Goal: Task Accomplishment & Management: Manage account settings

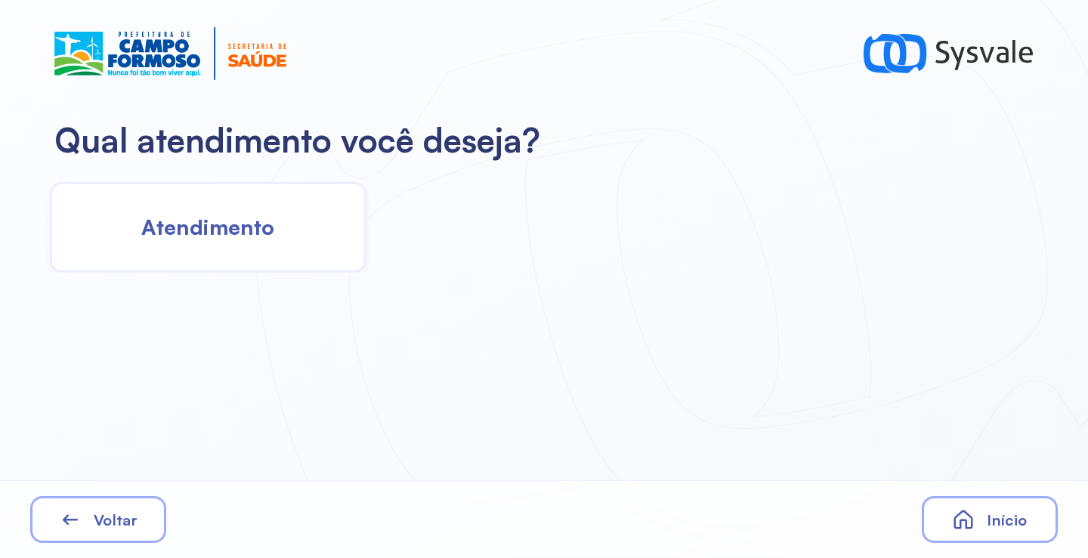
click at [193, 238] on span "Atendimento" at bounding box center [207, 227] width 133 height 26
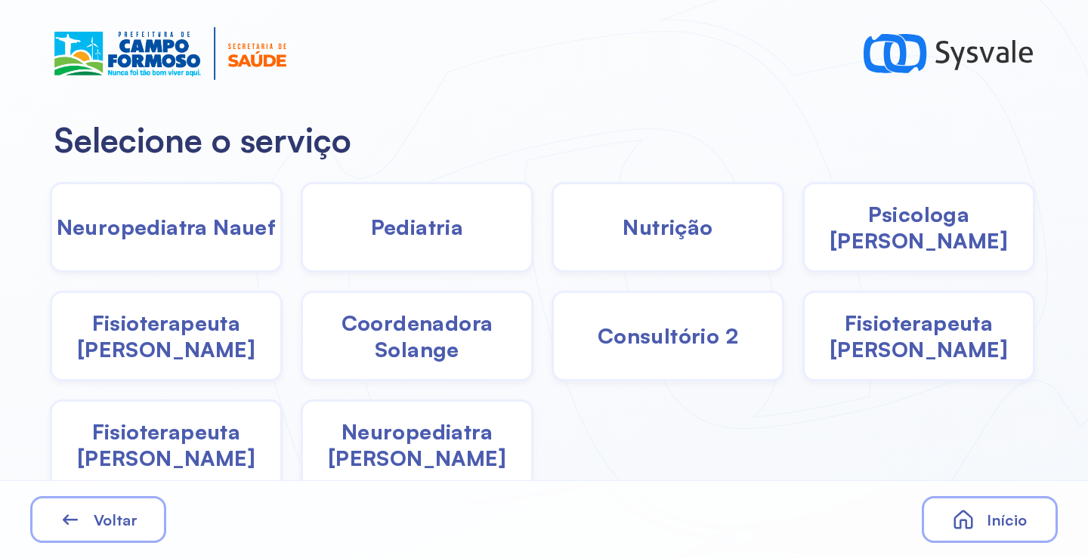
click at [167, 441] on span "Fisioterapeuta [PERSON_NAME]" at bounding box center [166, 444] width 228 height 53
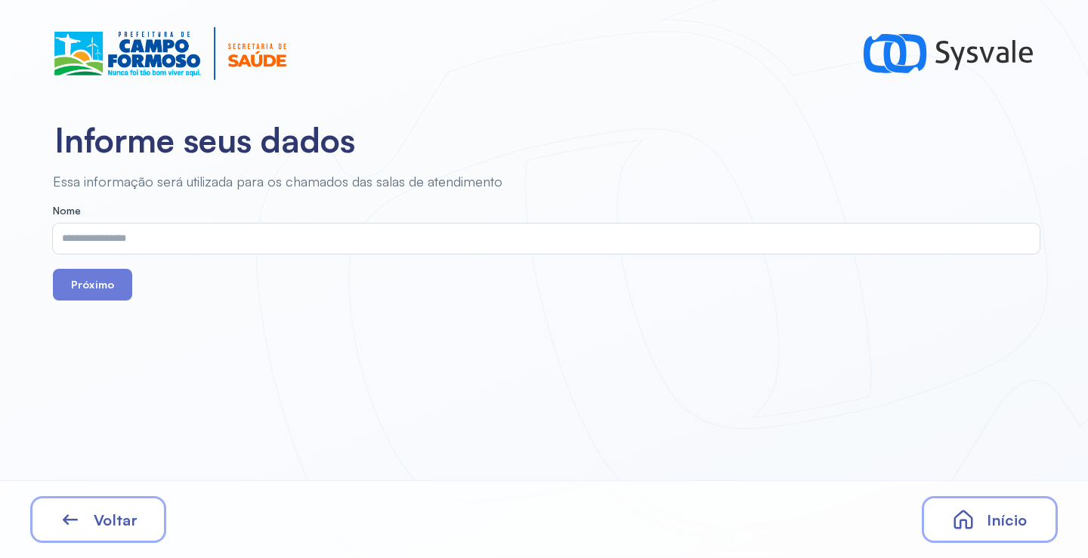
click at [150, 239] on input "text" at bounding box center [543, 239] width 980 height 30
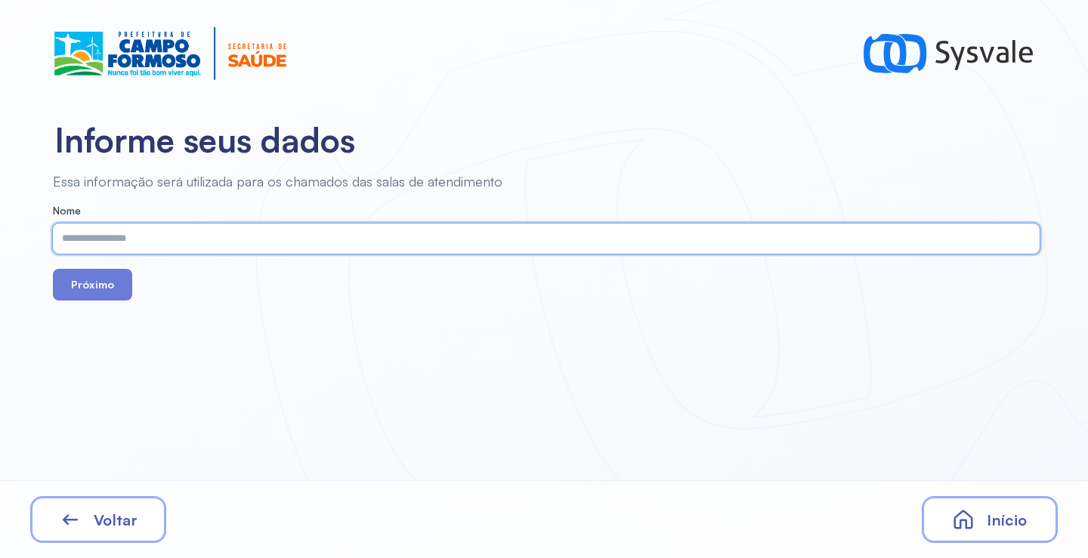
paste input "**********"
type input "**********"
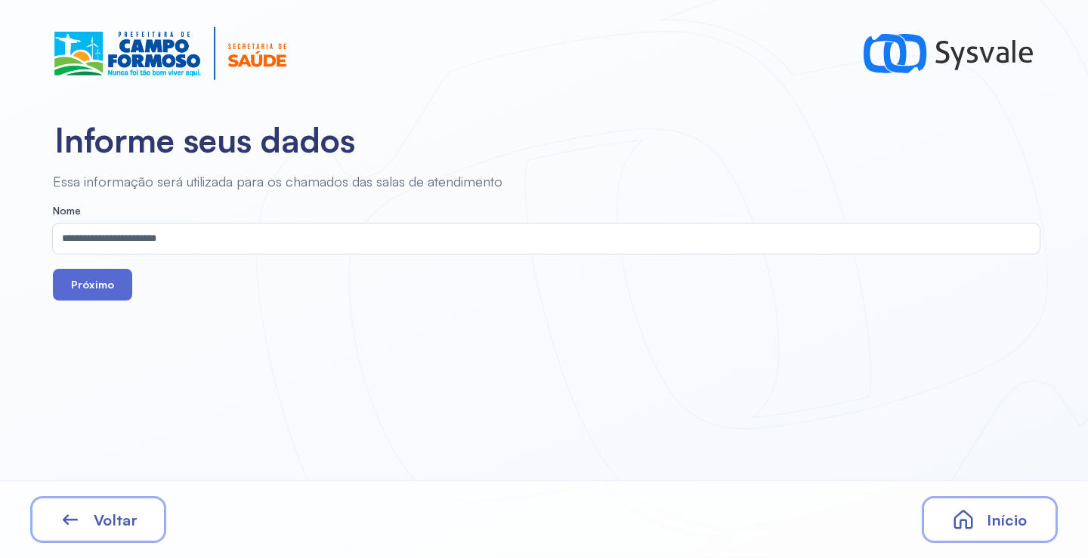
click at [98, 284] on button "Próximo" at bounding box center [92, 285] width 79 height 32
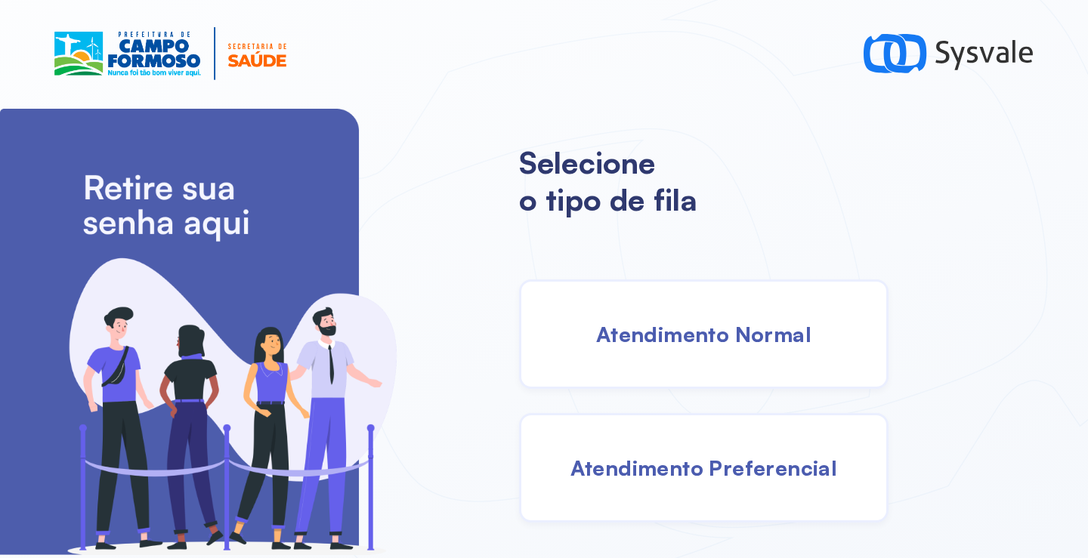
click at [701, 336] on span "Atendimento Normal" at bounding box center [703, 334] width 215 height 26
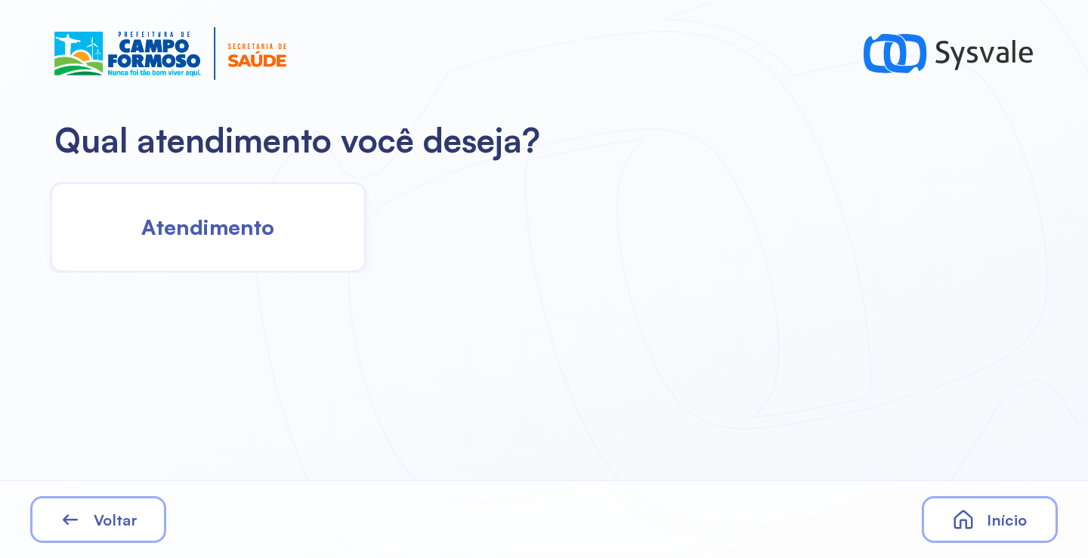
click at [245, 238] on span "Atendimento" at bounding box center [207, 227] width 133 height 26
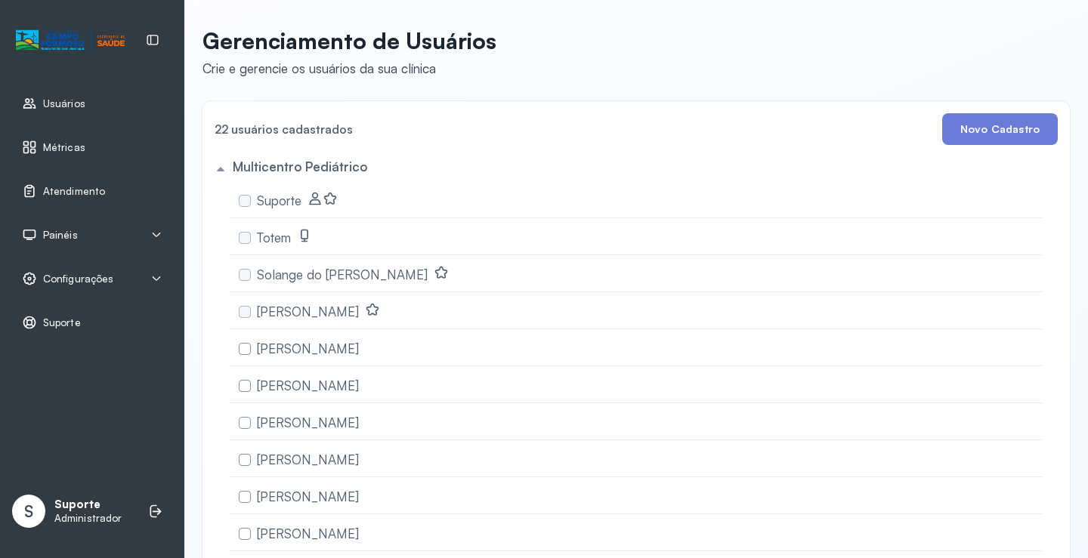
click at [160, 237] on icon at bounding box center [156, 235] width 12 height 12
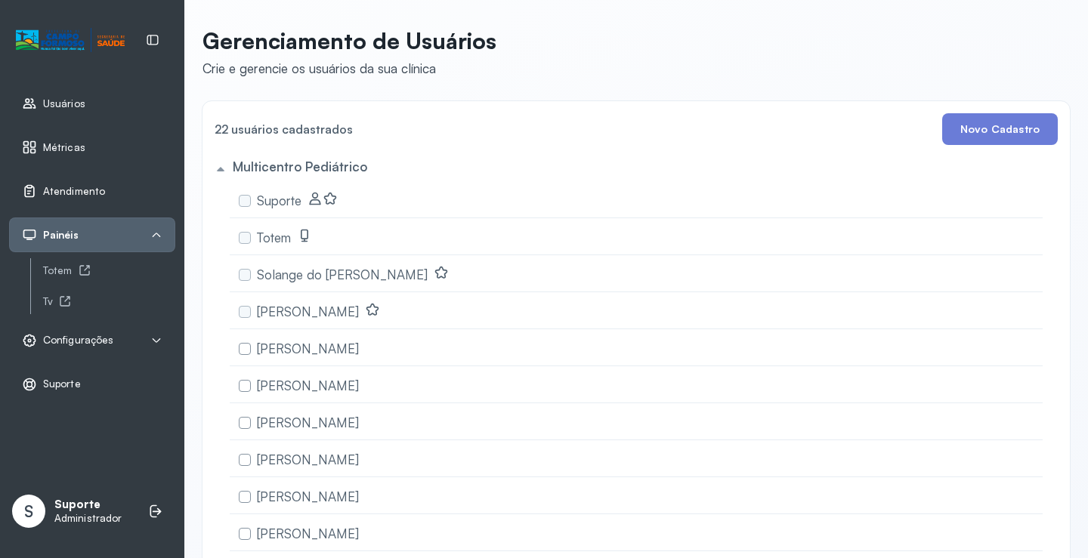
click at [66, 187] on span "Atendimento" at bounding box center [74, 191] width 62 height 13
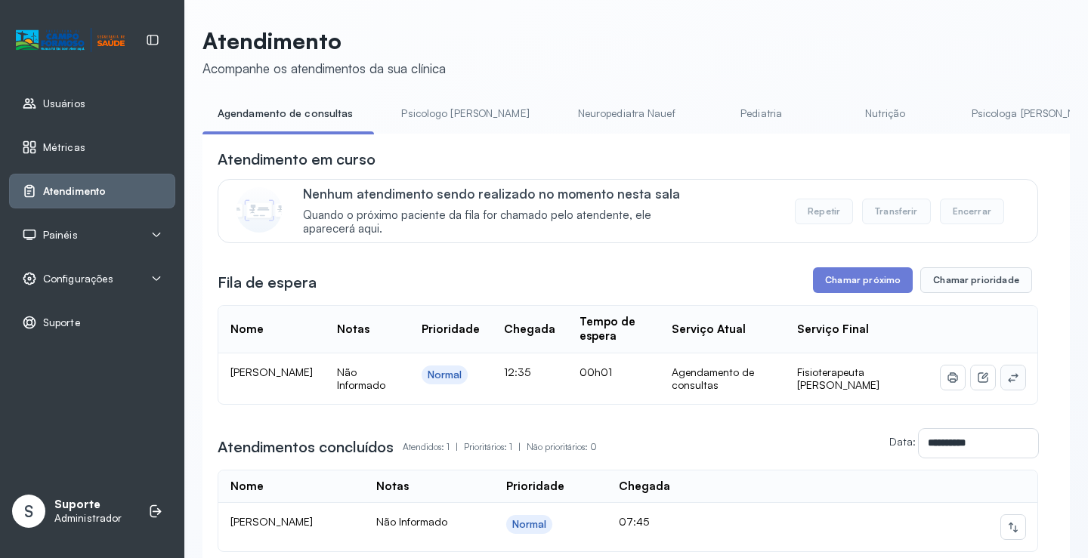
click at [1007, 380] on icon at bounding box center [1013, 378] width 12 height 12
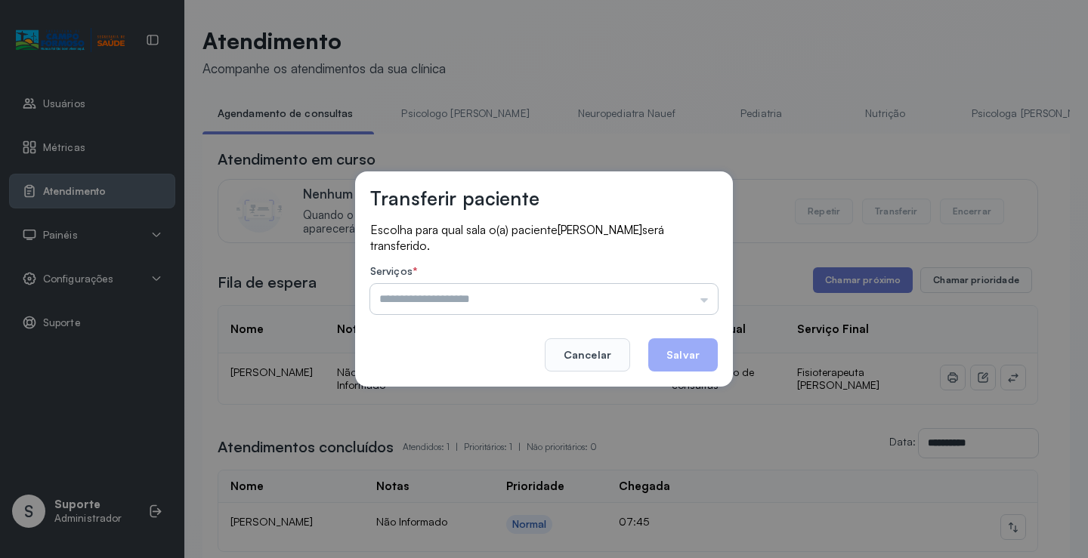
click at [486, 292] on input "text" at bounding box center [543, 299] width 347 height 30
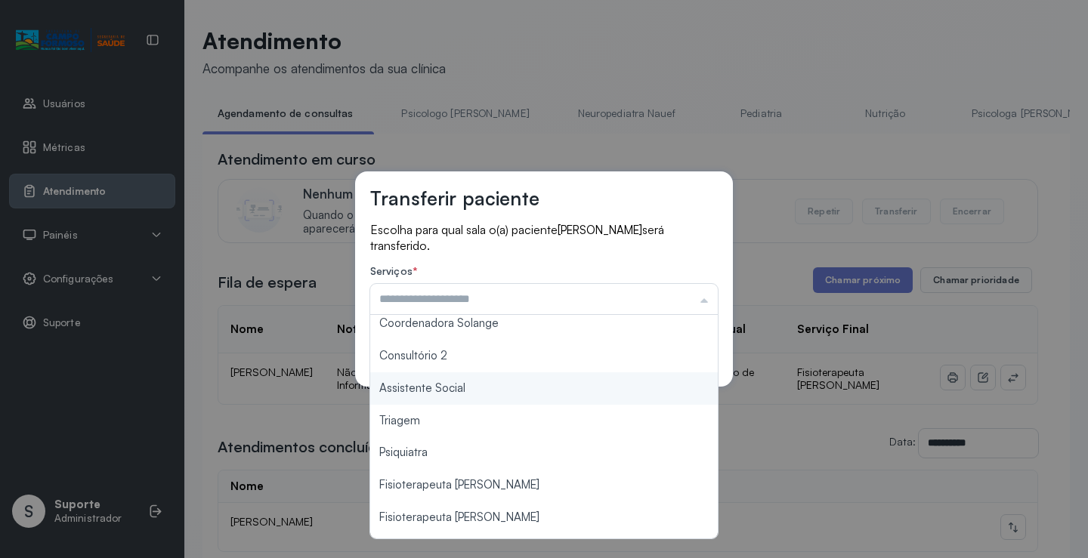
scroll to position [228, 0]
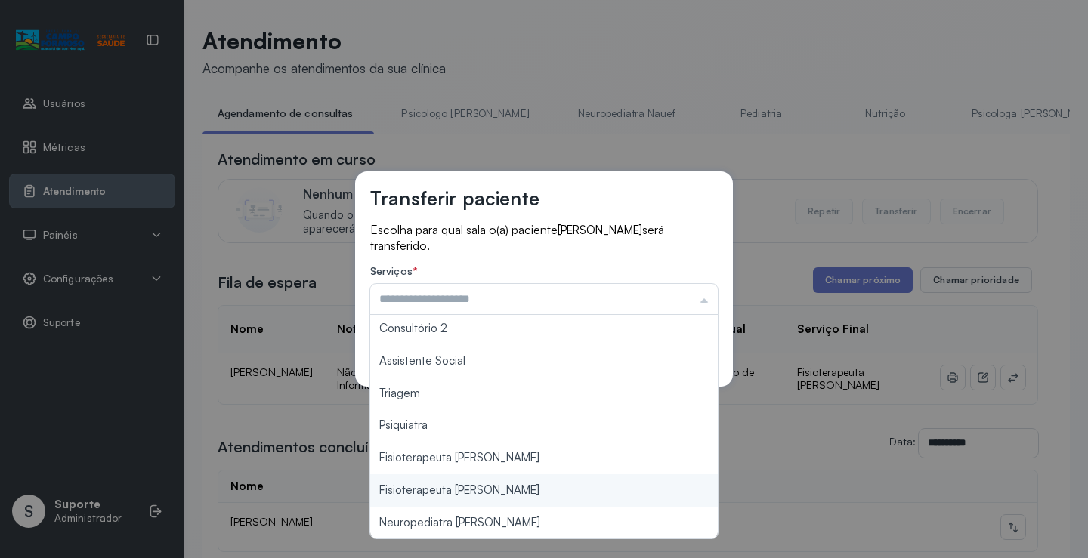
type input "**********"
click at [467, 491] on div "**********" at bounding box center [544, 279] width 1088 height 558
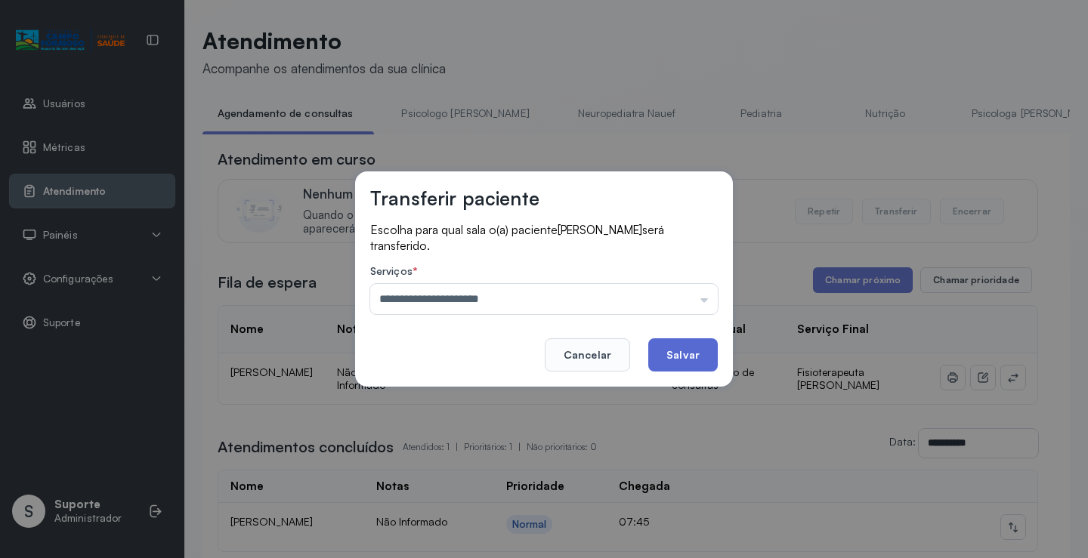
click at [686, 353] on button "Salvar" at bounding box center [682, 354] width 69 height 33
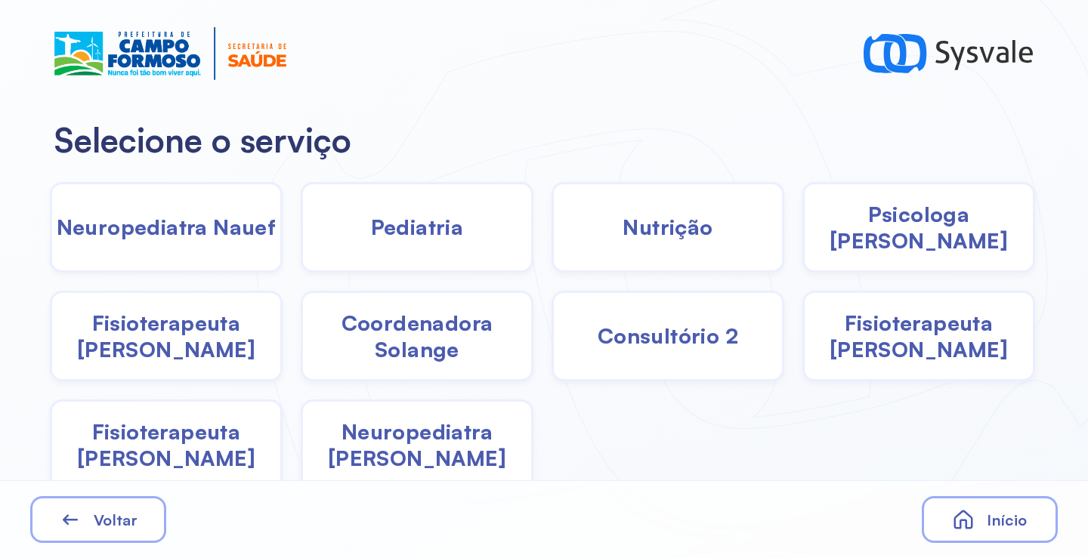
click at [409, 241] on div "Pediatria" at bounding box center [417, 227] width 233 height 91
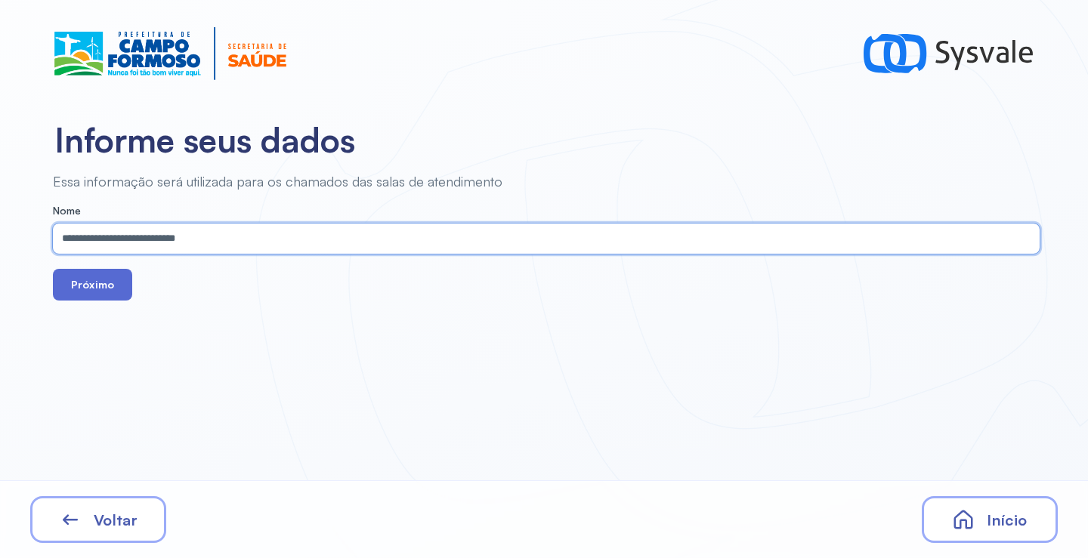
type input "**********"
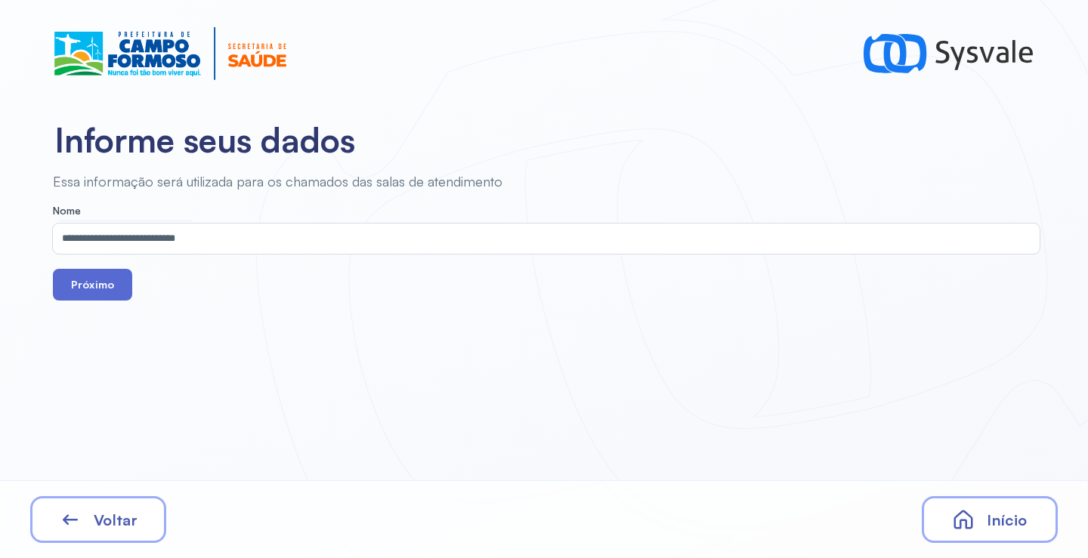
click at [91, 286] on button "Próximo" at bounding box center [92, 285] width 79 height 32
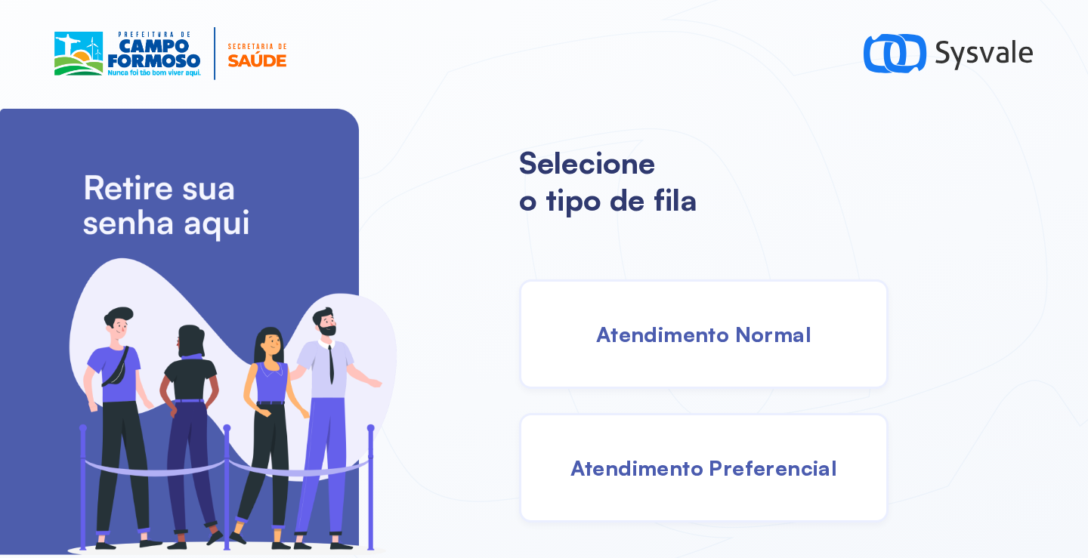
click at [684, 335] on span "Atendimento Normal" at bounding box center [703, 334] width 215 height 26
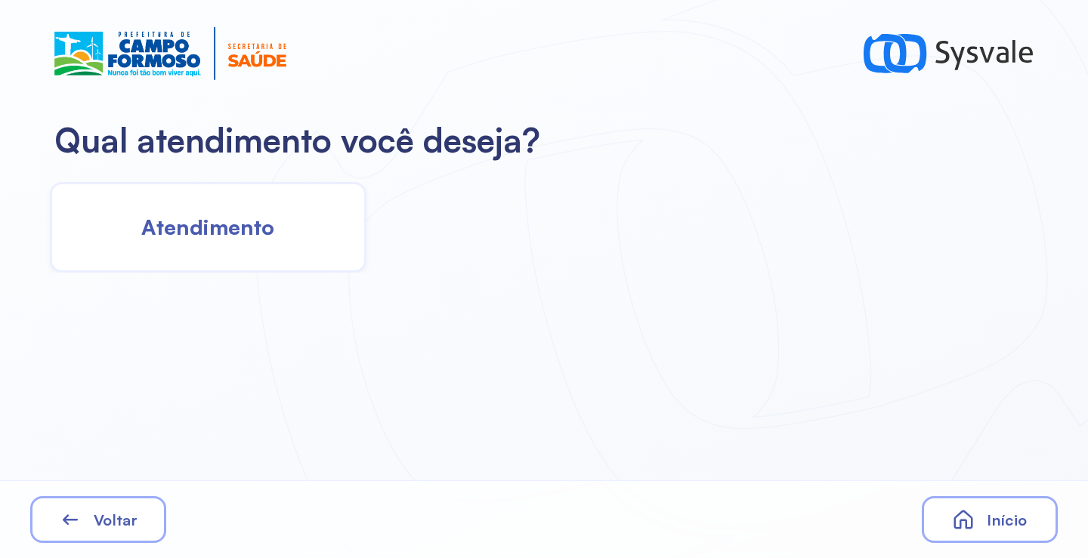
click at [244, 237] on span "Atendimento" at bounding box center [207, 227] width 133 height 26
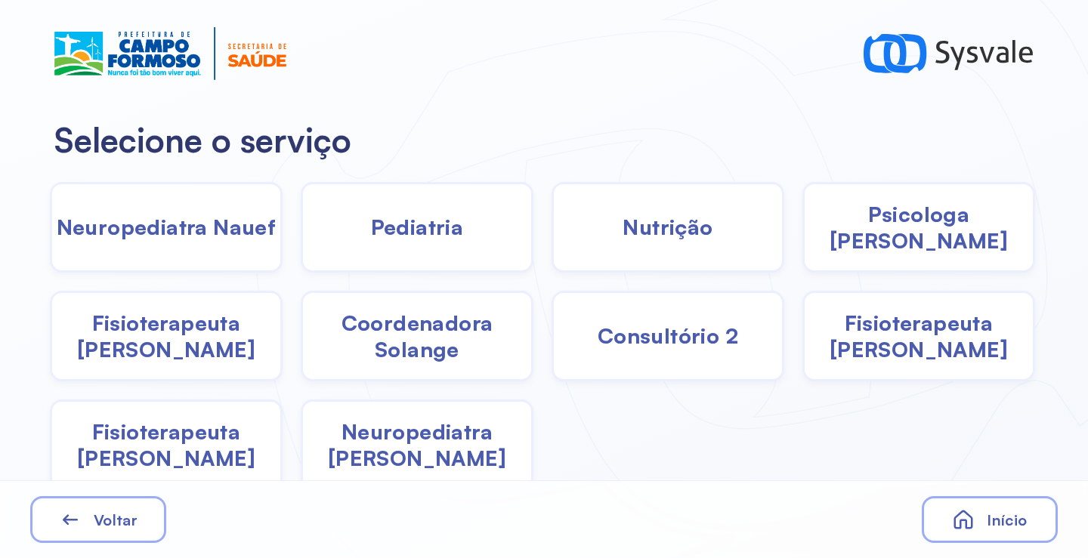
click at [406, 221] on span "Pediatria" at bounding box center [417, 227] width 93 height 26
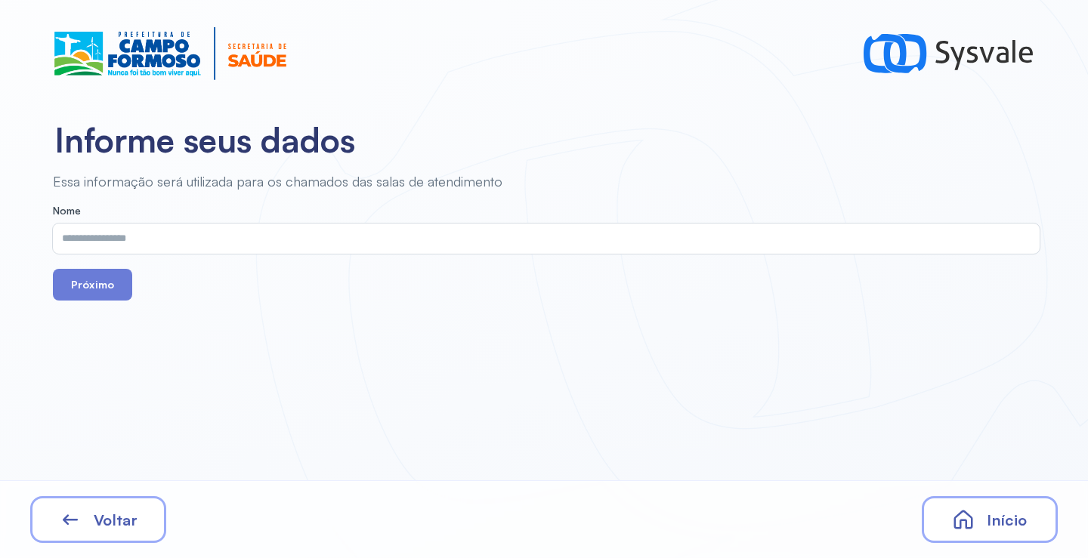
drag, startPoint x: 406, startPoint y: 221, endPoint x: 356, endPoint y: 238, distance: 52.5
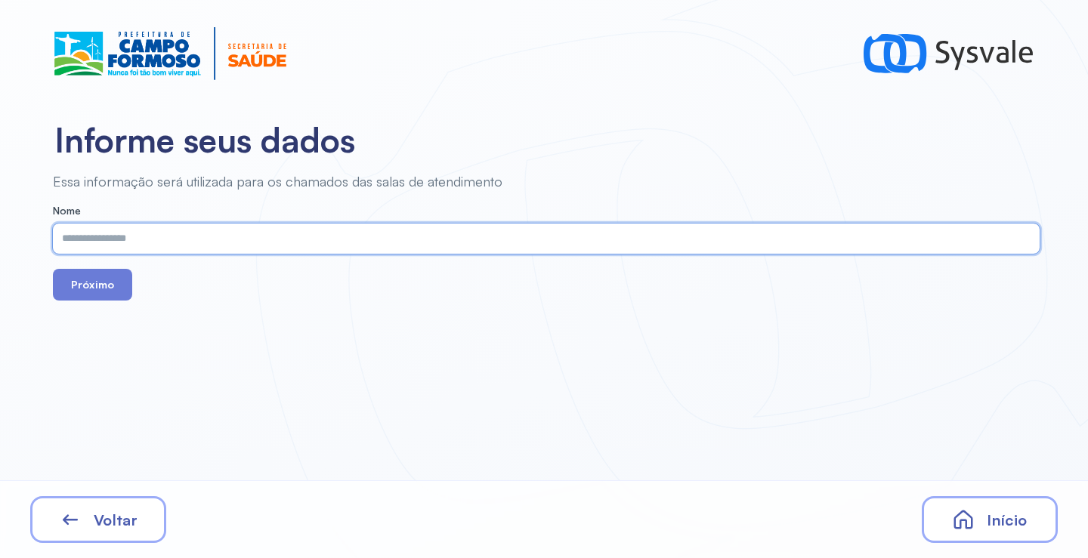
paste input "**********"
type input "**********"
click at [115, 295] on button "Próximo" at bounding box center [92, 285] width 79 height 32
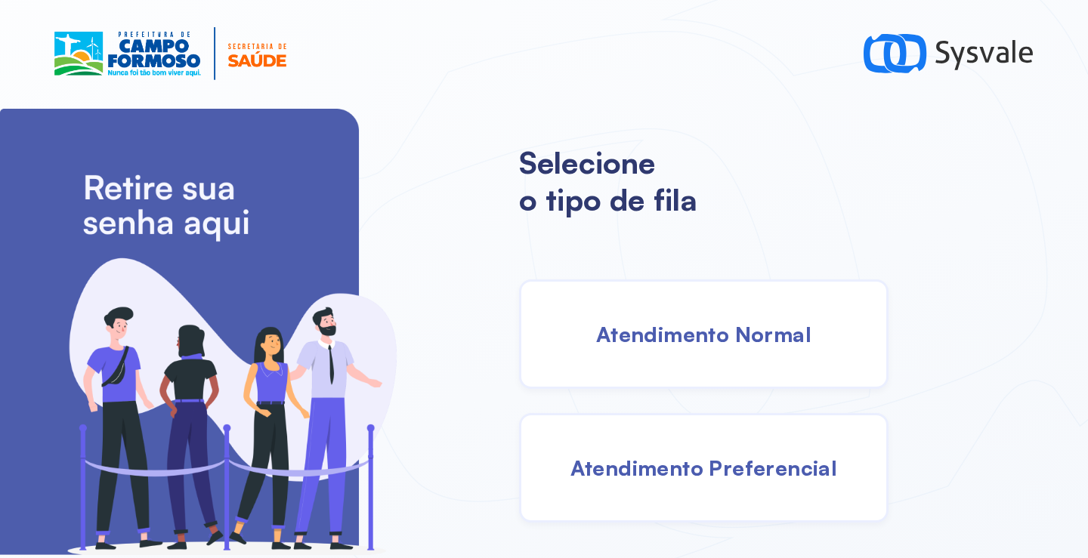
click at [660, 358] on div "Atendimento Normal" at bounding box center [703, 334] width 369 height 110
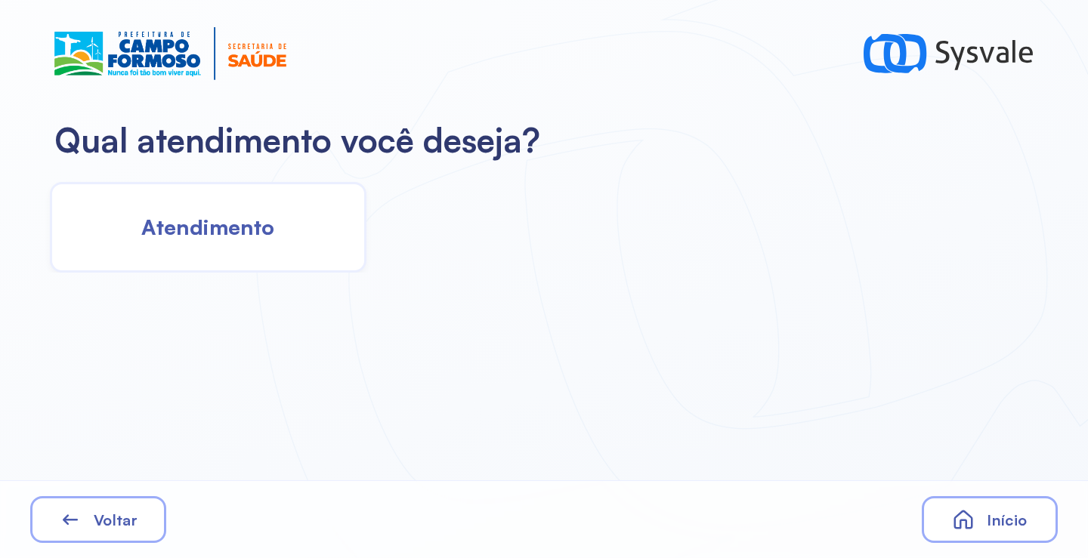
drag, startPoint x: 177, startPoint y: 230, endPoint x: 178, endPoint y: 238, distance: 7.6
click at [178, 238] on span "Atendimento" at bounding box center [207, 227] width 133 height 26
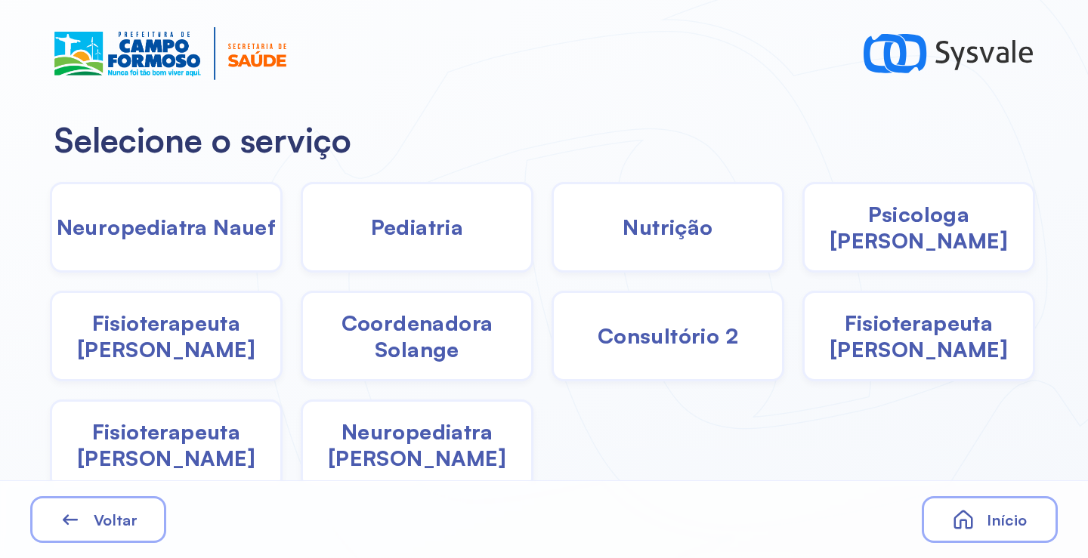
click at [342, 236] on div "Pediatria" at bounding box center [417, 227] width 233 height 91
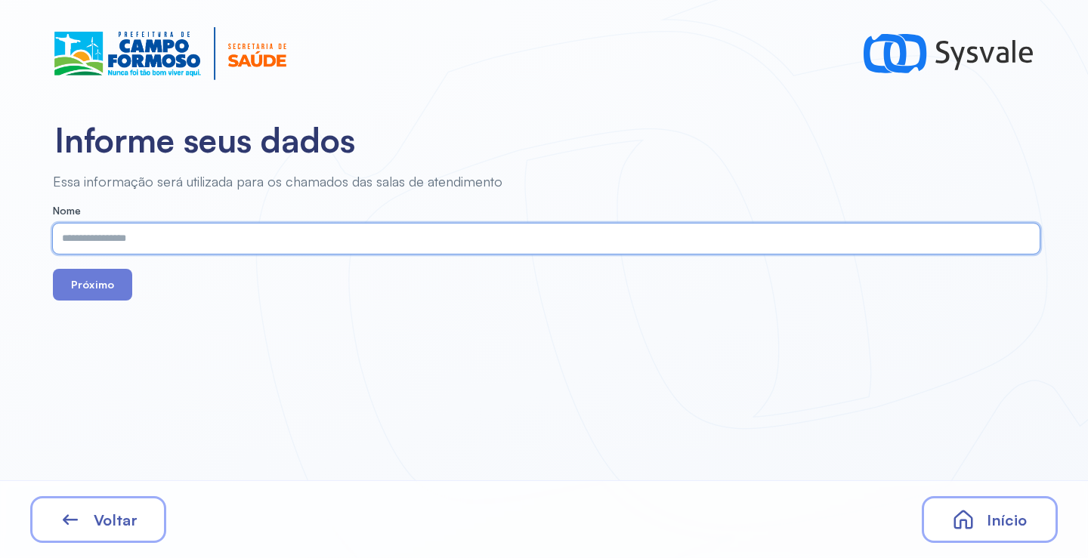
paste input "**********"
type input "**********"
click at [95, 289] on button "Próximo" at bounding box center [92, 285] width 79 height 32
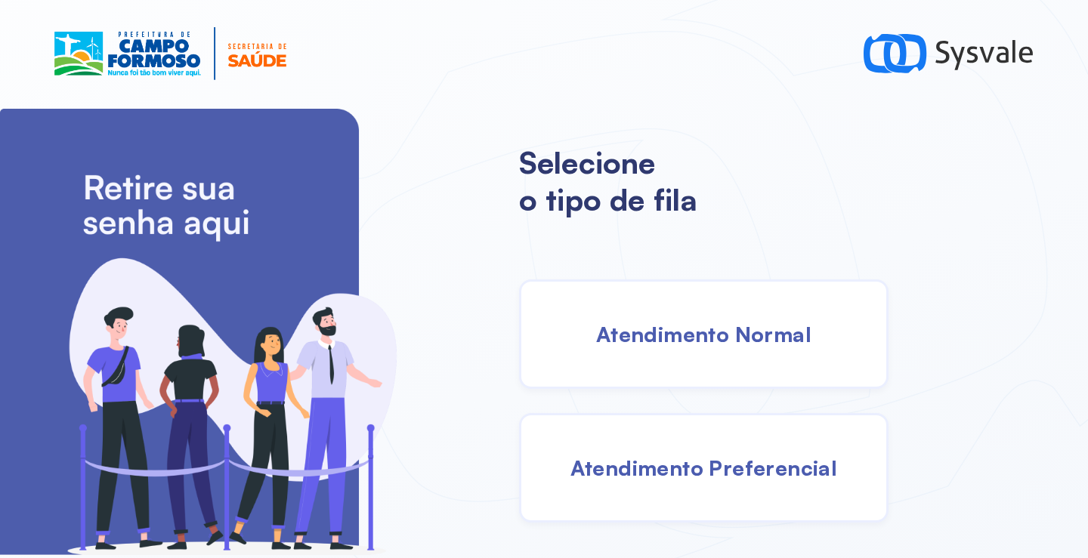
drag, startPoint x: 664, startPoint y: 322, endPoint x: 634, endPoint y: 322, distance: 30.2
click at [634, 322] on span "Atendimento Normal" at bounding box center [703, 334] width 215 height 26
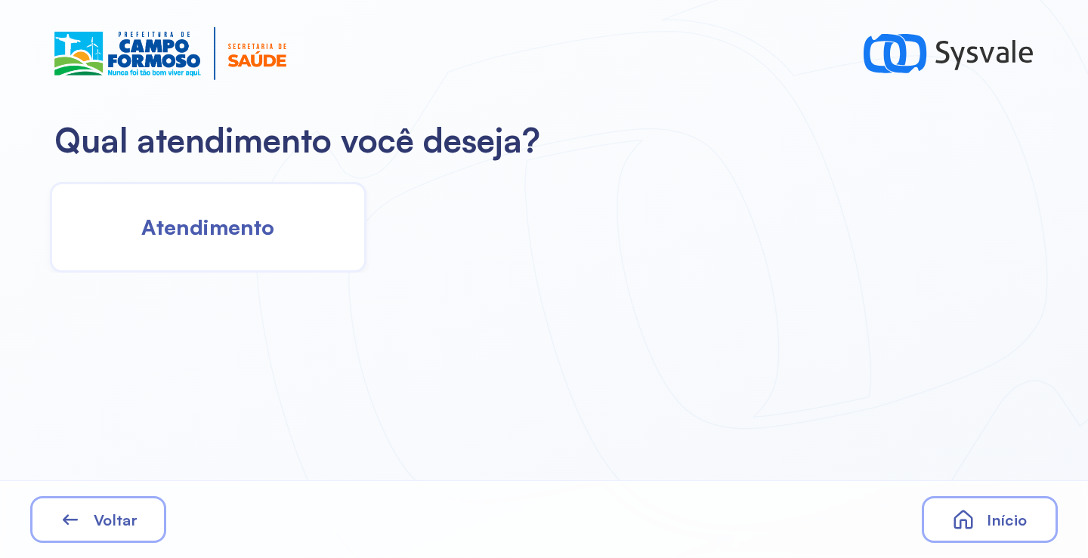
click at [211, 189] on div "Atendimento" at bounding box center [208, 227] width 316 height 91
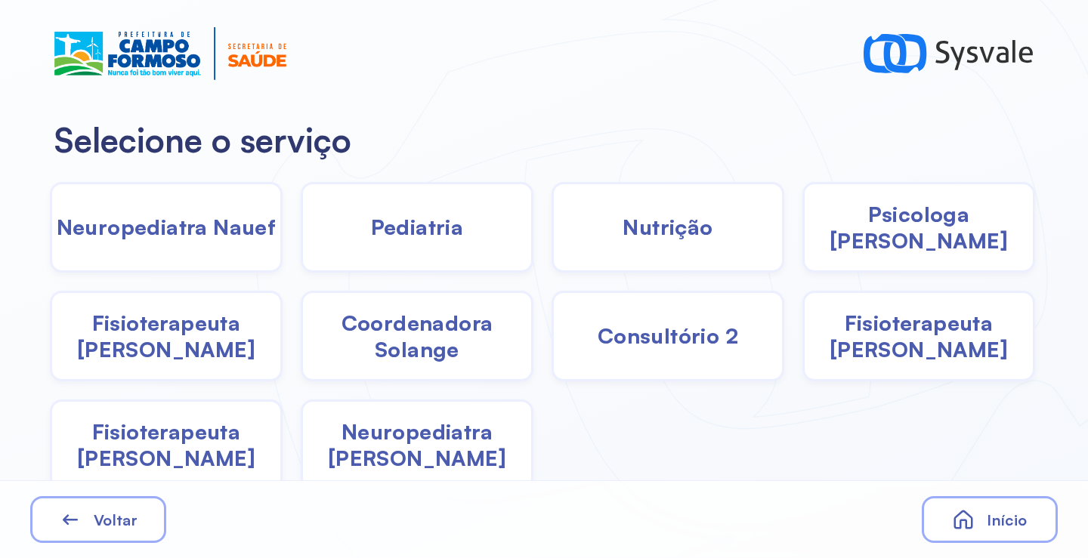
click at [394, 246] on div "Pediatria" at bounding box center [417, 227] width 233 height 91
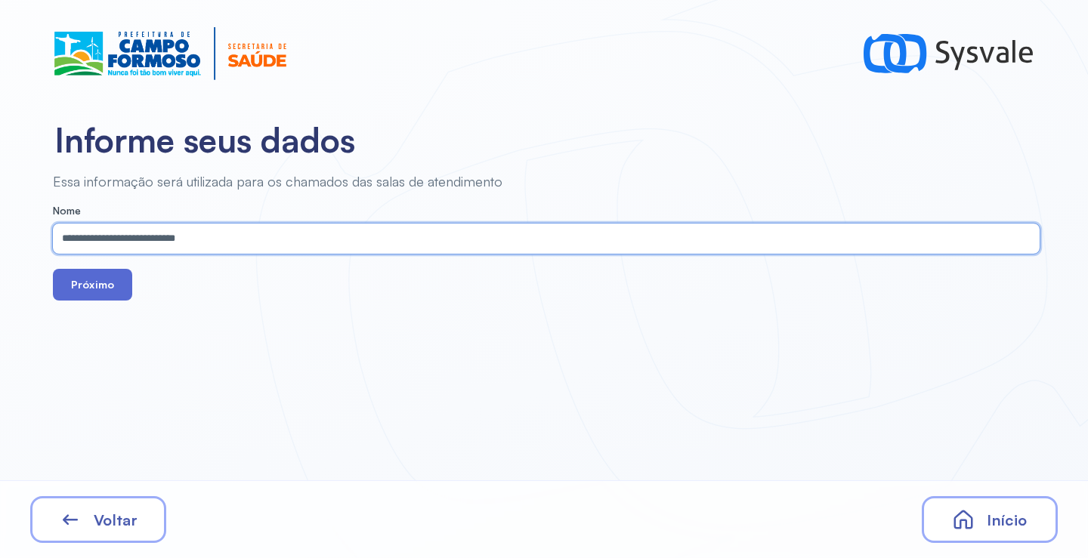
type input "**********"
click at [97, 285] on button "Próximo" at bounding box center [92, 285] width 79 height 32
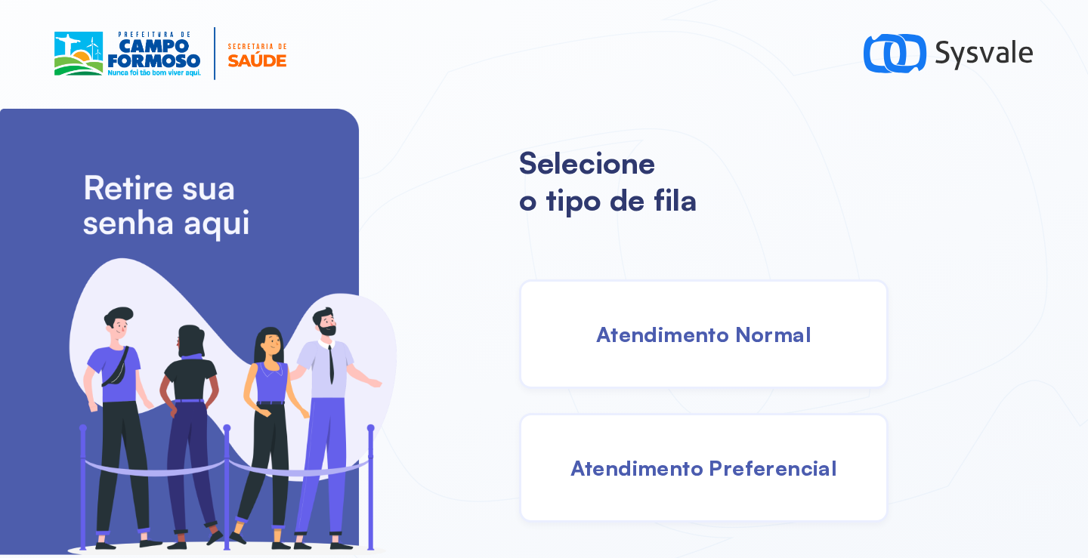
drag, startPoint x: 650, startPoint y: 331, endPoint x: 634, endPoint y: 330, distance: 16.6
click at [634, 330] on span "Atendimento Normal" at bounding box center [703, 334] width 215 height 26
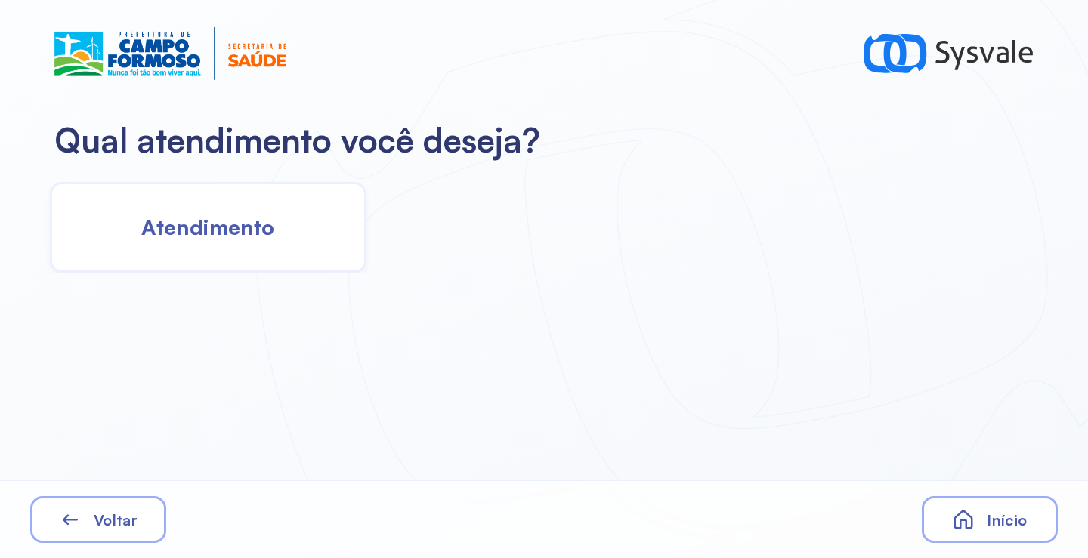
drag, startPoint x: 298, startPoint y: 190, endPoint x: 297, endPoint y: 197, distance: 7.7
click at [297, 197] on div "Atendimento" at bounding box center [208, 227] width 316 height 91
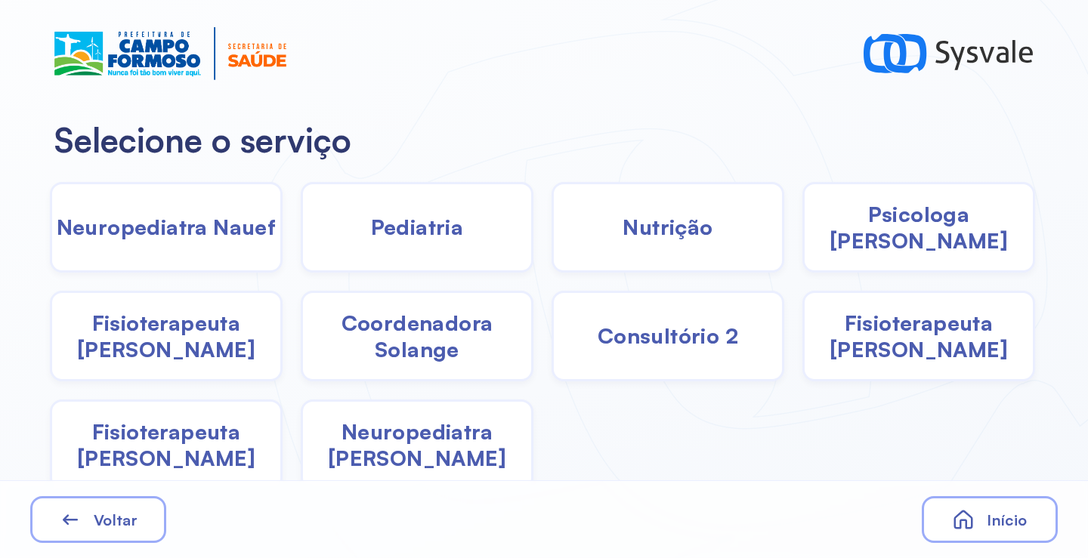
click at [466, 244] on div "Pediatria" at bounding box center [417, 227] width 233 height 91
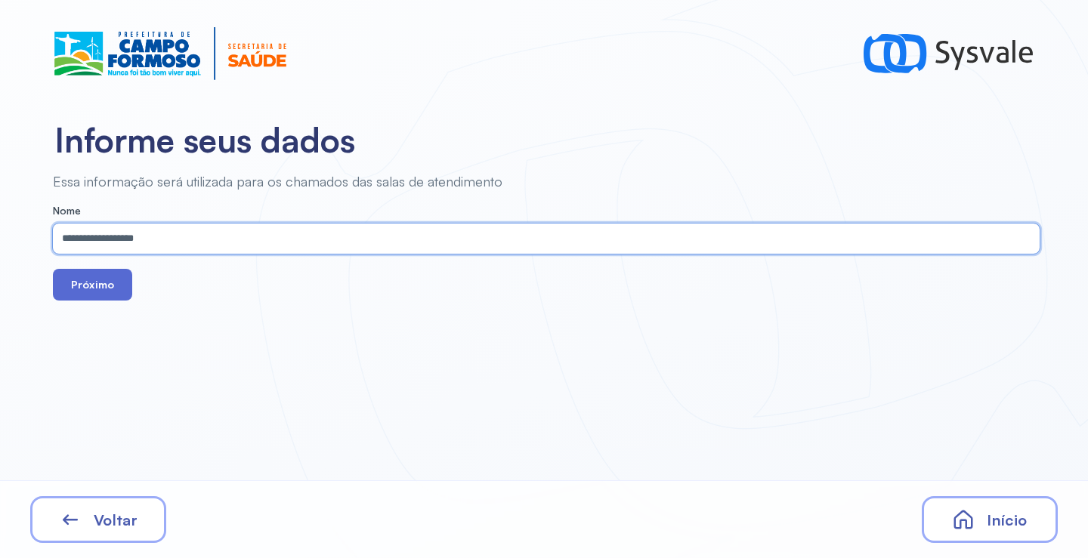
type input "**********"
click at [125, 285] on button "Próximo" at bounding box center [92, 285] width 79 height 32
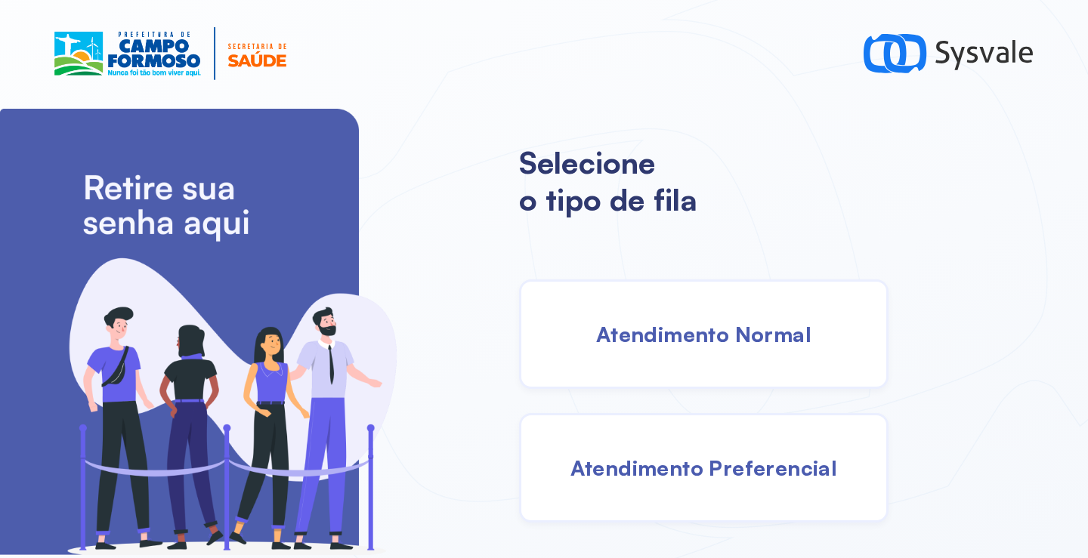
click at [599, 354] on div "Atendimento Normal" at bounding box center [703, 334] width 369 height 110
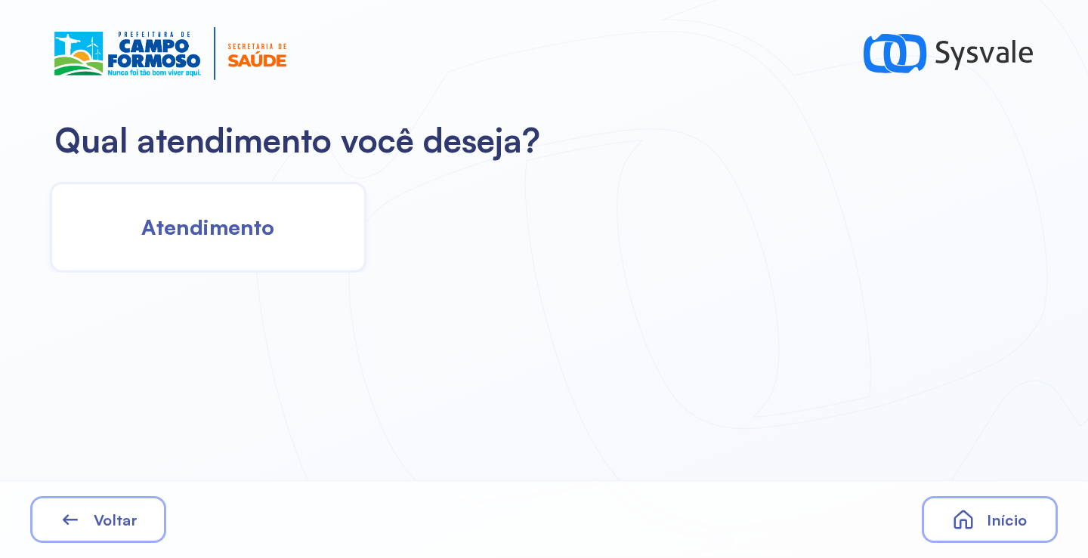
click at [273, 235] on span "Atendimento" at bounding box center [207, 227] width 133 height 26
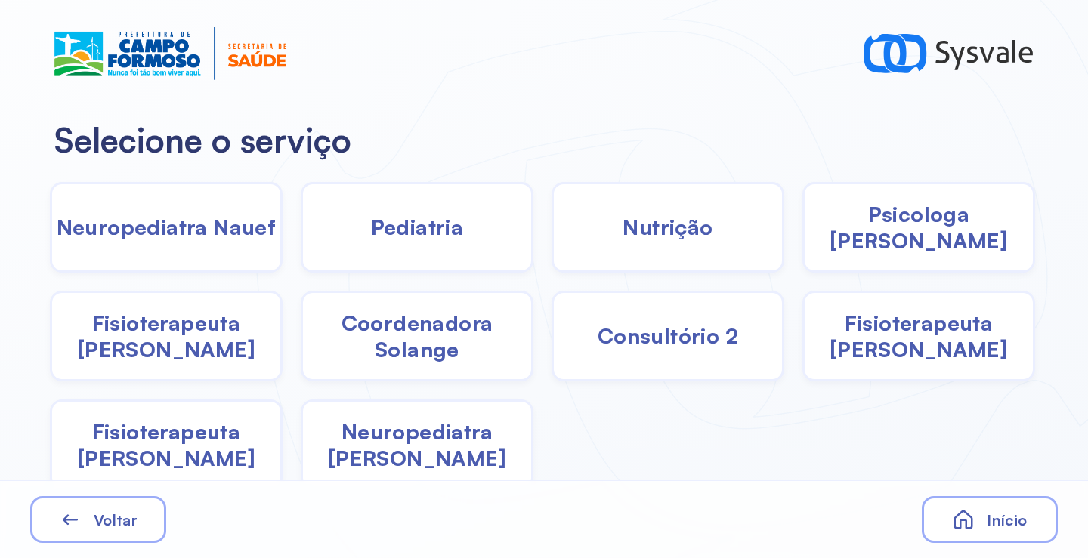
click at [453, 247] on div "Pediatria" at bounding box center [417, 227] width 233 height 91
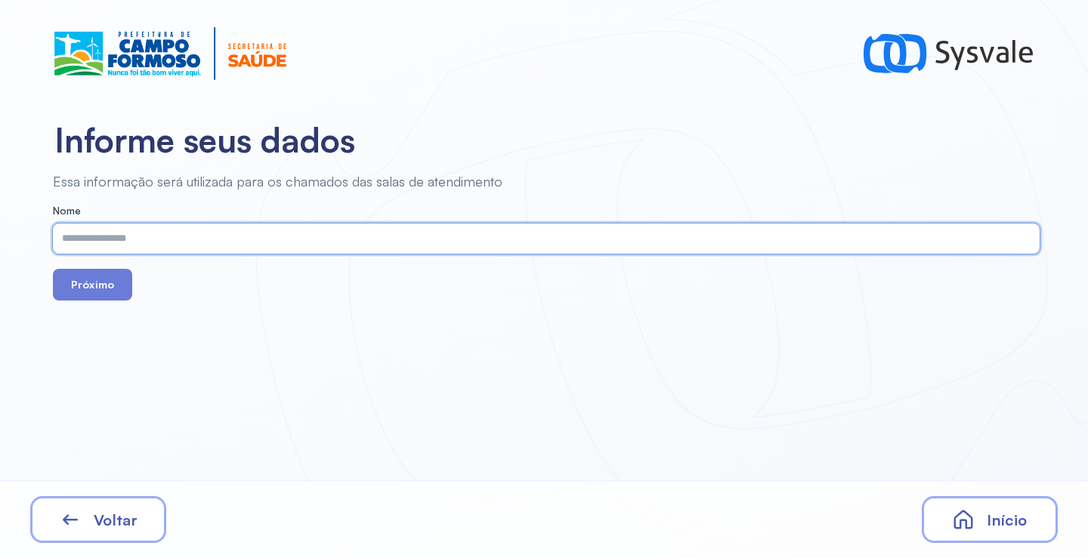
paste input "**********"
type input "**********"
click at [114, 296] on button "Próximo" at bounding box center [92, 285] width 79 height 32
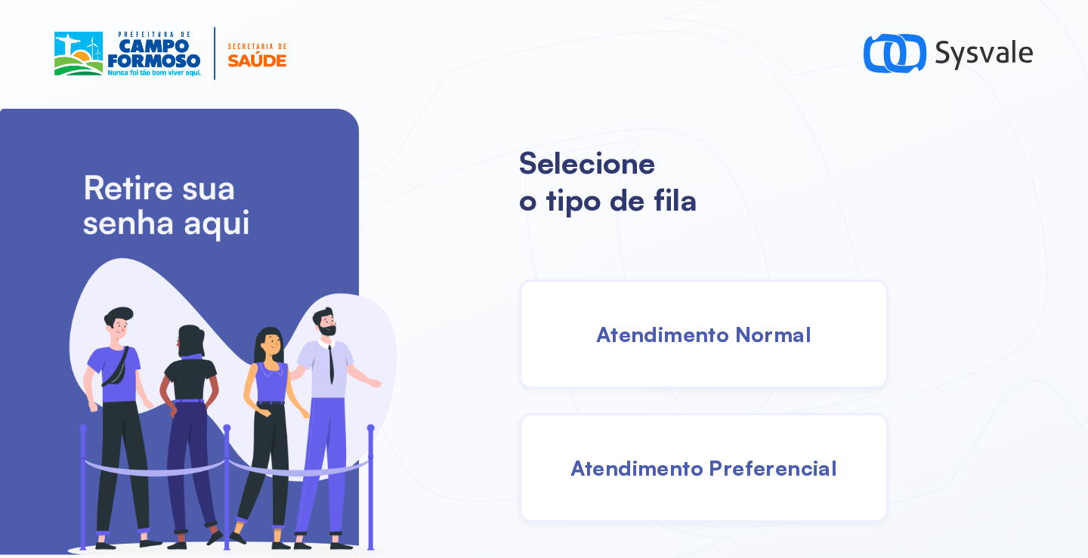
click at [644, 347] on div "Atendimento Normal" at bounding box center [703, 334] width 369 height 110
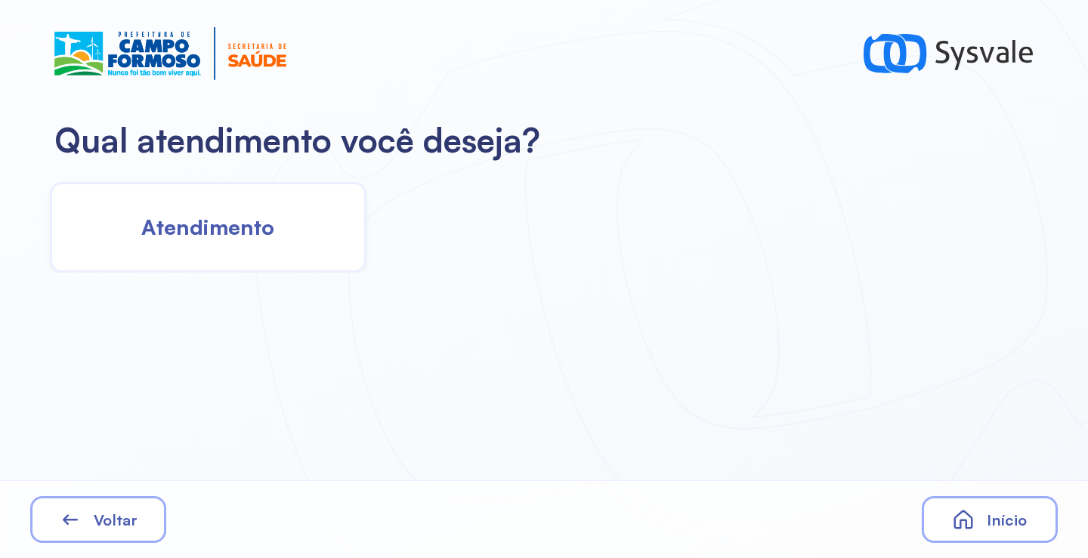
click at [315, 249] on div "Atendimento" at bounding box center [208, 227] width 316 height 91
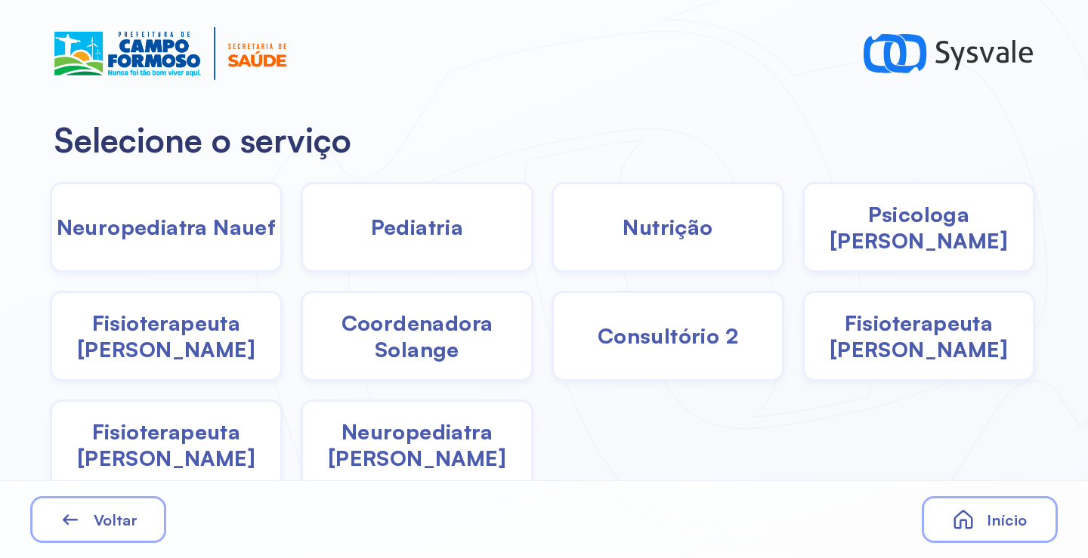
click at [459, 242] on div "Pediatria" at bounding box center [417, 227] width 233 height 91
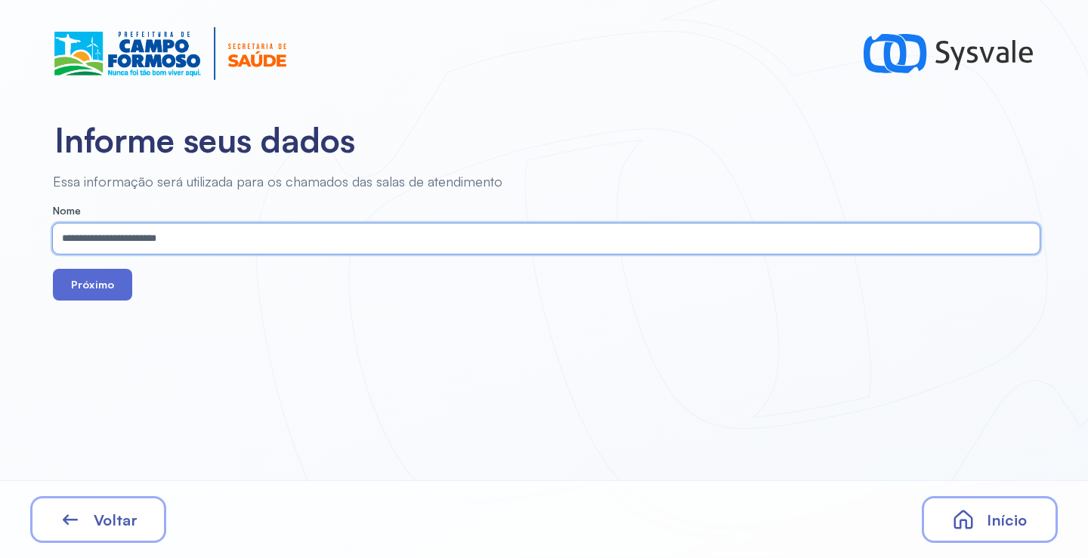
type input "**********"
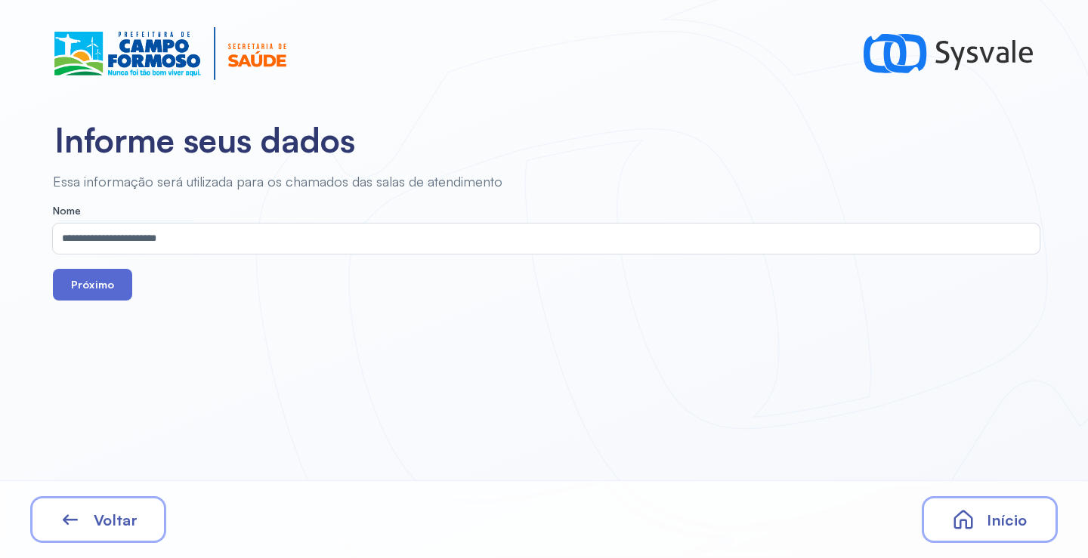
click at [127, 287] on button "Próximo" at bounding box center [92, 285] width 79 height 32
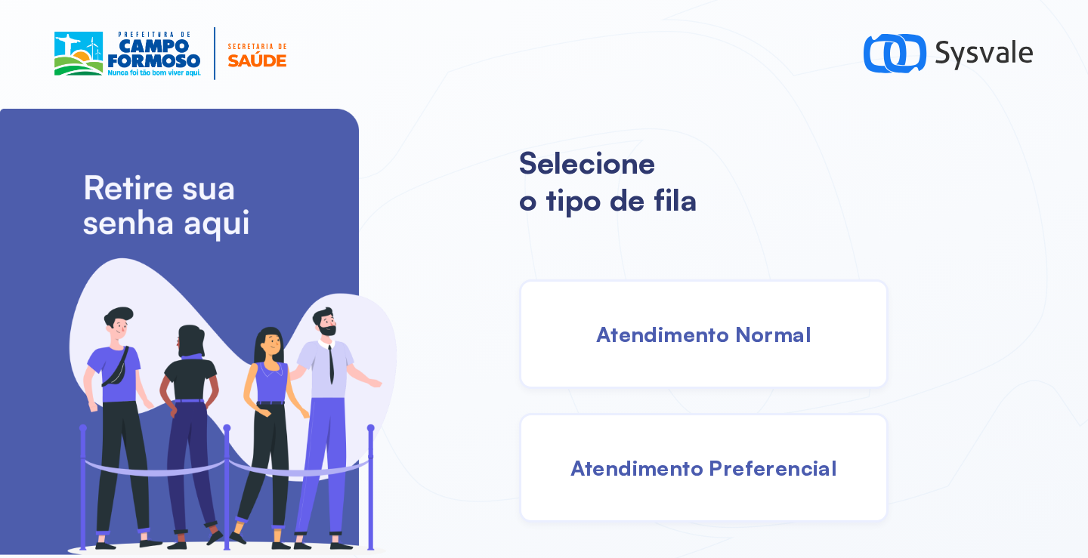
click at [737, 350] on div "Atendimento Normal" at bounding box center [703, 334] width 369 height 110
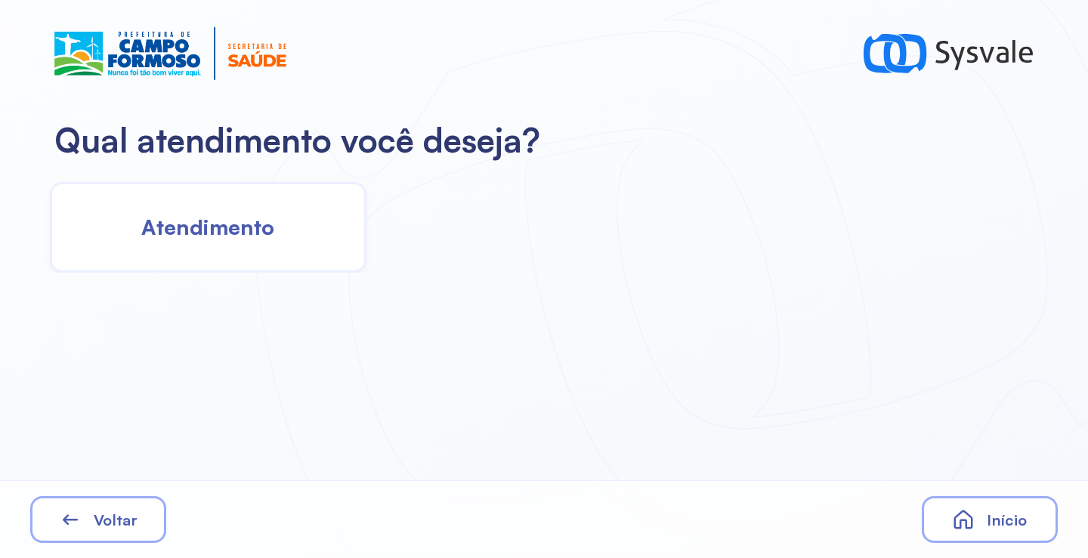
drag, startPoint x: 270, startPoint y: 224, endPoint x: 278, endPoint y: 227, distance: 8.8
click at [278, 227] on div "Atendimento" at bounding box center [208, 227] width 316 height 91
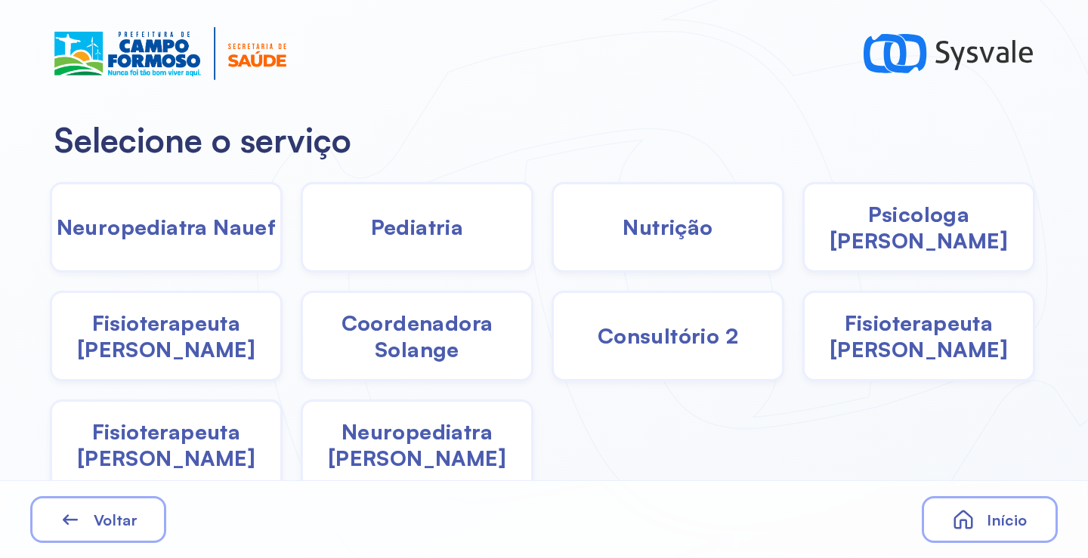
click at [397, 231] on span "Pediatria" at bounding box center [417, 227] width 93 height 26
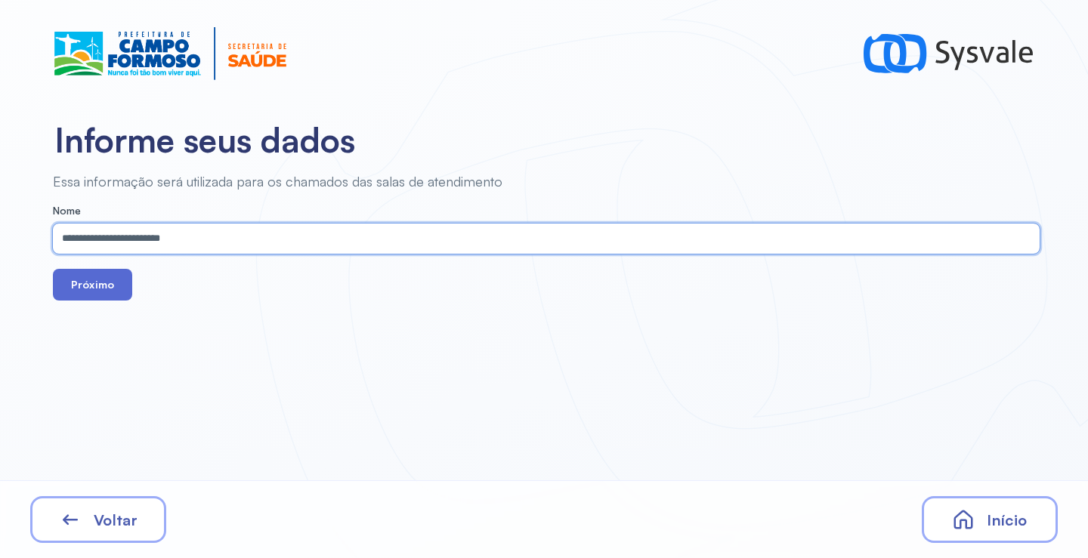
type input "**********"
click at [100, 282] on button "Próximo" at bounding box center [92, 285] width 79 height 32
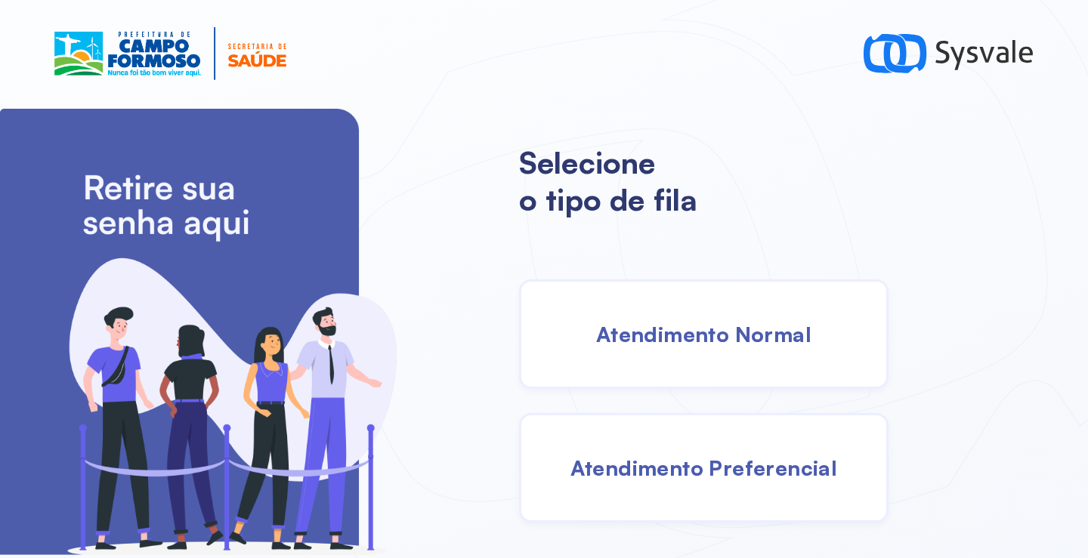
drag, startPoint x: 739, startPoint y: 349, endPoint x: 715, endPoint y: 355, distance: 24.9
click at [715, 355] on div "Atendimento Normal" at bounding box center [703, 334] width 369 height 110
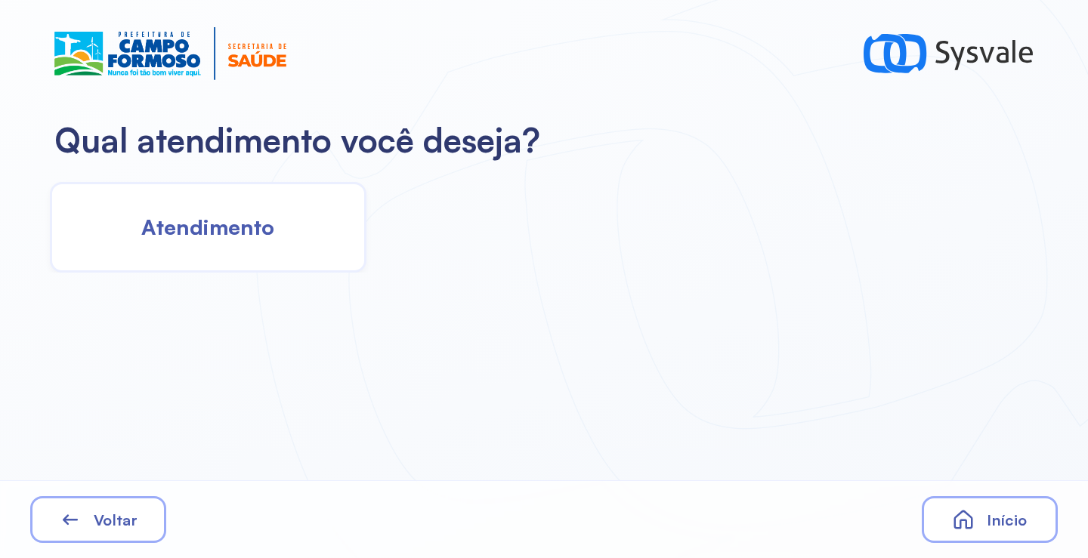
click at [259, 238] on span "Atendimento" at bounding box center [207, 227] width 133 height 26
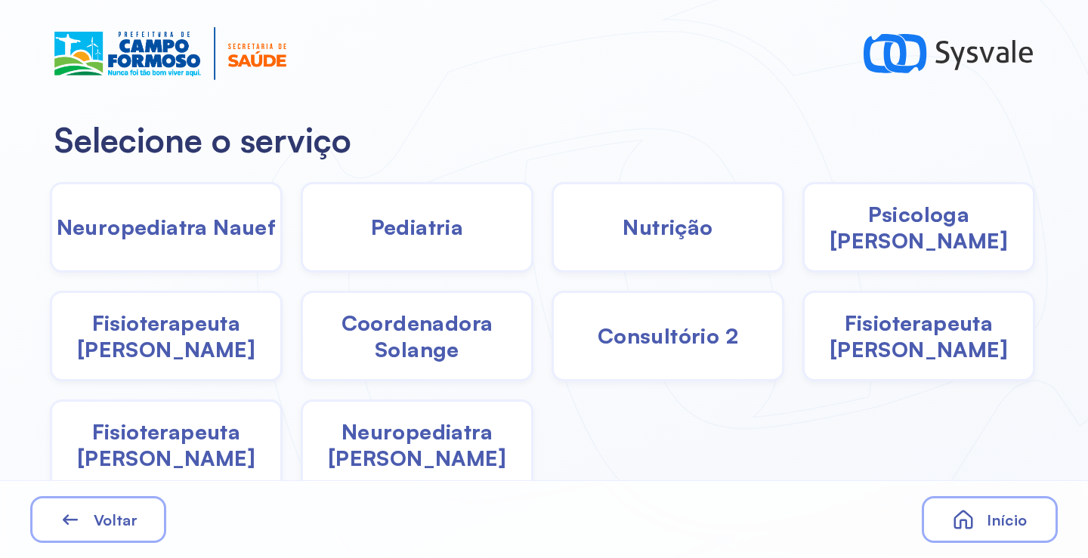
click at [387, 247] on div "Pediatria" at bounding box center [417, 227] width 233 height 91
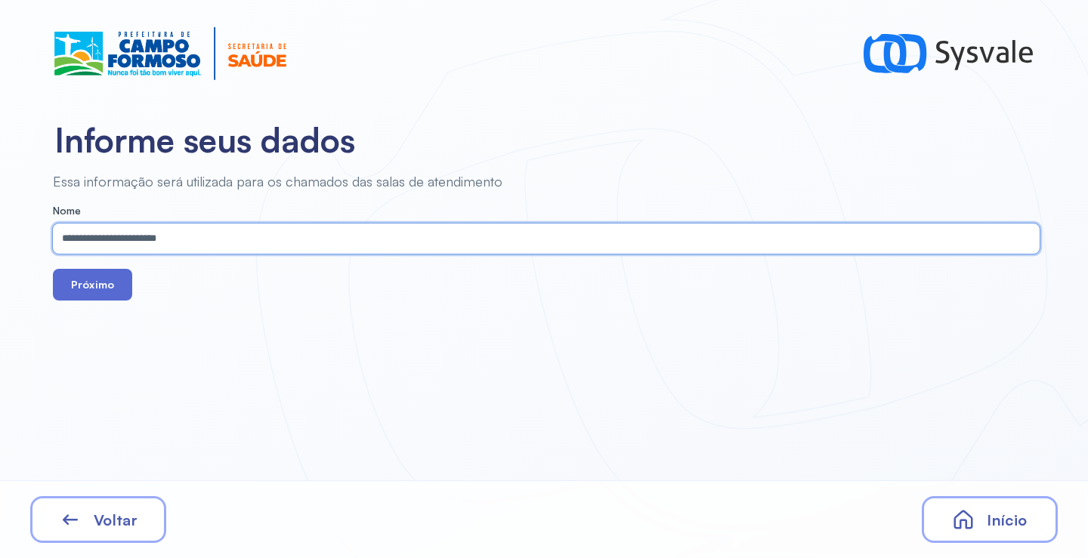
type input "**********"
click at [109, 296] on button "Próximo" at bounding box center [92, 285] width 79 height 32
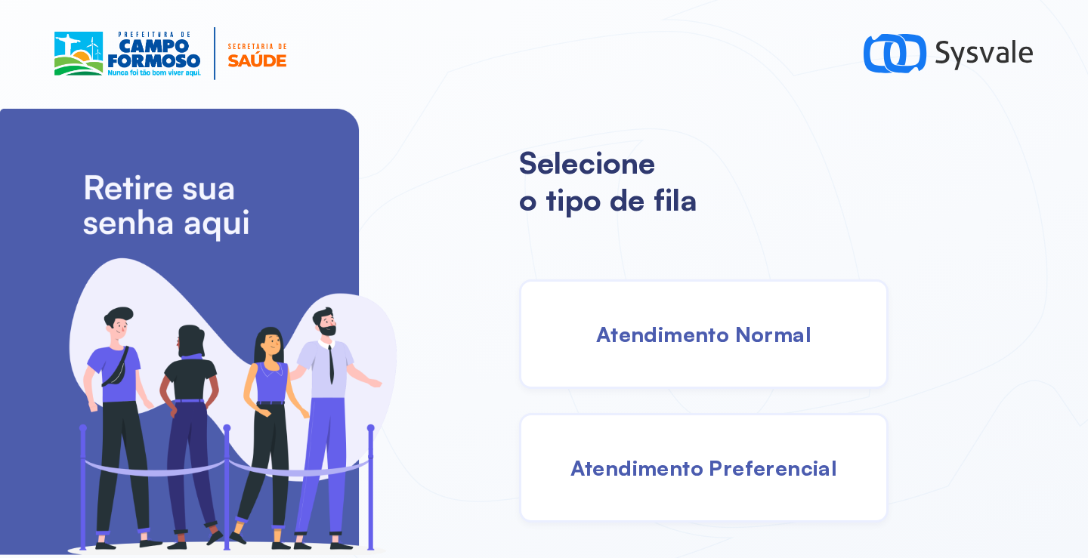
drag, startPoint x: 644, startPoint y: 332, endPoint x: 633, endPoint y: 335, distance: 11.6
click at [633, 335] on span "Atendimento Normal" at bounding box center [703, 334] width 215 height 26
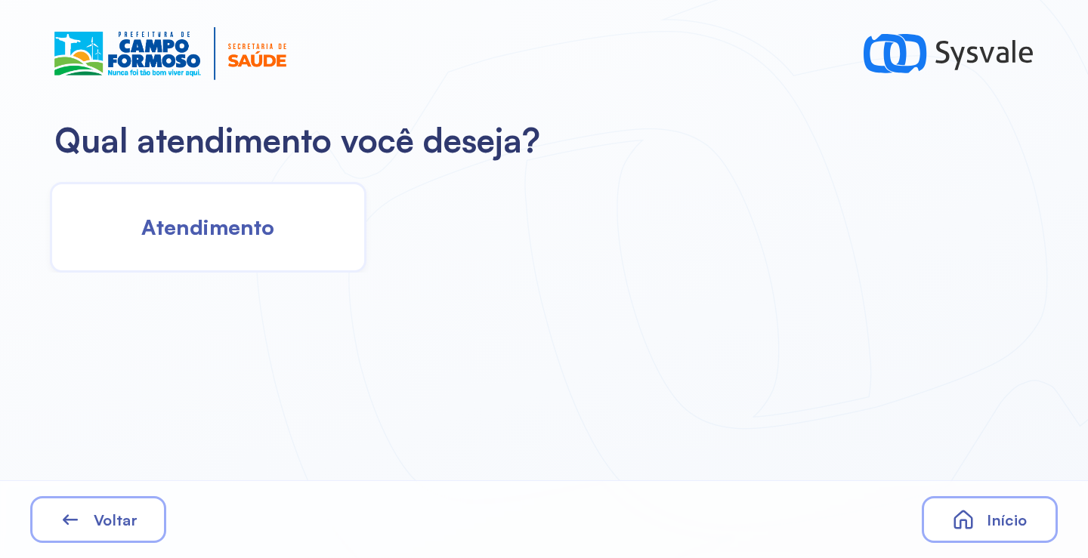
click at [255, 244] on div "Atendimento" at bounding box center [208, 227] width 316 height 91
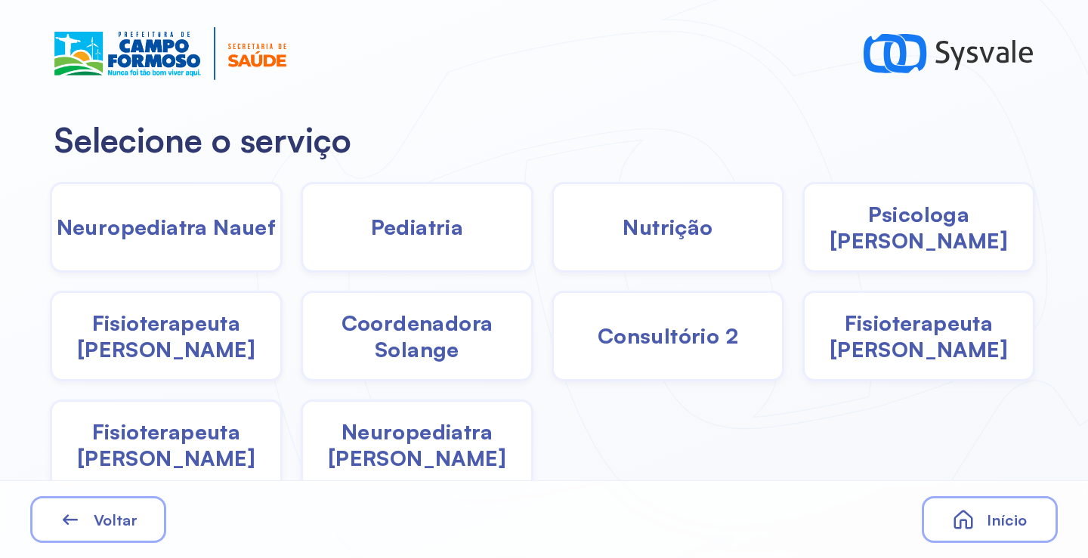
click at [357, 245] on div "Pediatria" at bounding box center [417, 227] width 233 height 91
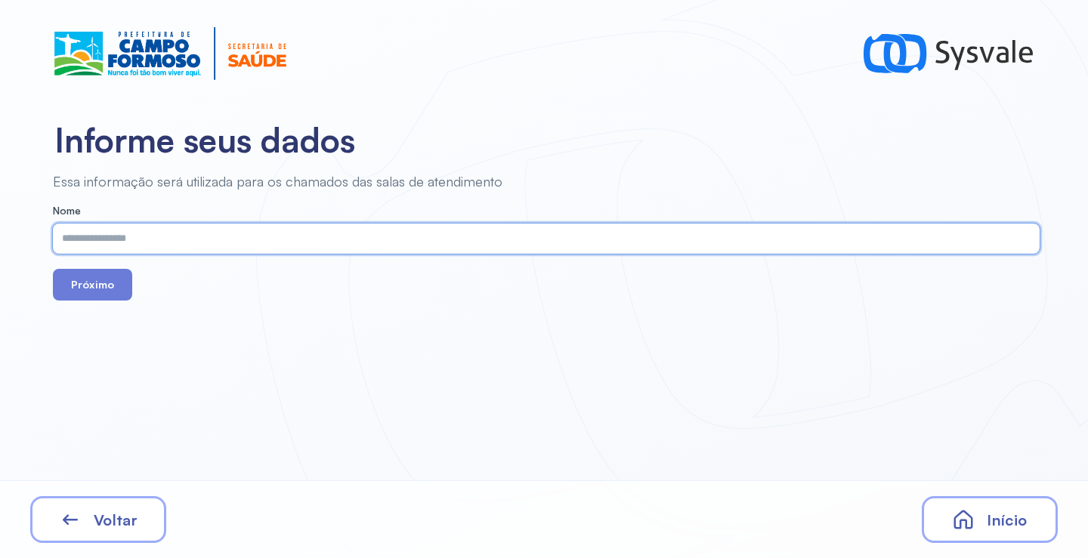
paste input "**********"
type input "**********"
click at [98, 286] on button "Próximo" at bounding box center [92, 285] width 79 height 32
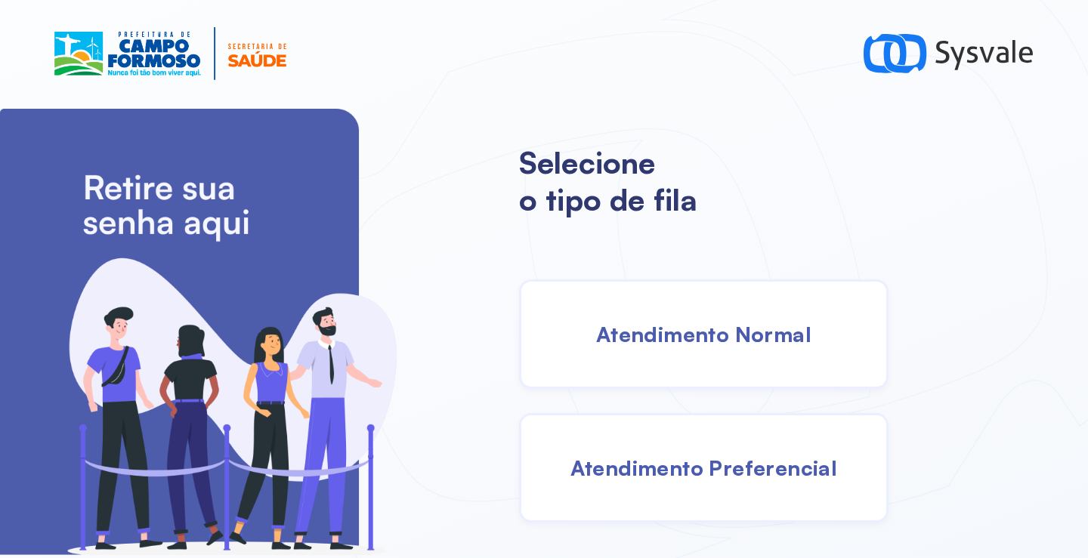
drag, startPoint x: 745, startPoint y: 301, endPoint x: 737, endPoint y: 316, distance: 16.6
click at [737, 316] on div "Atendimento Normal" at bounding box center [703, 334] width 369 height 110
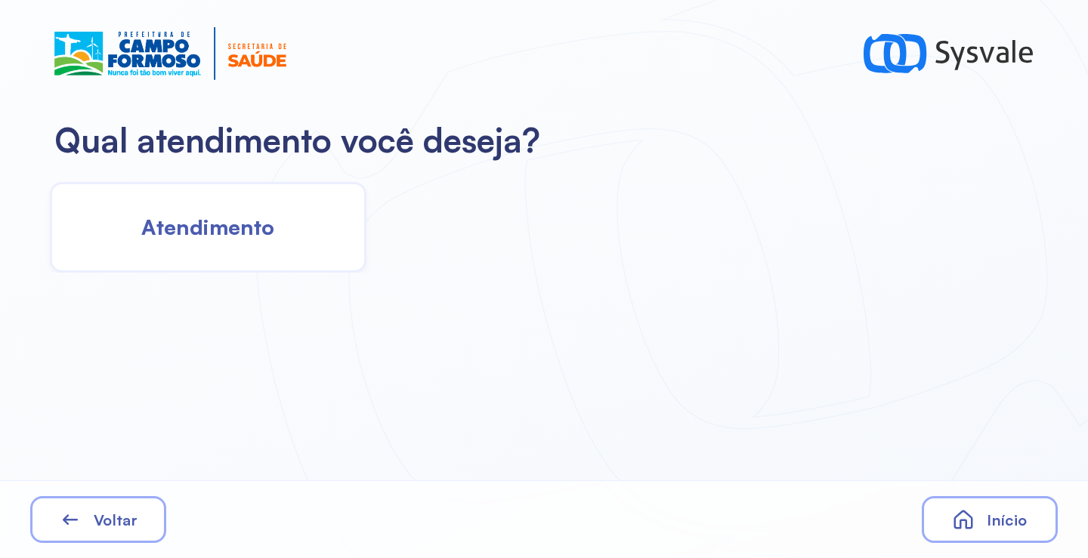
click at [202, 235] on span "Atendimento" at bounding box center [207, 227] width 133 height 26
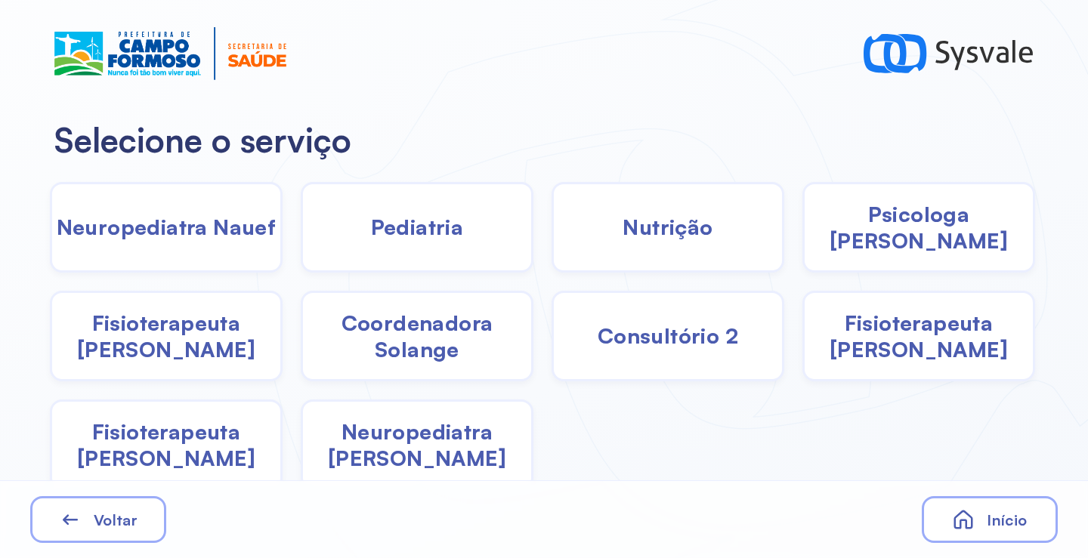
click at [479, 241] on div "Pediatria" at bounding box center [417, 227] width 233 height 91
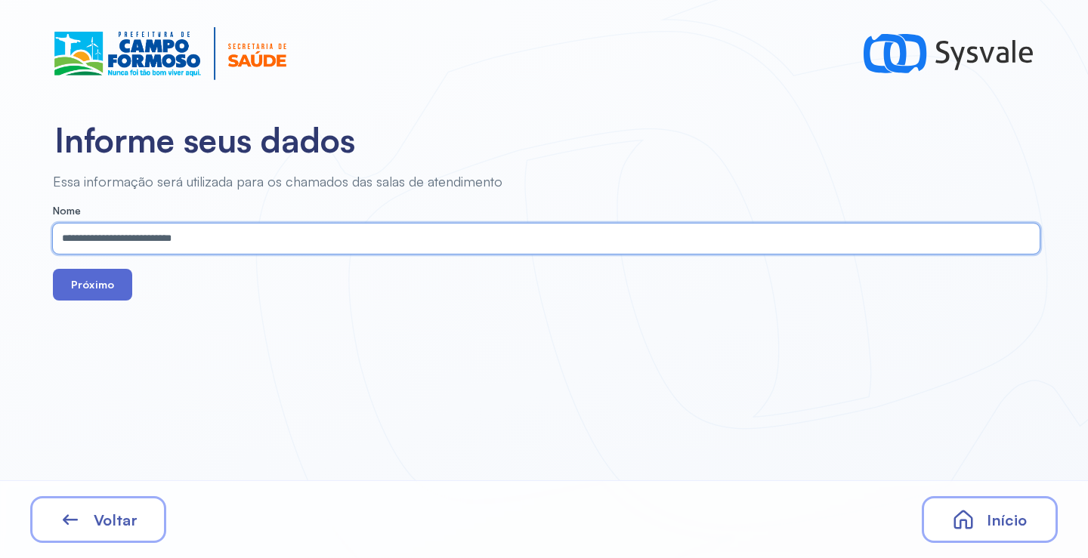
type input "**********"
drag, startPoint x: 85, startPoint y: 289, endPoint x: 195, endPoint y: 42, distance: 270.2
click at [85, 289] on button "Próximo" at bounding box center [92, 285] width 79 height 32
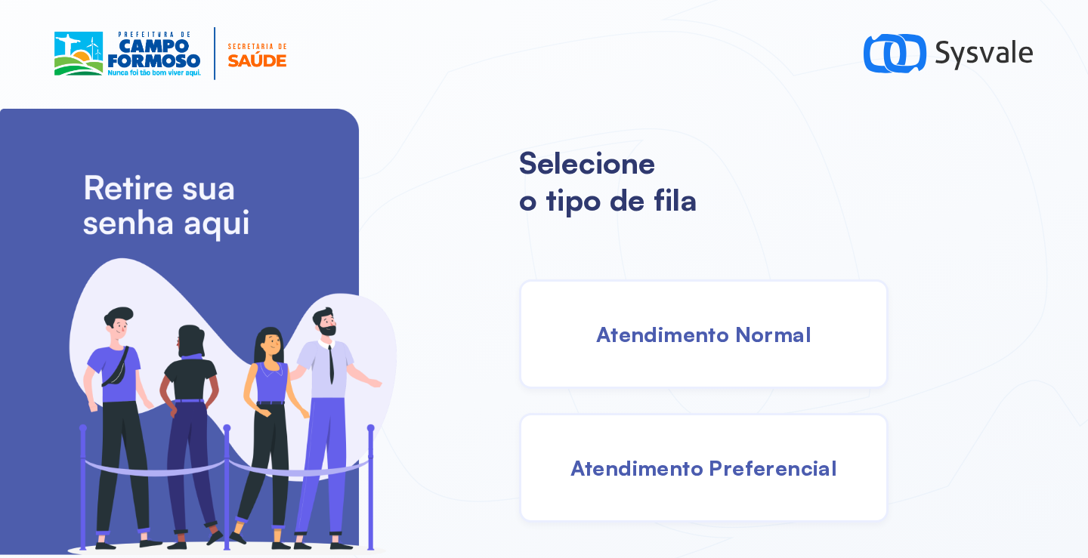
click at [708, 325] on span "Atendimento Normal" at bounding box center [703, 334] width 215 height 26
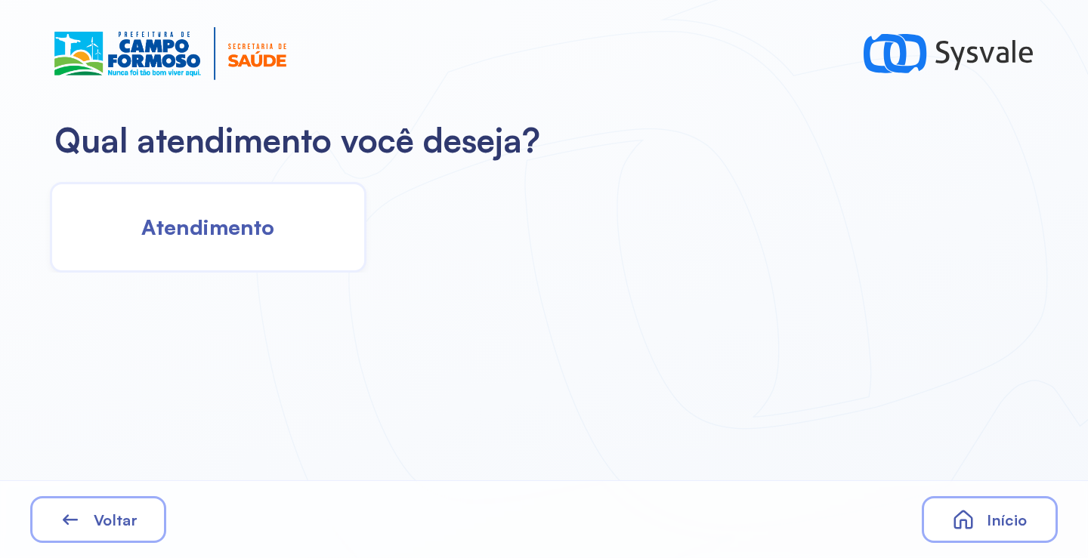
click at [278, 251] on div "Atendimento" at bounding box center [208, 227] width 316 height 91
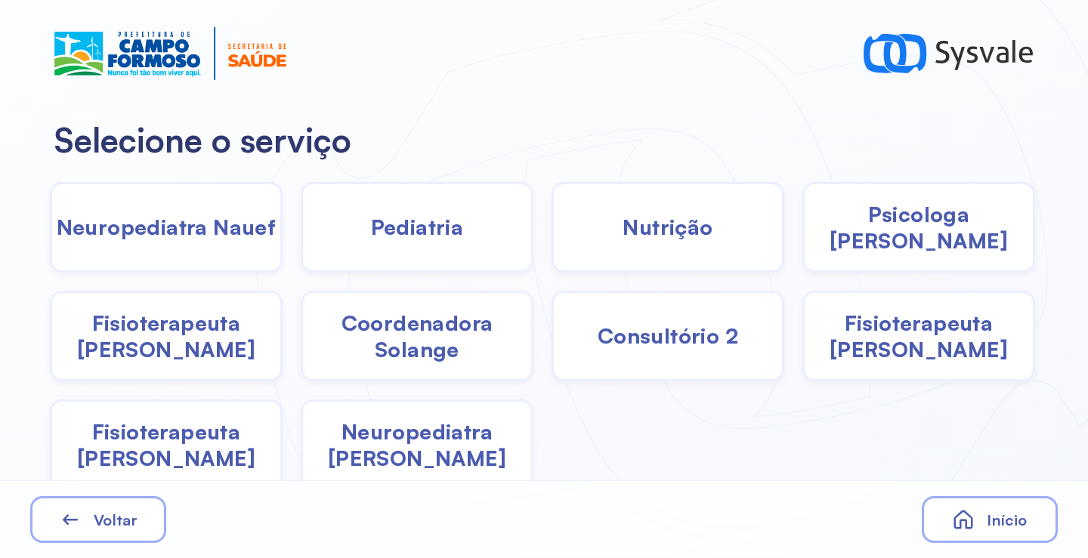
click at [440, 233] on span "Pediatria" at bounding box center [417, 227] width 93 height 26
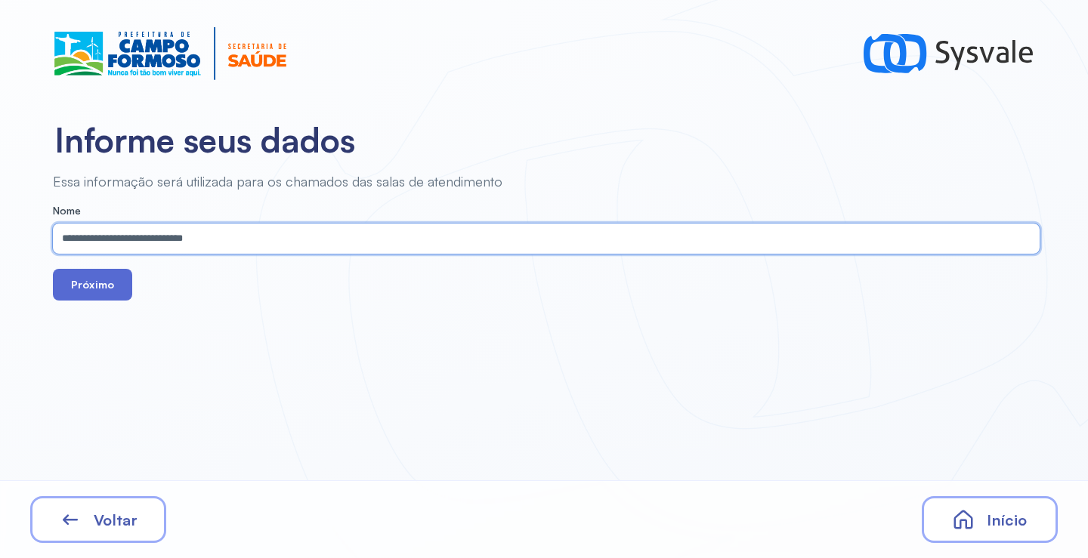
type input "**********"
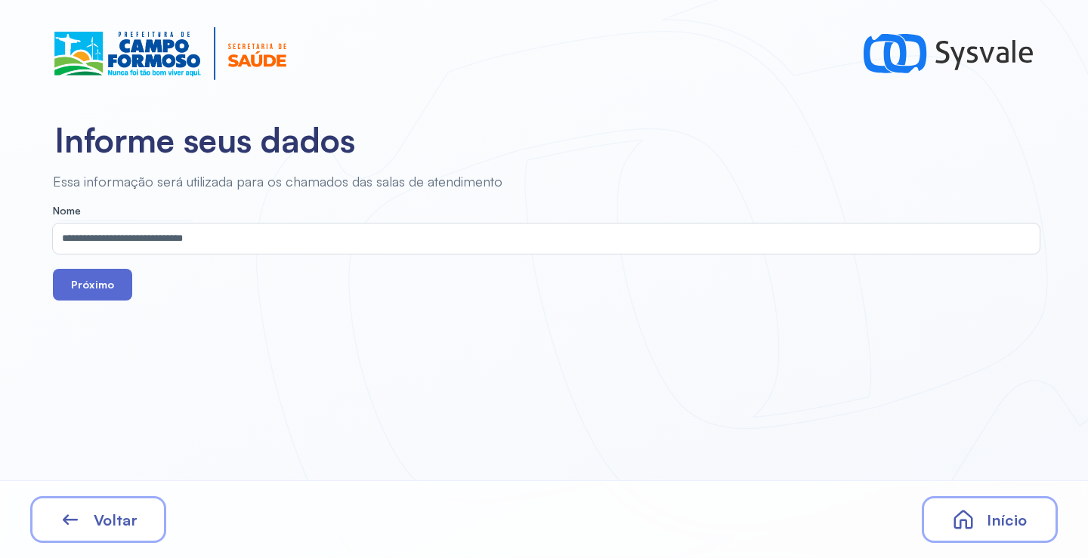
click at [104, 286] on button "Próximo" at bounding box center [92, 285] width 79 height 32
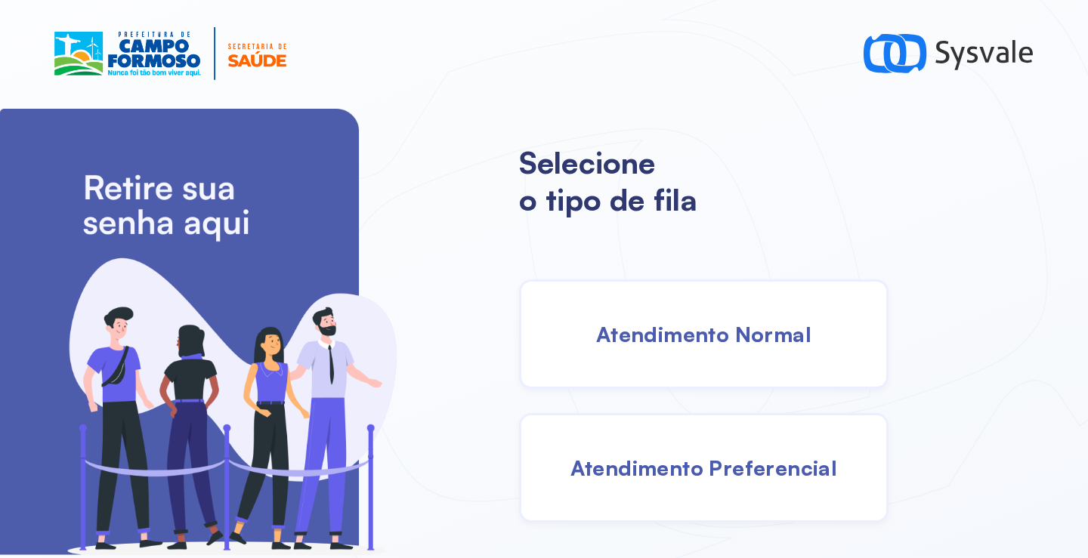
click at [674, 377] on div "Atendimento Normal Atendimento Preferencial" at bounding box center [651, 400] width 264 height 243
click at [664, 353] on div "Atendimento Normal" at bounding box center [703, 334] width 369 height 110
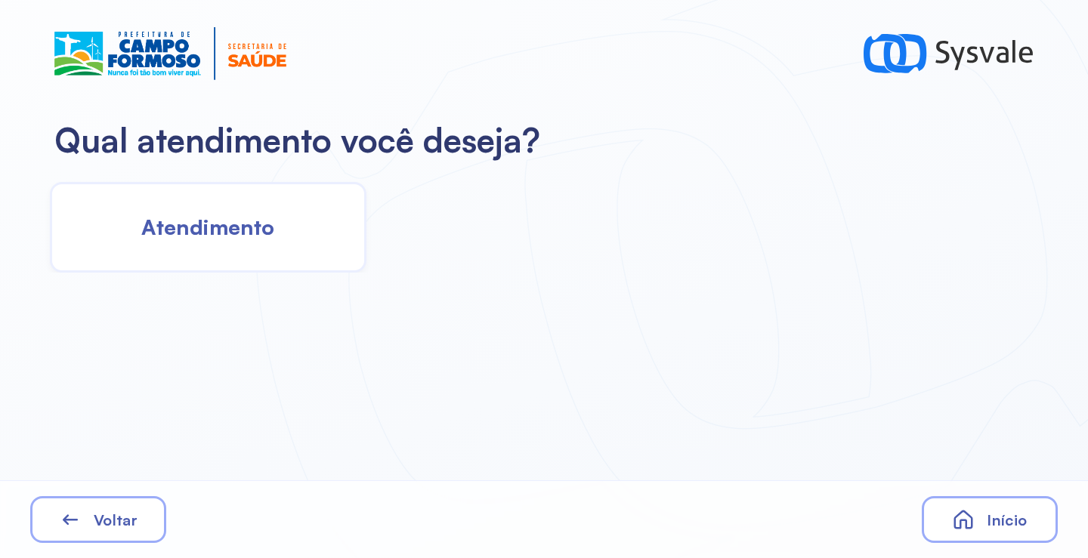
click at [192, 220] on span "Atendimento" at bounding box center [207, 227] width 133 height 26
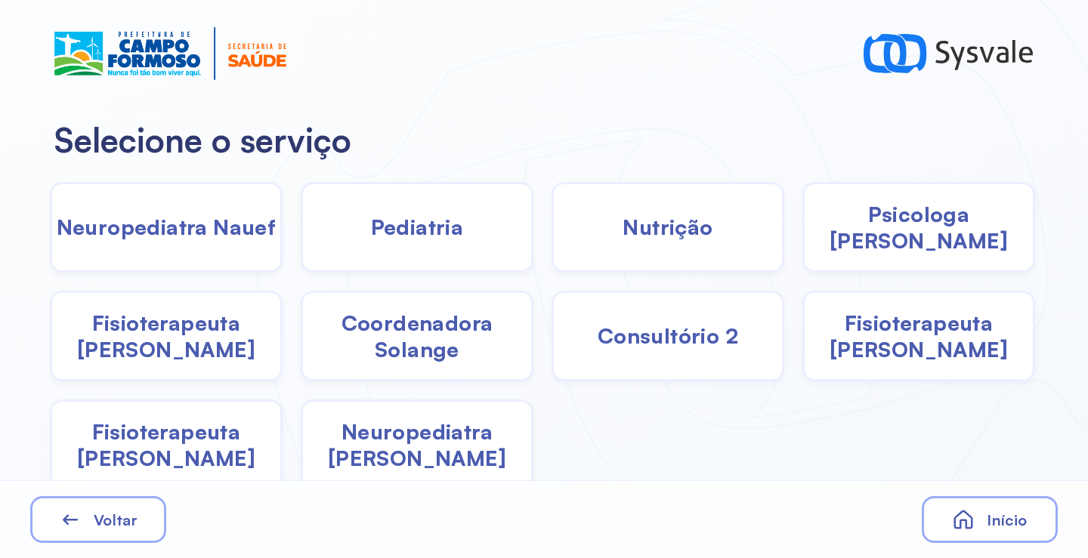
drag, startPoint x: 413, startPoint y: 215, endPoint x: 407, endPoint y: 220, distance: 8.0
click at [407, 220] on span "Pediatria" at bounding box center [417, 227] width 93 height 26
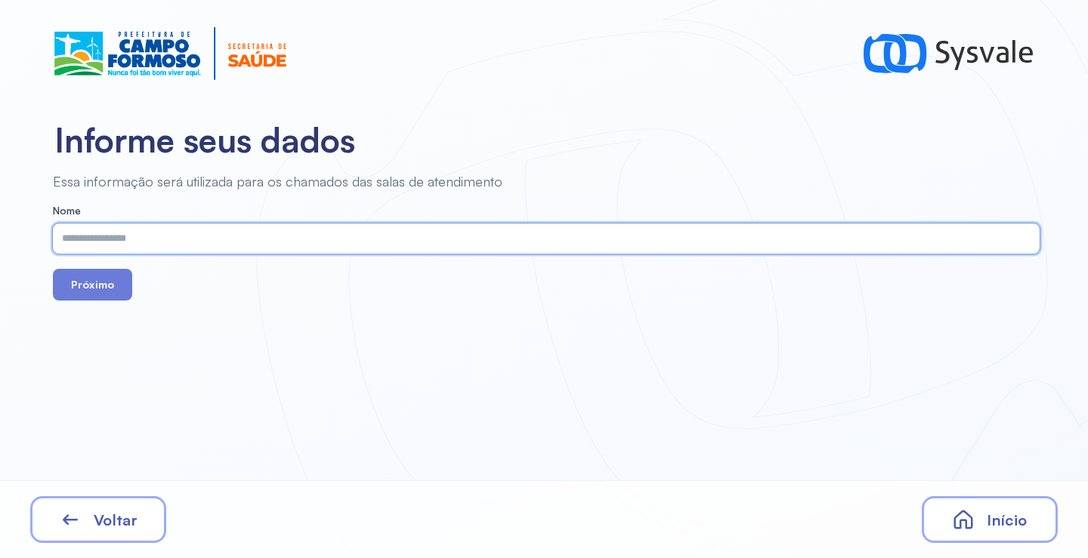
paste input "**********"
type input "**********"
click at [87, 279] on button "Próximo" at bounding box center [92, 285] width 79 height 32
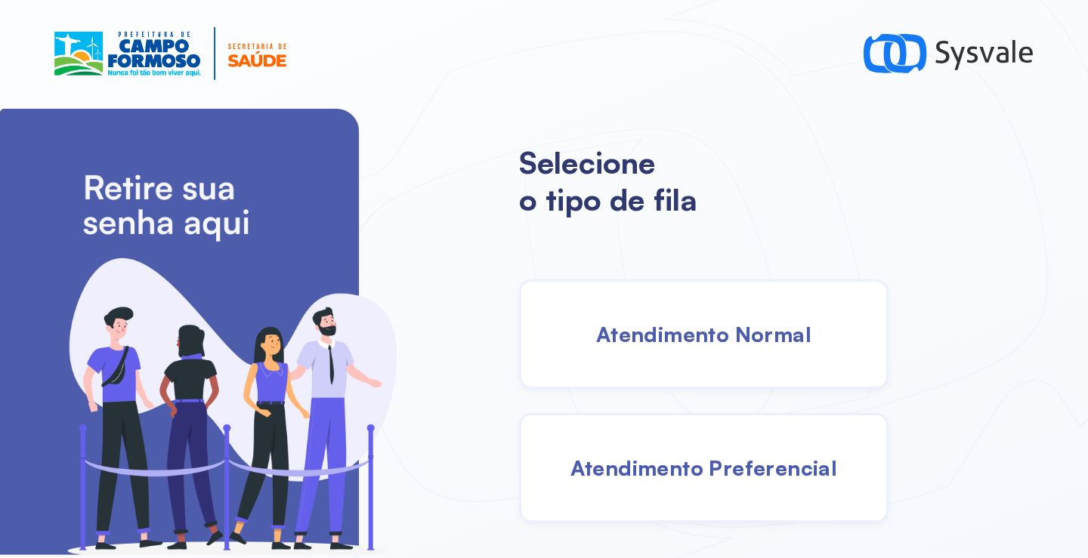
click at [711, 328] on span "Atendimento Normal" at bounding box center [703, 334] width 215 height 26
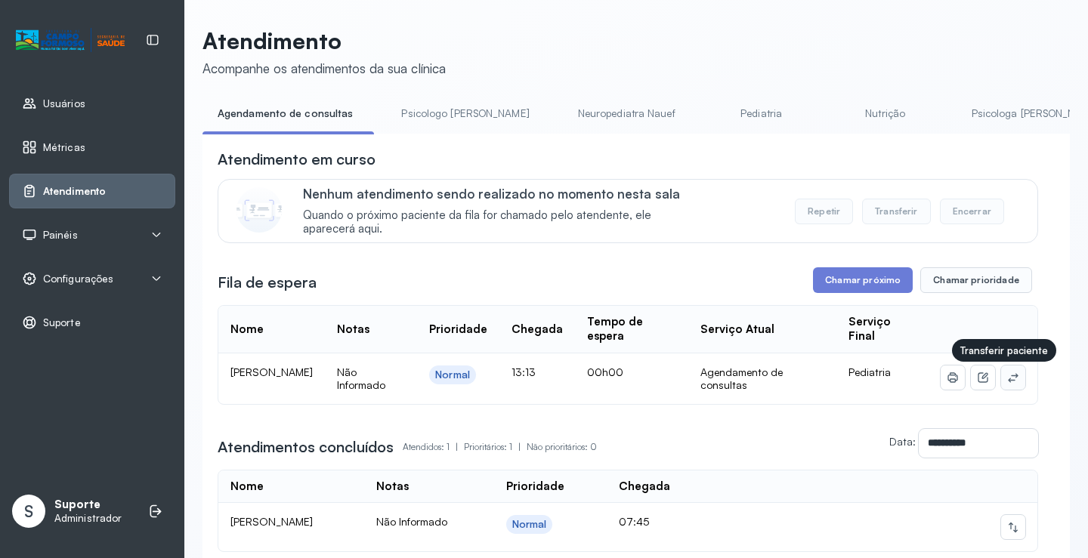
click at [1007, 377] on icon at bounding box center [1013, 378] width 12 height 12
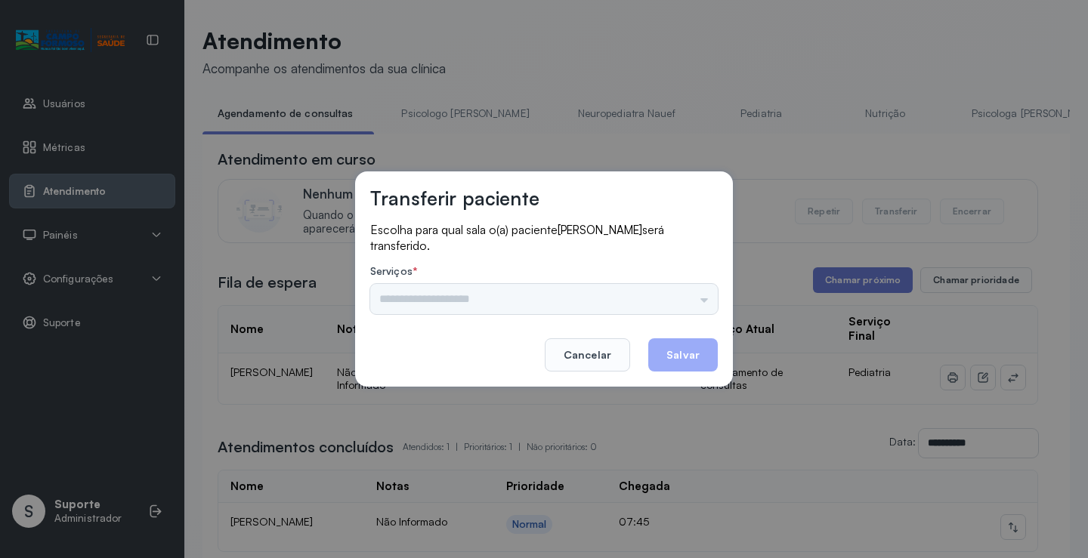
click at [671, 294] on div "Nenhuma opção encontrada" at bounding box center [543, 299] width 347 height 30
click at [705, 293] on input "text" at bounding box center [543, 299] width 347 height 30
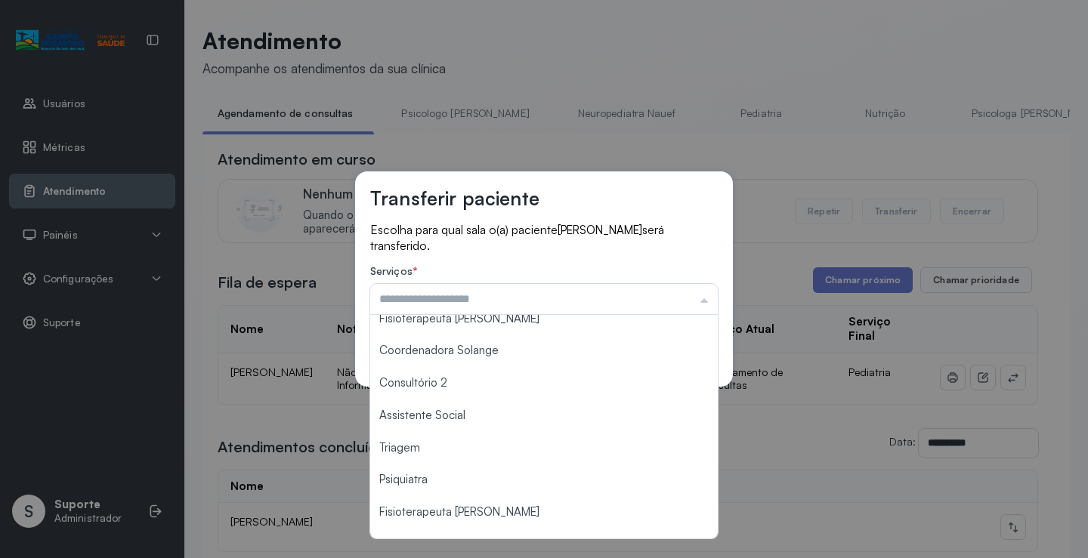
scroll to position [229, 0]
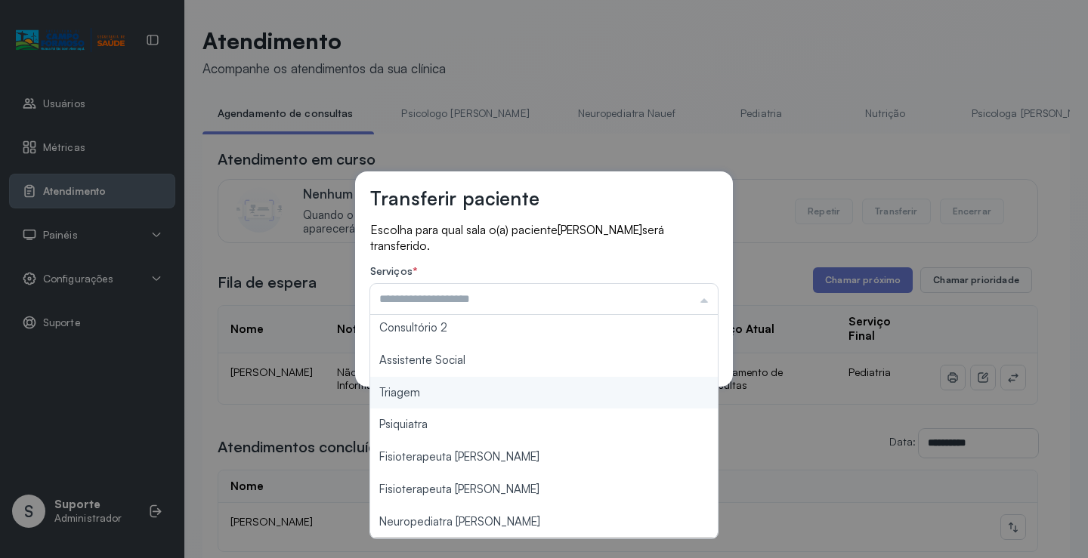
type input "*******"
click at [459, 397] on div "Transferir paciente Escolha para qual sala o(a) paciente MAYLA ELOÁ FERREIRA DO…" at bounding box center [544, 279] width 1088 height 558
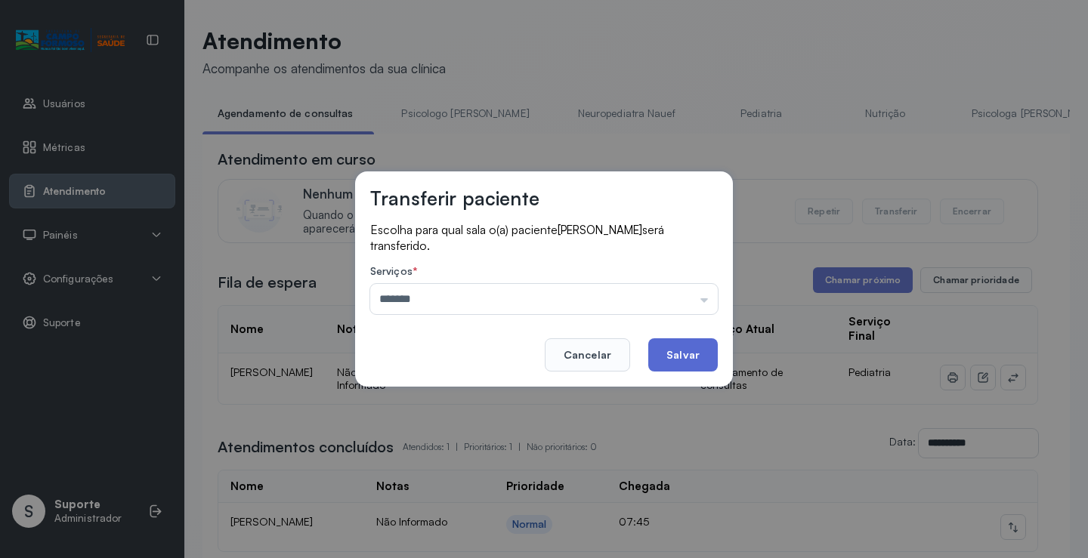
click at [690, 353] on button "Salvar" at bounding box center [682, 354] width 69 height 33
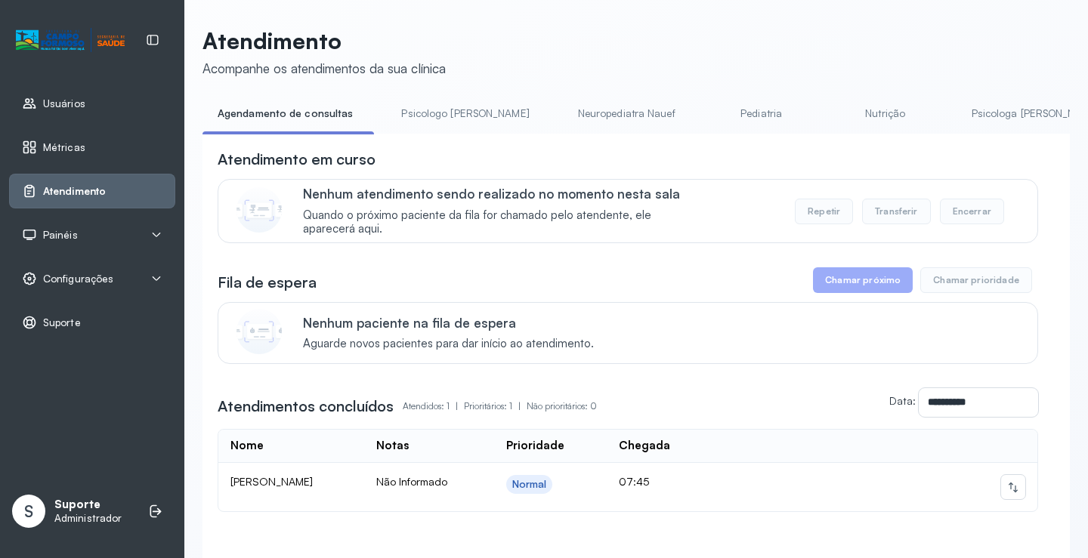
click at [433, 102] on link "Psicologo Pedro" at bounding box center [465, 113] width 158 height 25
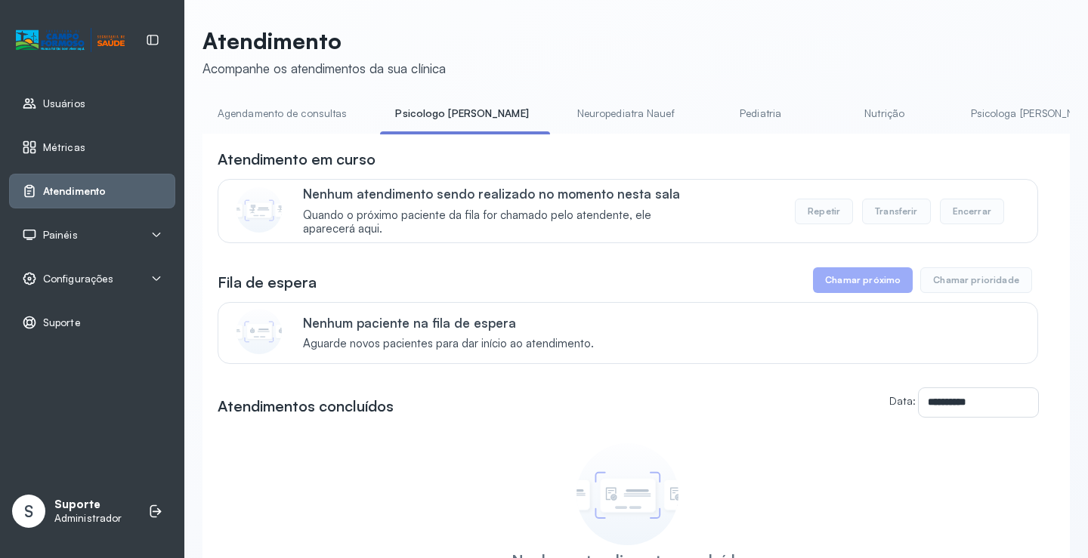
click at [327, 114] on link "Agendamento de consultas" at bounding box center [281, 113] width 159 height 25
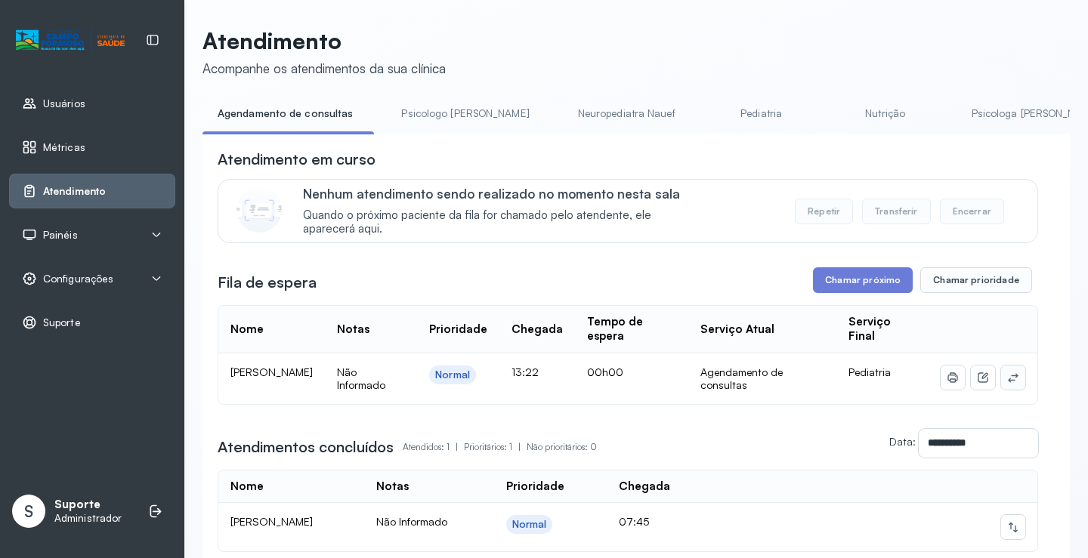
click at [1008, 386] on button at bounding box center [1013, 378] width 24 height 24
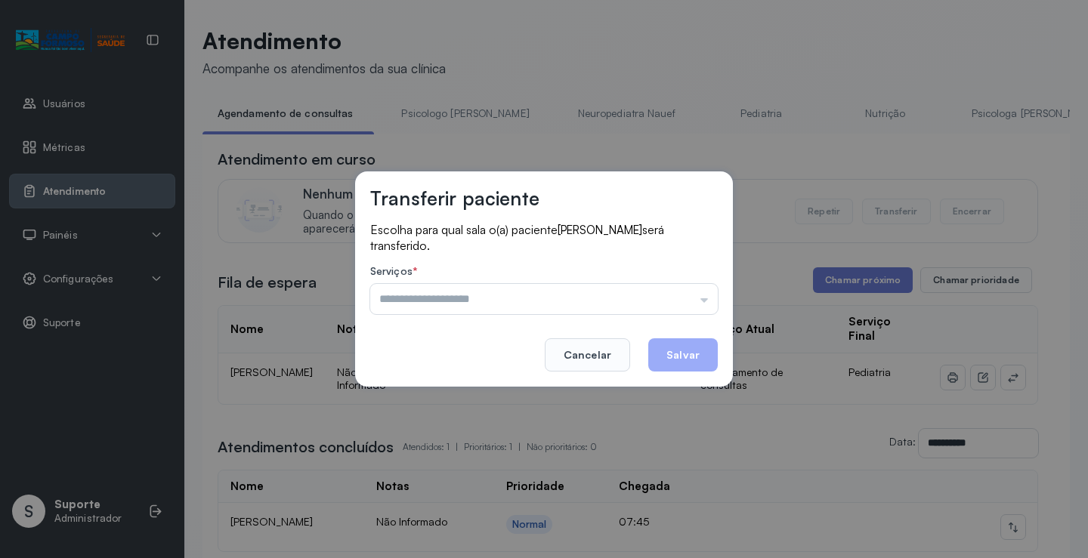
click at [672, 317] on footer "Cancelar Salvar" at bounding box center [543, 344] width 347 height 54
click at [674, 292] on input "text" at bounding box center [543, 299] width 347 height 30
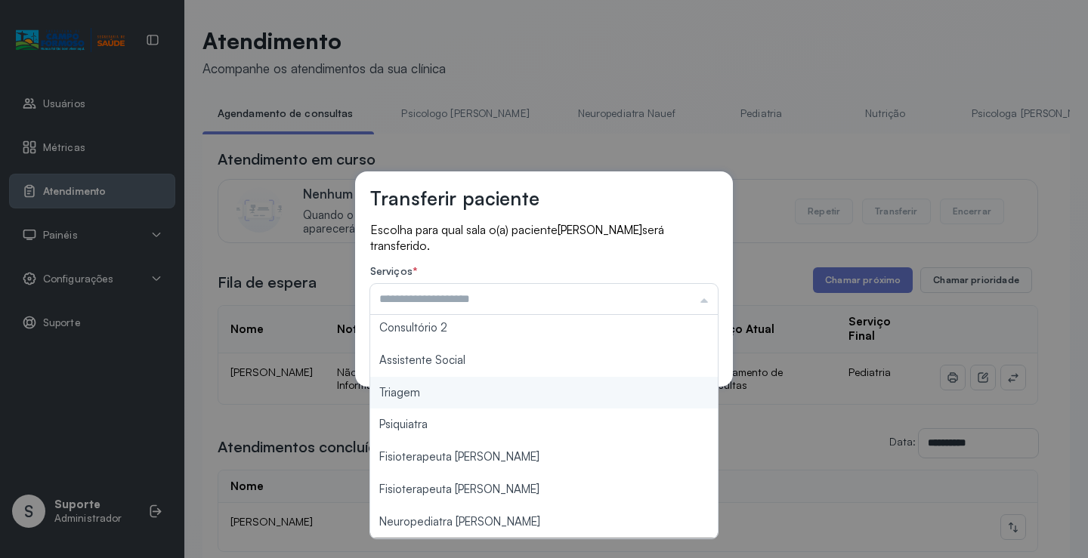
type input "*******"
drag, startPoint x: 446, startPoint y: 392, endPoint x: 514, endPoint y: 374, distance: 70.4
click at [451, 387] on div "Transferir paciente Escolha para qual sala o(a) paciente ISAAC LEVY DOS SANTOS …" at bounding box center [544, 279] width 1088 height 558
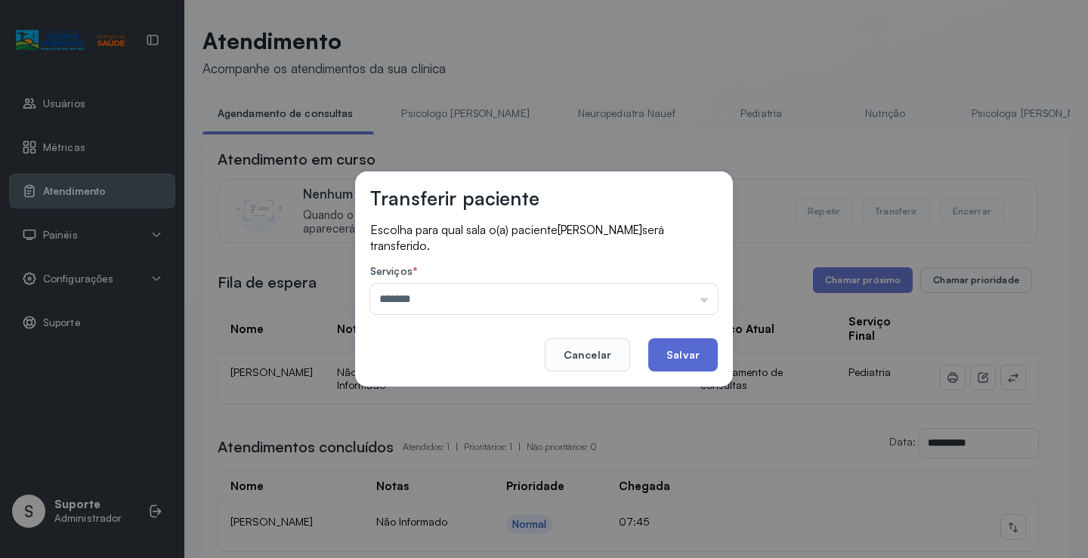
click at [698, 342] on button "Salvar" at bounding box center [682, 354] width 69 height 33
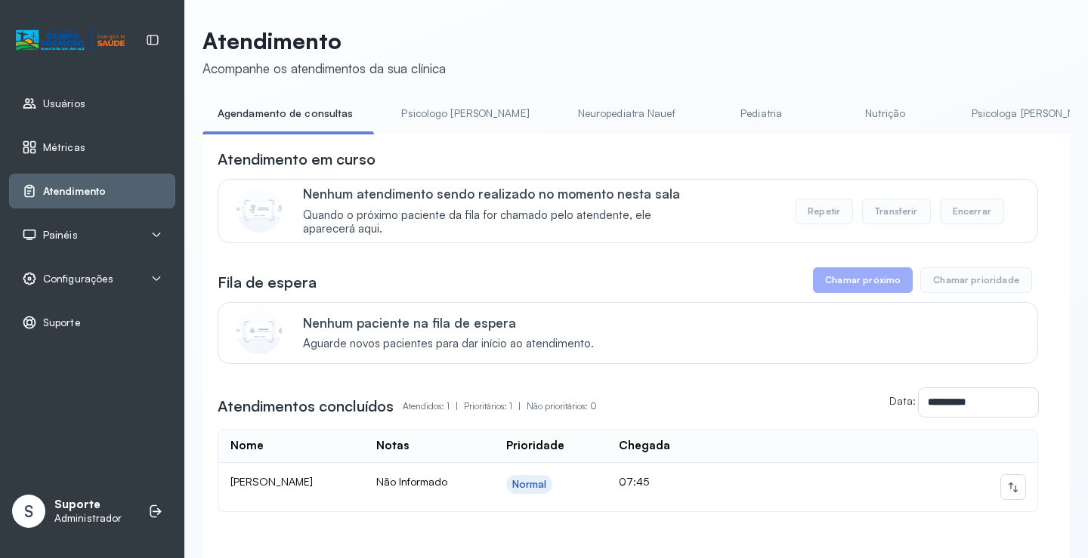
drag, startPoint x: 530, startPoint y: 122, endPoint x: 511, endPoint y: 121, distance: 19.7
click at [563, 123] on link "Neuropediatra Nauef" at bounding box center [627, 113] width 128 height 25
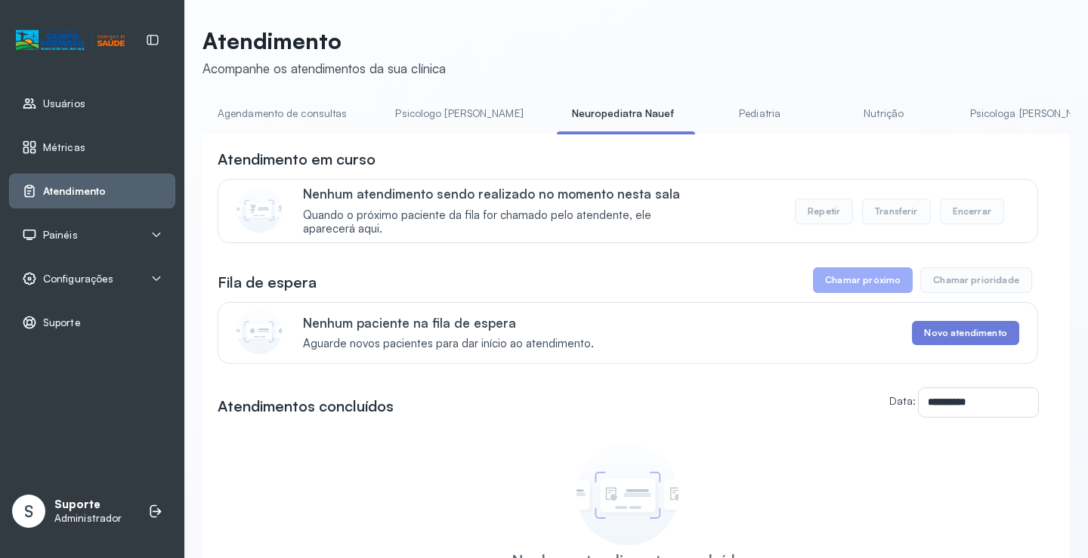
drag, startPoint x: 285, startPoint y: 141, endPoint x: 317, endPoint y: 122, distance: 38.0
click at [285, 134] on div "**********" at bounding box center [635, 397] width 867 height 592
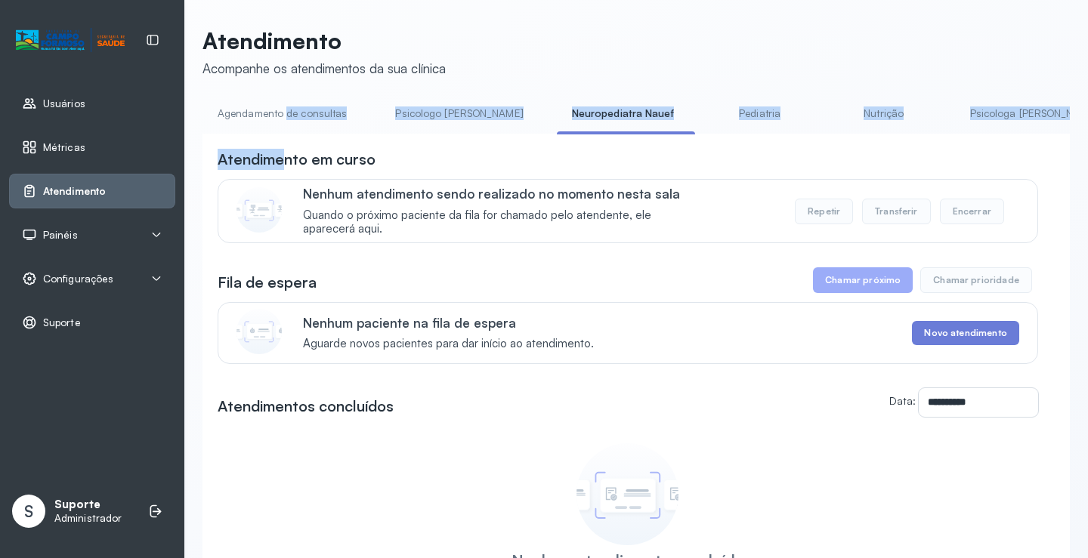
click at [317, 122] on link "Agendamento de consultas" at bounding box center [281, 113] width 159 height 25
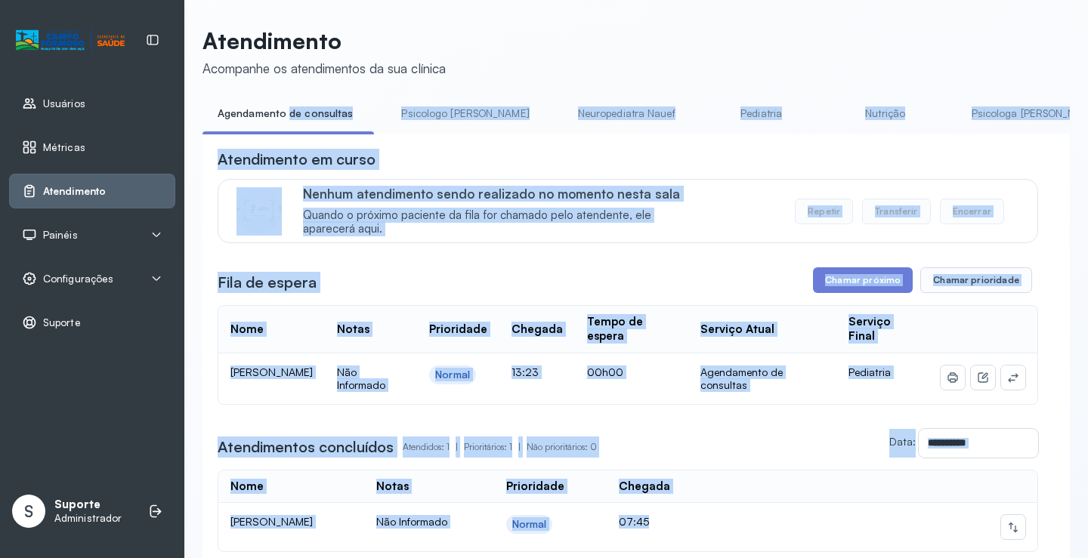
click at [386, 115] on link "Psicologo Pedro" at bounding box center [465, 113] width 158 height 25
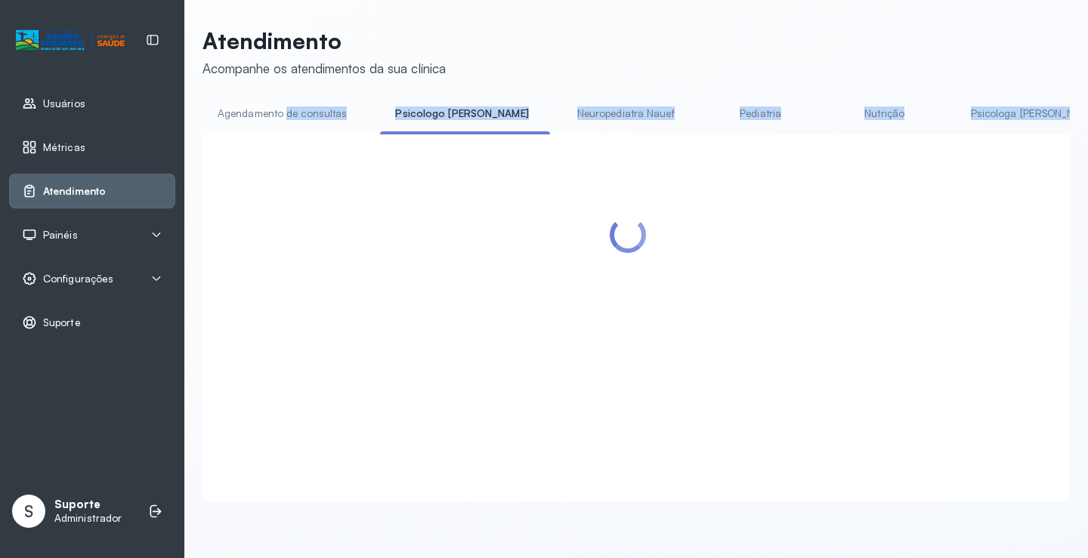
click at [380, 103] on link "Psicologo Pedro" at bounding box center [461, 113] width 163 height 25
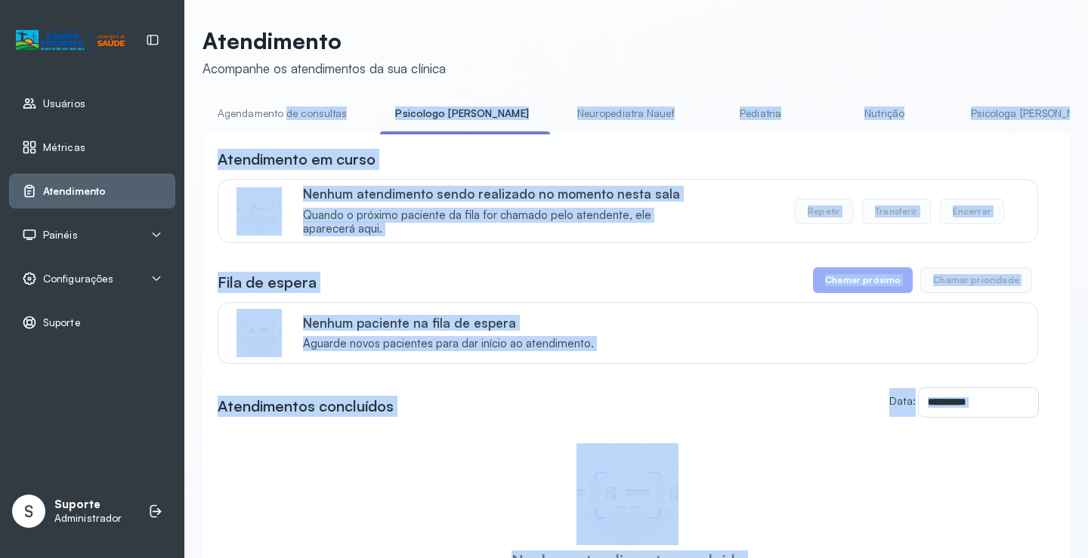
click at [302, 102] on link "Agendamento de consultas" at bounding box center [281, 113] width 159 height 25
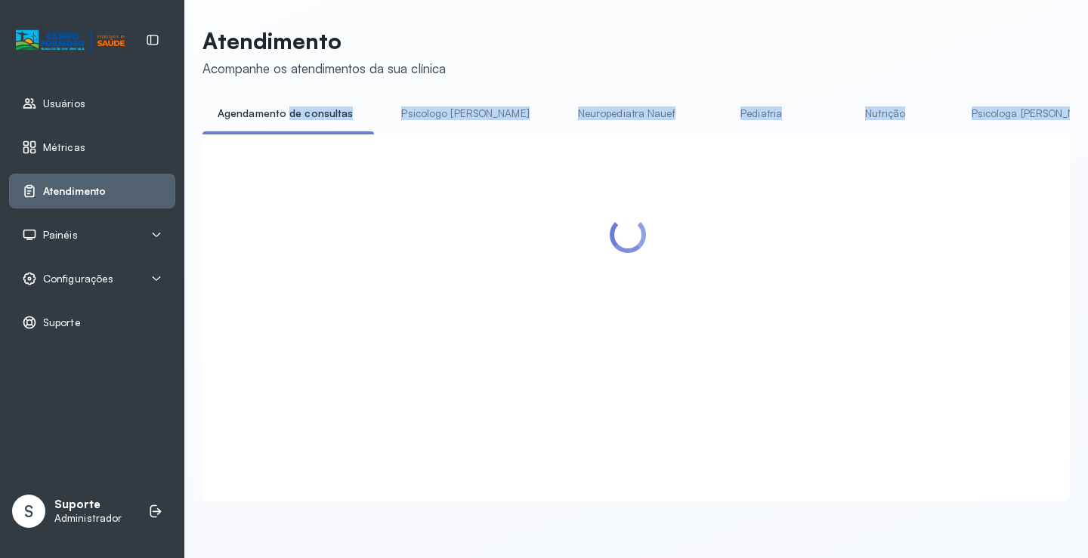
click at [298, 150] on div at bounding box center [635, 318] width 867 height 368
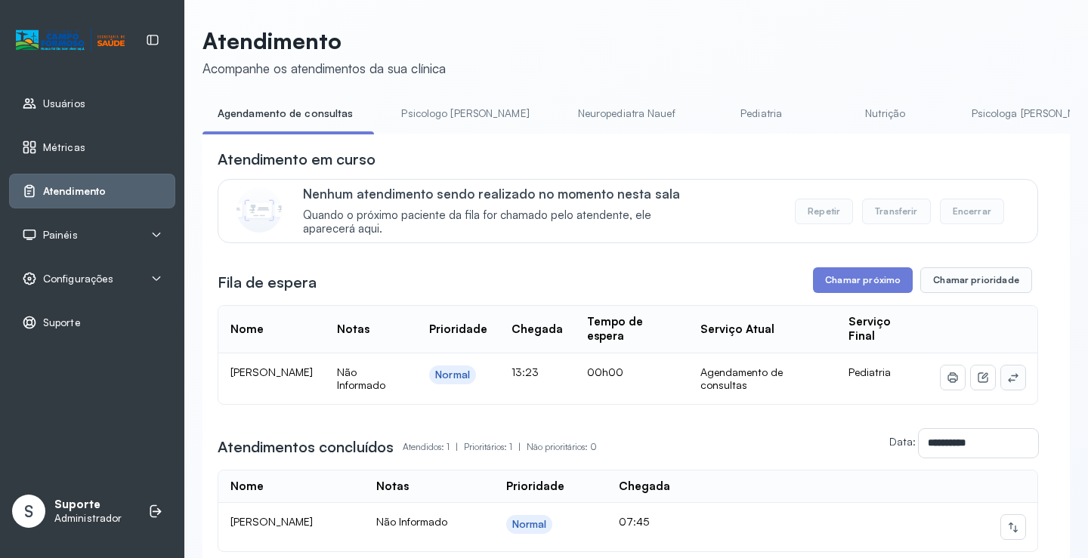
click at [1005, 374] on button at bounding box center [1013, 378] width 24 height 24
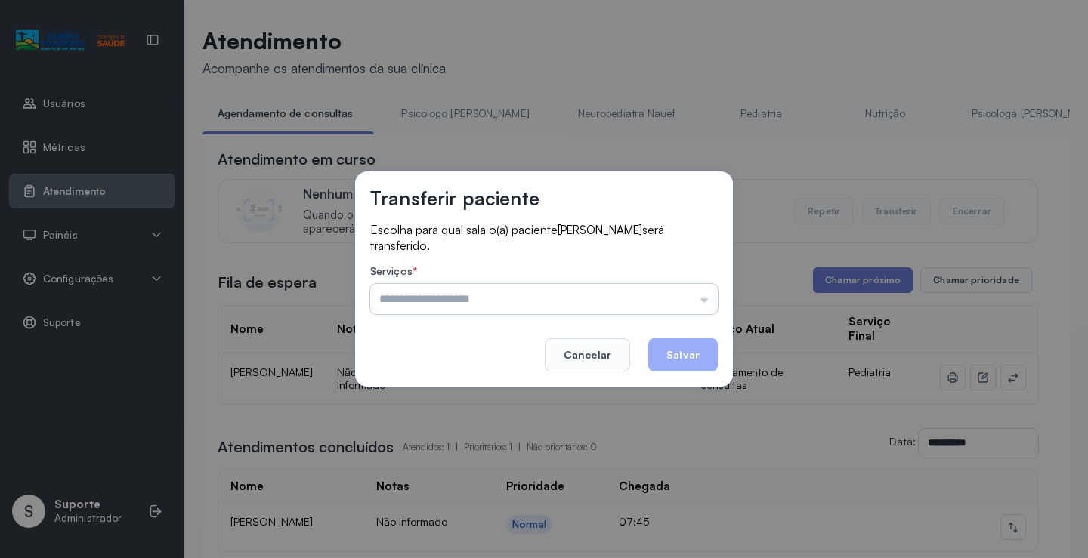
drag, startPoint x: 707, startPoint y: 298, endPoint x: 696, endPoint y: 300, distance: 11.4
click at [705, 298] on input "text" at bounding box center [543, 299] width 347 height 30
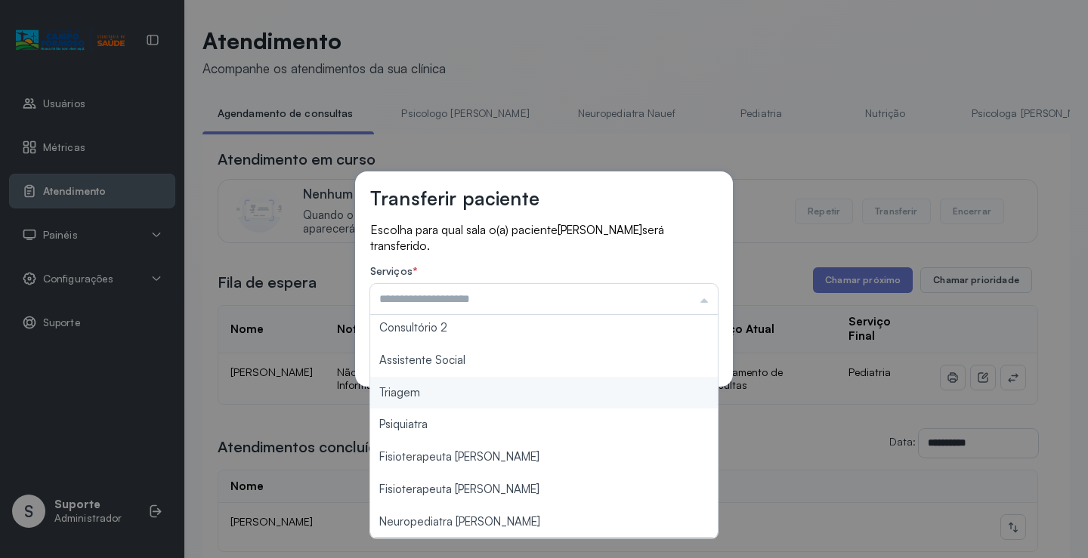
type input "*******"
drag, startPoint x: 466, startPoint y: 393, endPoint x: 622, endPoint y: 359, distance: 159.3
click at [469, 390] on div "Transferir paciente Escolha para qual sala o(a) paciente LUISA ARAUJO LEITE DE …" at bounding box center [544, 279] width 1088 height 558
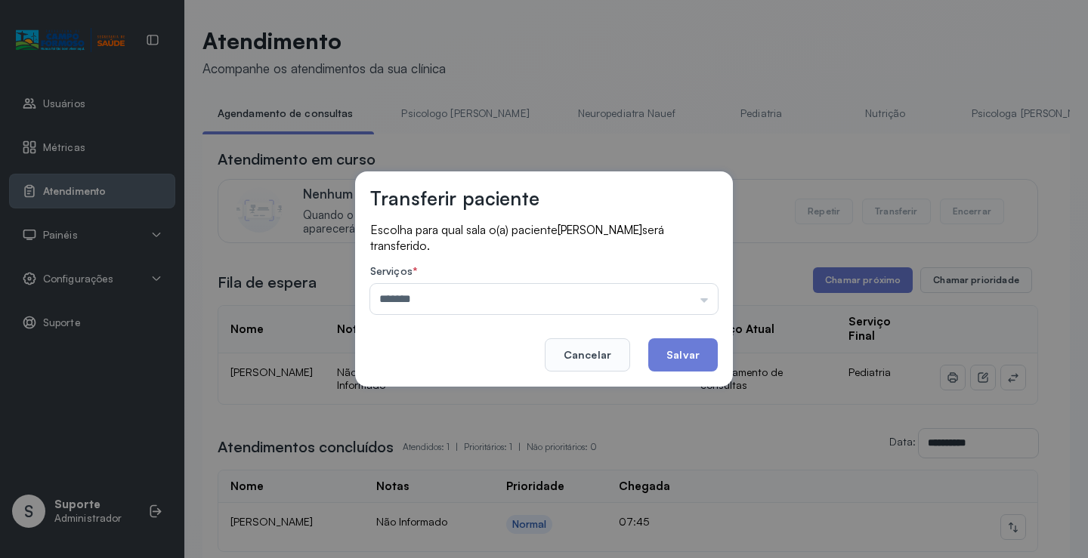
drag, startPoint x: 672, startPoint y: 353, endPoint x: 671, endPoint y: 370, distance: 16.6
click at [673, 364] on button "Salvar" at bounding box center [682, 354] width 69 height 33
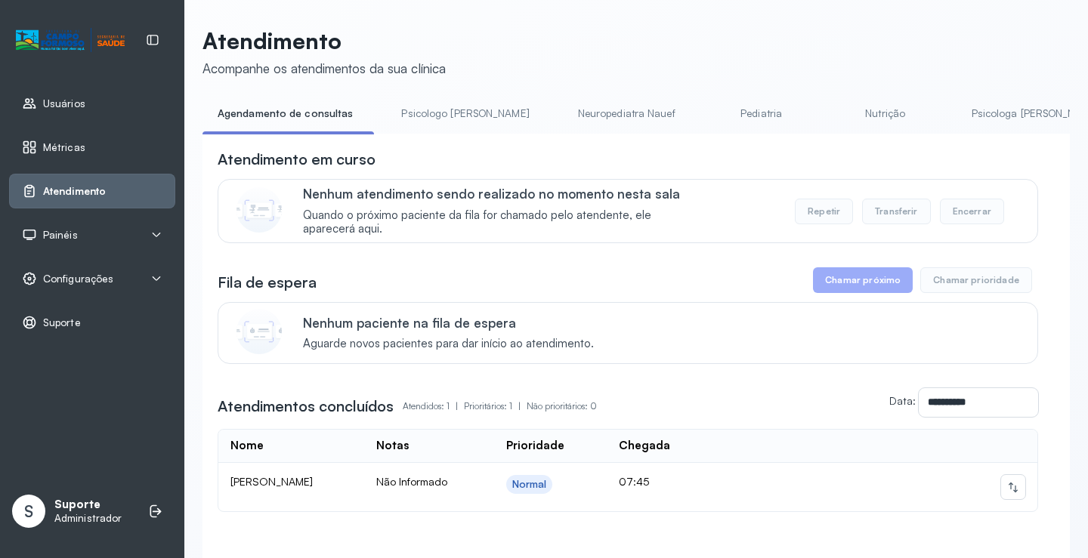
click at [452, 108] on link "Psicologo Pedro" at bounding box center [465, 113] width 158 height 25
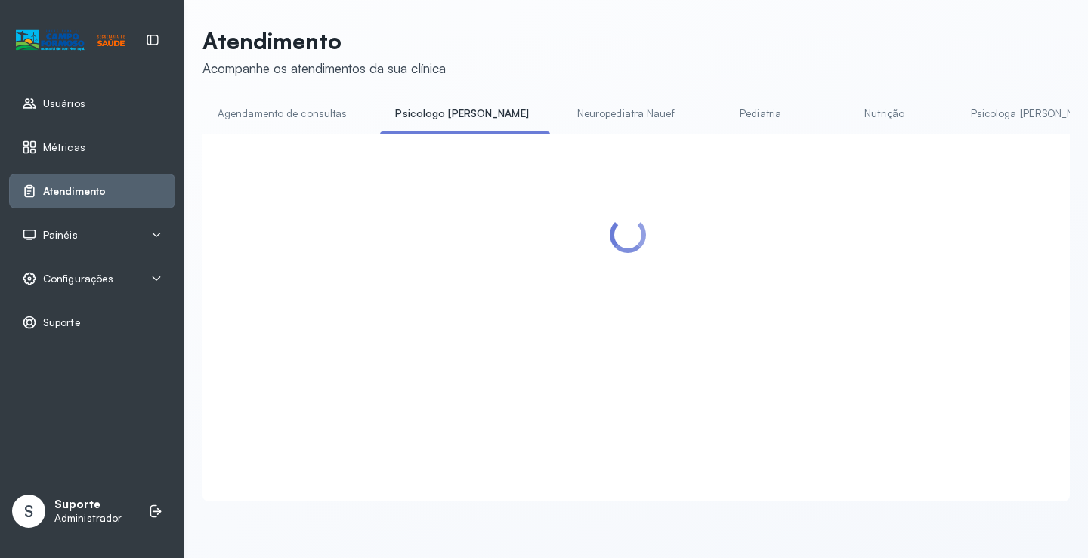
click at [282, 105] on link "Agendamento de consultas" at bounding box center [281, 113] width 159 height 25
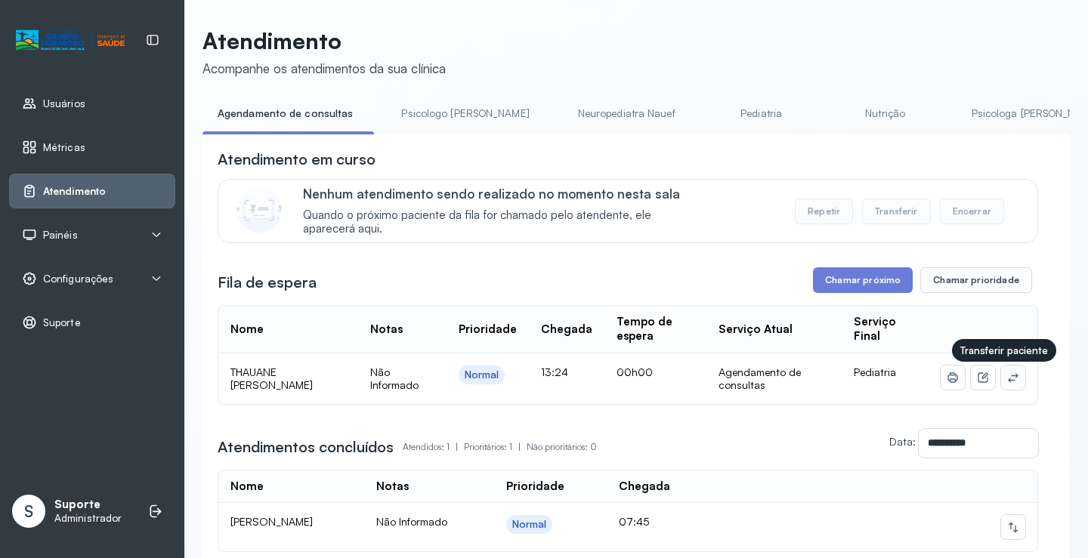
click at [1007, 378] on icon at bounding box center [1013, 378] width 12 height 12
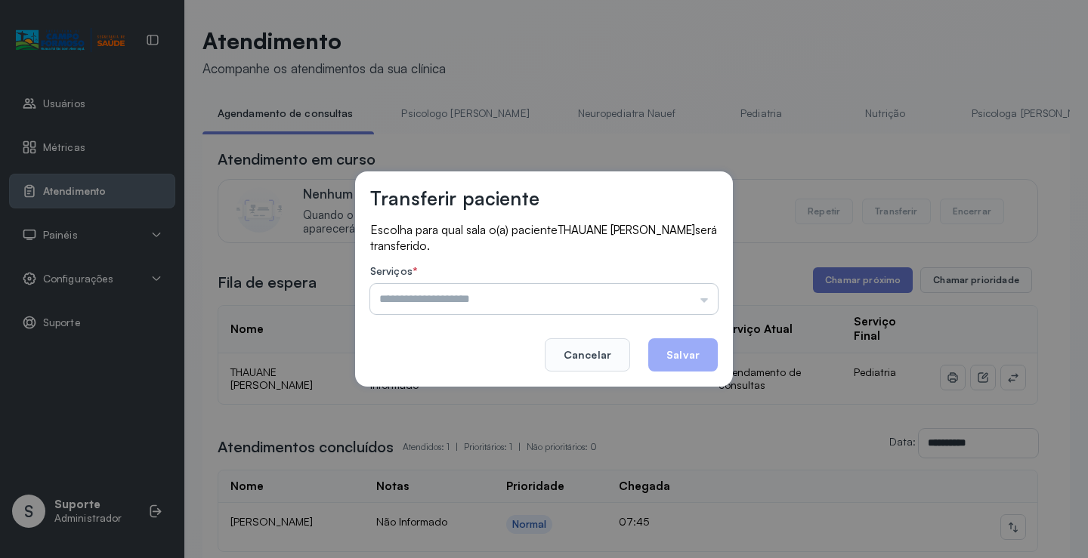
click at [676, 284] on input "text" at bounding box center [543, 299] width 347 height 30
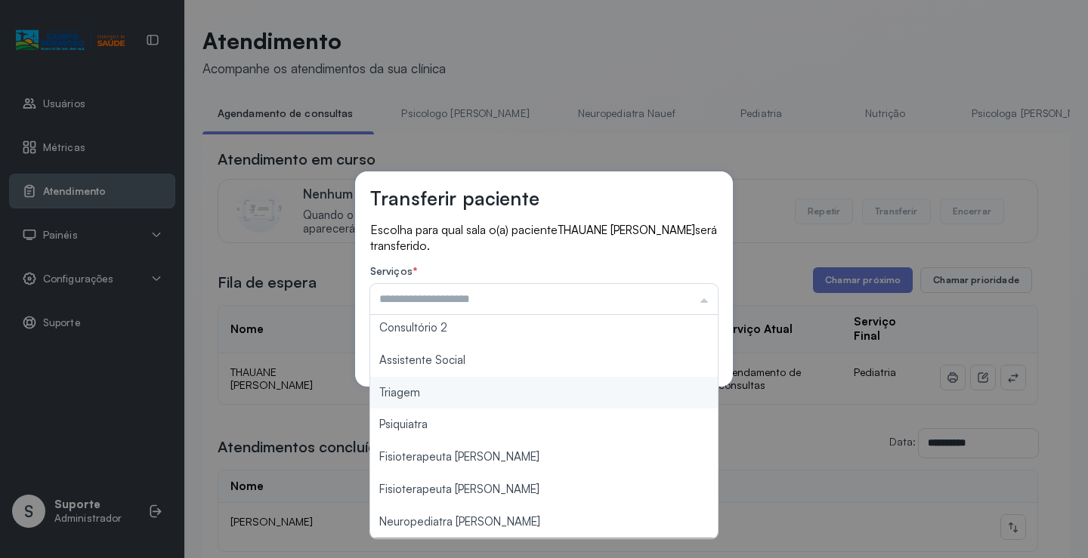
type input "*******"
drag, startPoint x: 449, startPoint y: 391, endPoint x: 485, endPoint y: 371, distance: 41.6
click at [462, 381] on div "Transferir paciente Escolha para qual sala o(a) paciente THAUANE SOPHIA SANTOS …" at bounding box center [544, 278] width 378 height 215
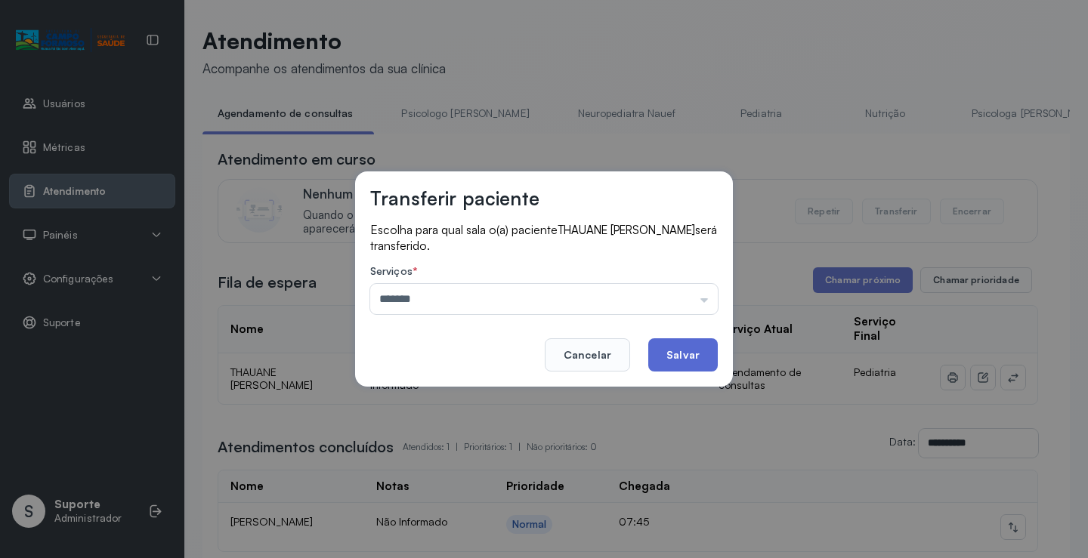
click at [659, 349] on button "Salvar" at bounding box center [682, 354] width 69 height 33
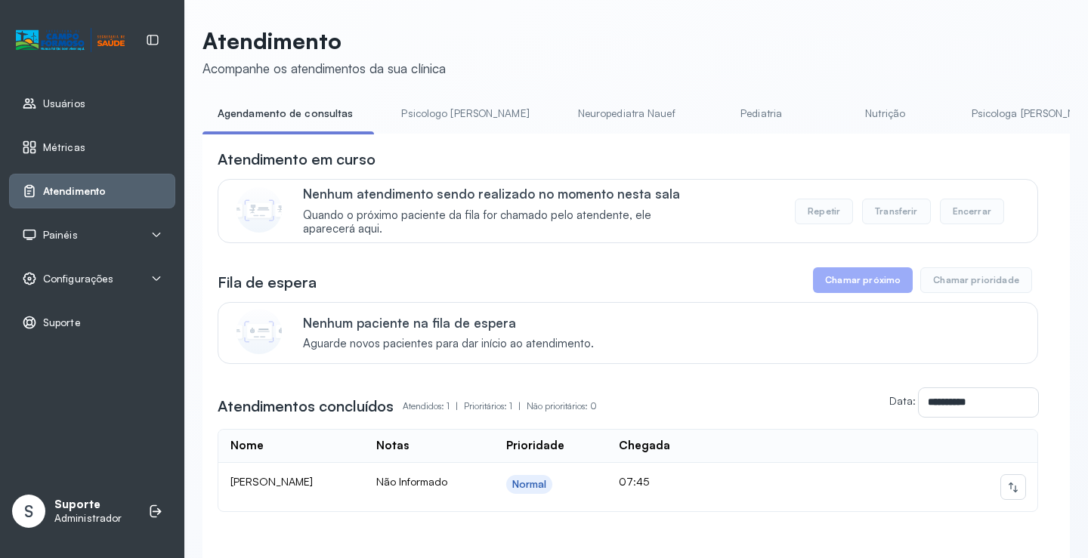
scroll to position [0, 2]
click at [445, 115] on link "Psicologo [PERSON_NAME]" at bounding box center [463, 113] width 158 height 25
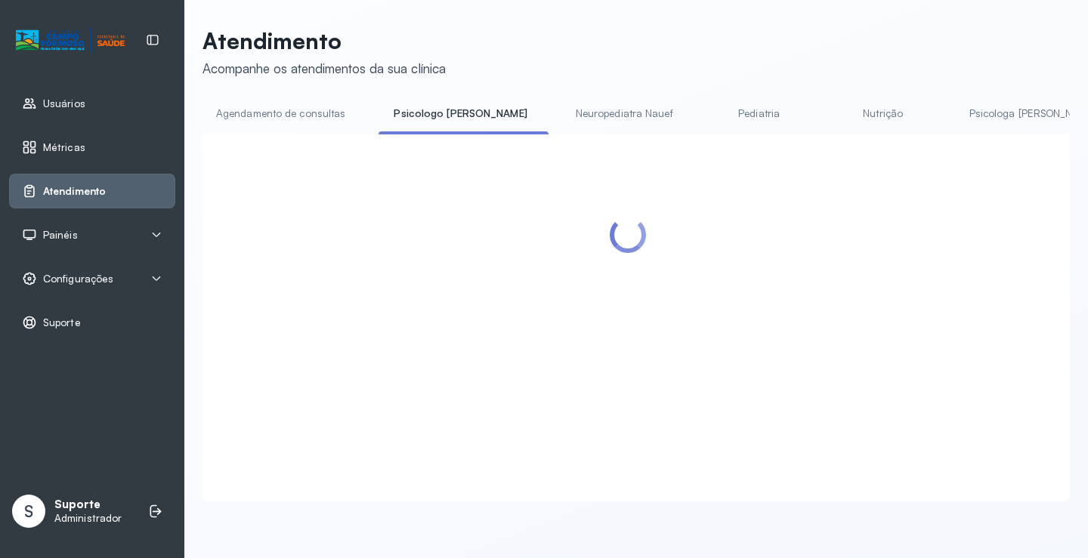
click at [301, 104] on link "Agendamento de consultas" at bounding box center [280, 113] width 159 height 25
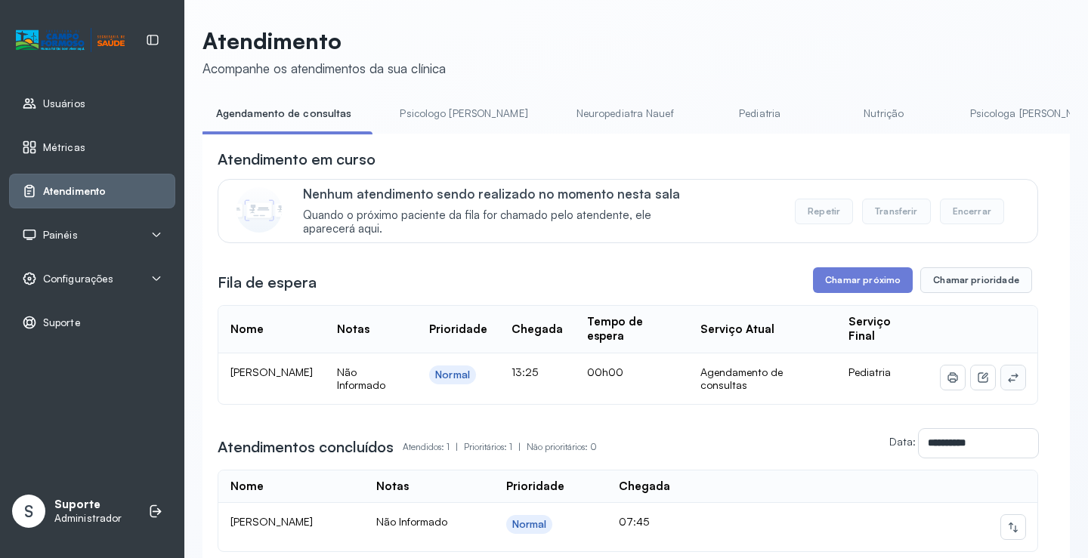
click at [1007, 381] on icon at bounding box center [1013, 378] width 12 height 12
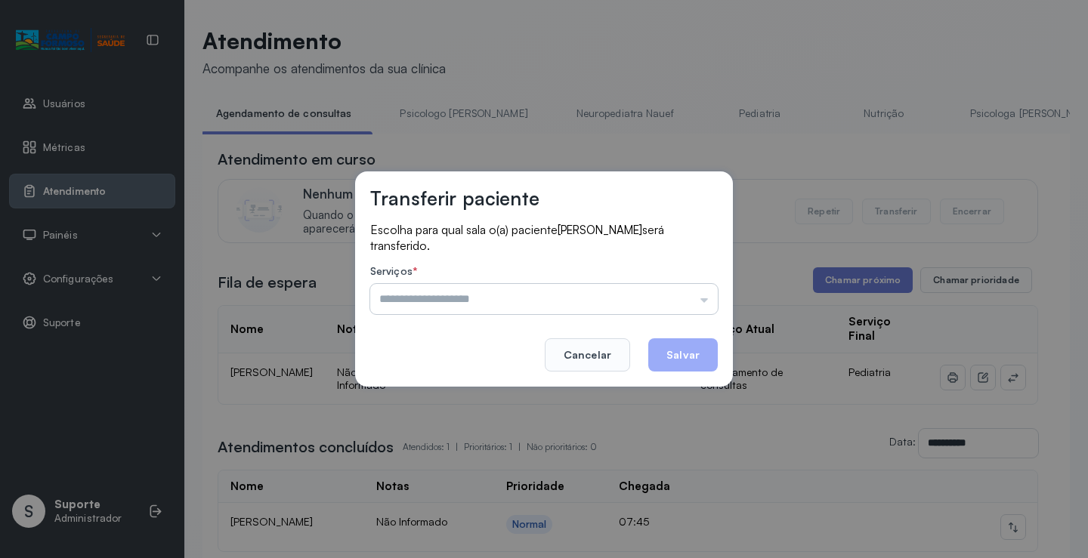
click at [671, 313] on input "text" at bounding box center [543, 299] width 347 height 30
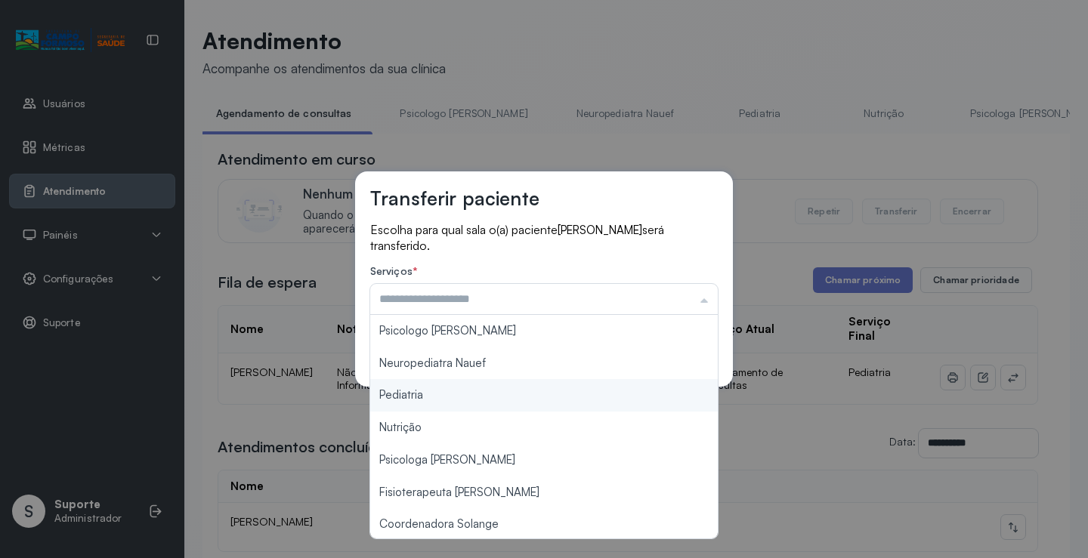
scroll to position [228, 0]
type input "*******"
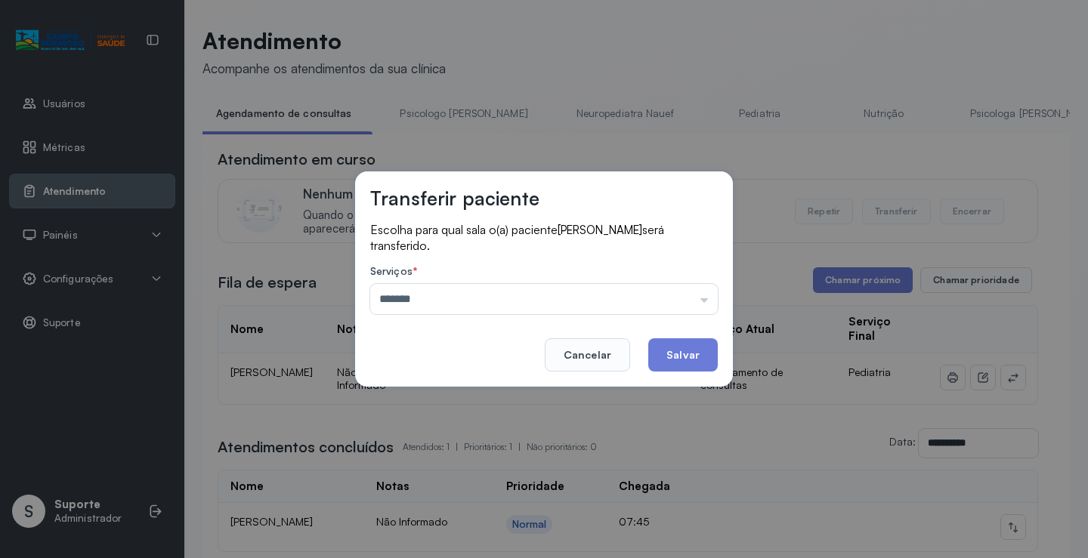
drag, startPoint x: 471, startPoint y: 394, endPoint x: 643, endPoint y: 360, distance: 175.5
click at [471, 394] on div "Transferir paciente Escolha para qual sala o(a) paciente DAVI ALMEIDA MENDES se…" at bounding box center [544, 279] width 1088 height 558
click at [668, 360] on button "Salvar" at bounding box center [682, 354] width 69 height 33
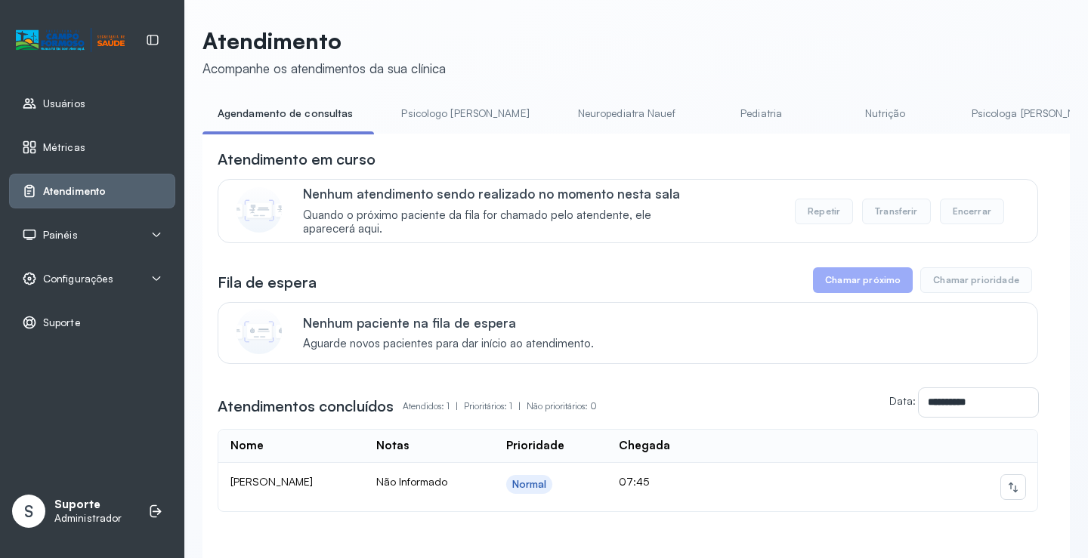
click at [425, 101] on link "Psicologo [PERSON_NAME]" at bounding box center [465, 113] width 158 height 25
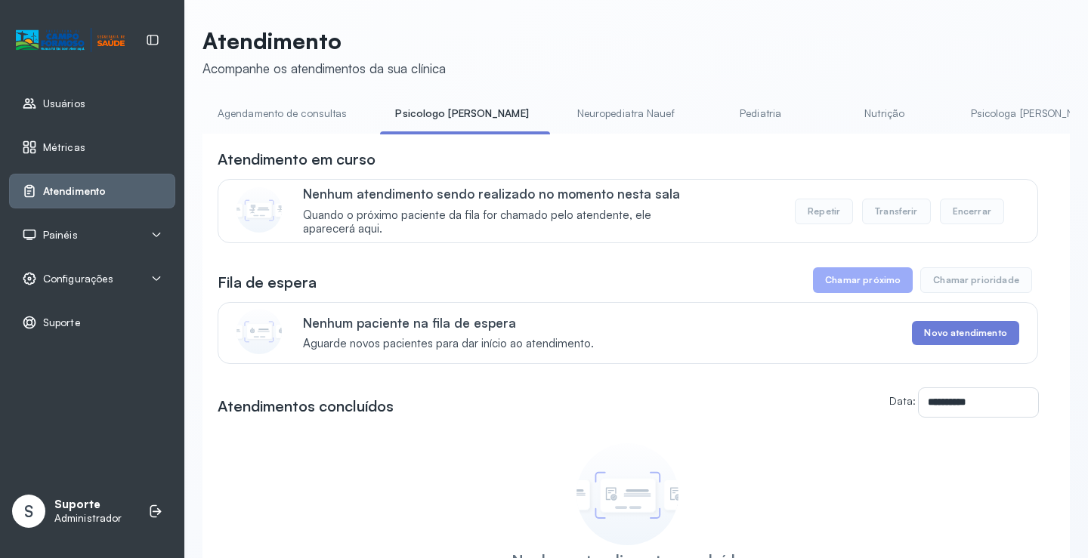
click at [308, 104] on link "Agendamento de consultas" at bounding box center [281, 113] width 159 height 25
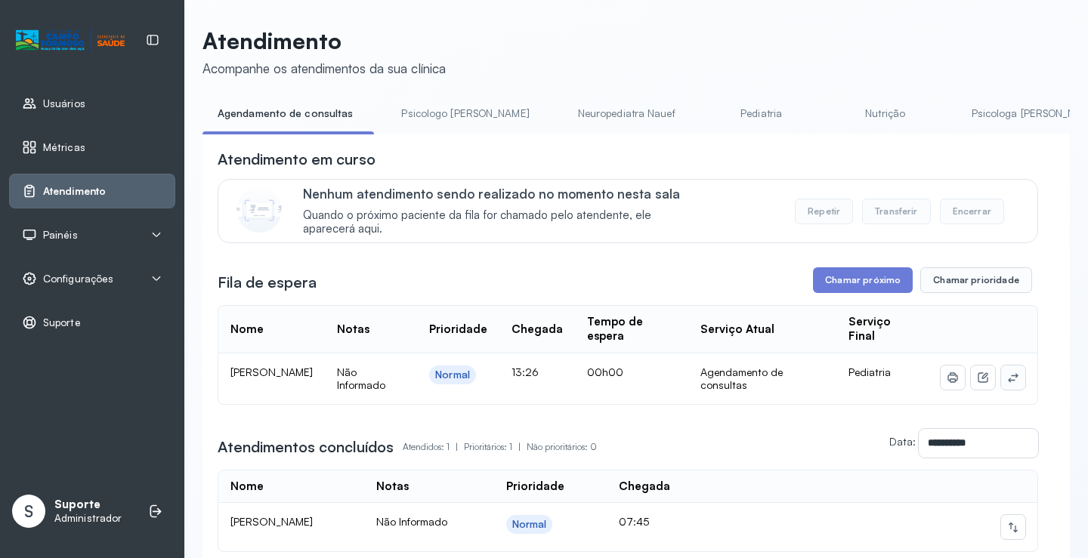
click at [1005, 389] on button at bounding box center [1013, 378] width 24 height 24
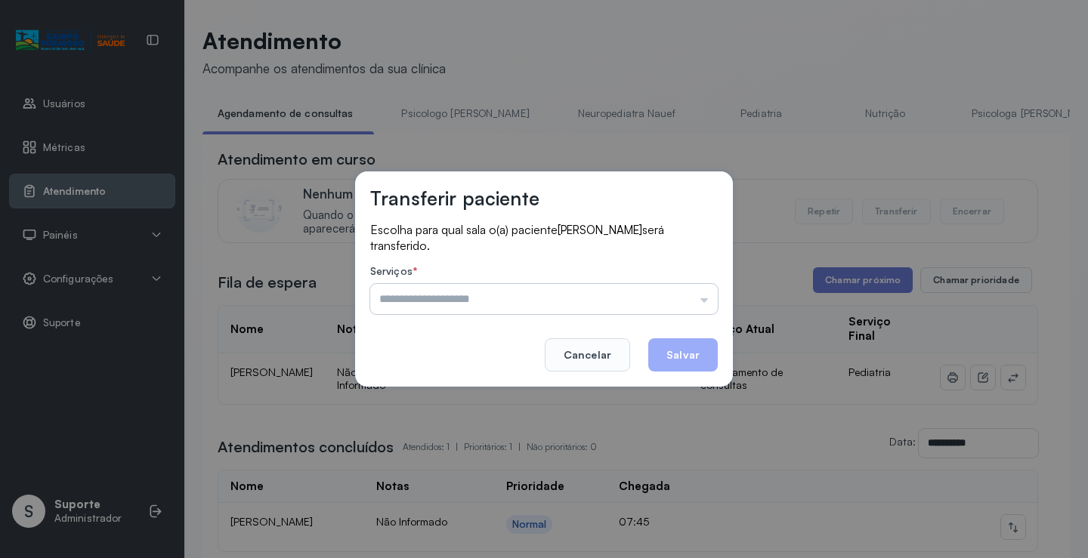
click at [685, 295] on input "text" at bounding box center [543, 299] width 347 height 30
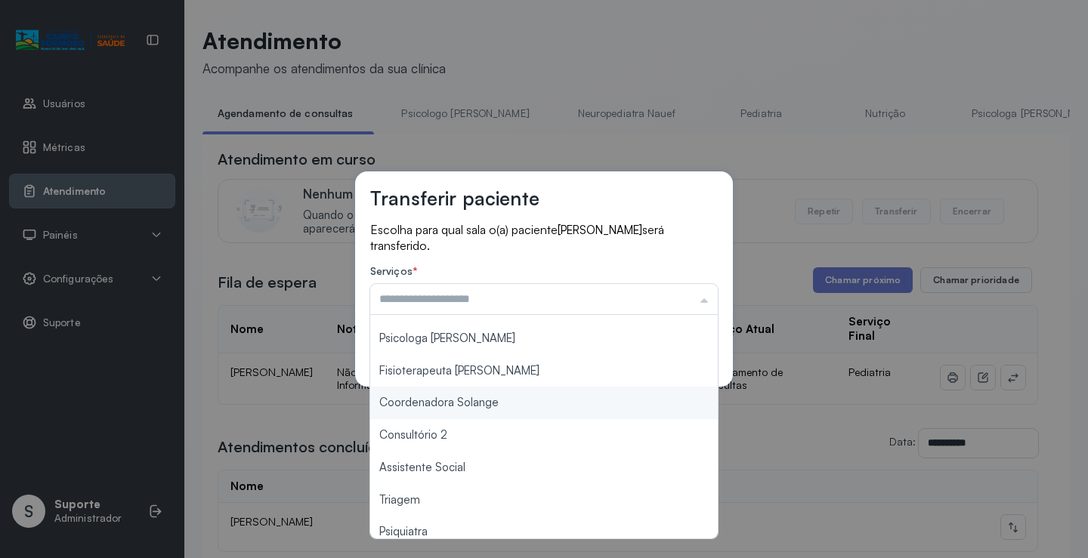
scroll to position [151, 0]
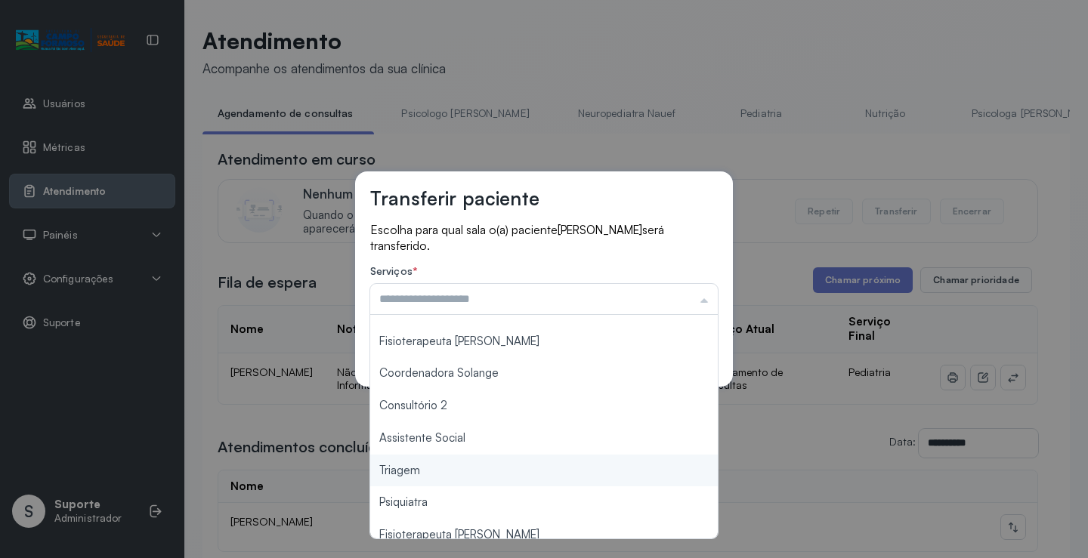
type input "*******"
drag, startPoint x: 412, startPoint y: 469, endPoint x: 585, endPoint y: 389, distance: 190.6
click at [415, 468] on div "Transferir paciente Escolha para qual sala o(a) paciente MARIA ALICE PEREIRA DA…" at bounding box center [544, 279] width 1088 height 558
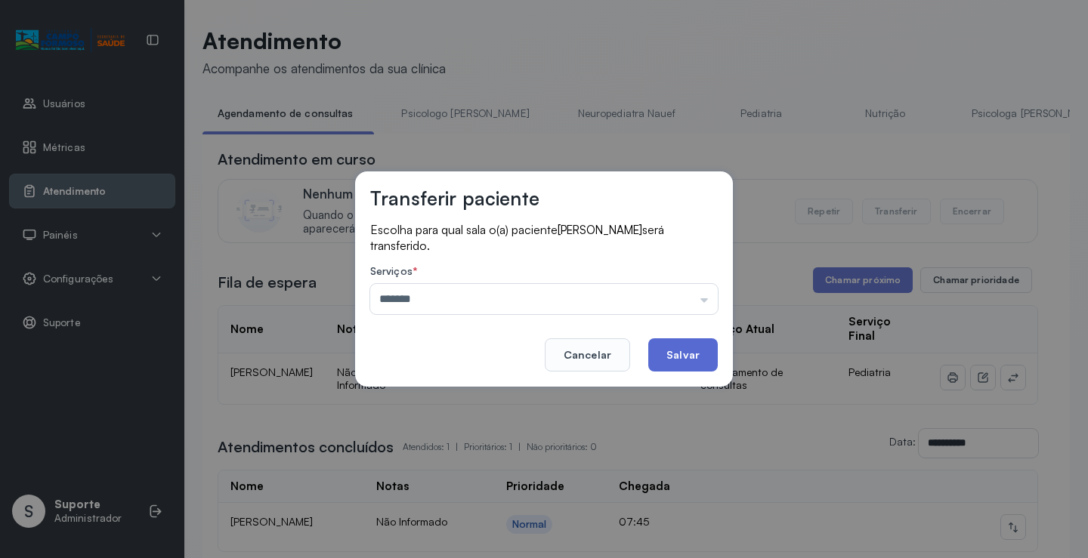
click at [671, 355] on button "Salvar" at bounding box center [682, 354] width 69 height 33
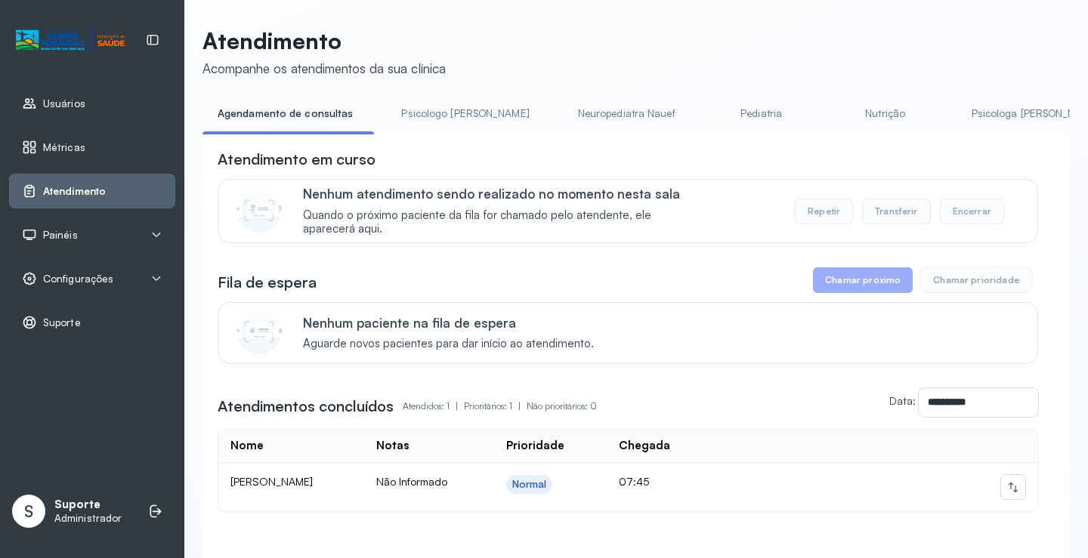
drag, startPoint x: 441, startPoint y: 97, endPoint x: 438, endPoint y: 113, distance: 15.4
click at [440, 100] on div "**********" at bounding box center [635, 318] width 867 height 582
click at [438, 113] on link "Psicologo [PERSON_NAME]" at bounding box center [465, 113] width 158 height 25
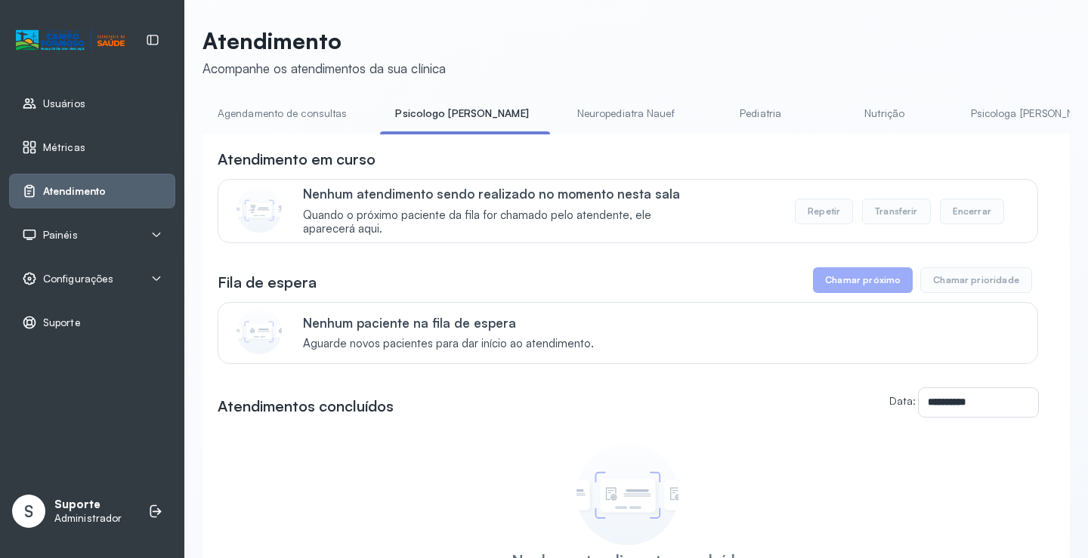
click at [307, 115] on link "Agendamento de consultas" at bounding box center [281, 113] width 159 height 25
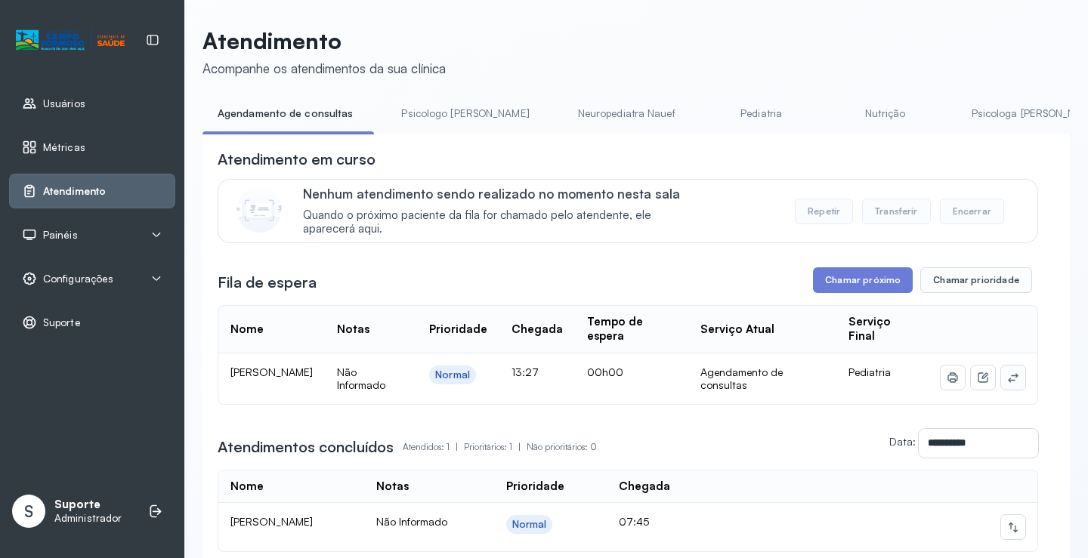
click at [1011, 377] on button at bounding box center [1013, 378] width 24 height 24
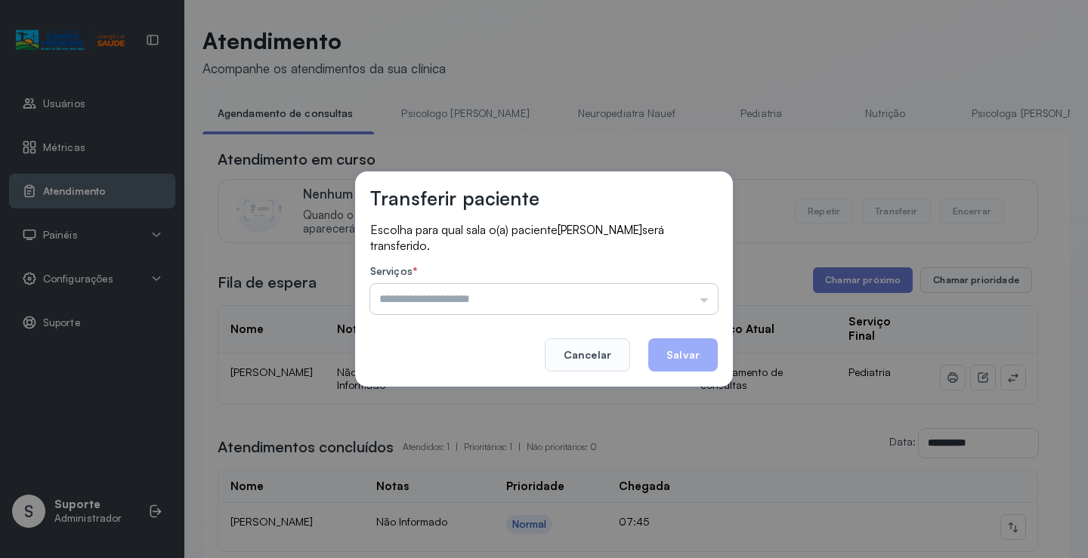
click at [665, 307] on input "text" at bounding box center [543, 299] width 347 height 30
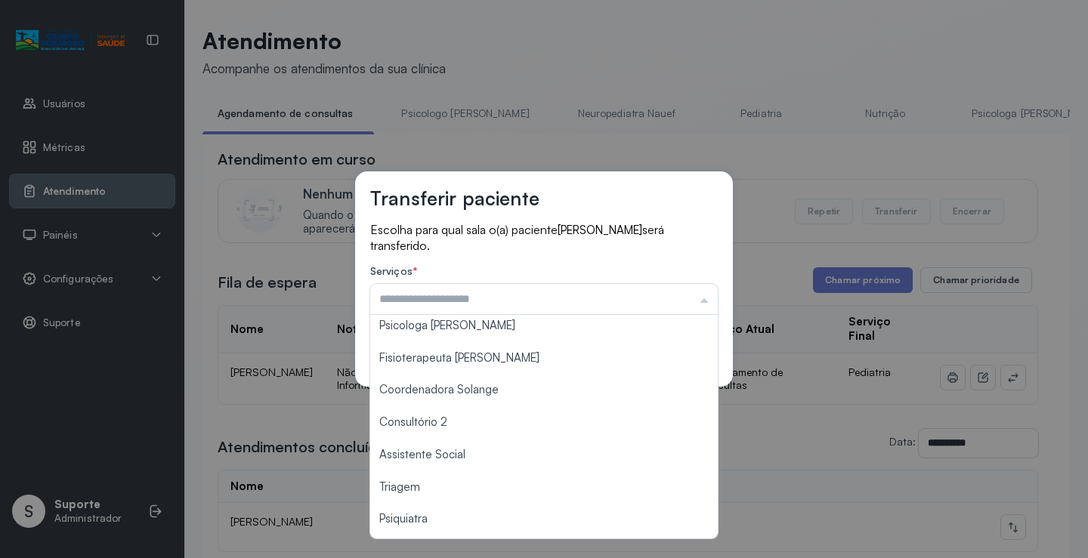
scroll to position [229, 0]
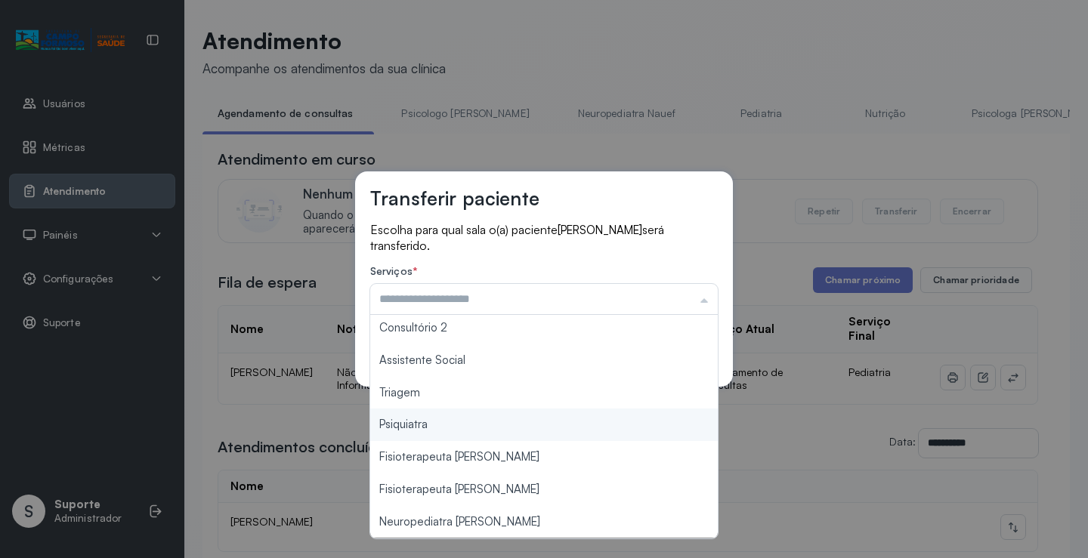
type input "*******"
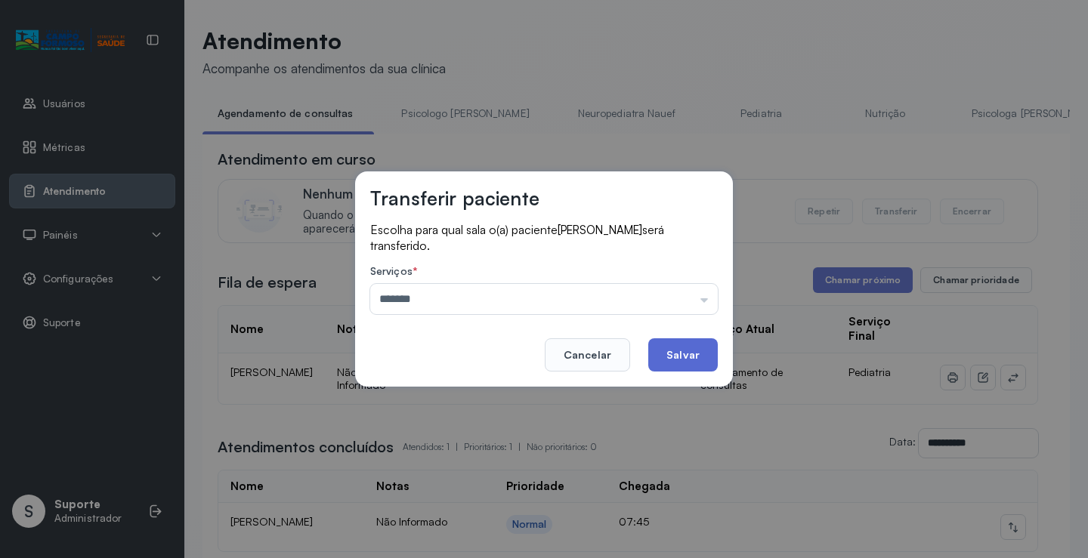
drag, startPoint x: 484, startPoint y: 403, endPoint x: 670, endPoint y: 358, distance: 191.1
click at [486, 400] on div "Transferir paciente Escolha para qual sala o(a) paciente BERNARDO DOS SANTOS NU…" at bounding box center [544, 279] width 1088 height 558
click at [685, 350] on button "Salvar" at bounding box center [682, 354] width 69 height 33
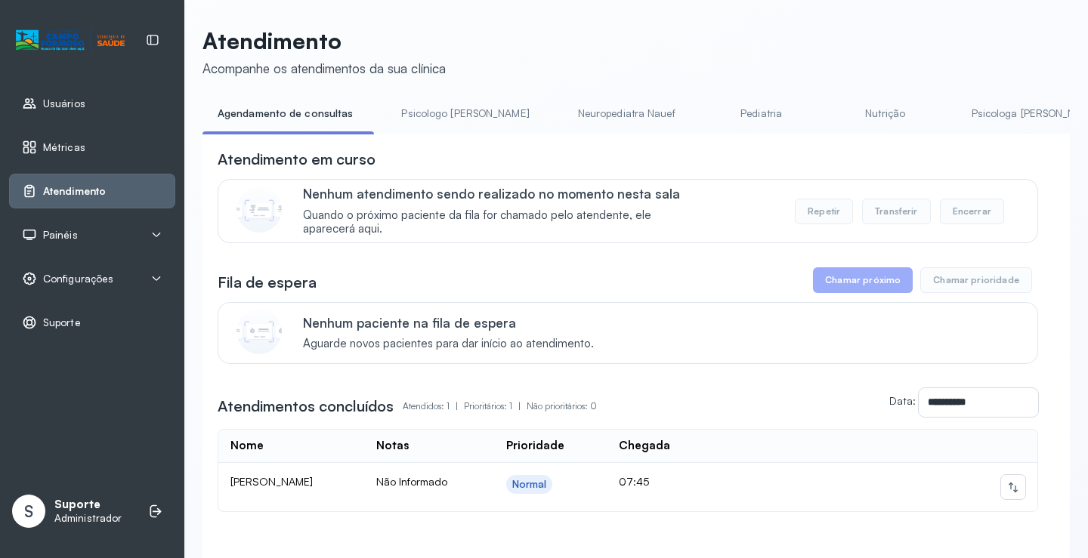
click at [436, 106] on link "Psicologo [PERSON_NAME]" at bounding box center [465, 113] width 158 height 25
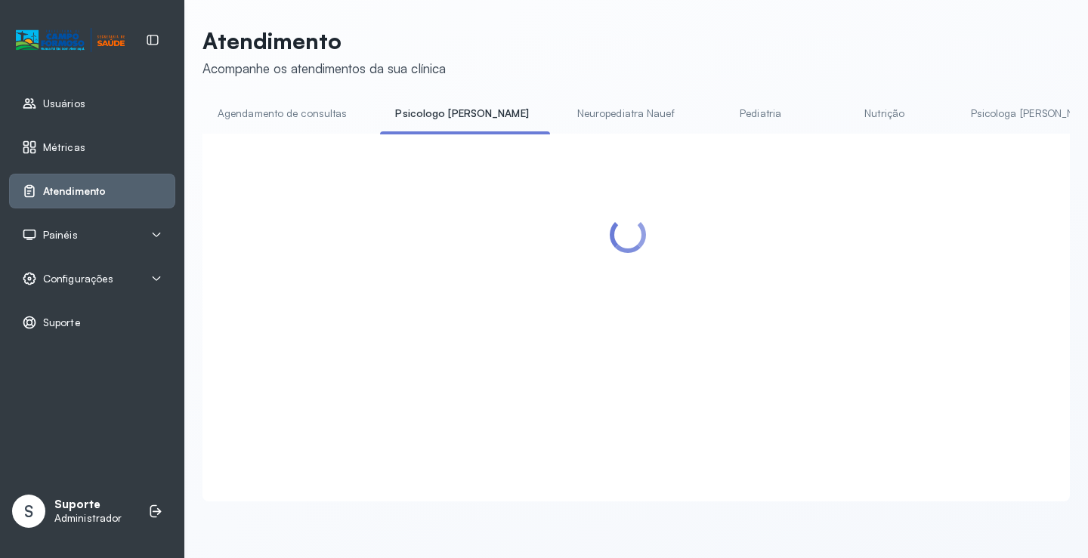
click at [273, 122] on link "Agendamento de consultas" at bounding box center [281, 113] width 159 height 25
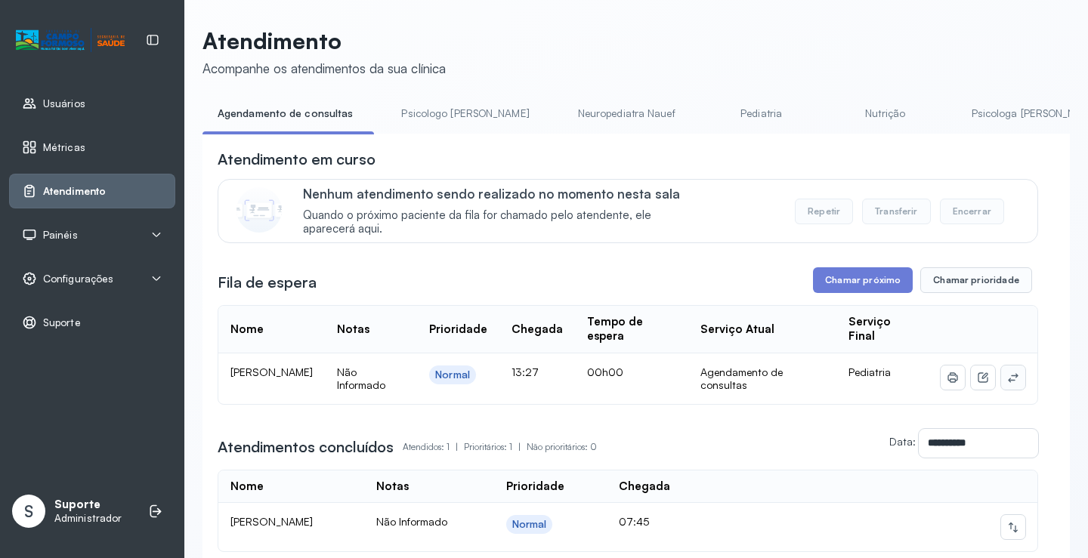
click at [1007, 384] on icon at bounding box center [1013, 378] width 12 height 12
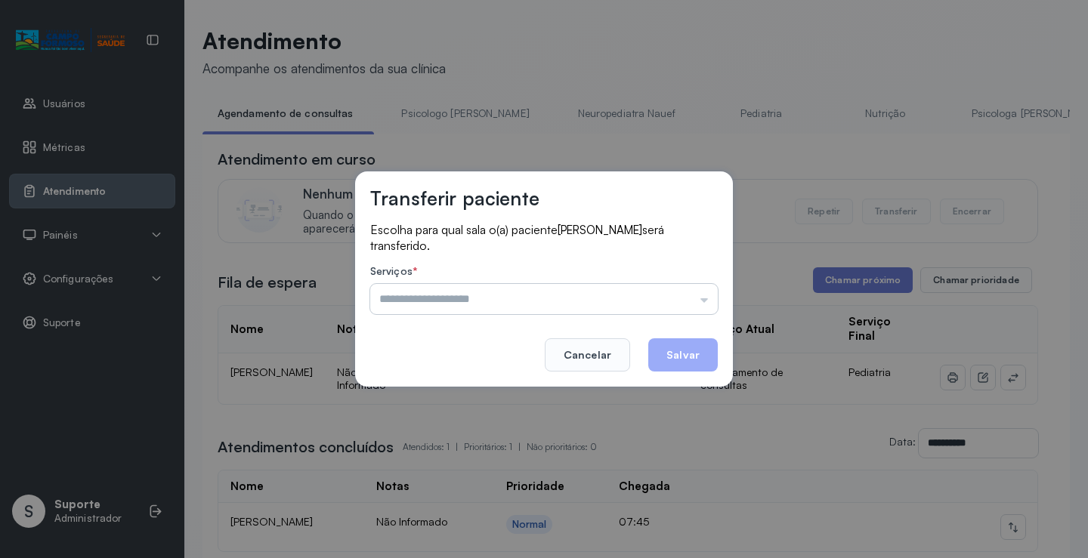
drag, startPoint x: 693, startPoint y: 296, endPoint x: 662, endPoint y: 310, distance: 34.5
click at [691, 296] on input "text" at bounding box center [543, 299] width 347 height 30
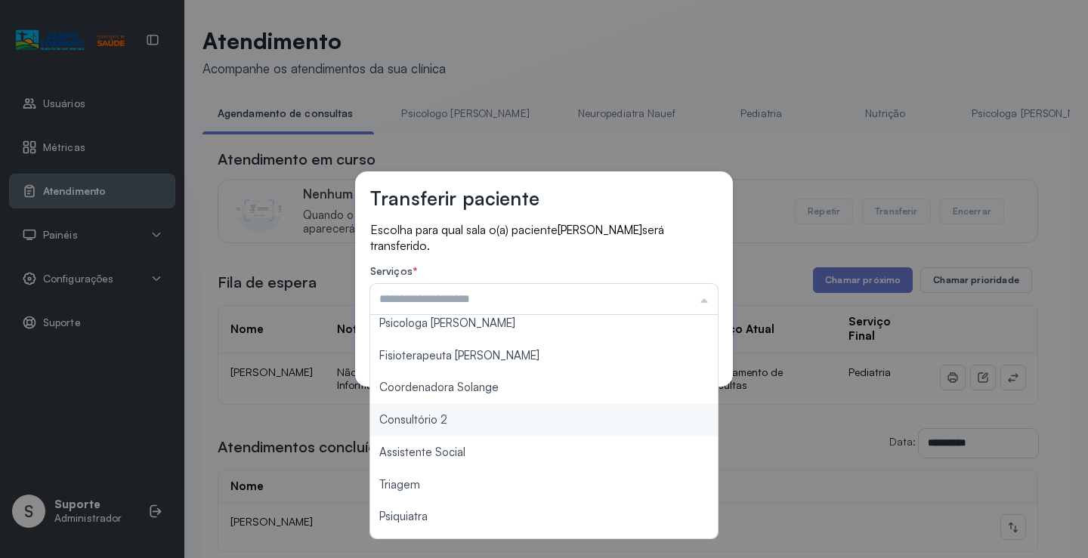
scroll to position [151, 0]
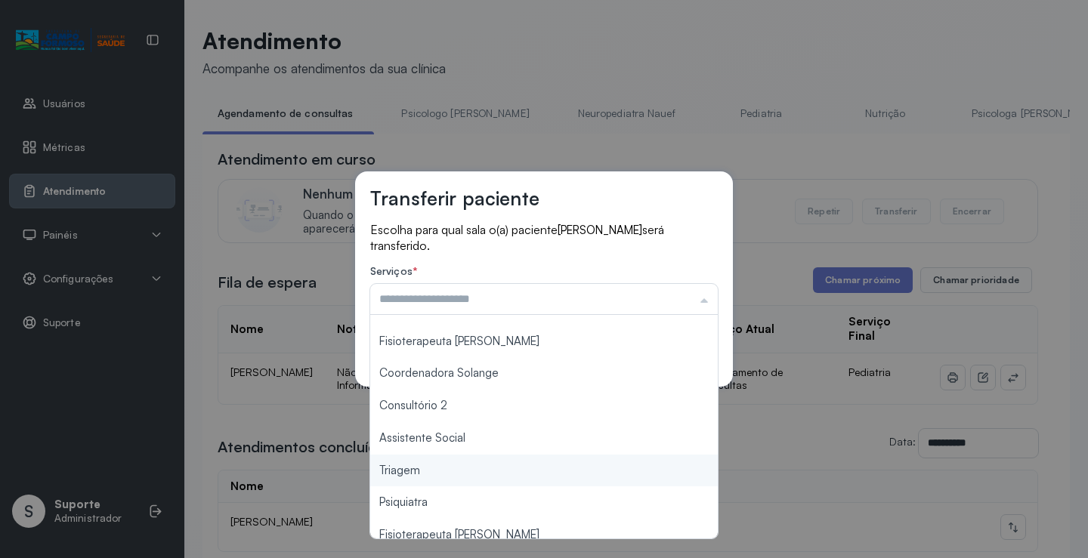
type input "*******"
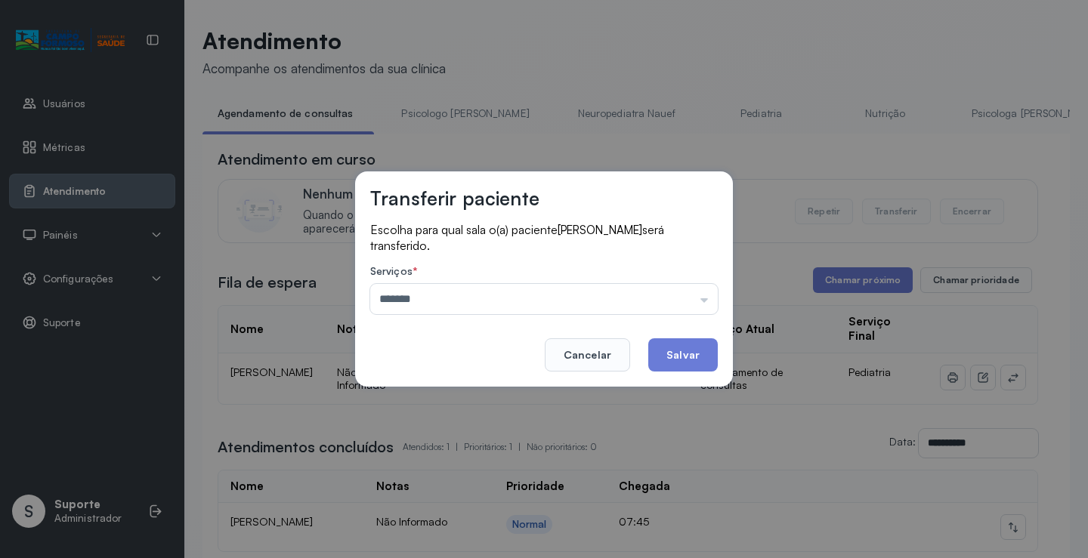
drag, startPoint x: 434, startPoint y: 478, endPoint x: 607, endPoint y: 393, distance: 192.2
click at [438, 471] on div "Transferir paciente Escolha para qual sala o(a) paciente ISAQUE FERREIRA DOS SA…" at bounding box center [544, 279] width 1088 height 558
click at [687, 367] on button "Salvar" at bounding box center [682, 354] width 69 height 33
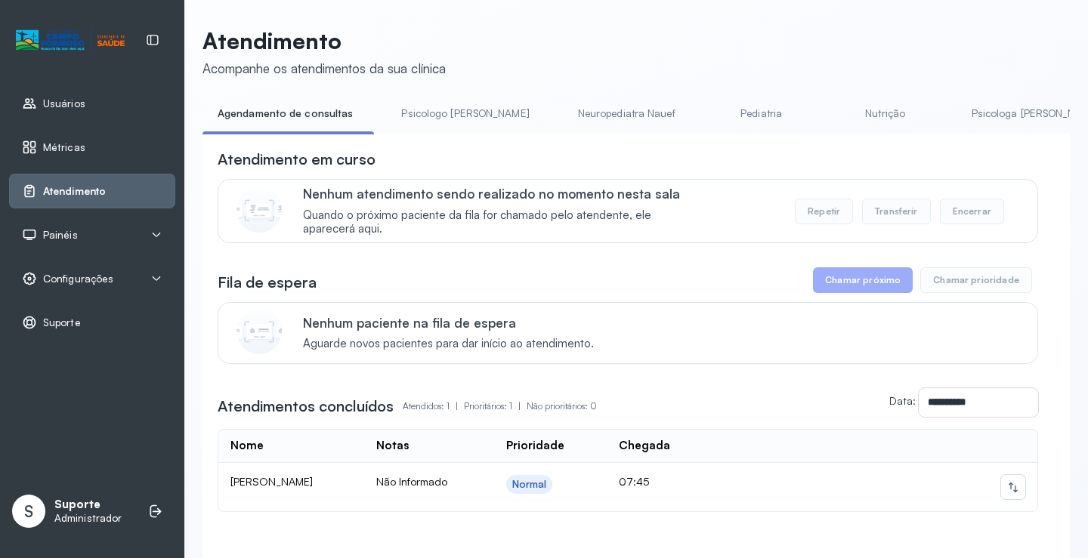
click at [424, 104] on link "Psicologo [PERSON_NAME]" at bounding box center [465, 113] width 158 height 25
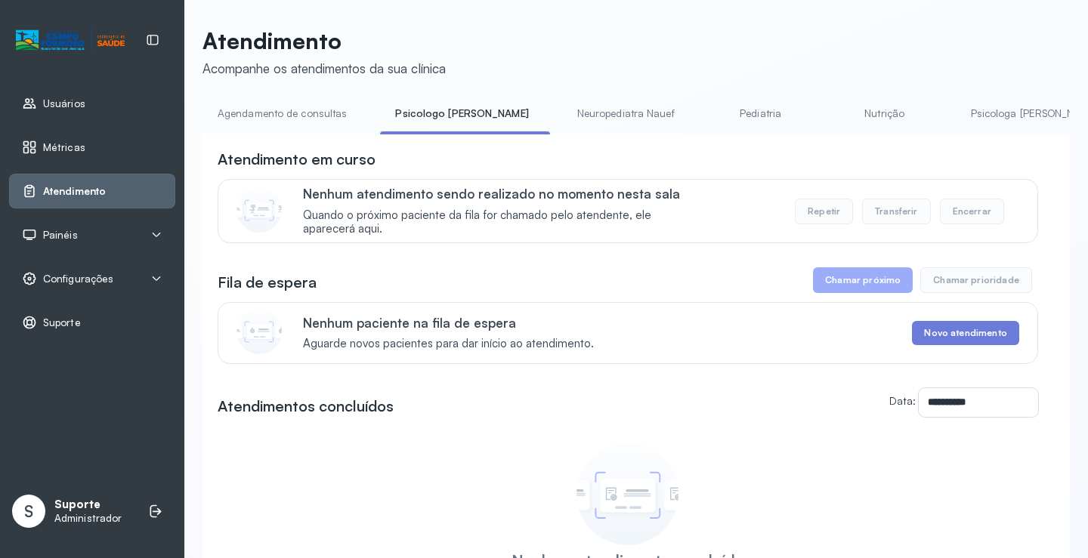
click at [332, 112] on link "Agendamento de consultas" at bounding box center [281, 113] width 159 height 25
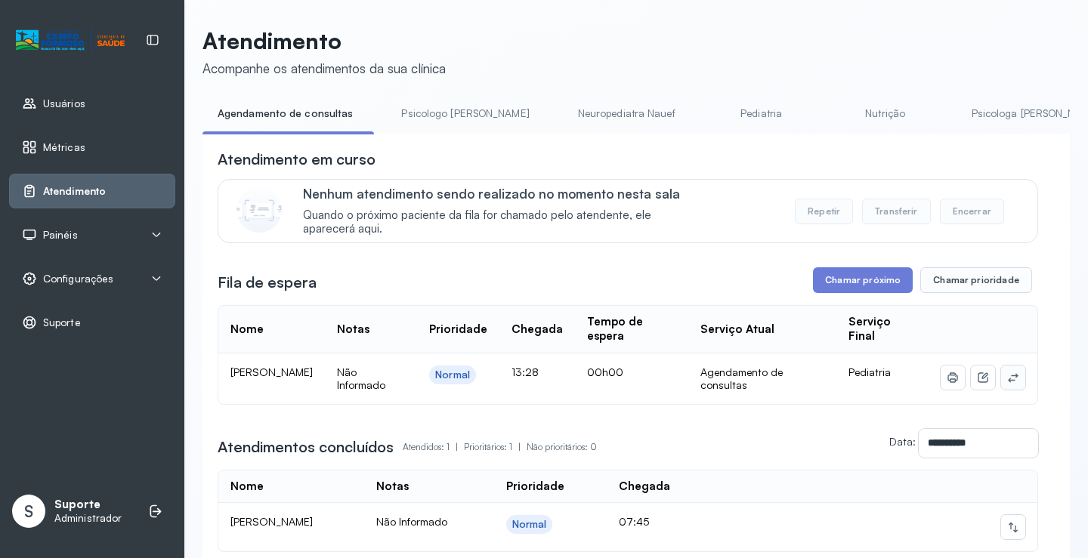
click at [1008, 376] on button at bounding box center [1013, 378] width 24 height 24
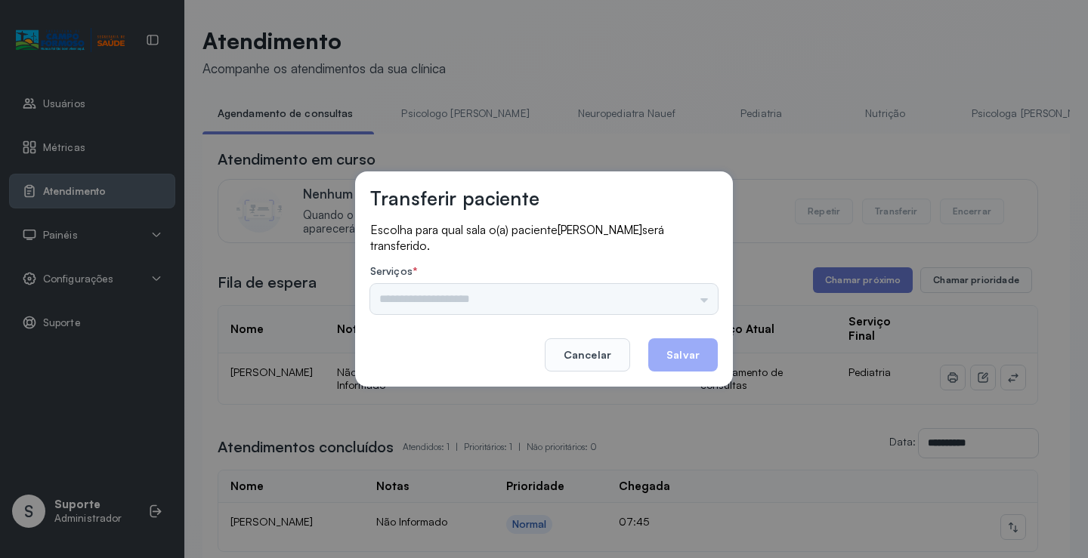
click at [665, 297] on div "Psicologo Pedro Neuropediatra Nauef Pediatria Nutrição Psicologa Alana Fisioter…" at bounding box center [543, 299] width 347 height 30
click at [687, 293] on input "text" at bounding box center [543, 299] width 347 height 30
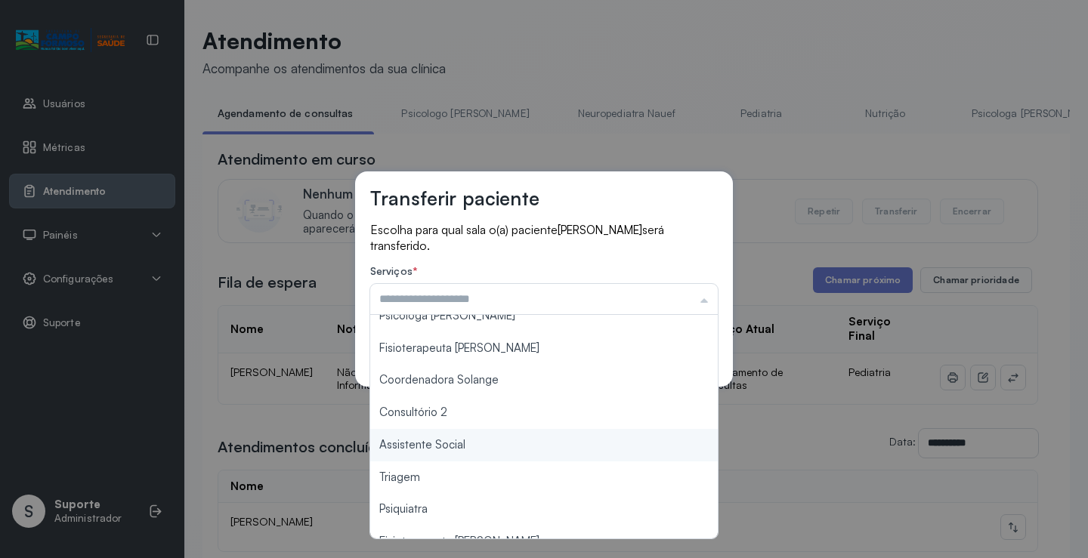
scroll to position [228, 0]
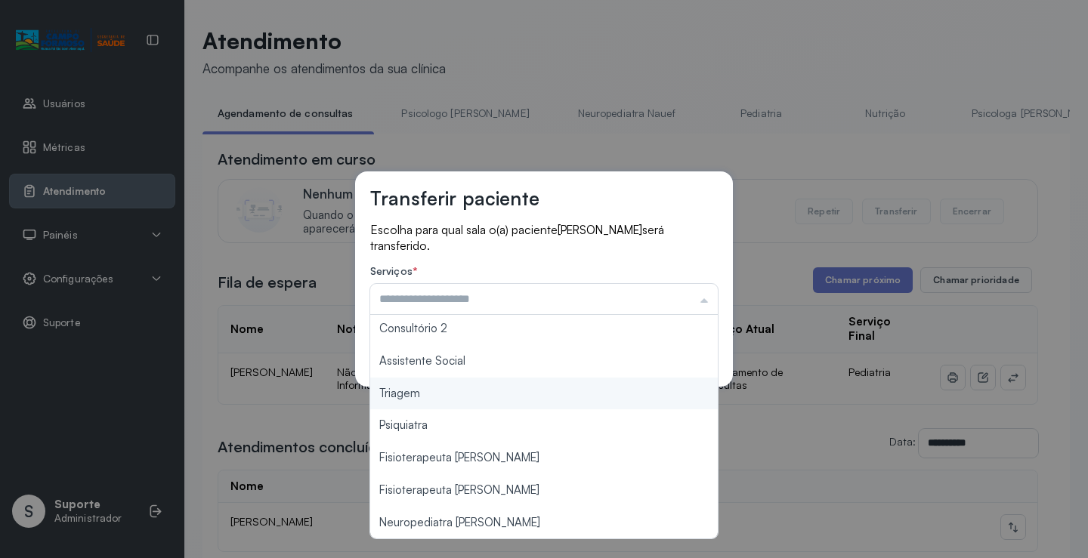
type input "*******"
drag, startPoint x: 470, startPoint y: 395, endPoint x: 499, endPoint y: 386, distance: 30.8
click at [471, 394] on div "Transferir paciente Escolha para qual sala o(a) paciente AYLLA MELISSA SOUZA SI…" at bounding box center [544, 279] width 1088 height 558
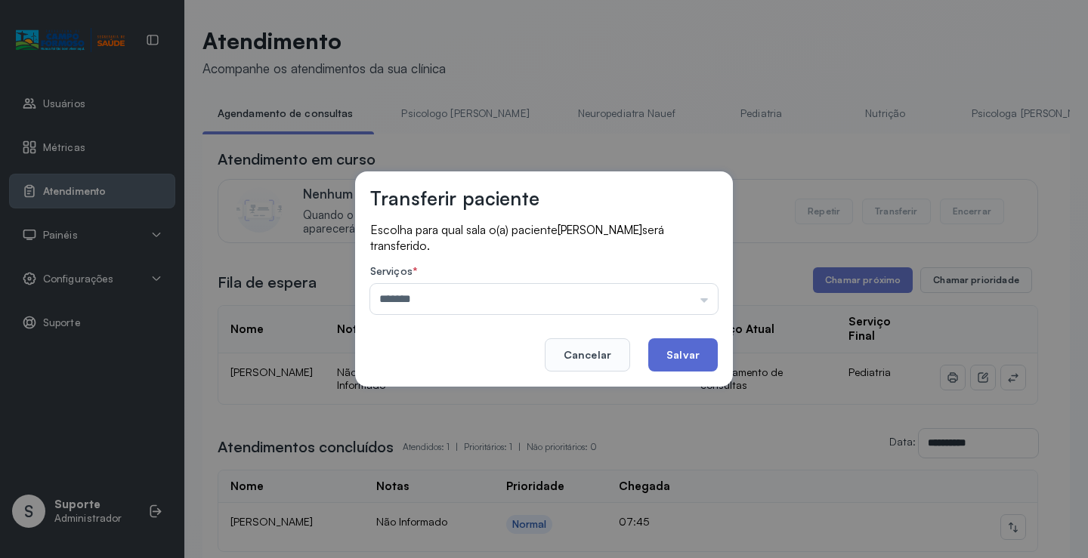
click at [680, 344] on button "Salvar" at bounding box center [682, 354] width 69 height 33
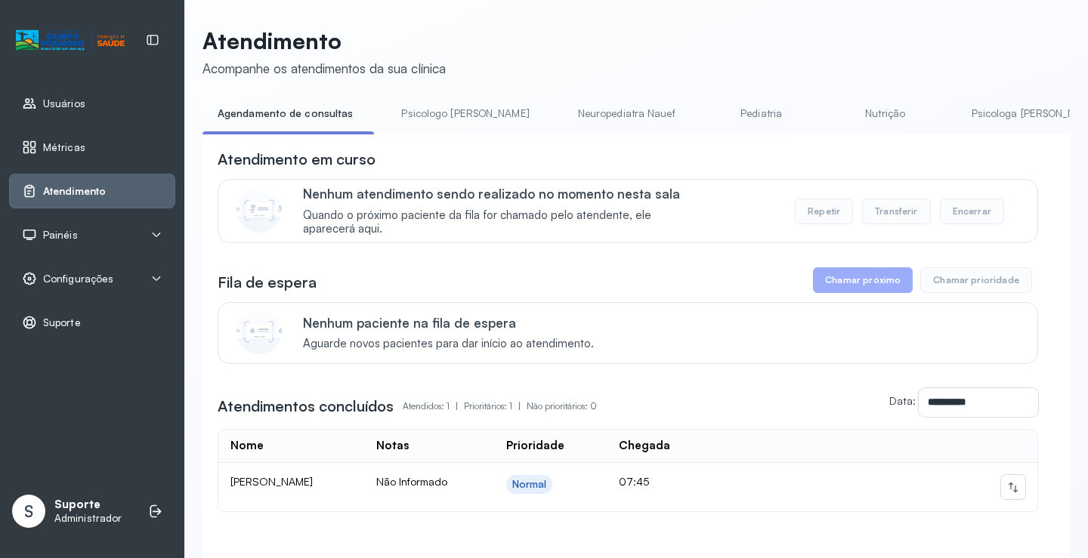
drag, startPoint x: 466, startPoint y: 113, endPoint x: 434, endPoint y: 117, distance: 32.7
click at [465, 113] on link "Psicologo [PERSON_NAME]" at bounding box center [465, 113] width 158 height 25
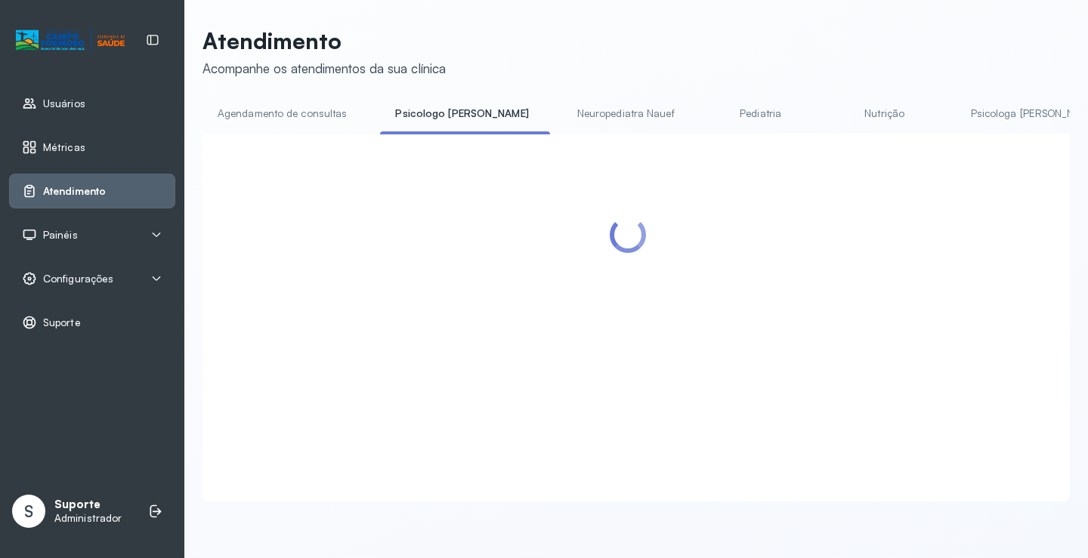
click at [300, 125] on link "Agendamento de consultas" at bounding box center [281, 113] width 159 height 25
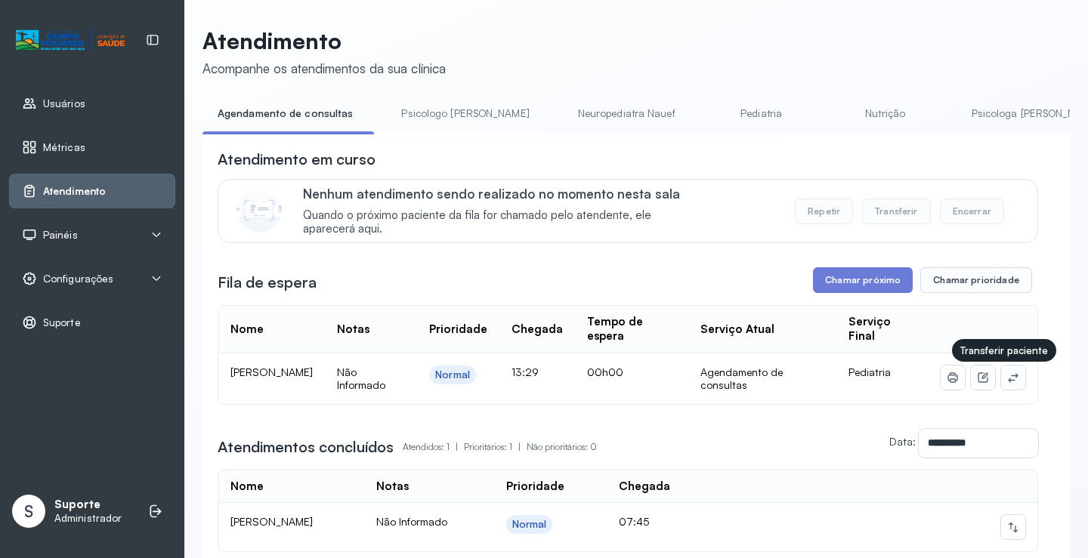
click at [1008, 385] on button at bounding box center [1013, 378] width 24 height 24
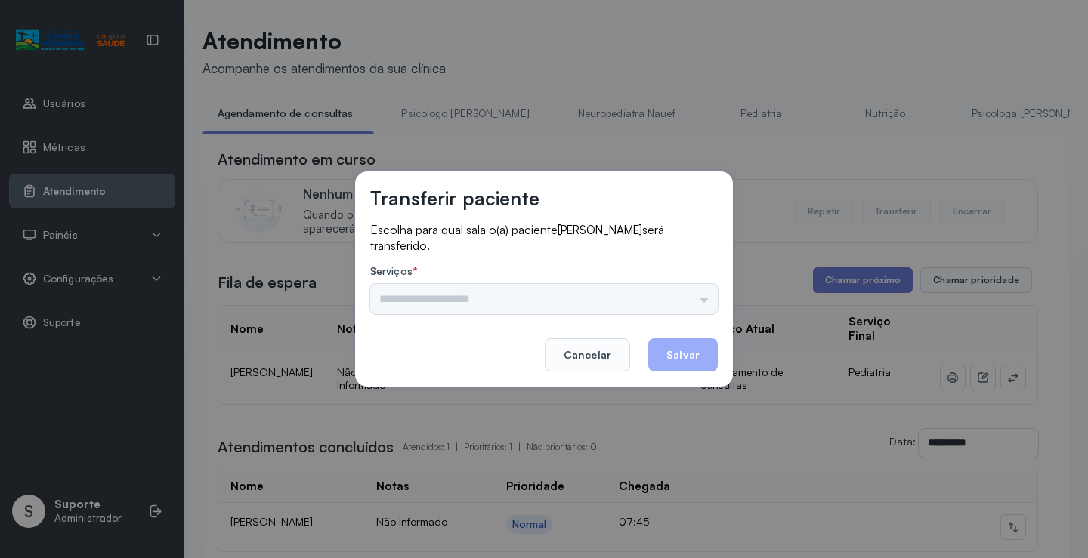
click at [665, 289] on div "Psicologo Pedro Neuropediatra Nauef Pediatria Nutrição Psicologa Alana Fisioter…" at bounding box center [543, 299] width 347 height 30
click at [671, 295] on input "text" at bounding box center [543, 299] width 347 height 30
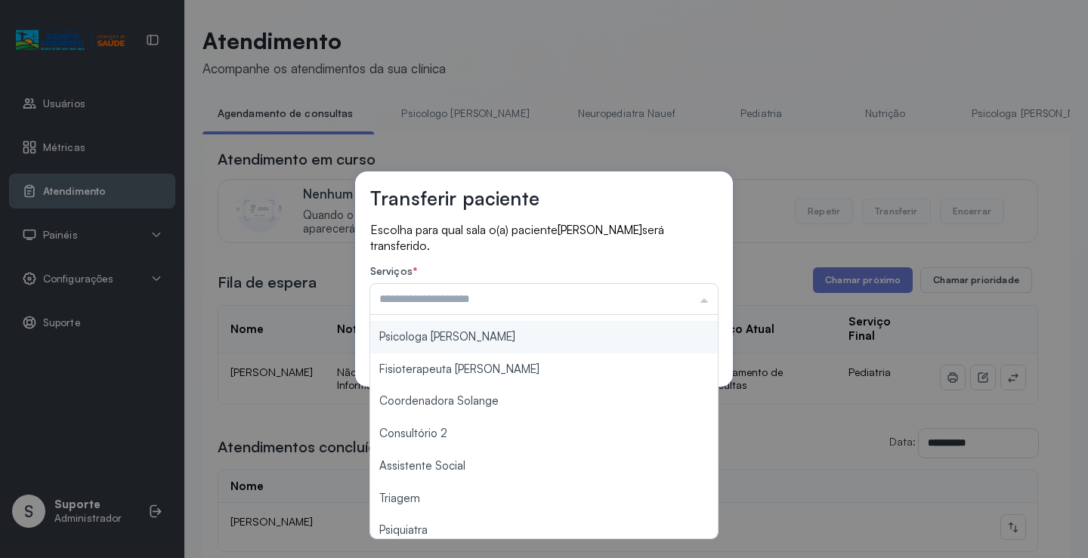
scroll to position [229, 0]
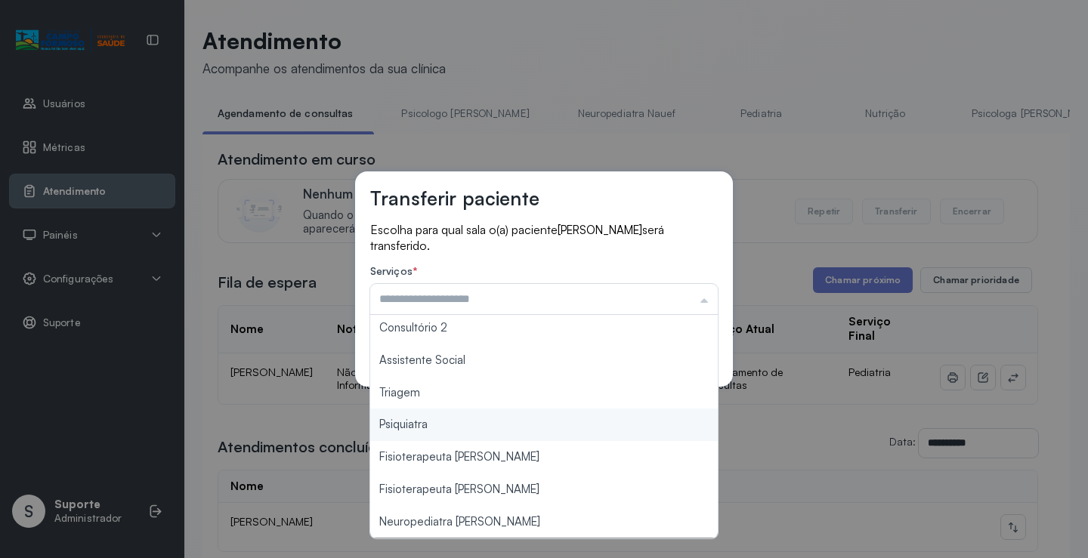
type input "*******"
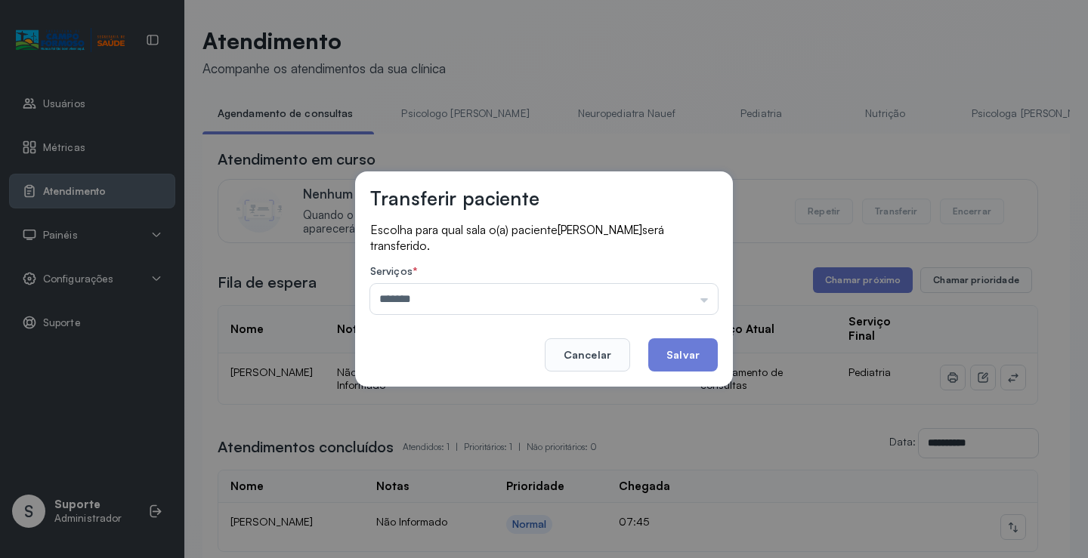
click at [452, 397] on div "Transferir paciente Escolha para qual sala o(a) paciente LUIZ FELIPE FERREIRA D…" at bounding box center [544, 279] width 1088 height 558
drag, startPoint x: 679, startPoint y: 350, endPoint x: 687, endPoint y: 346, distance: 8.4
click at [687, 346] on button "Salvar" at bounding box center [682, 354] width 69 height 33
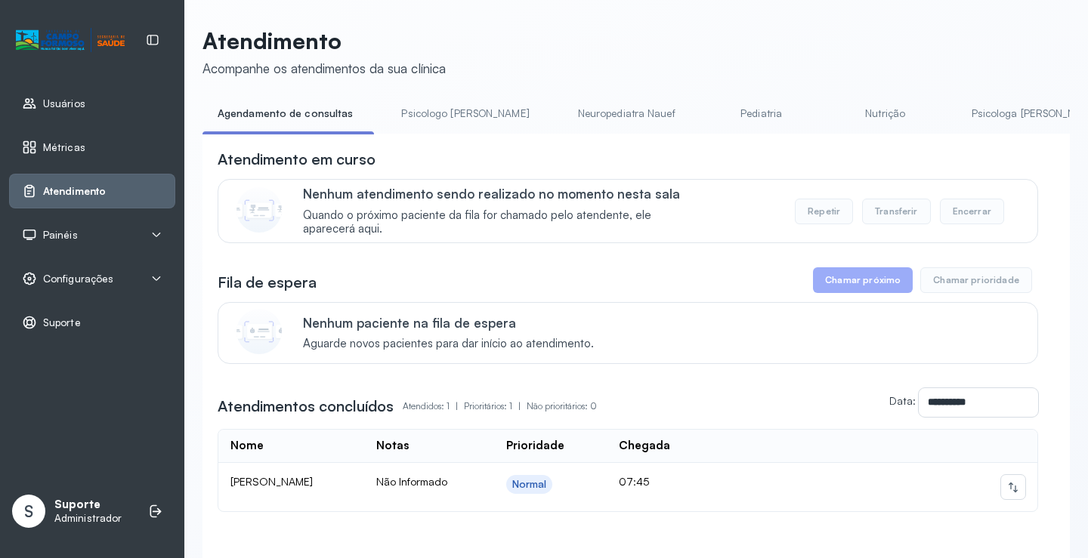
click at [415, 112] on link "Psicologo [PERSON_NAME]" at bounding box center [465, 113] width 158 height 25
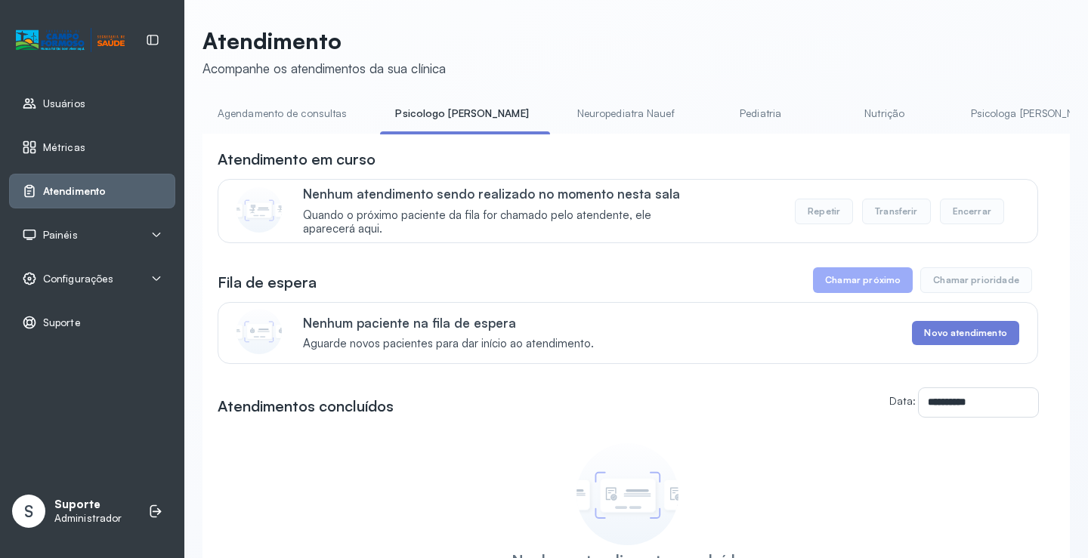
click at [297, 113] on link "Agendamento de consultas" at bounding box center [281, 113] width 159 height 25
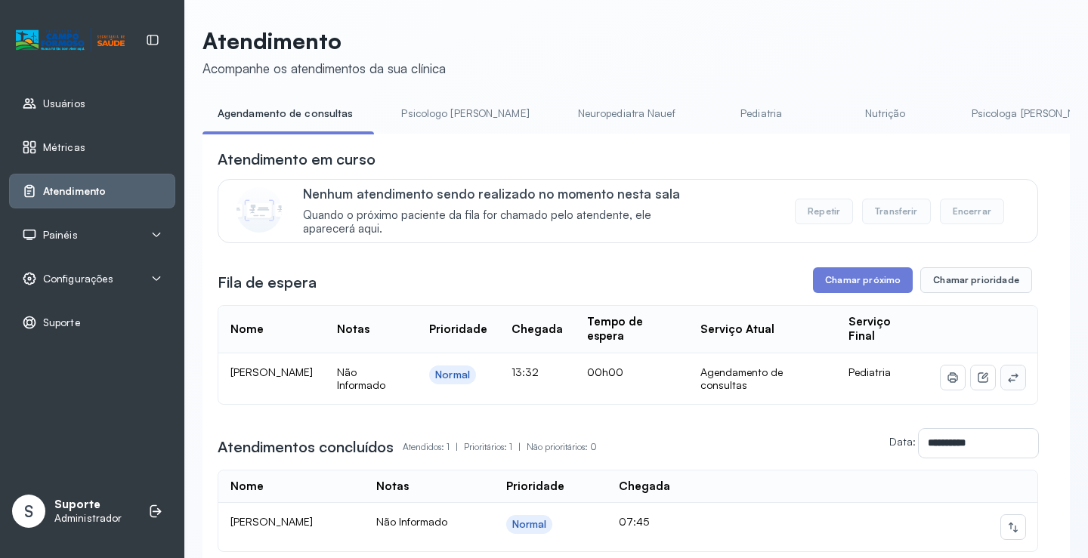
click at [1001, 385] on button at bounding box center [1013, 378] width 24 height 24
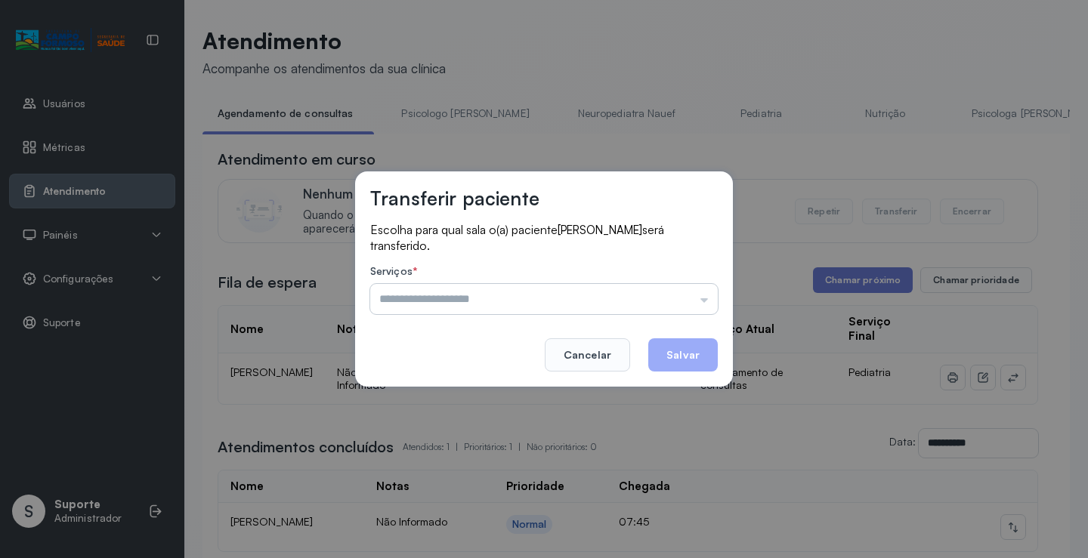
click at [677, 289] on input "text" at bounding box center [543, 299] width 347 height 30
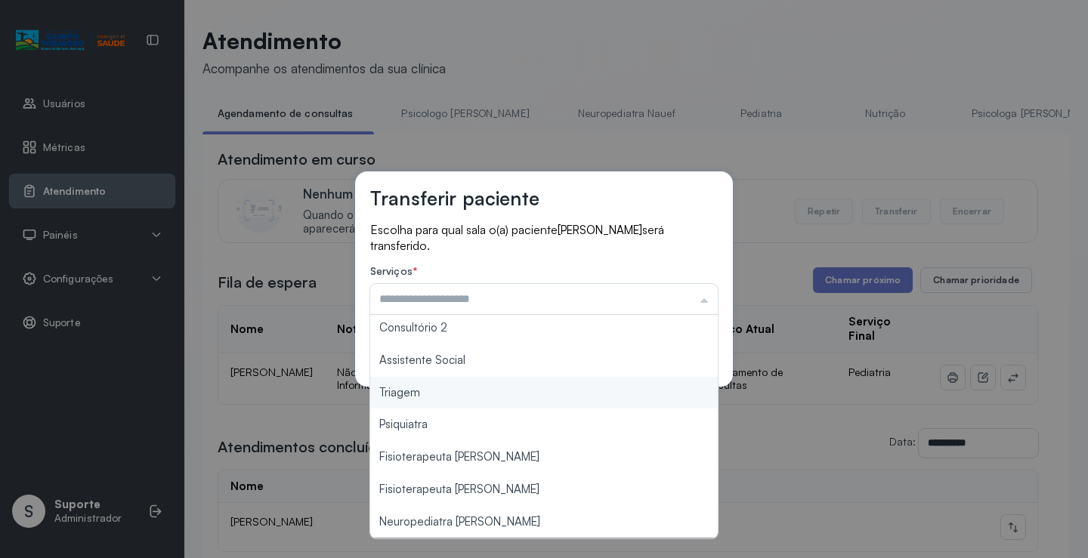
type input "*******"
click at [444, 379] on div "Transferir paciente Escolha para qual sala o(a) paciente MARIA CECILIA SOUZA FE…" at bounding box center [544, 278] width 378 height 215
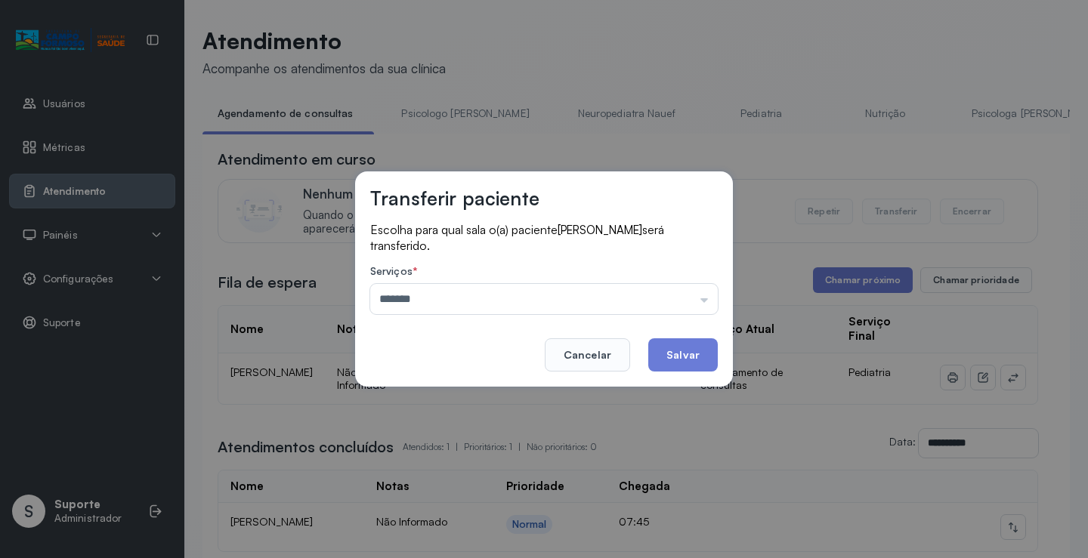
drag, startPoint x: 691, startPoint y: 356, endPoint x: 690, endPoint y: 369, distance: 13.6
click at [690, 368] on button "Salvar" at bounding box center [682, 354] width 69 height 33
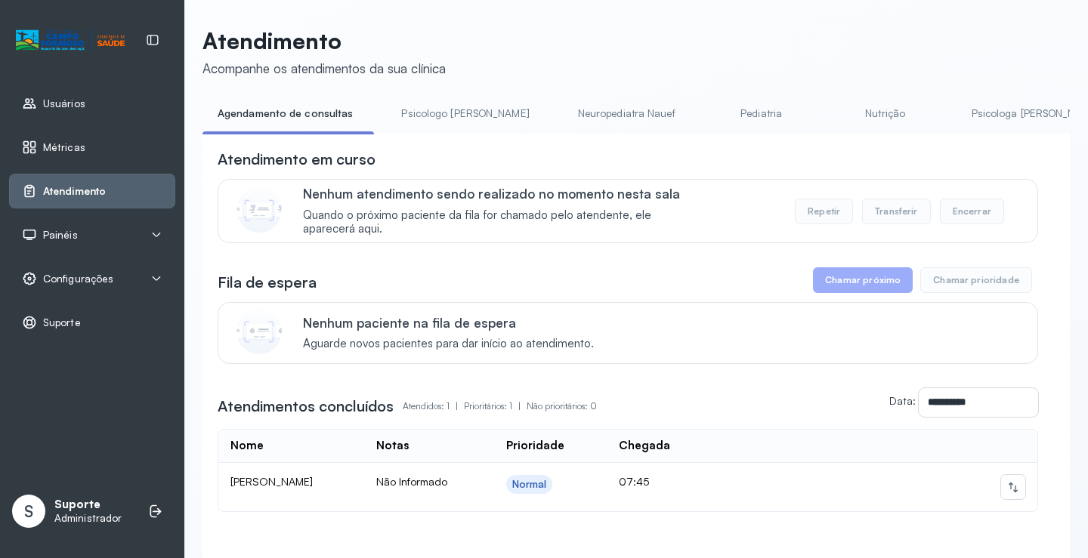
drag, startPoint x: 447, startPoint y: 125, endPoint x: 356, endPoint y: 116, distance: 91.8
click at [445, 124] on link "Psicologo [PERSON_NAME]" at bounding box center [465, 113] width 158 height 25
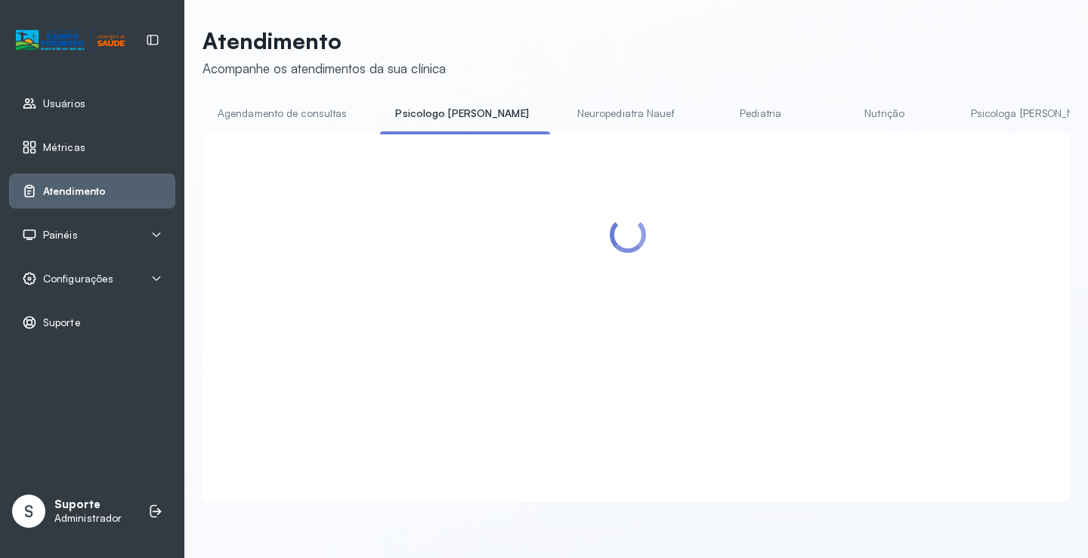
click at [286, 114] on link "Agendamento de consultas" at bounding box center [281, 113] width 159 height 25
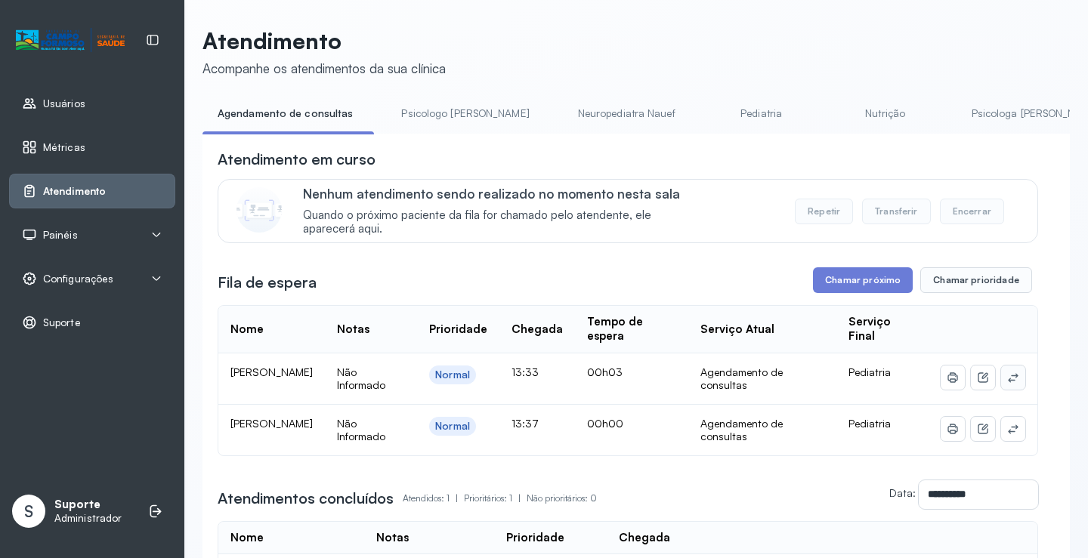
click at [1011, 378] on button at bounding box center [1013, 378] width 24 height 24
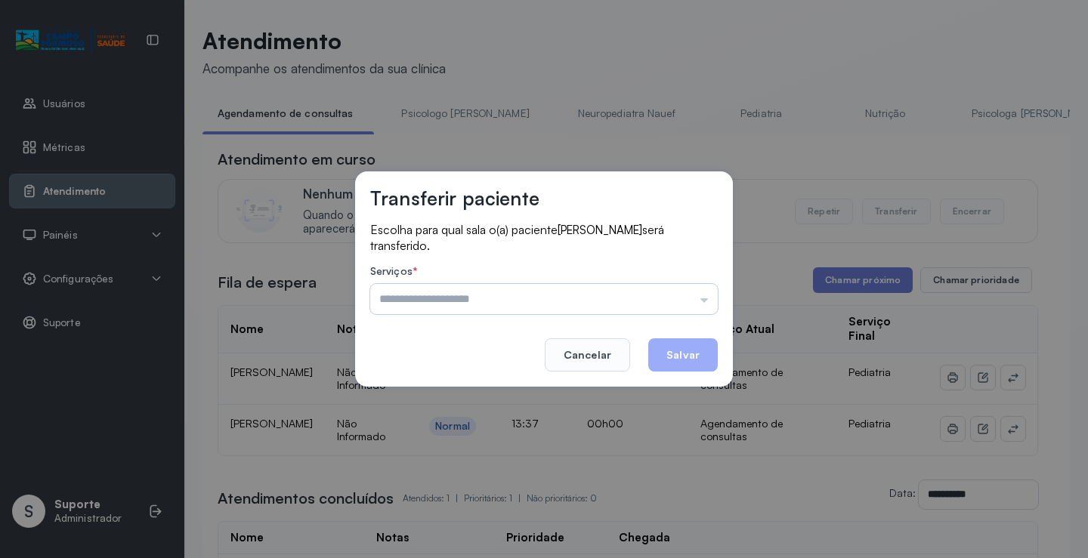
click at [689, 307] on input "text" at bounding box center [543, 299] width 347 height 30
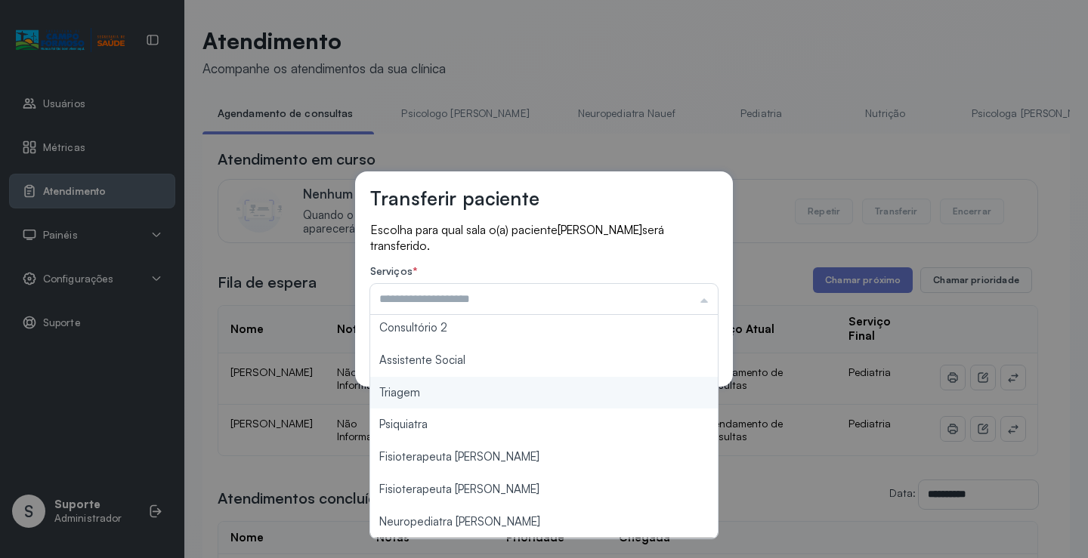
type input "*******"
click at [444, 394] on div "Transferir paciente Escolha para qual sala o(a) paciente PIETRO DANIEL SANTOS D…" at bounding box center [544, 279] width 1088 height 558
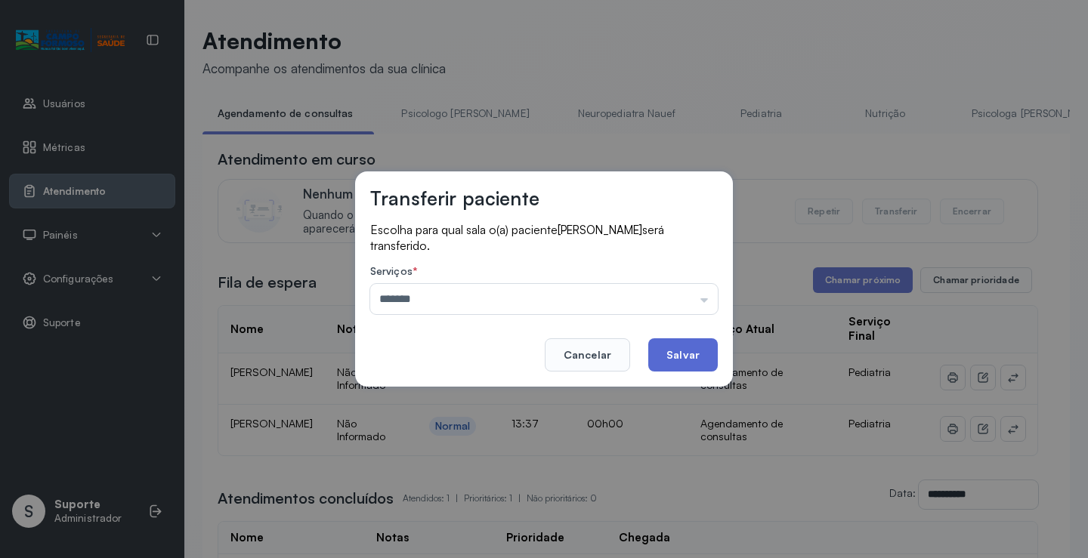
click at [695, 351] on button "Salvar" at bounding box center [682, 354] width 69 height 33
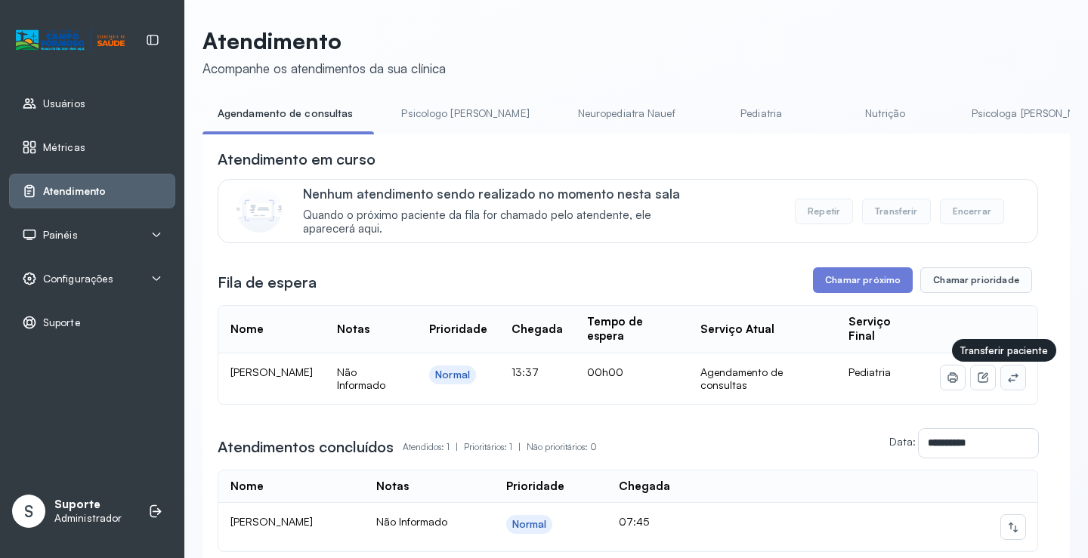
click at [1007, 378] on icon at bounding box center [1013, 378] width 12 height 12
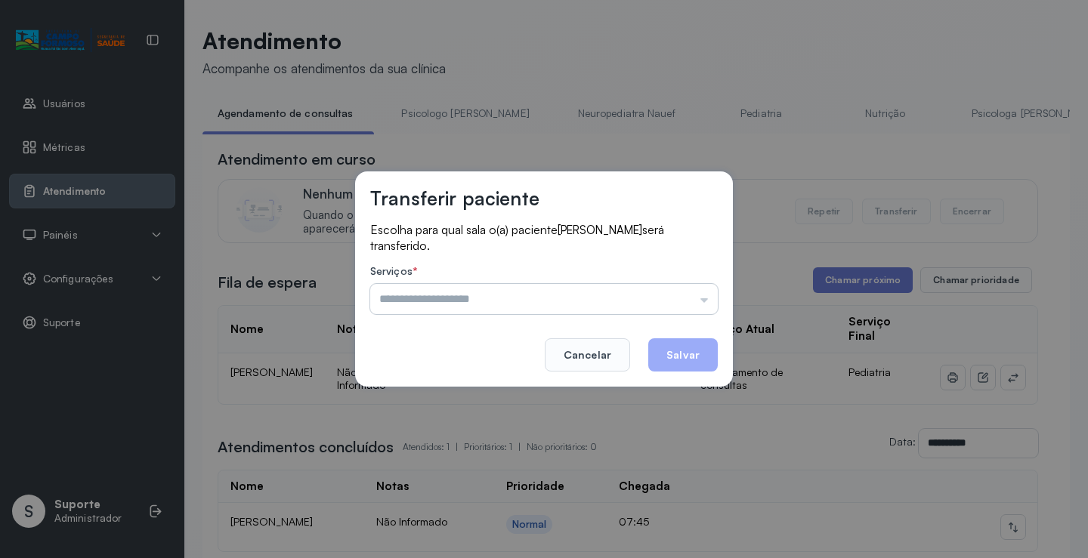
drag, startPoint x: 678, startPoint y: 305, endPoint x: 554, endPoint y: 322, distance: 124.2
click at [678, 304] on input "text" at bounding box center [543, 299] width 347 height 30
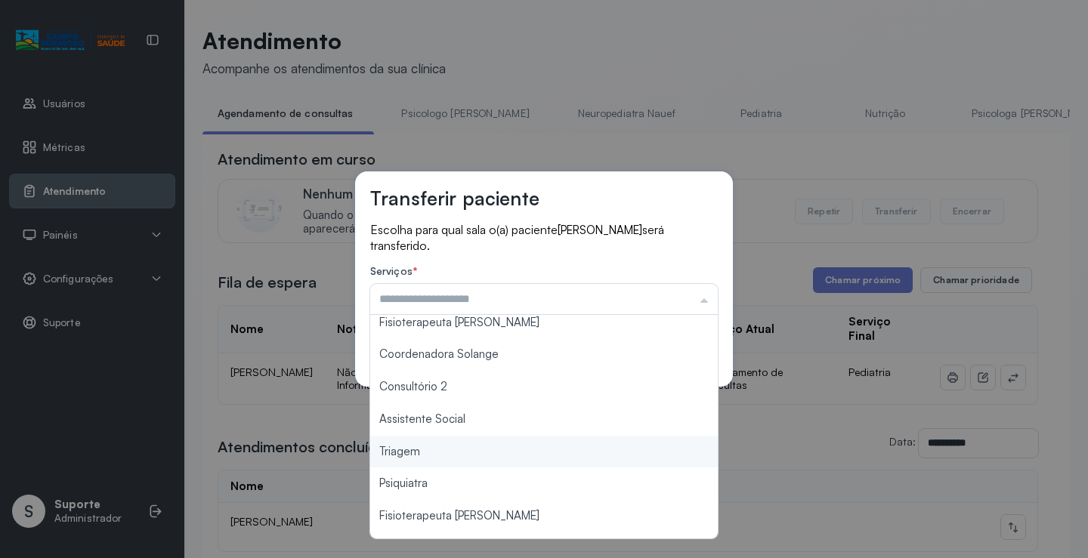
scroll to position [228, 0]
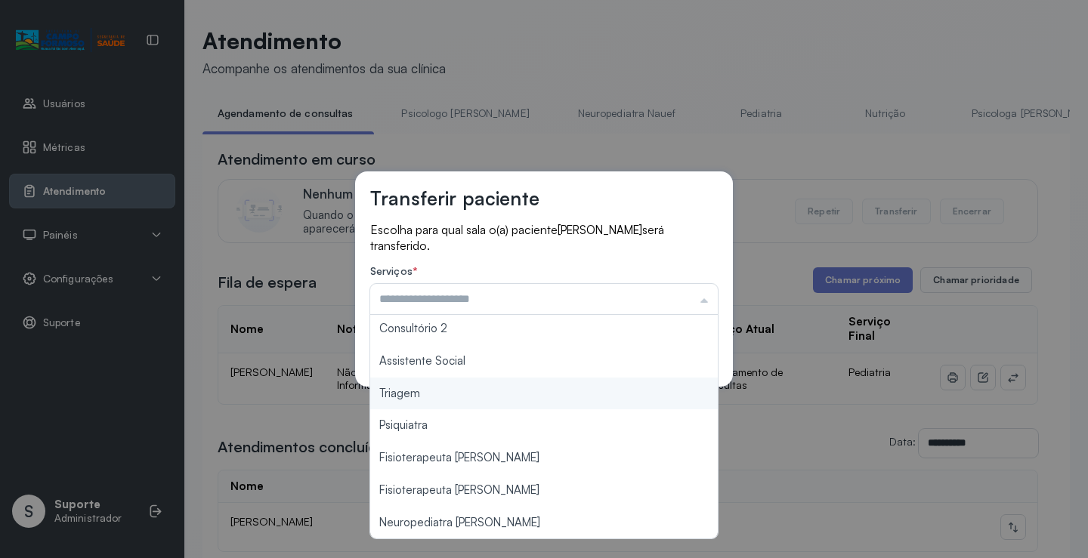
type input "*******"
click at [431, 387] on div "Transferir paciente Escolha para qual sala o(a) paciente JOSE DAVI SILVA DE JES…" at bounding box center [544, 279] width 1088 height 558
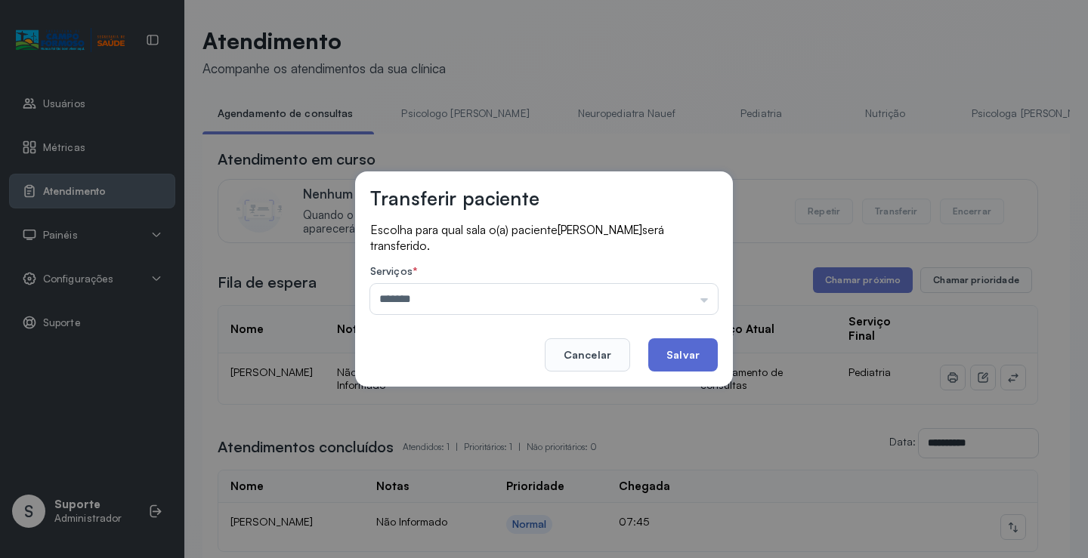
click at [674, 359] on button "Salvar" at bounding box center [682, 354] width 69 height 33
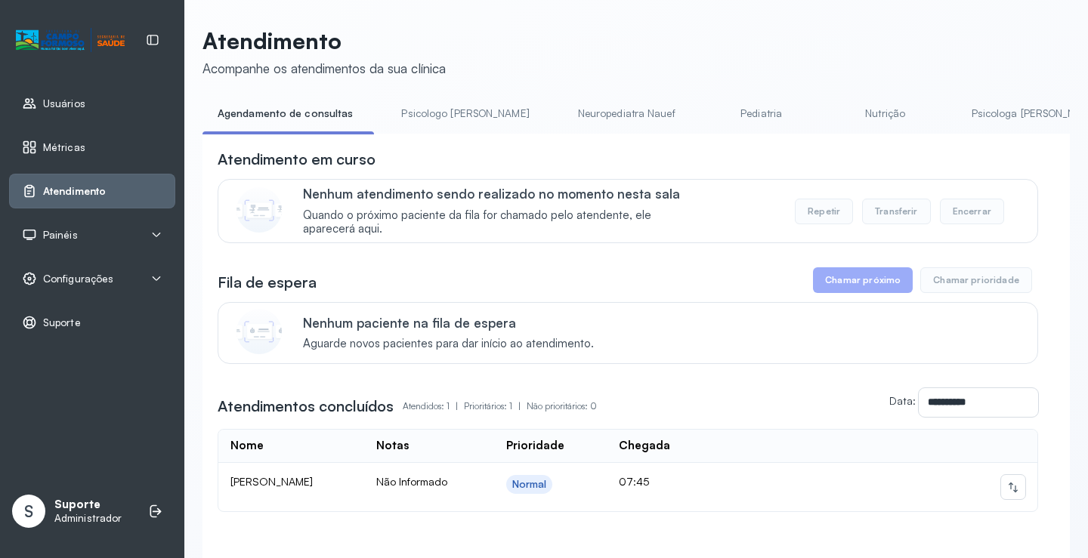
click at [708, 119] on link "Pediatria" at bounding box center [761, 113] width 106 height 25
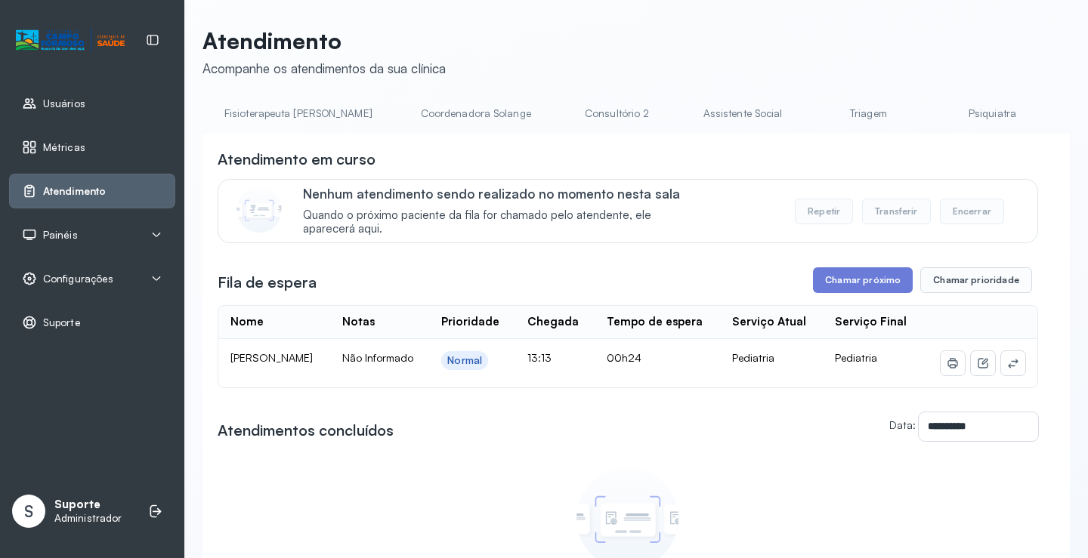
scroll to position [0, 918]
click at [814, 115] on link "Triagem" at bounding box center [867, 113] width 106 height 25
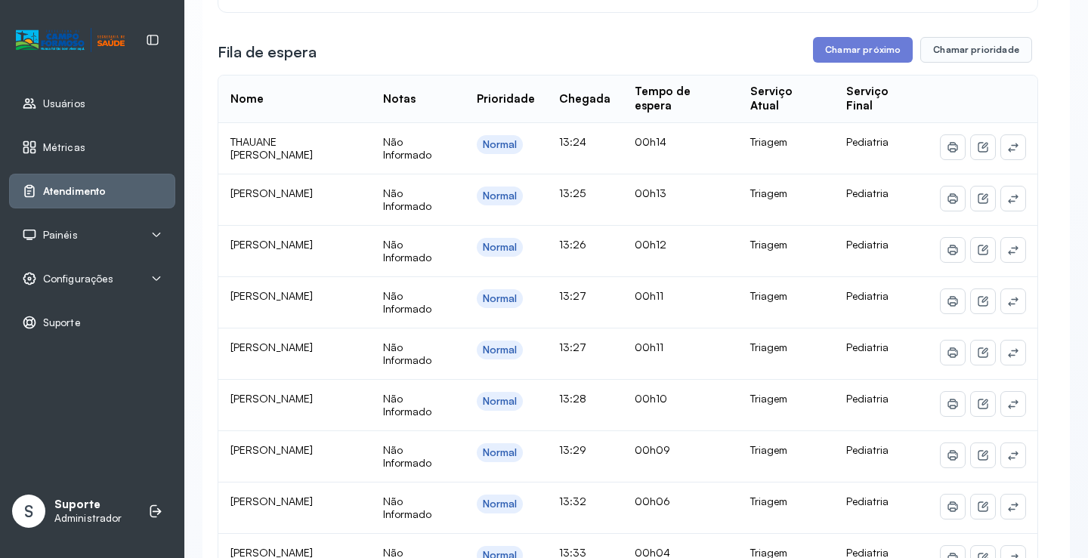
scroll to position [790, 0]
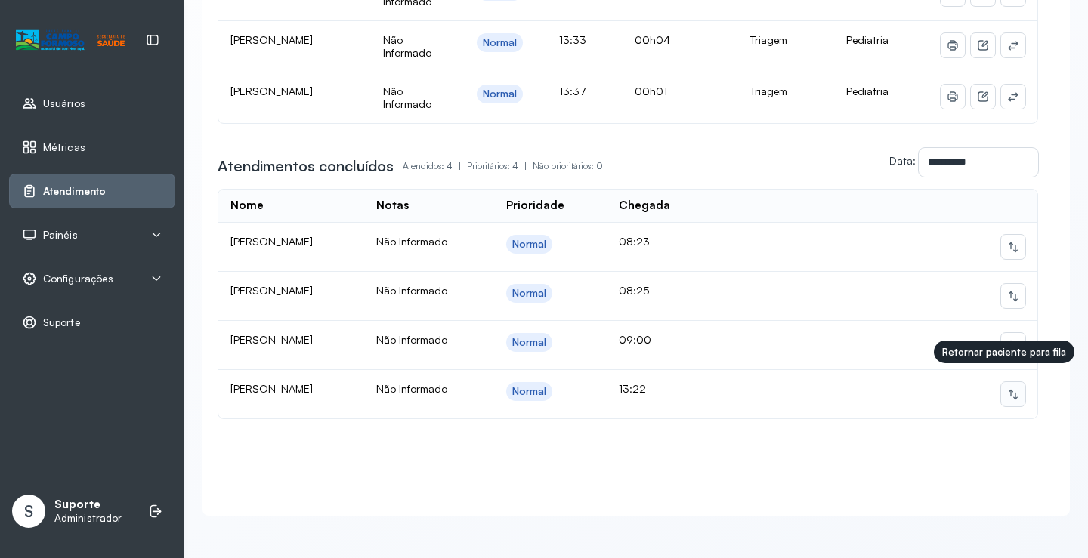
click at [1011, 387] on button at bounding box center [1013, 394] width 24 height 24
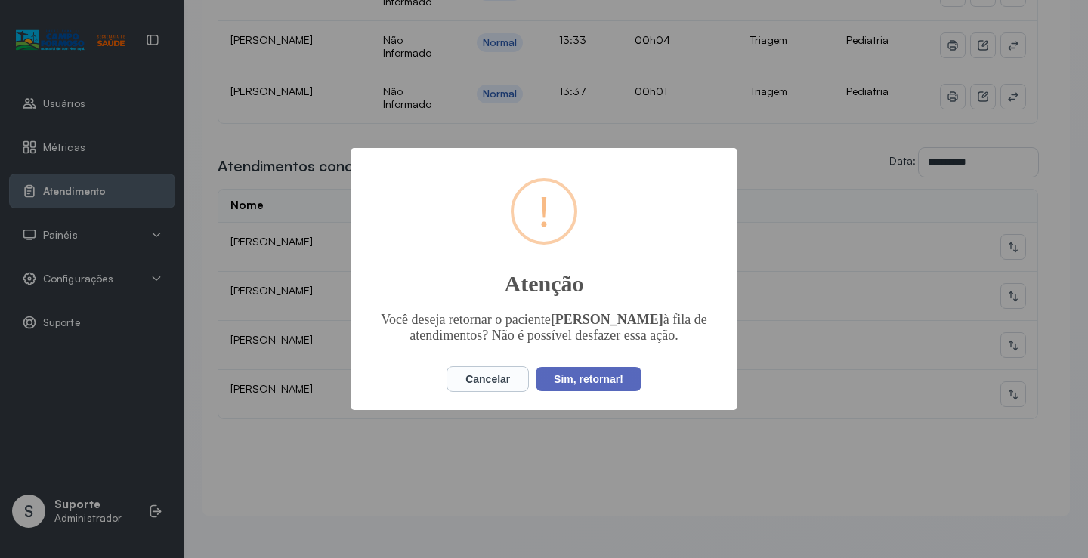
click at [591, 381] on button "Sim, retornar!" at bounding box center [589, 379] width 106 height 24
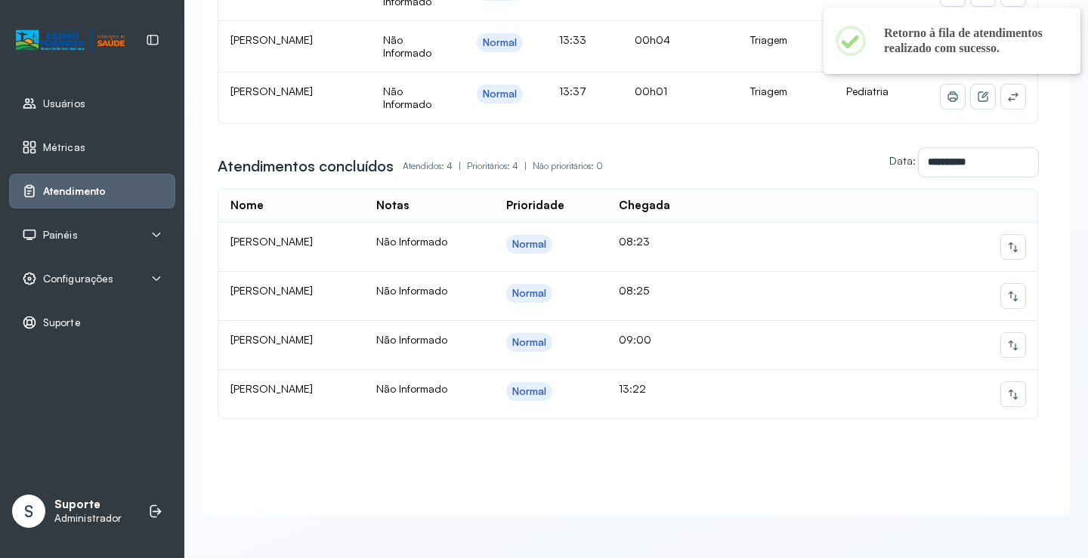
scroll to position [261, 0]
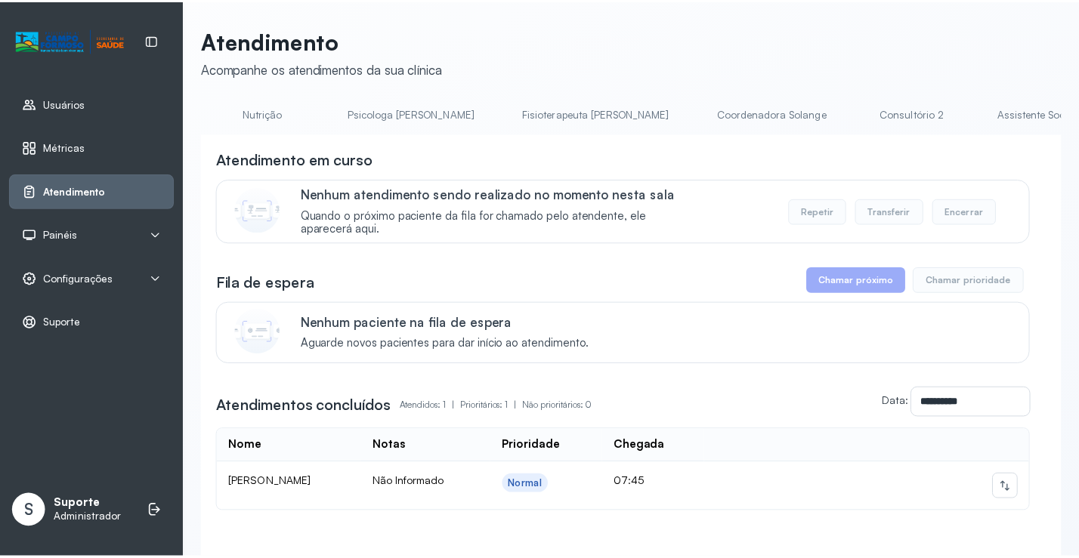
scroll to position [0, 909]
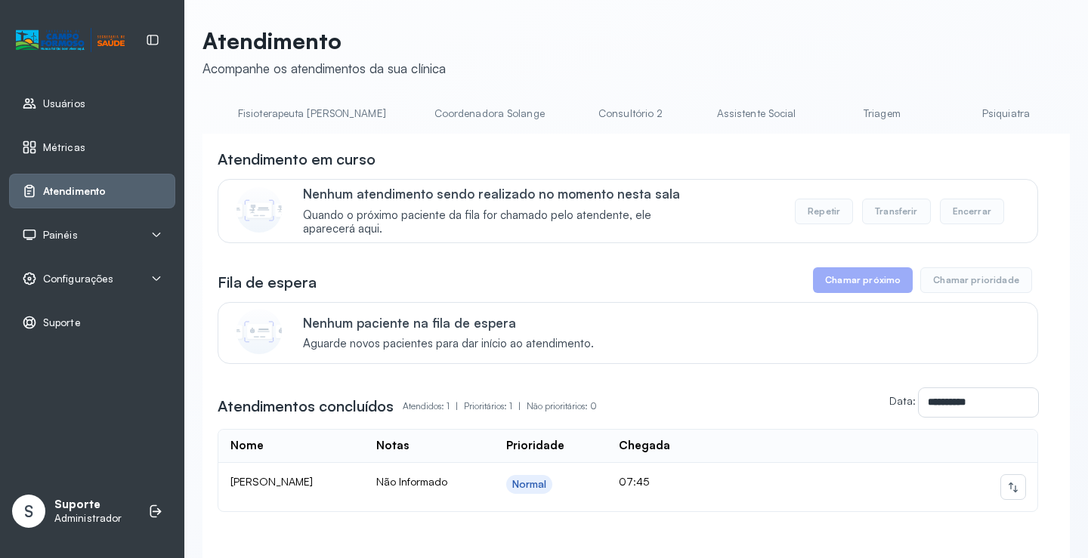
click at [829, 120] on link "Triagem" at bounding box center [882, 113] width 106 height 25
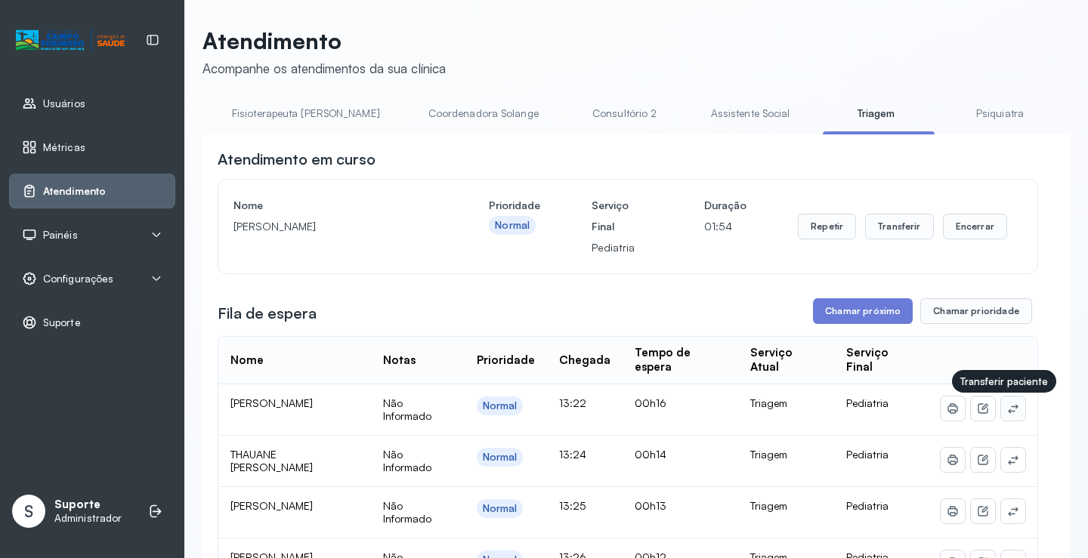
click at [1009, 410] on button at bounding box center [1013, 409] width 24 height 24
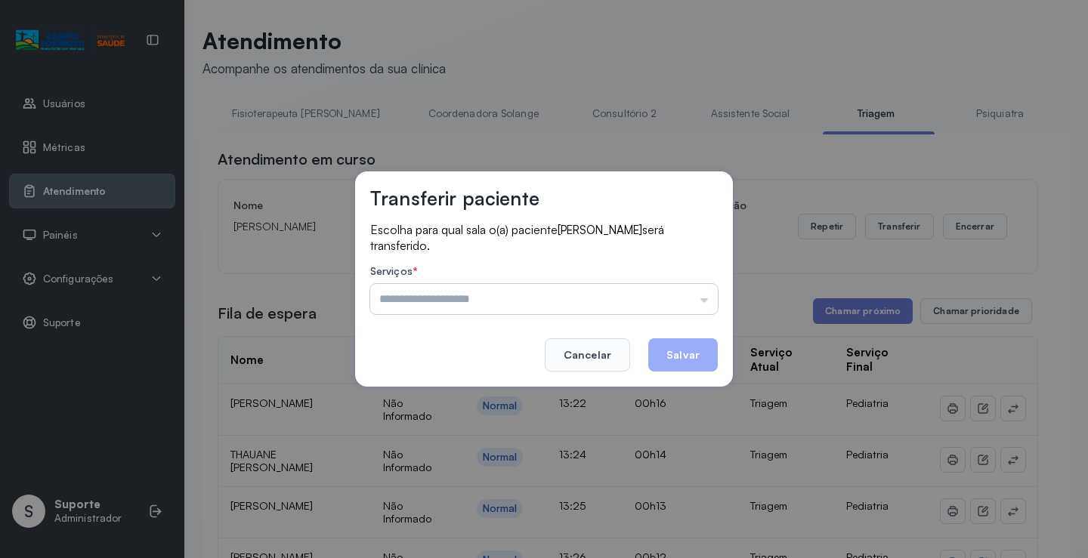
click at [685, 301] on input "text" at bounding box center [543, 299] width 347 height 30
type input "*********"
drag, startPoint x: 414, startPoint y: 400, endPoint x: 609, endPoint y: 396, distance: 194.9
click at [423, 392] on div "Transferir paciente Escolha para qual sala o(a) paciente ISAAC LEVY DOS SANTOS …" at bounding box center [544, 279] width 1088 height 558
click at [668, 360] on button "Salvar" at bounding box center [682, 354] width 69 height 33
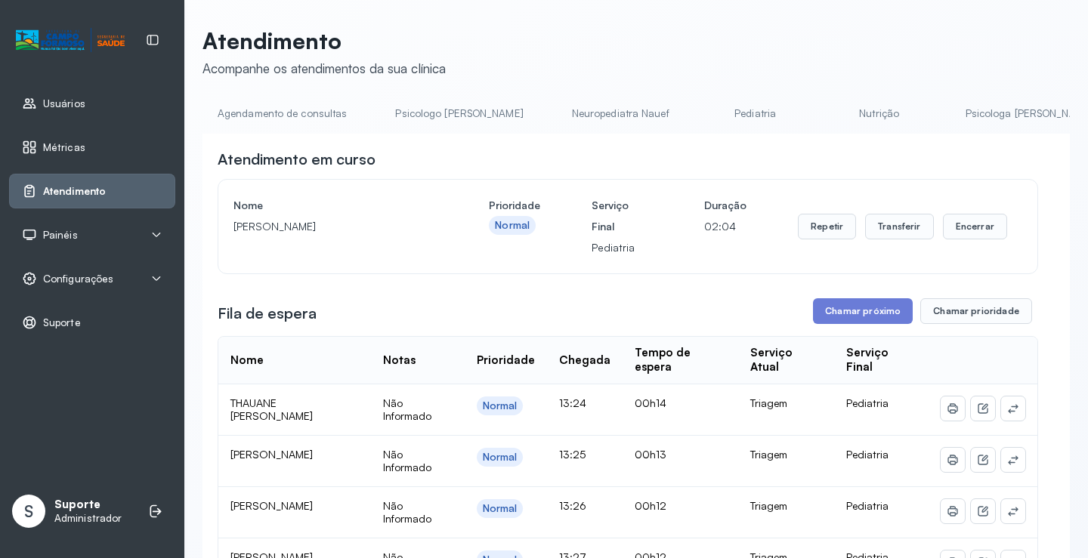
click at [709, 114] on link "Pediatria" at bounding box center [755, 113] width 106 height 25
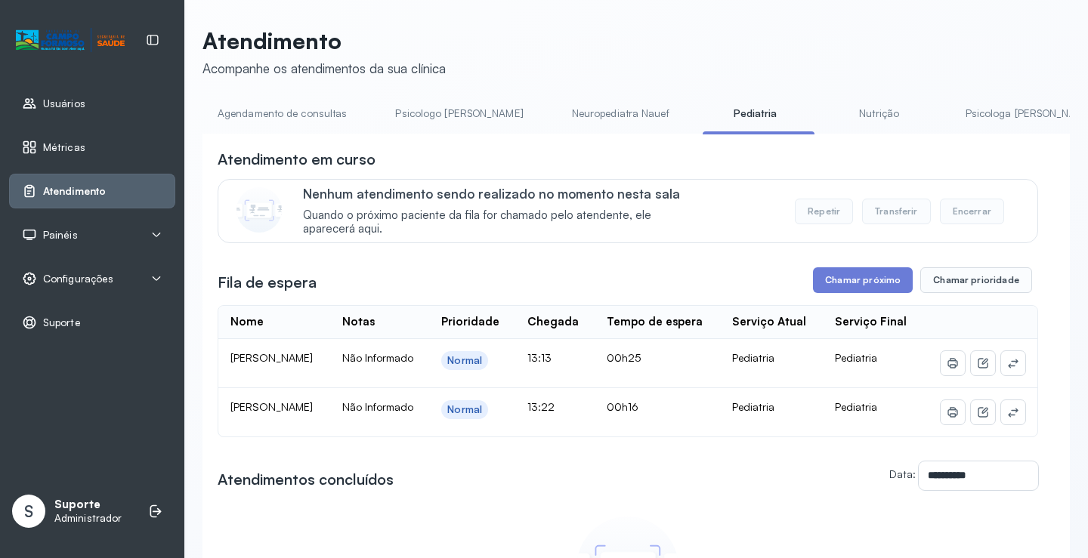
click at [133, 276] on div "Configurações" at bounding box center [92, 278] width 140 height 15
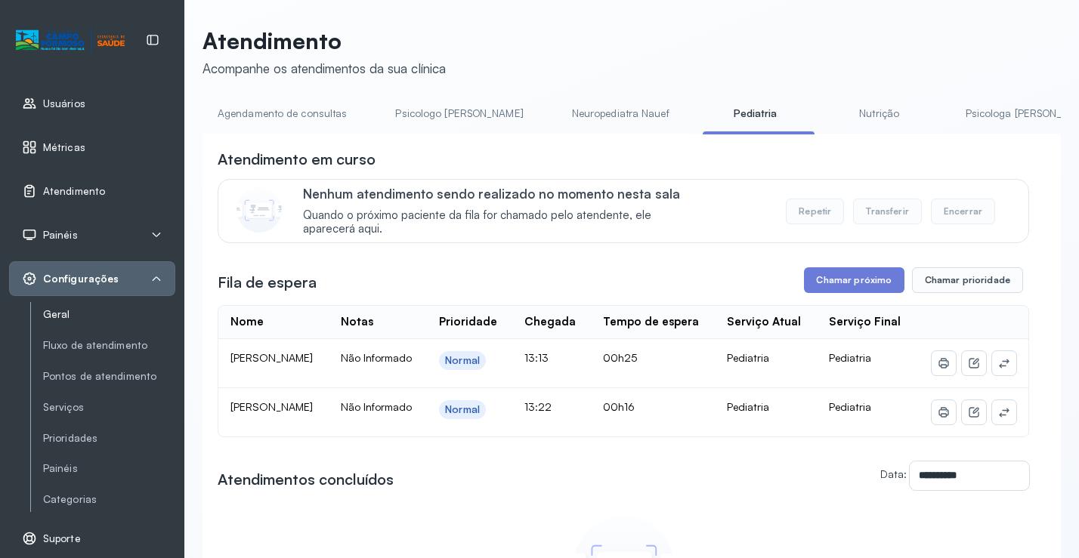
click at [62, 308] on link "Geral" at bounding box center [109, 314] width 132 height 13
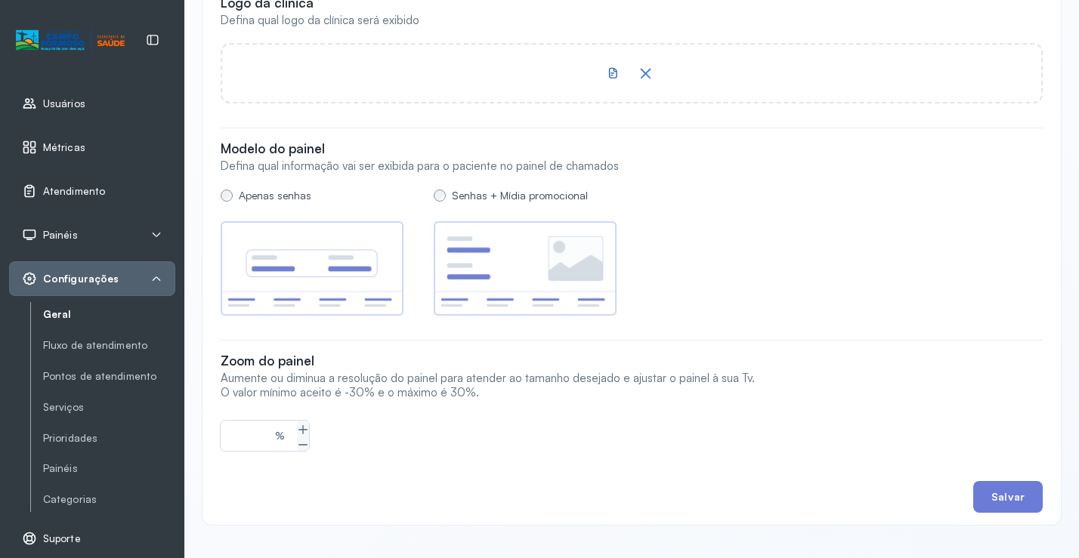
scroll to position [1616, 0]
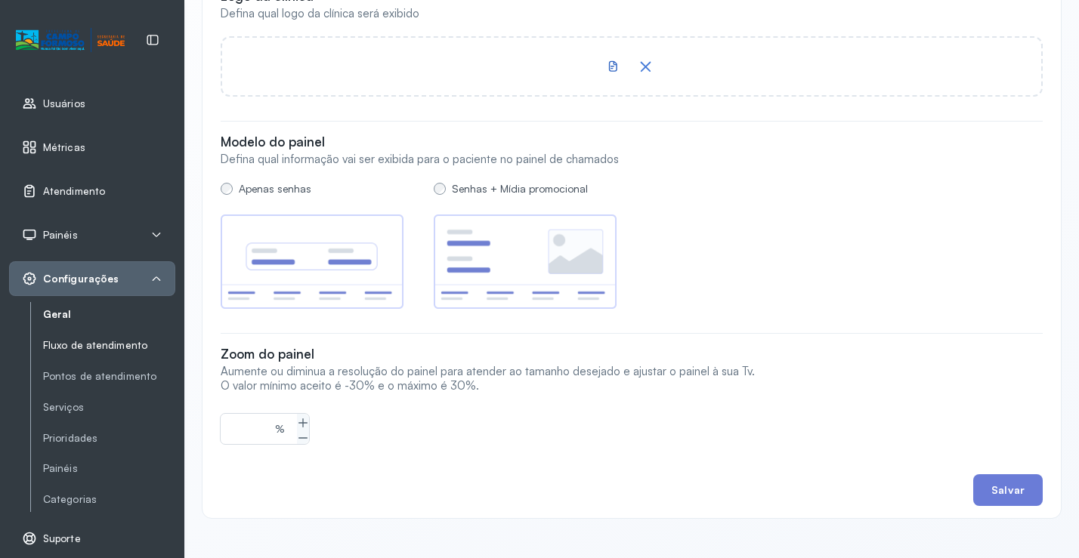
click at [119, 347] on link "Fluxo de atendimento" at bounding box center [109, 345] width 132 height 13
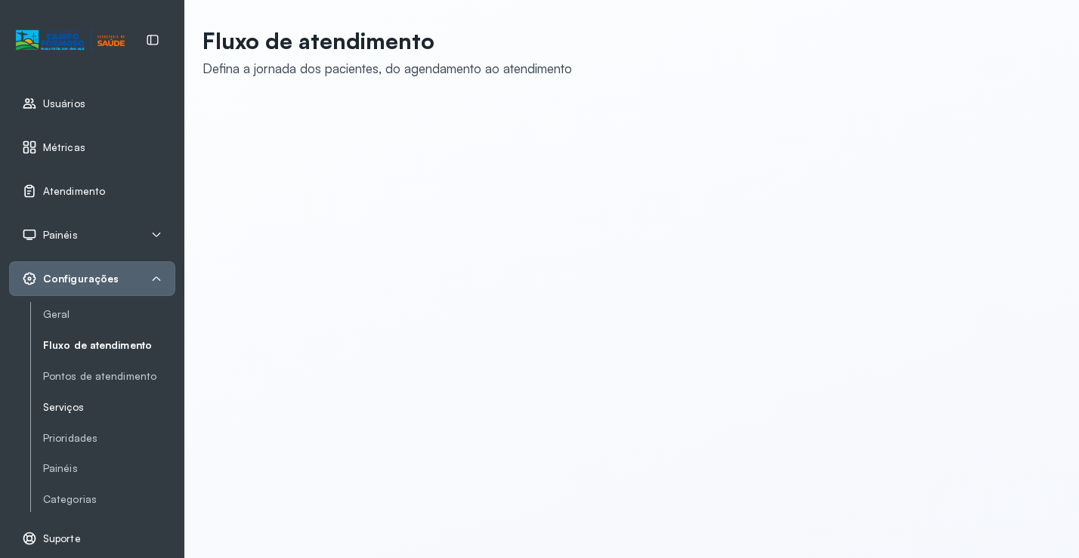
click at [66, 406] on link "Serviços" at bounding box center [109, 407] width 132 height 13
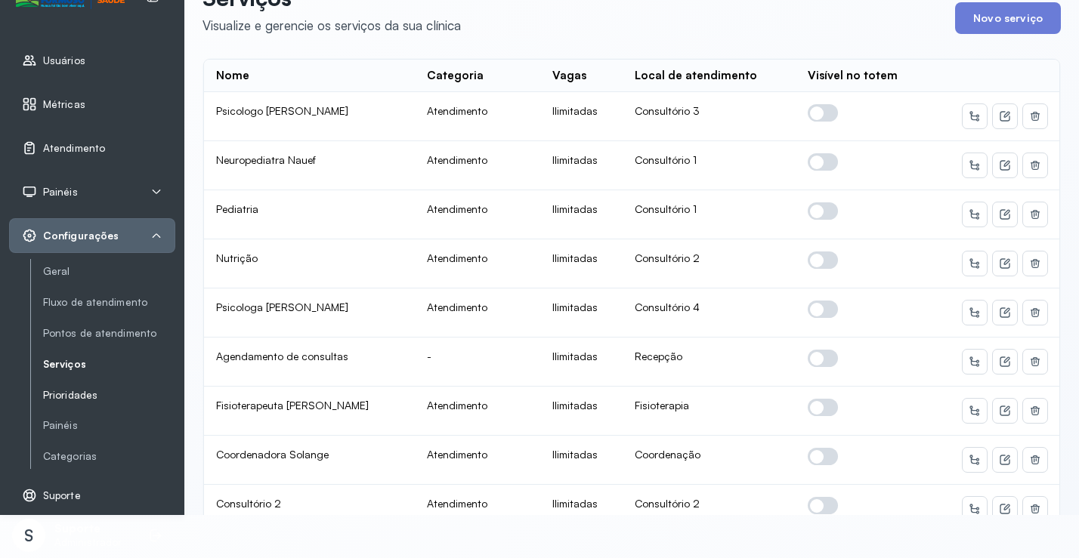
click at [79, 393] on link "Prioridades" at bounding box center [109, 395] width 132 height 13
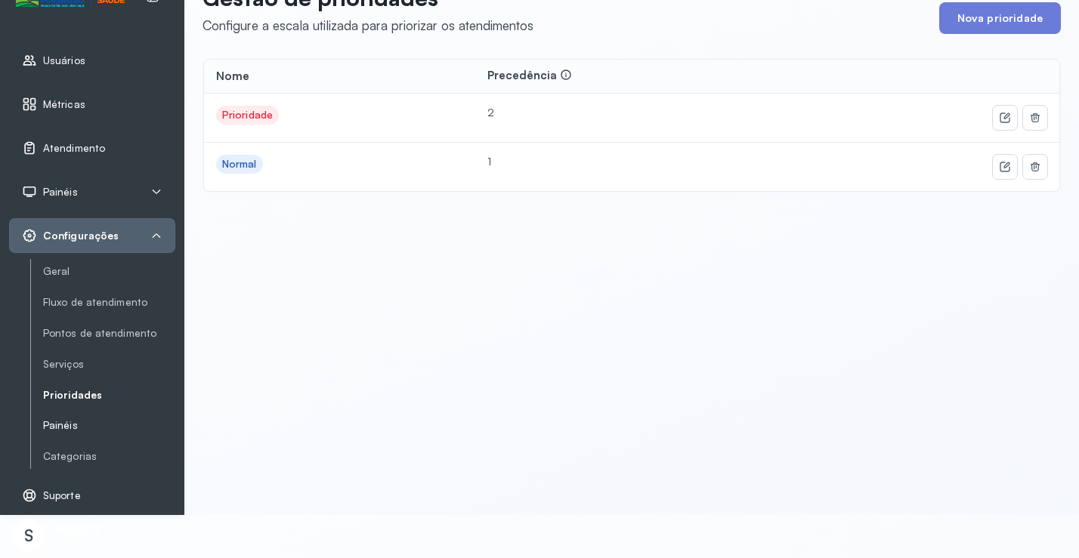
click at [66, 422] on link "Painéis" at bounding box center [109, 425] width 132 height 13
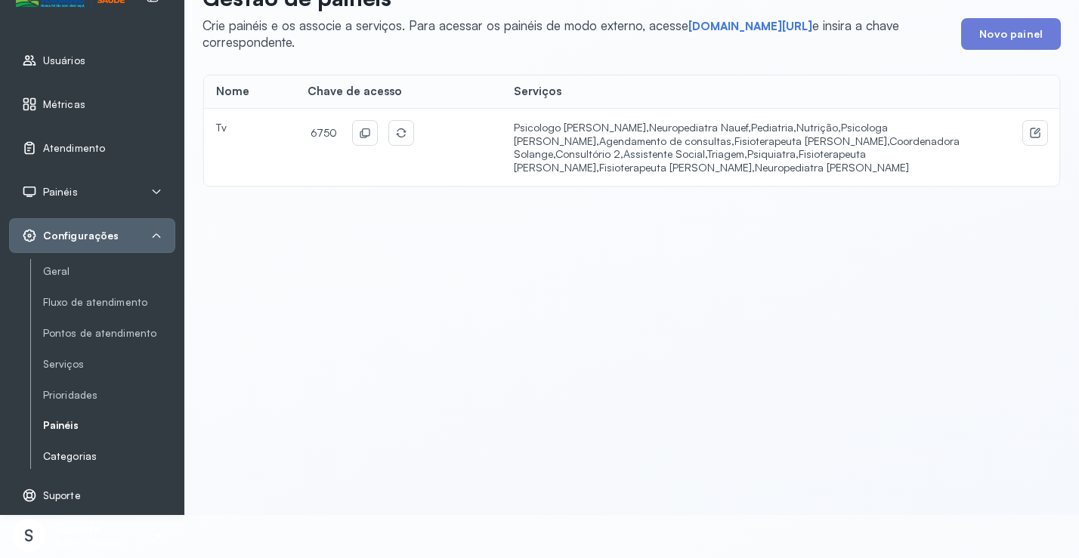
click at [63, 458] on link "Categorias" at bounding box center [109, 456] width 132 height 13
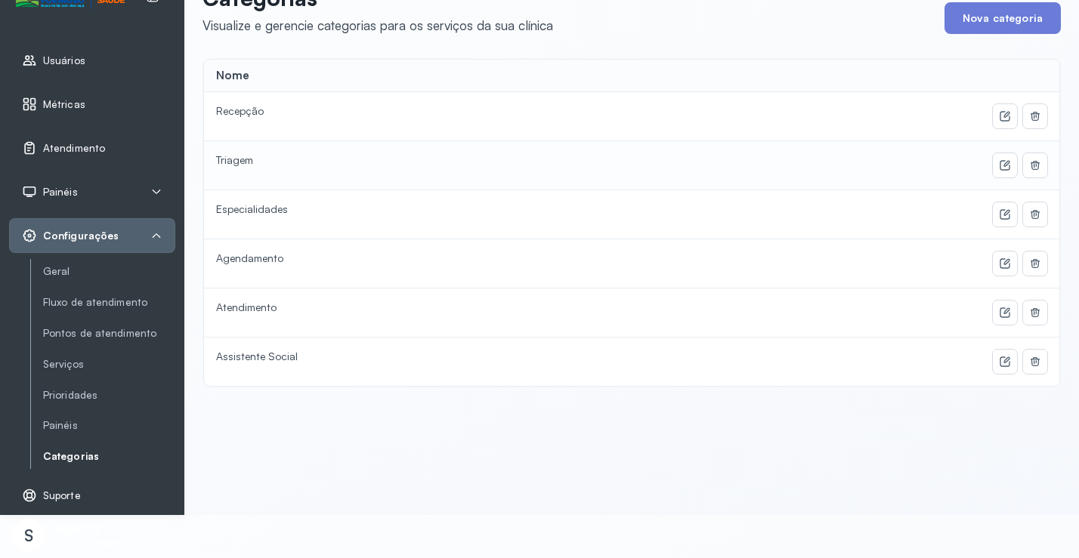
drag, startPoint x: 241, startPoint y: 165, endPoint x: 358, endPoint y: 161, distance: 117.1
click at [241, 163] on div "Triagem" at bounding box center [449, 160] width 467 height 14
click at [708, 162] on div at bounding box center [877, 165] width 341 height 24
click at [76, 59] on span "Usuários" at bounding box center [64, 60] width 42 height 13
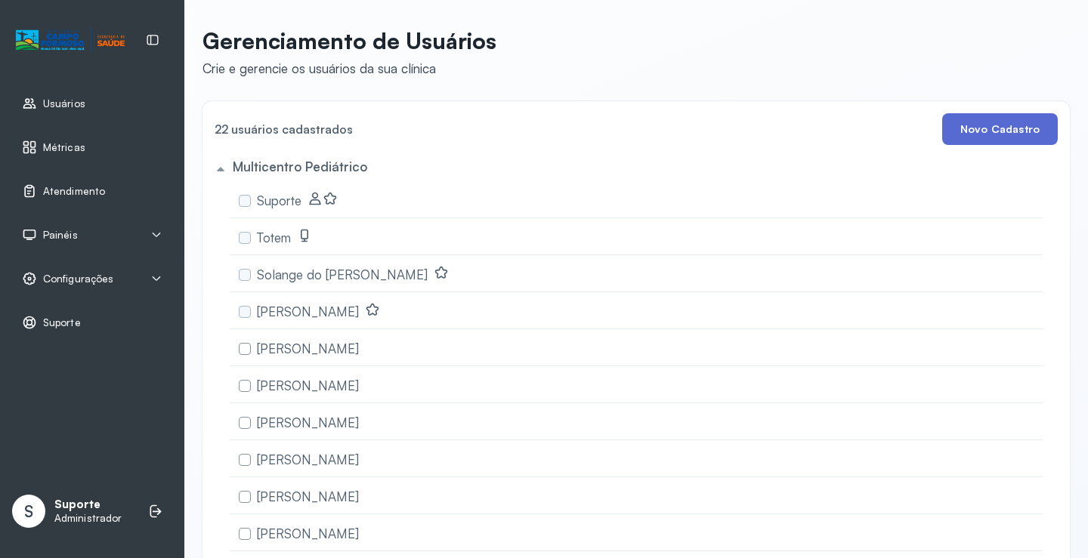
click at [1004, 127] on button "Novo Cadastro" at bounding box center [1000, 129] width 116 height 32
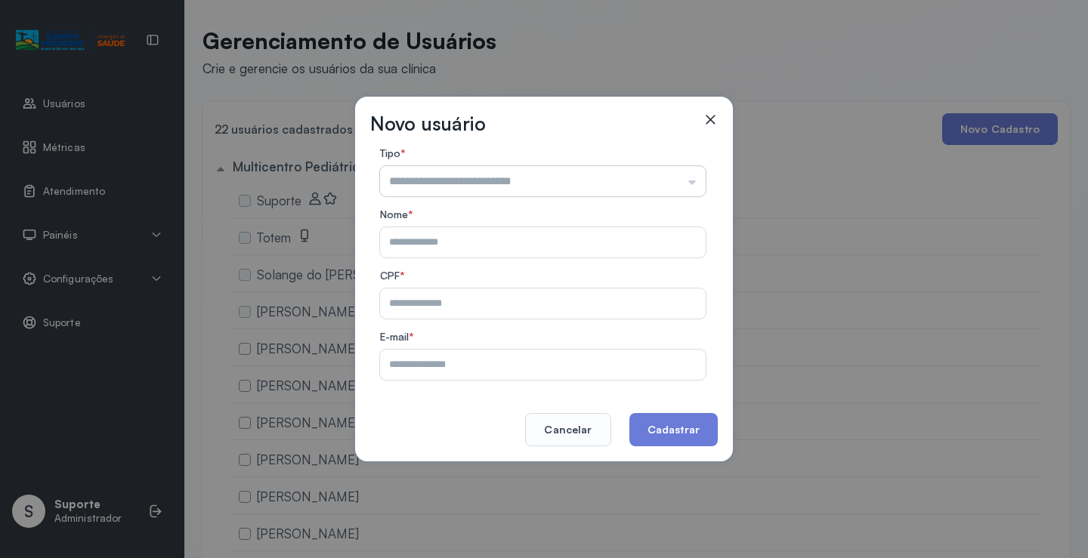
click at [474, 184] on input "text" at bounding box center [543, 181] width 326 height 30
click at [706, 114] on icon at bounding box center [709, 119] width 15 height 15
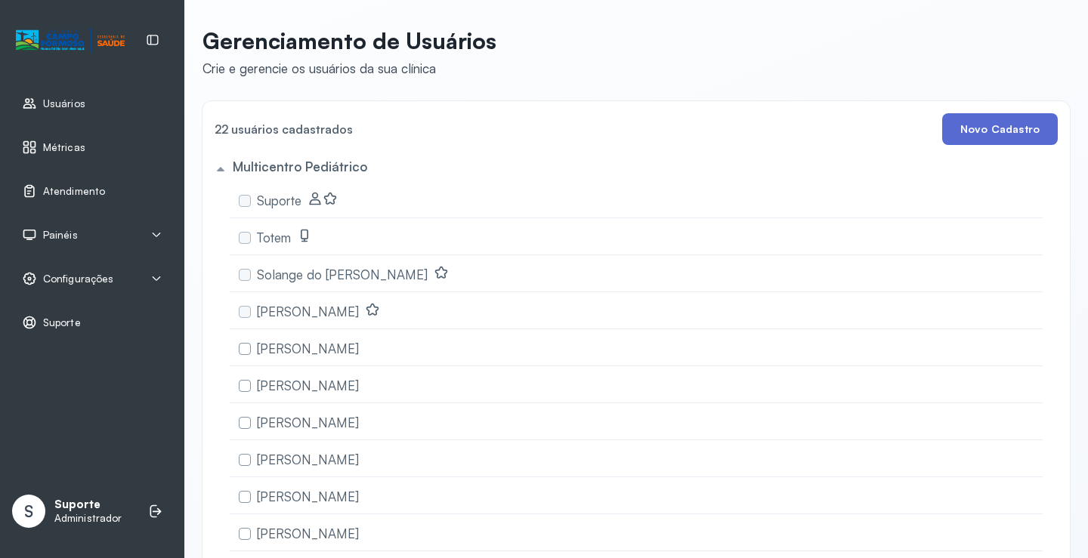
click at [1007, 125] on button "Novo Cadastro" at bounding box center [1000, 129] width 116 height 32
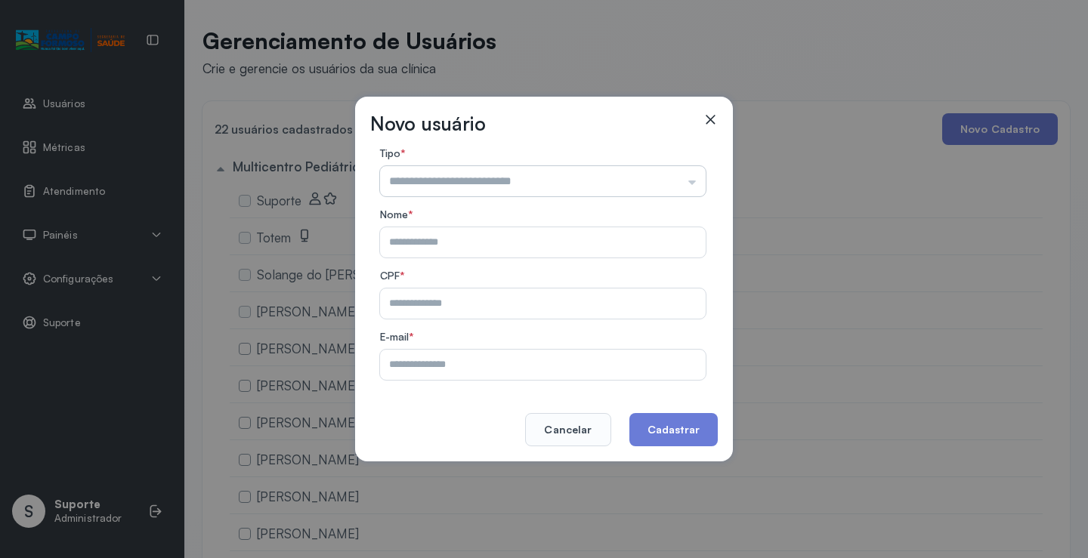
click at [624, 177] on input "text" at bounding box center [543, 181] width 326 height 30
type input "*********"
click at [465, 212] on form "Tipo * ********* Atendente Totem Nome * CPF * E-mail *" at bounding box center [543, 263] width 344 height 233
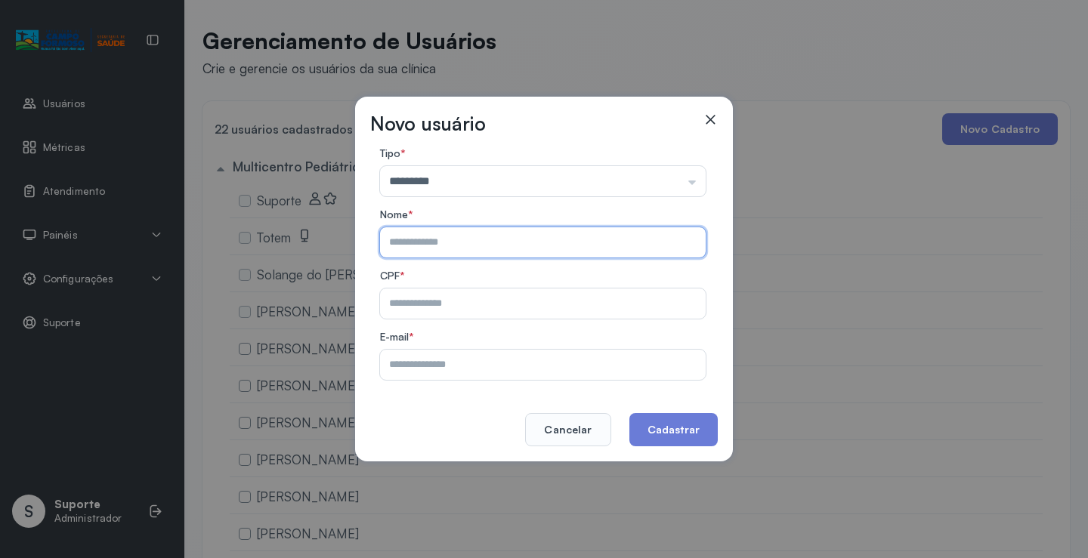
click at [573, 243] on input "text" at bounding box center [539, 242] width 319 height 30
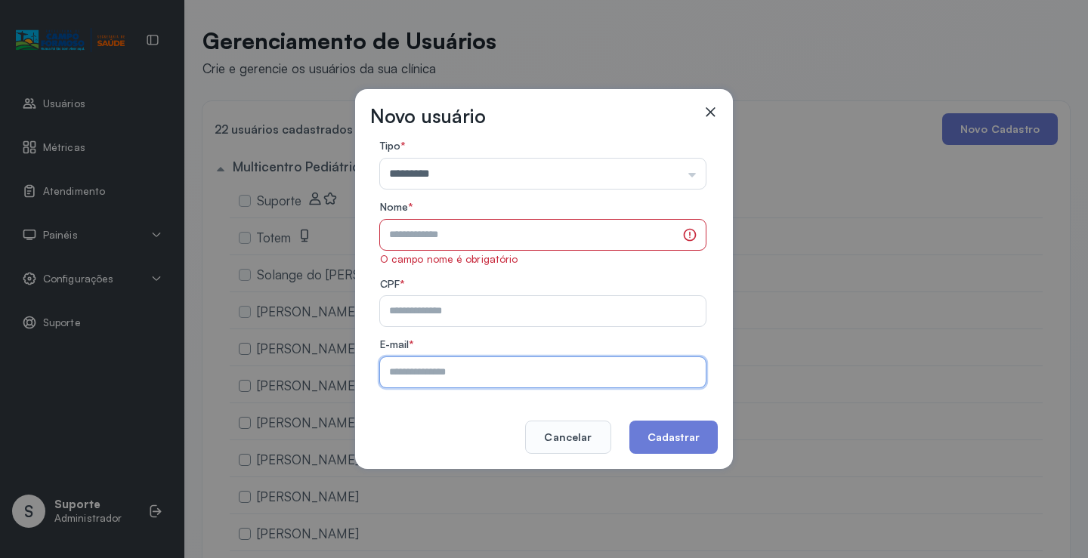
click at [480, 368] on input "text" at bounding box center [539, 372] width 319 height 30
click at [622, 133] on div "Novo usuário Tipo * ********* Atendente Totem Nome * O campo nome é obrigatório…" at bounding box center [544, 279] width 378 height 381
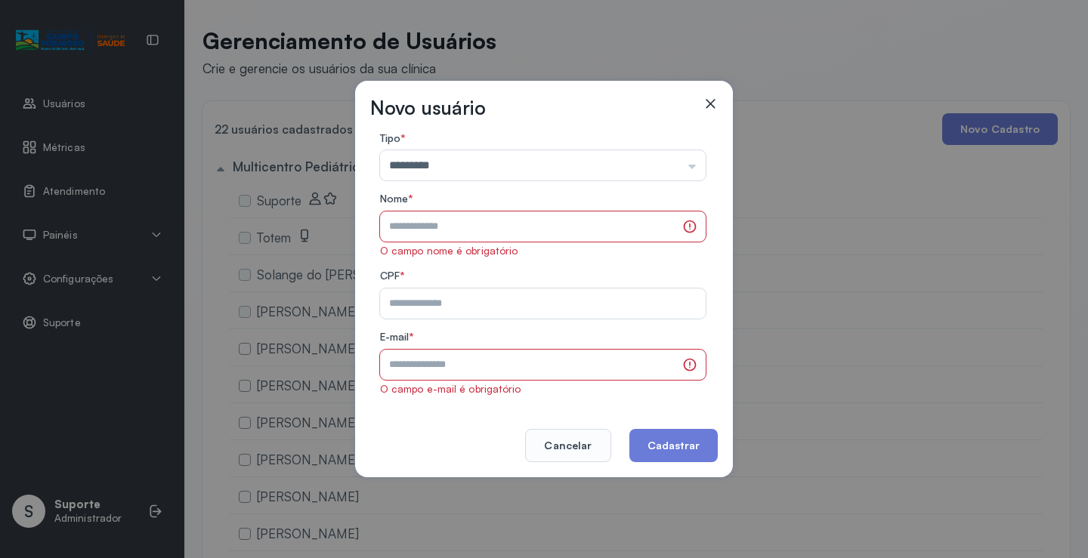
click at [711, 97] on icon at bounding box center [709, 103] width 15 height 15
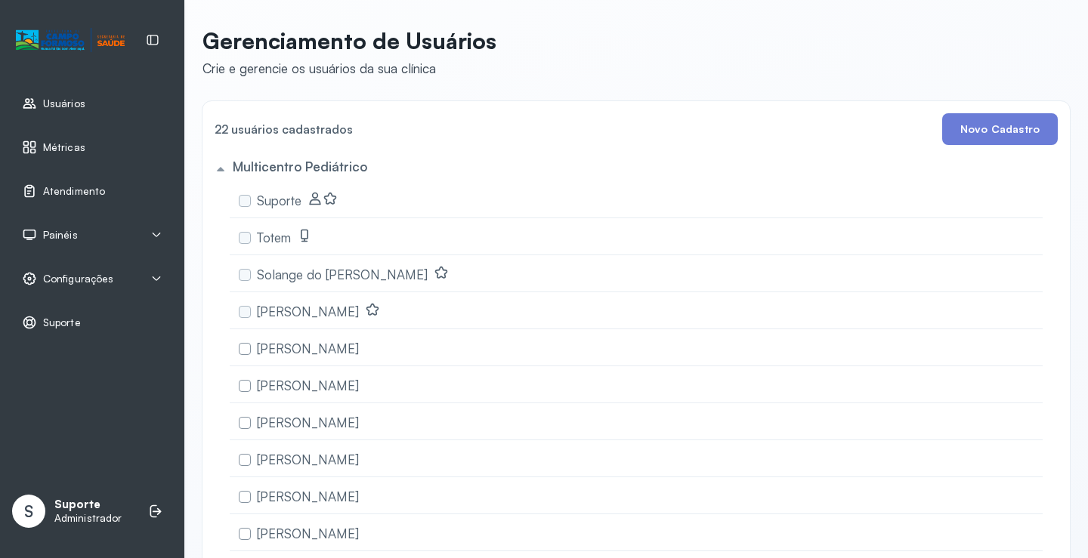
click at [75, 102] on span "Usuários" at bounding box center [64, 103] width 42 height 13
click at [90, 181] on div "Atendimento" at bounding box center [92, 191] width 166 height 35
click at [151, 187] on link "Atendimento" at bounding box center [92, 191] width 140 height 15
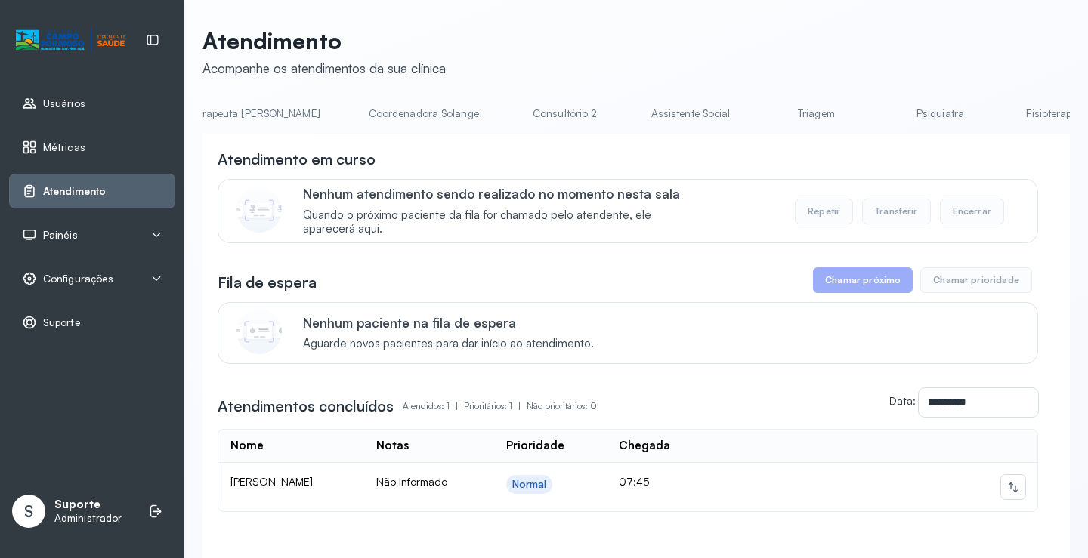
scroll to position [0, 960]
click at [778, 112] on link "Triagem" at bounding box center [831, 113] width 106 height 25
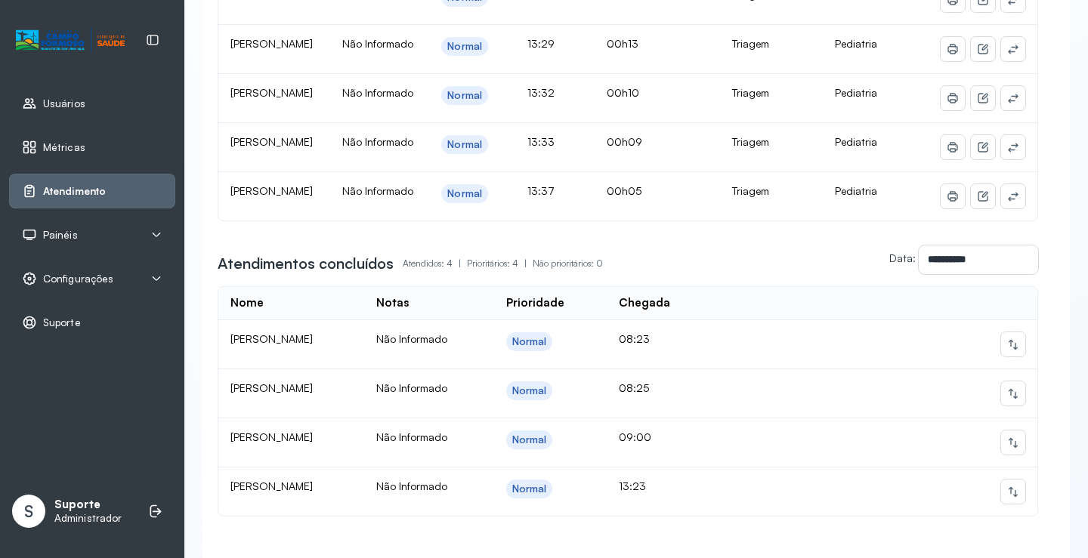
scroll to position [739, 0]
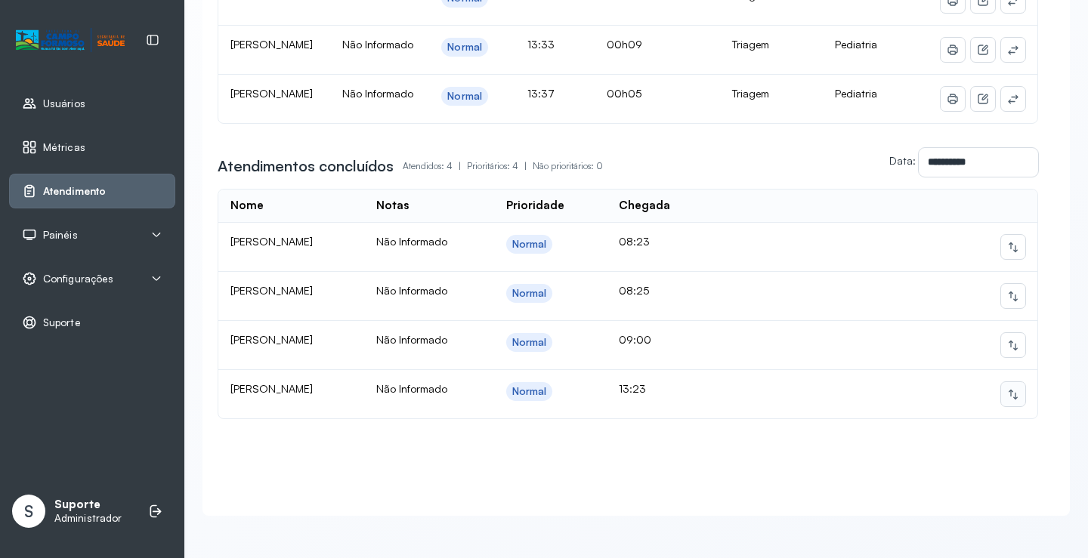
click at [1007, 388] on icon at bounding box center [1013, 394] width 12 height 12
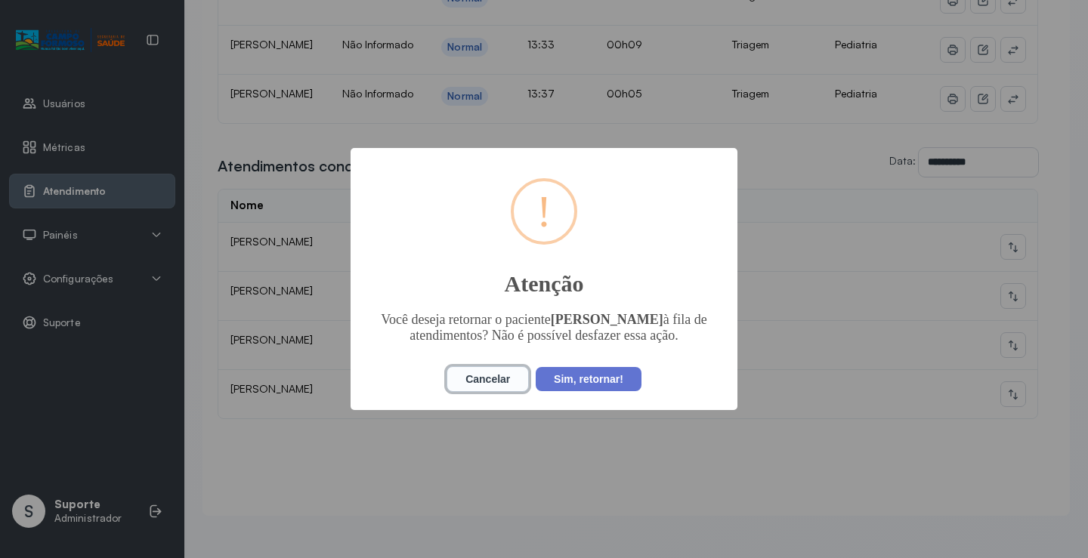
click at [456, 392] on button "Cancelar" at bounding box center [487, 379] width 82 height 26
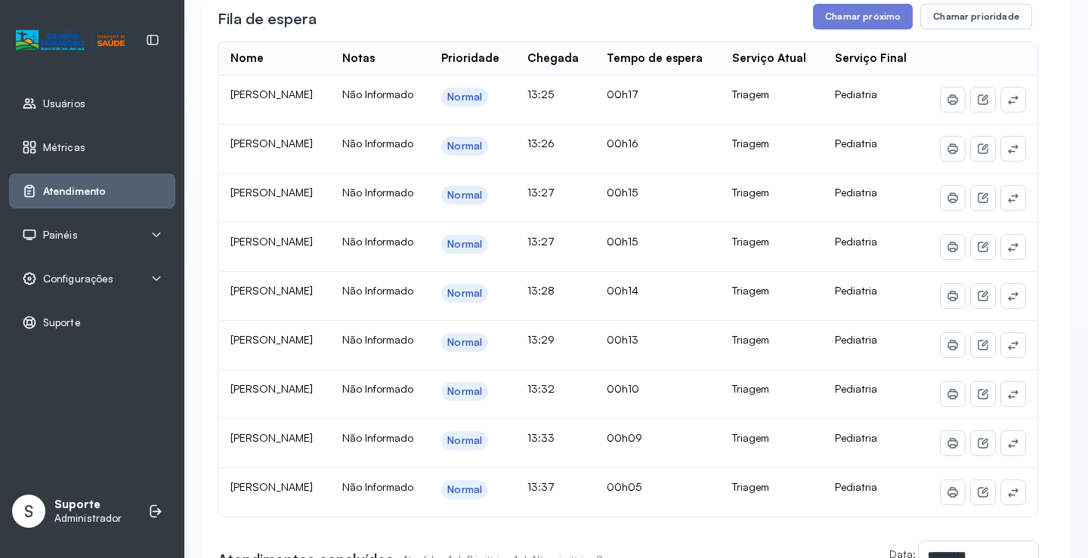
scroll to position [0, 0]
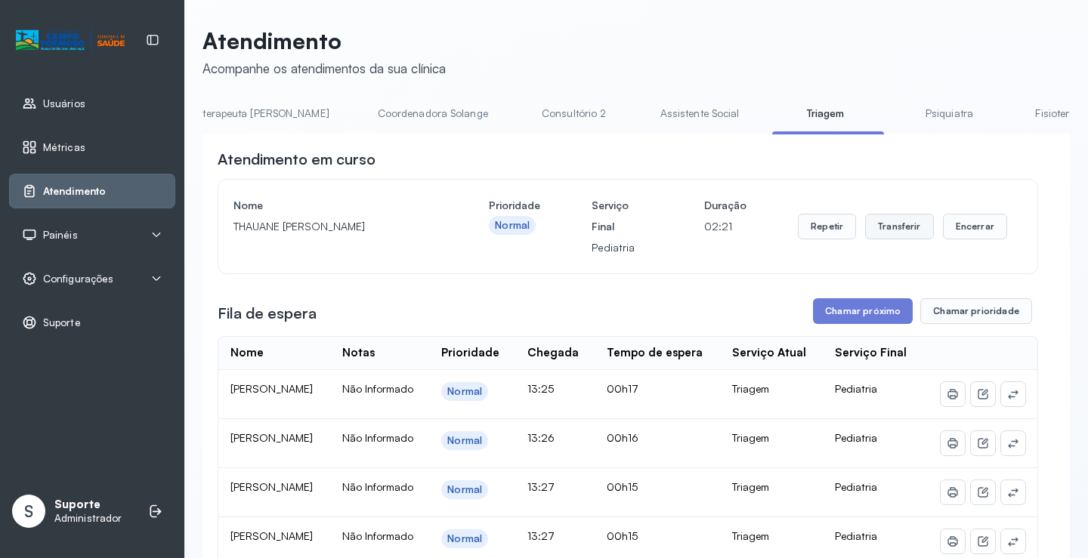
click at [887, 229] on button "Transferir" at bounding box center [899, 227] width 69 height 26
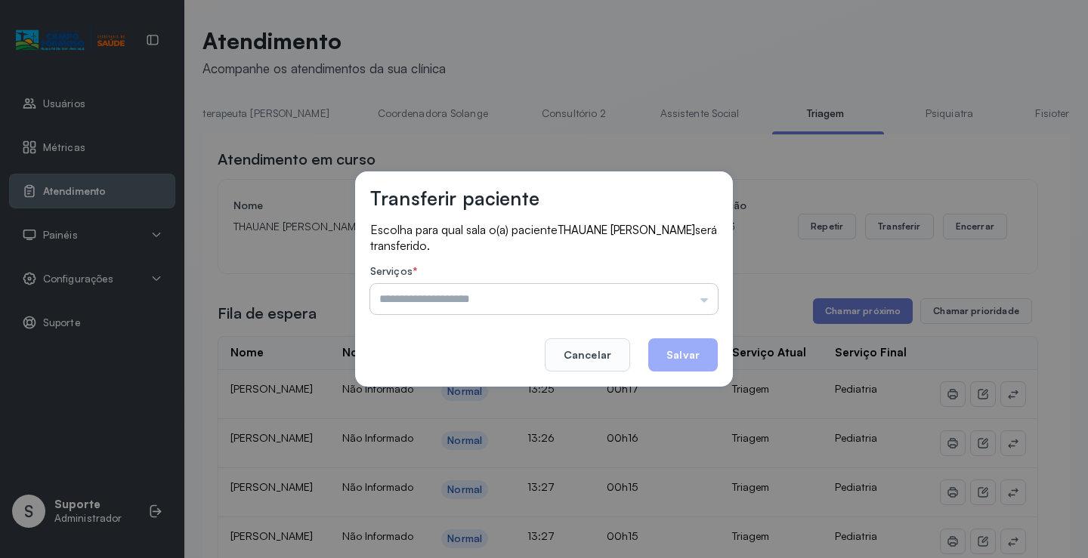
click at [689, 292] on input "text" at bounding box center [543, 299] width 347 height 30
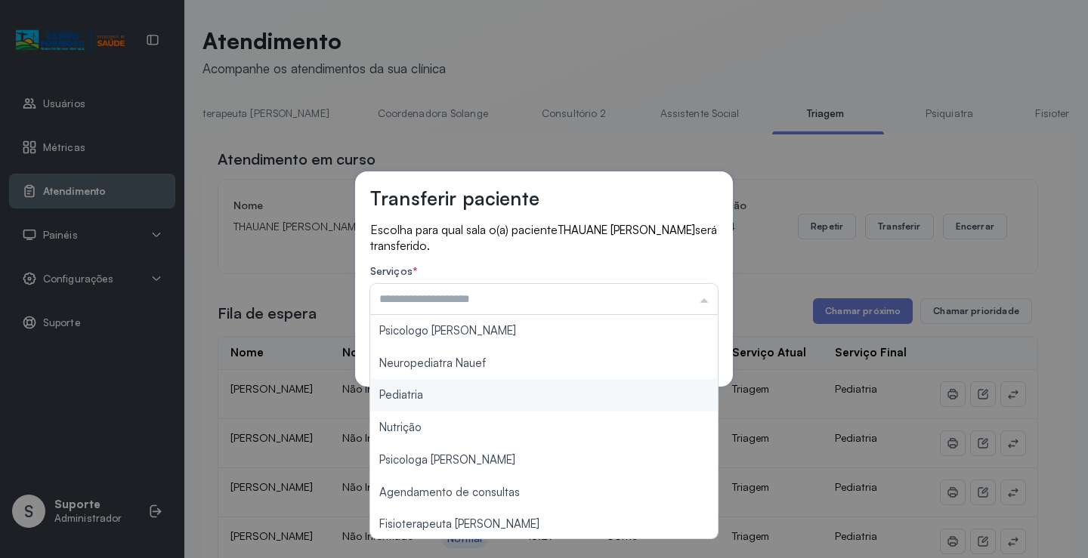
type input "*********"
click at [486, 401] on div "Transferir paciente Escolha para qual sala o(a) paciente THAUANE SOPHIA SANTOS …" at bounding box center [544, 279] width 1088 height 558
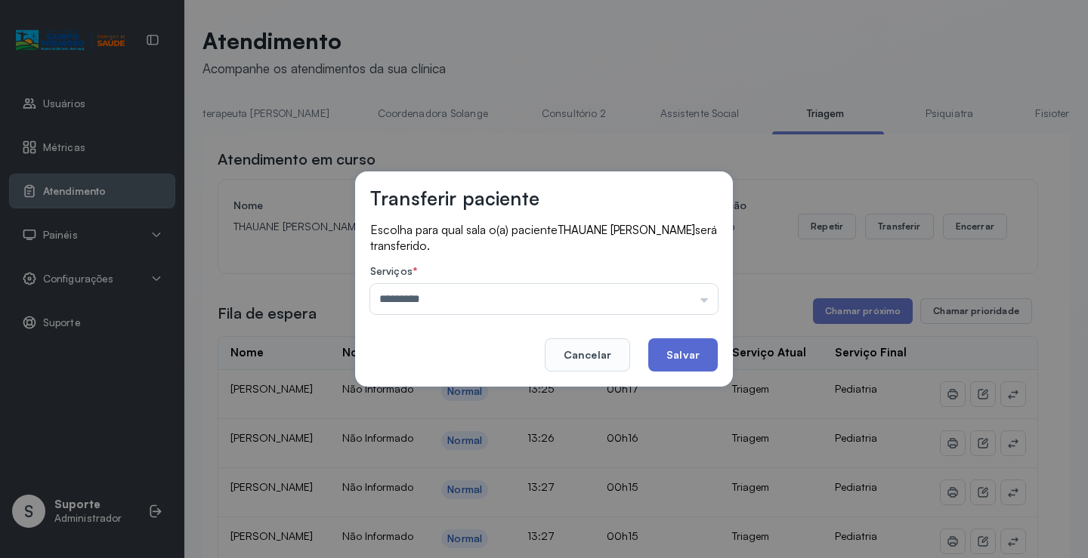
click at [687, 355] on button "Salvar" at bounding box center [682, 354] width 69 height 33
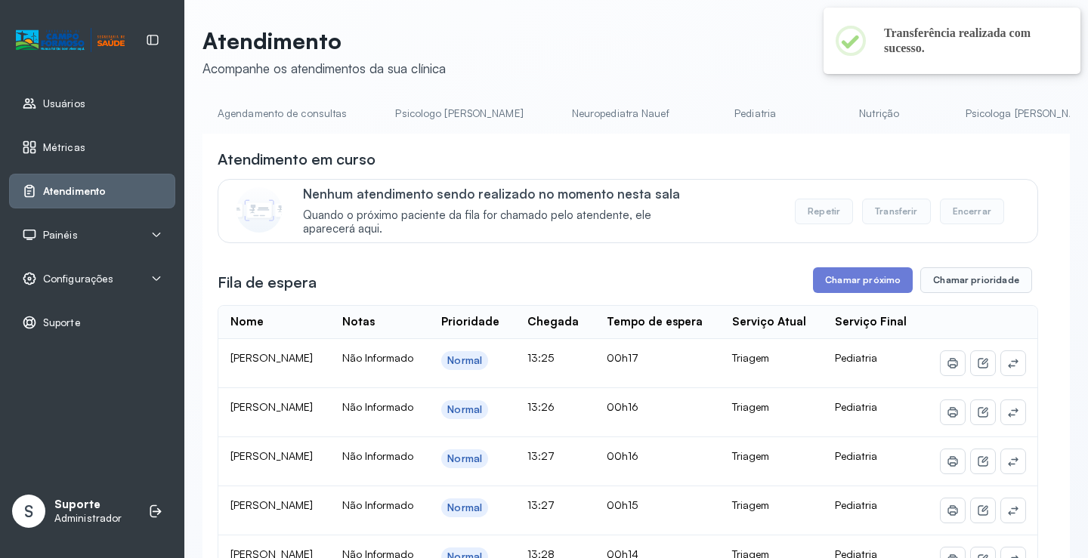
click at [704, 112] on link "Pediatria" at bounding box center [755, 113] width 106 height 25
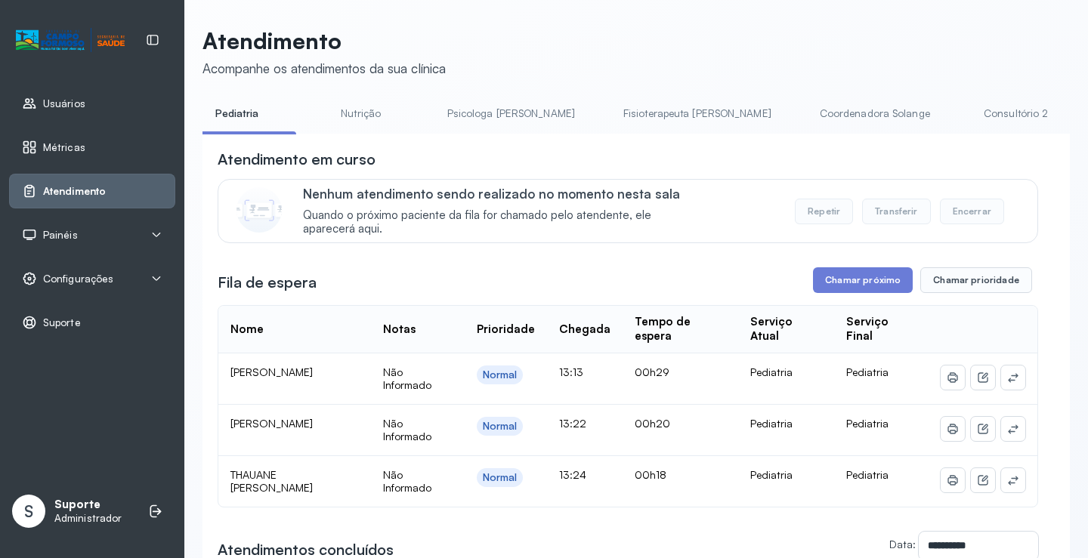
scroll to position [0, 523]
drag, startPoint x: 571, startPoint y: 134, endPoint x: 671, endPoint y: 144, distance: 100.9
click at [665, 135] on div "Agendamento de consultas Psicologo Pedro Neuropediatra Nauef Pediatria Nutrição…" at bounding box center [635, 118] width 867 height 34
click at [672, 145] on div "**********" at bounding box center [635, 485] width 867 height 702
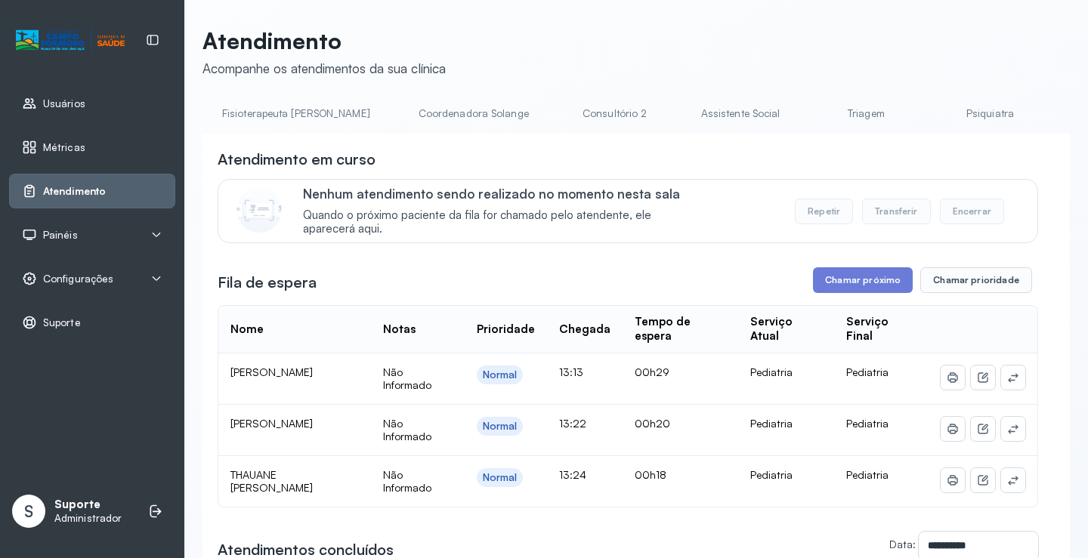
scroll to position [0, 918]
click at [813, 119] on link "Triagem" at bounding box center [866, 113] width 106 height 25
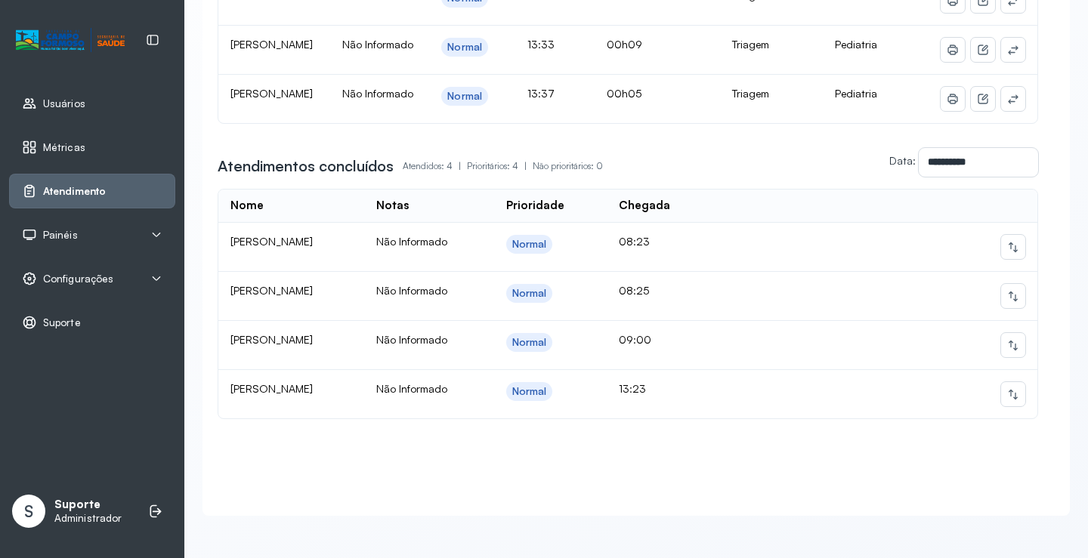
scroll to position [707, 0]
click at [1007, 388] on icon at bounding box center [1013, 394] width 12 height 12
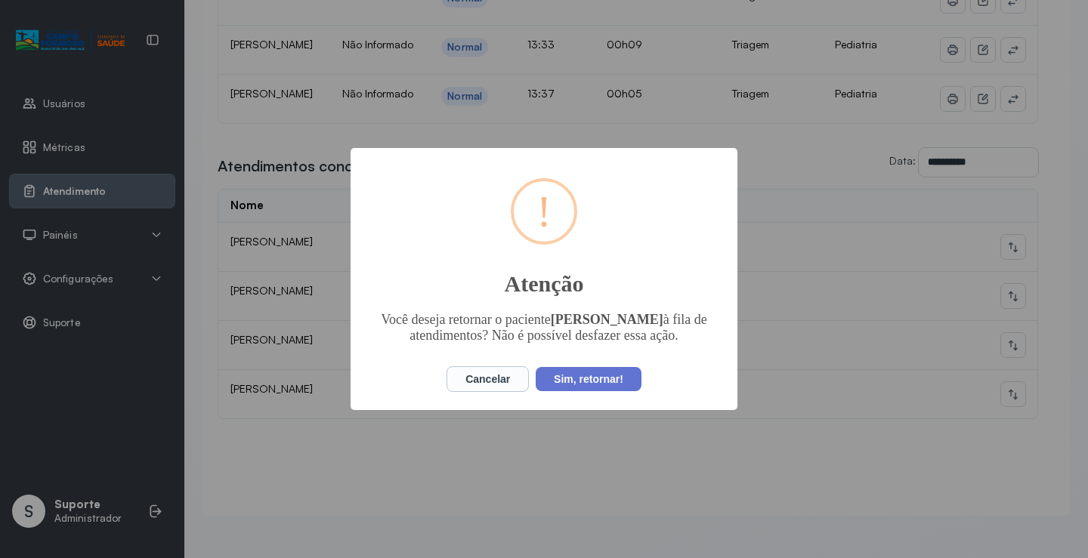
click at [582, 395] on div "Cancelar No Sim, retornar!" at bounding box center [543, 379] width 201 height 32
click at [579, 391] on button "Sim, retornar!" at bounding box center [589, 379] width 106 height 24
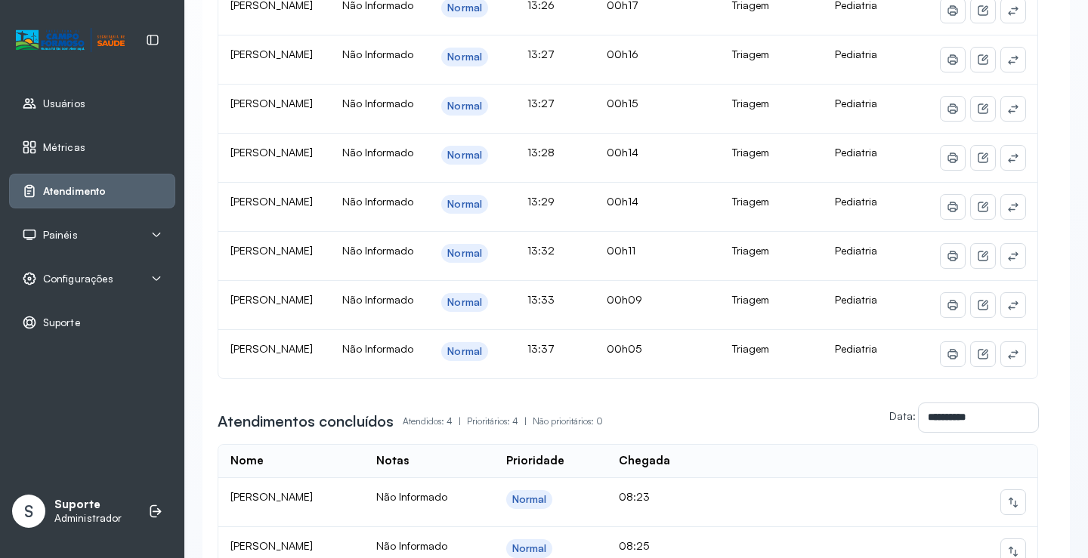
scroll to position [329, 0]
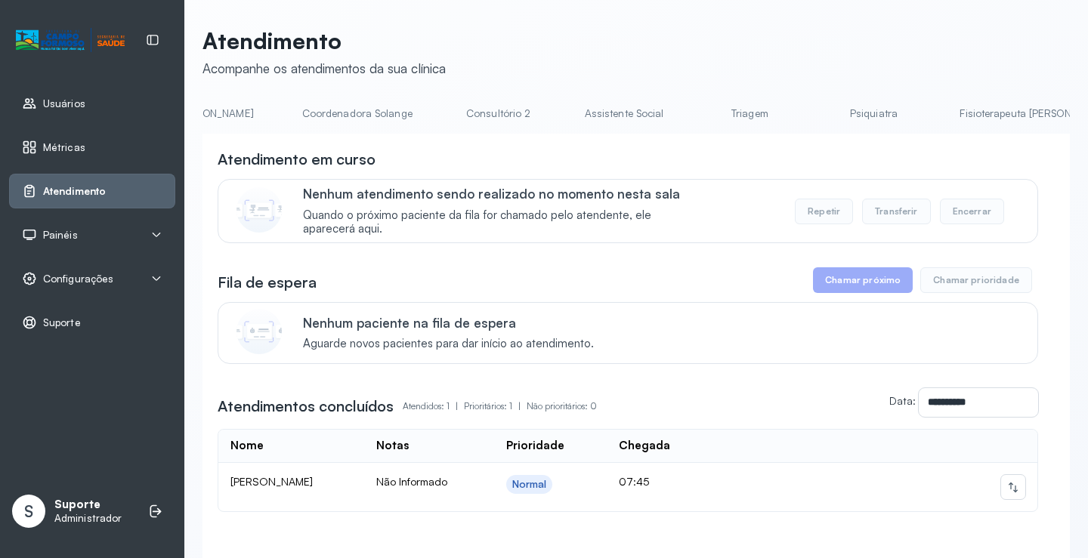
scroll to position [0, 1039]
click at [699, 114] on link "Triagem" at bounding box center [752, 113] width 106 height 25
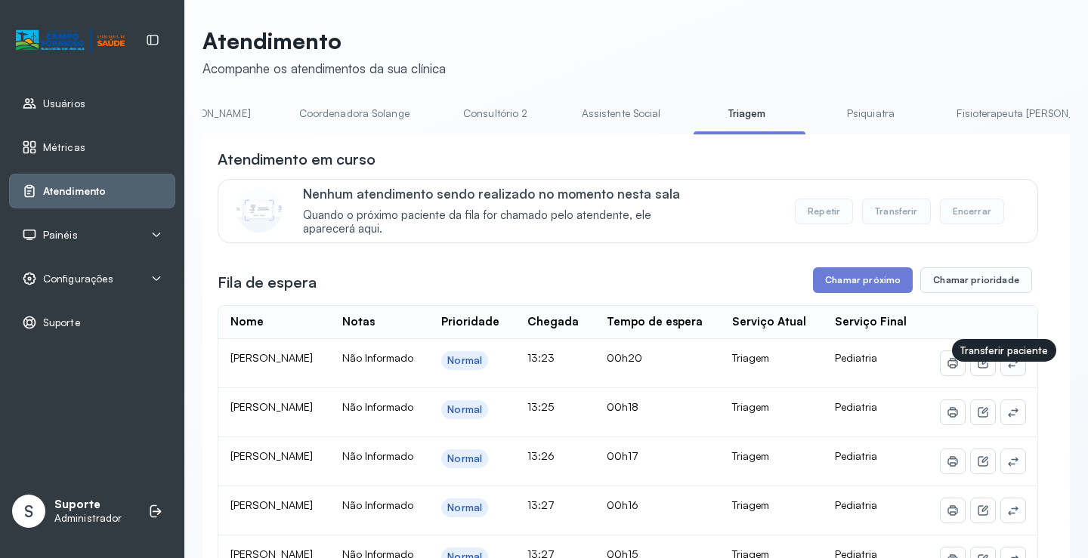
click at [1007, 369] on icon at bounding box center [1013, 363] width 12 height 12
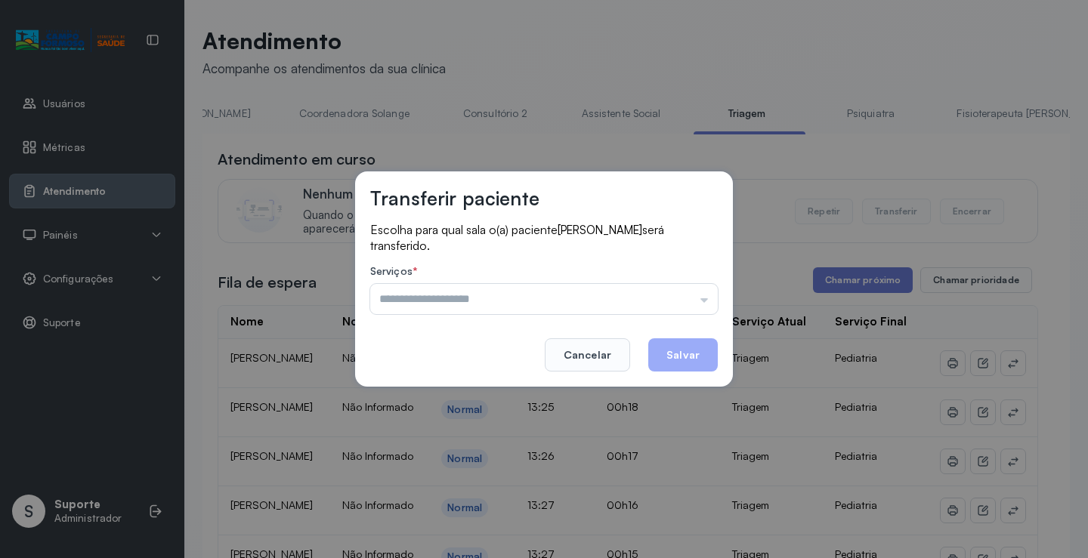
click at [675, 292] on input "text" at bounding box center [543, 299] width 347 height 30
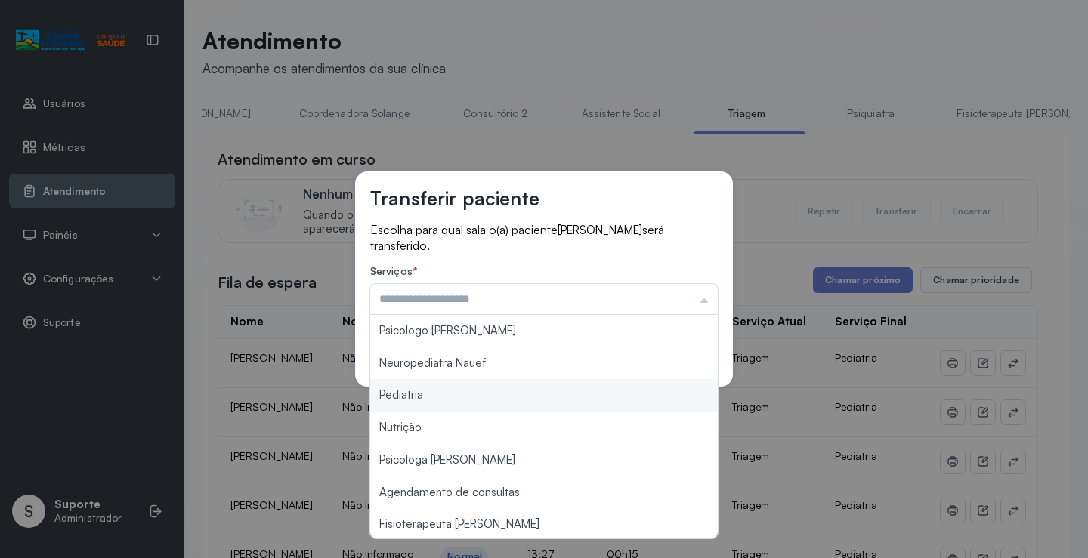
type input "*********"
click at [458, 400] on div "Transferir paciente Escolha para qual sala o(a) paciente [PERSON_NAME] será tra…" at bounding box center [544, 279] width 1088 height 558
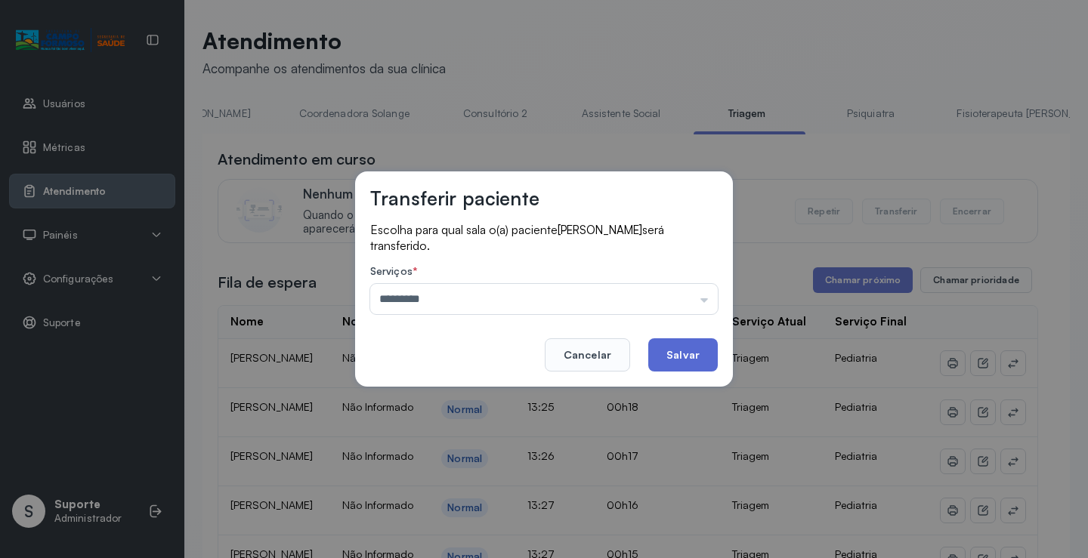
click at [695, 353] on button "Salvar" at bounding box center [682, 354] width 69 height 33
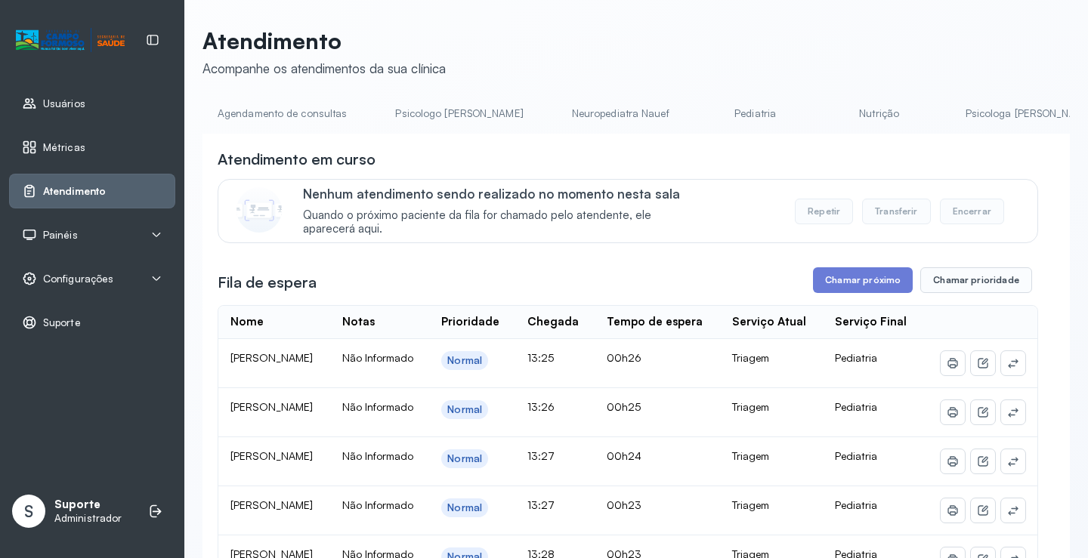
click at [702, 105] on link "Pediatria" at bounding box center [755, 113] width 106 height 25
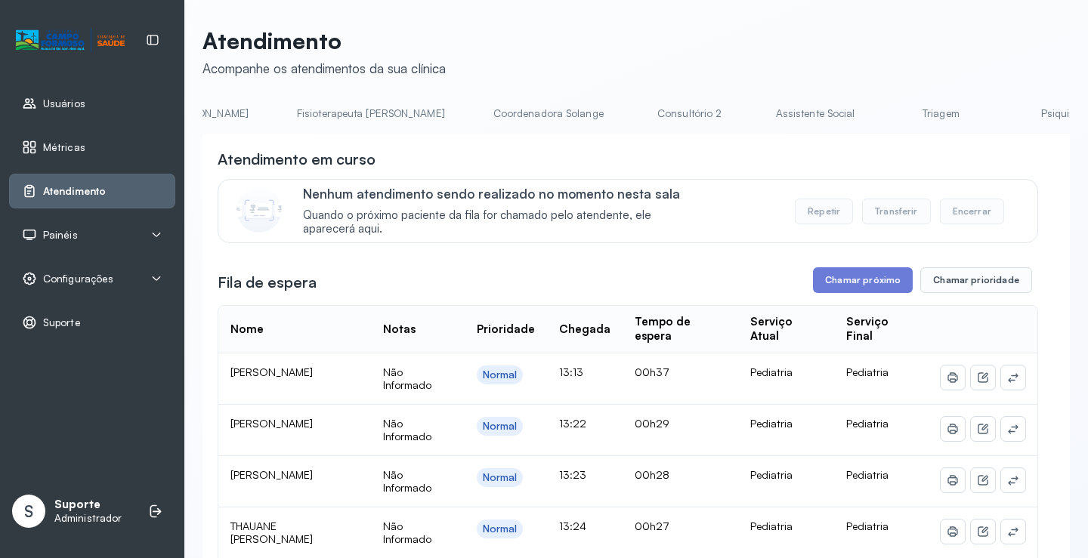
scroll to position [0, 853]
click at [878, 114] on link "Triagem" at bounding box center [931, 113] width 106 height 25
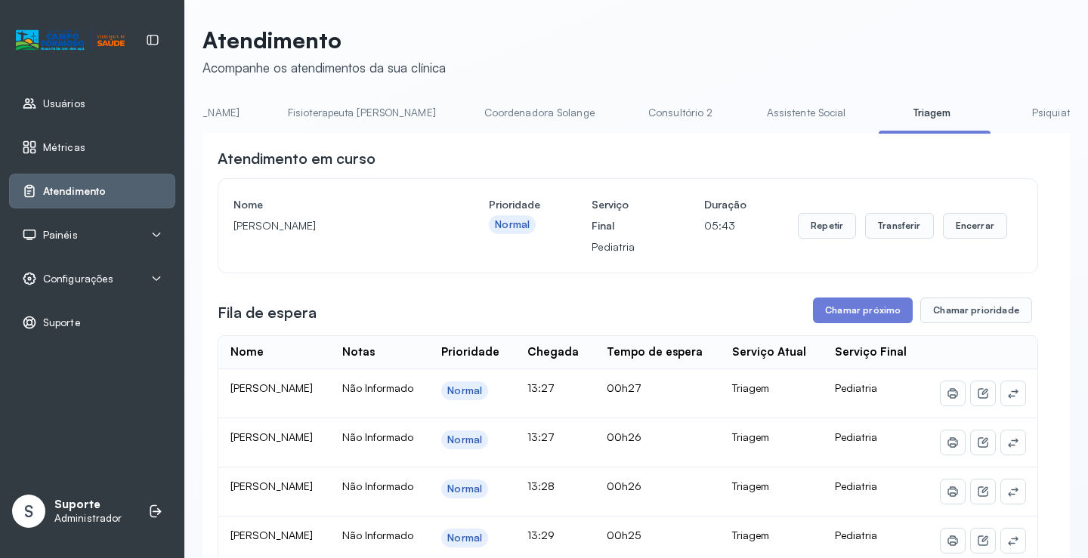
scroll to position [0, 0]
click at [752, 115] on link "Assistente Social" at bounding box center [807, 113] width 110 height 25
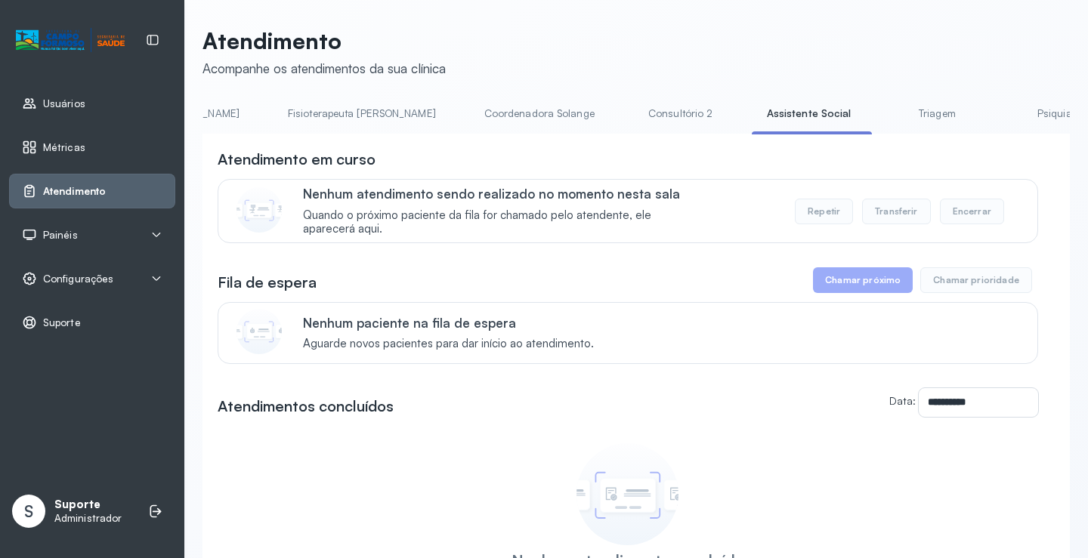
click at [884, 115] on link "Triagem" at bounding box center [937, 113] width 106 height 25
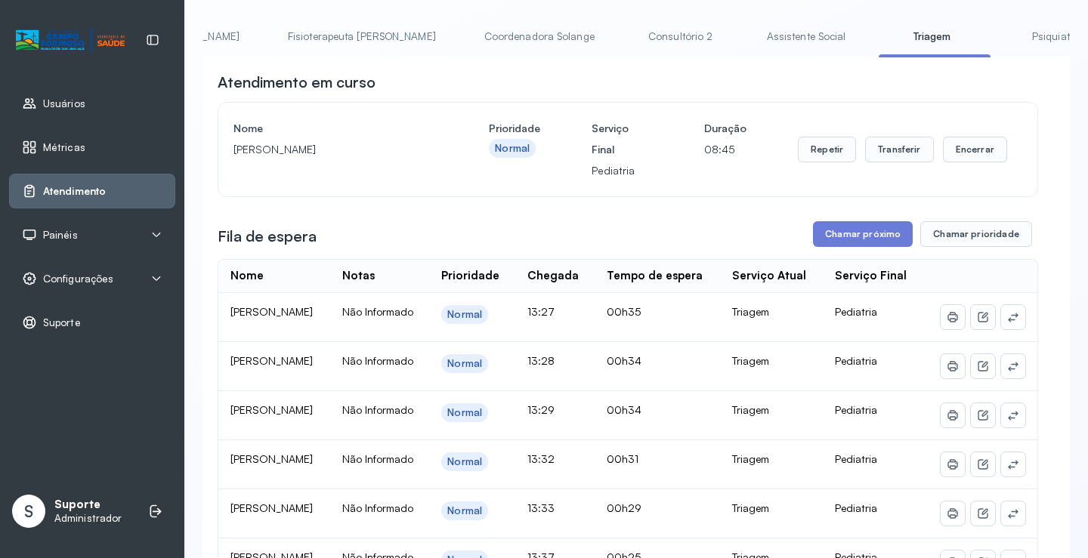
scroll to position [76, 0]
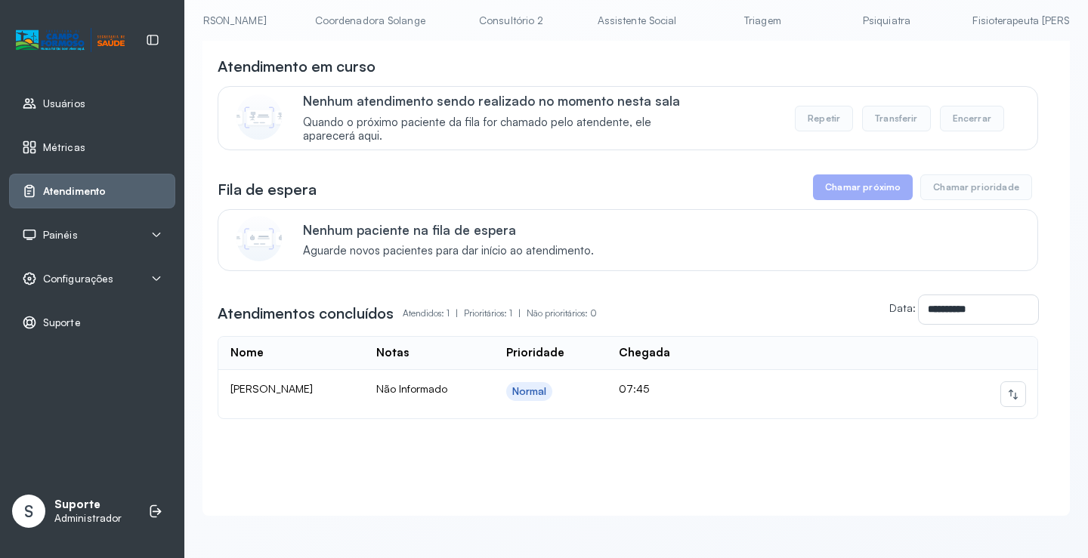
scroll to position [0, 1092]
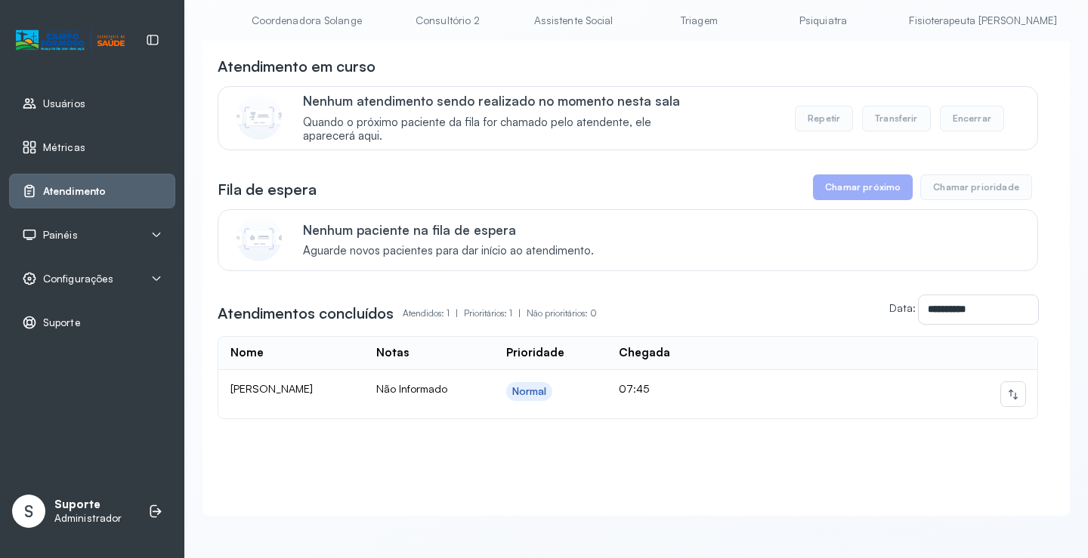
click at [646, 8] on link "Triagem" at bounding box center [699, 20] width 106 height 25
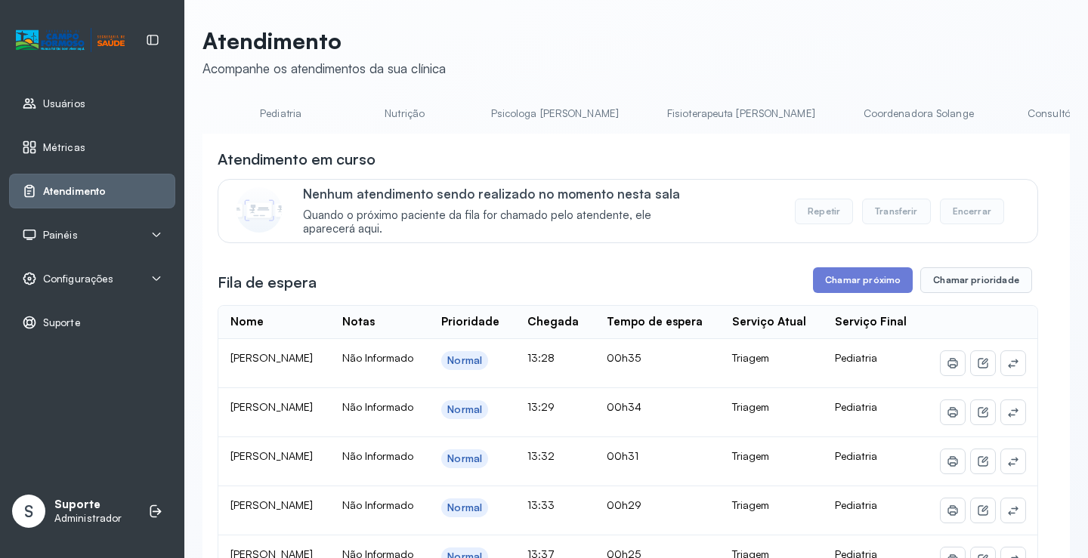
scroll to position [0, 421]
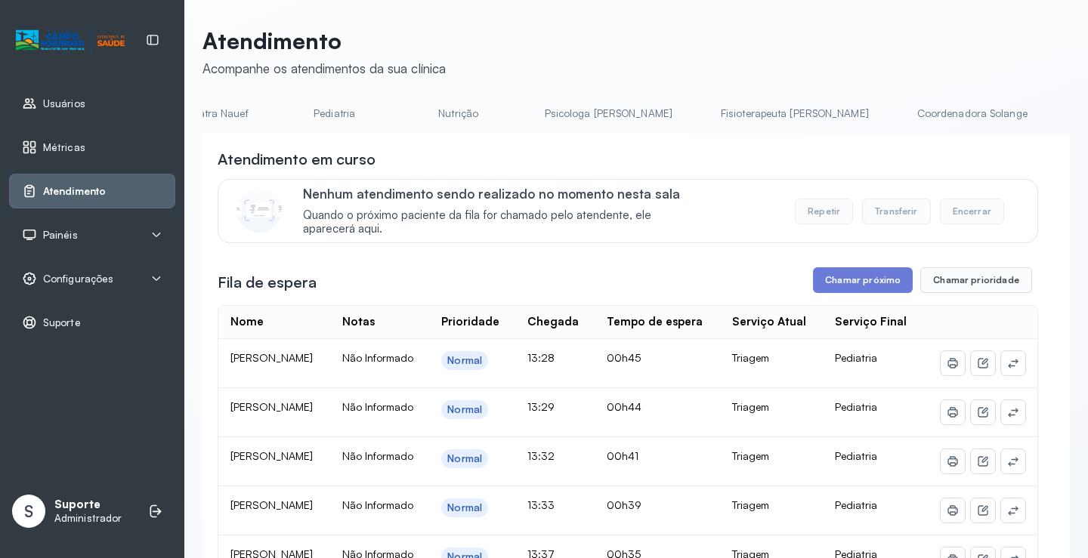
drag, startPoint x: 281, startPoint y: 109, endPoint x: 349, endPoint y: 113, distance: 68.1
click at [282, 109] on link "Pediatria" at bounding box center [335, 113] width 106 height 25
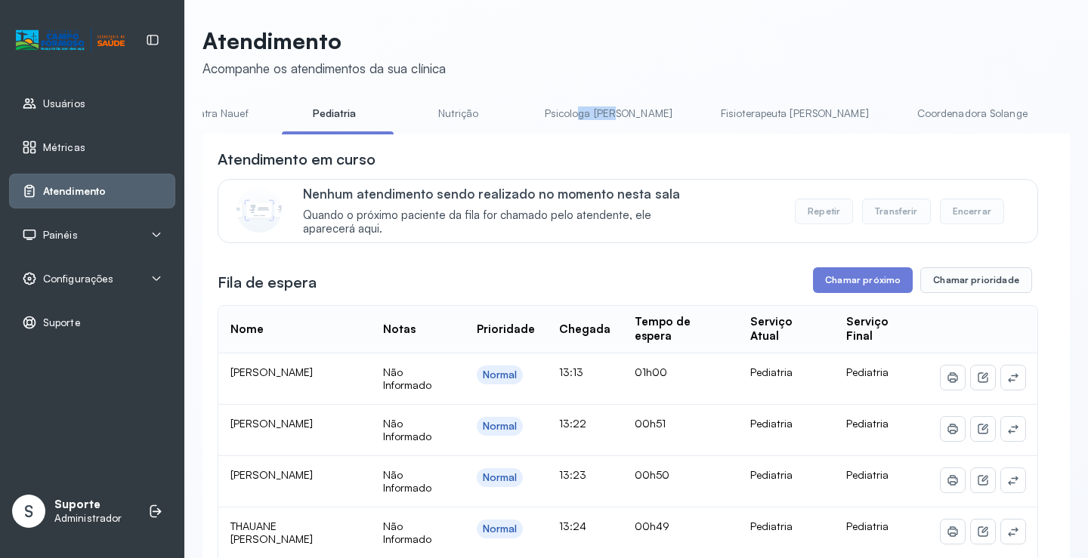
click at [529, 133] on li "Psicologa [PERSON_NAME]" at bounding box center [611, 118] width 164 height 34
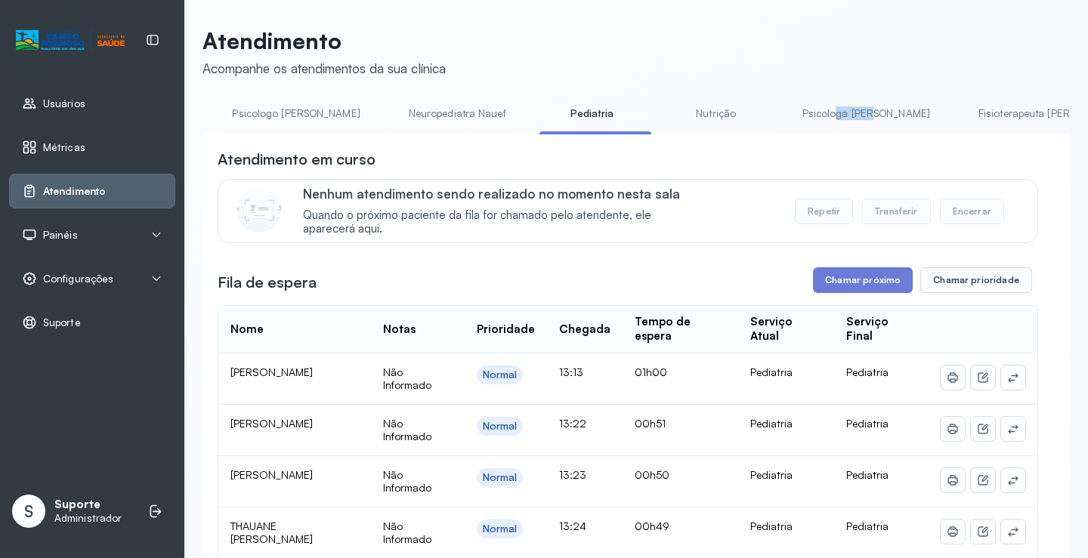
scroll to position [0, 0]
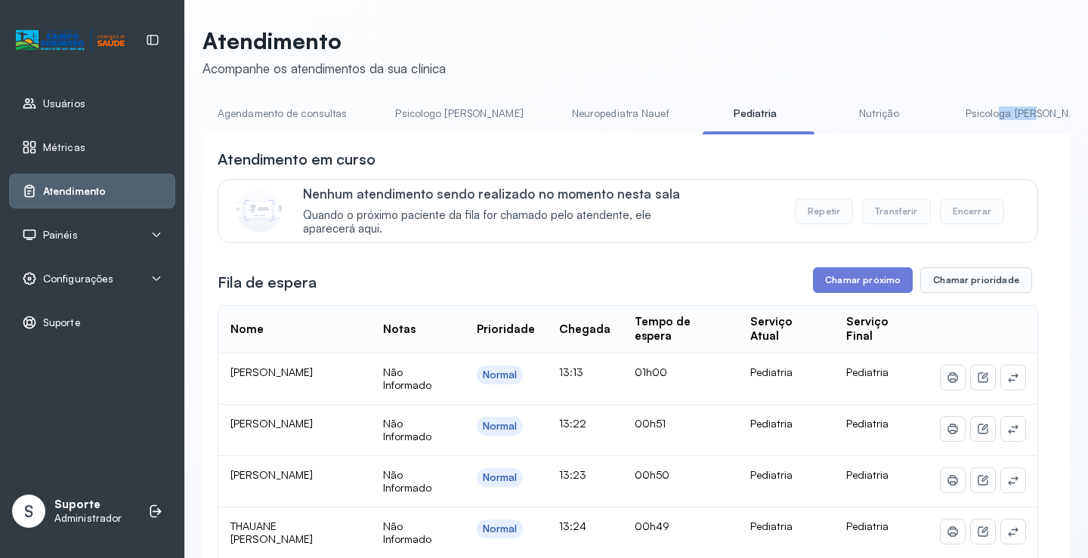
click at [255, 115] on link "Agendamento de consultas" at bounding box center [281, 113] width 159 height 25
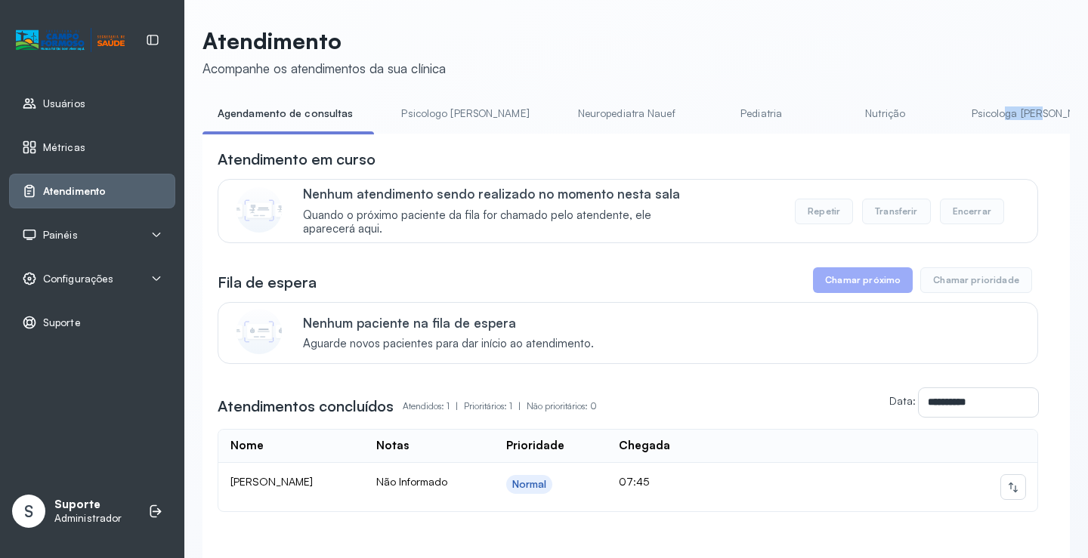
click at [708, 113] on link "Pediatria" at bounding box center [761, 113] width 106 height 25
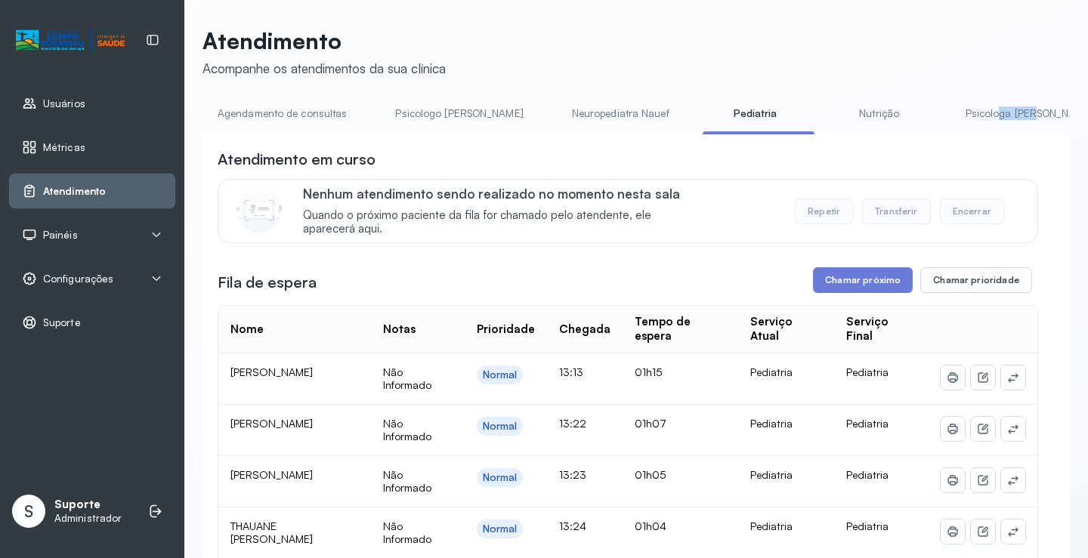
click at [300, 118] on link "Agendamento de consultas" at bounding box center [281, 113] width 159 height 25
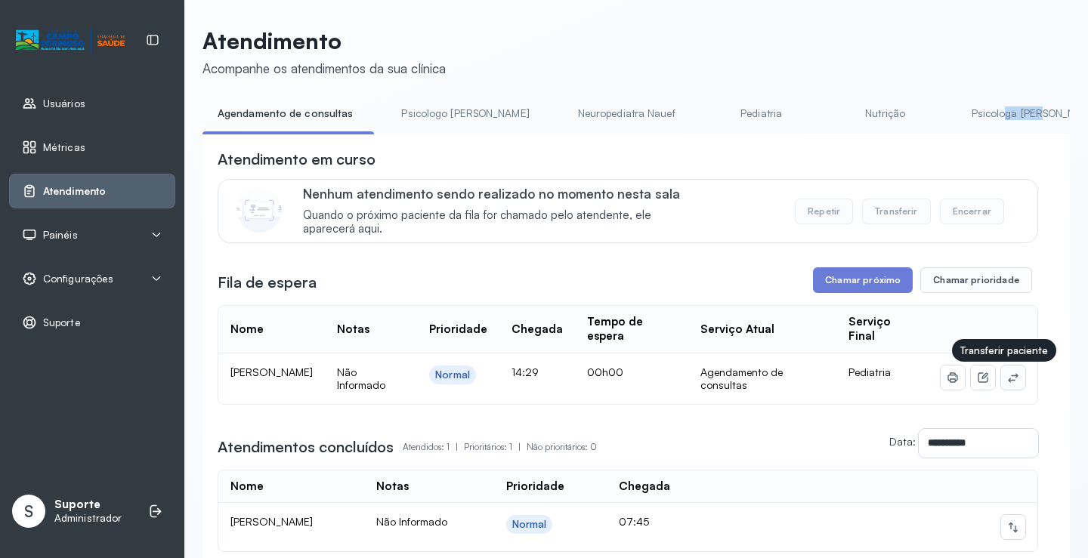
click at [1011, 378] on button at bounding box center [1013, 378] width 24 height 24
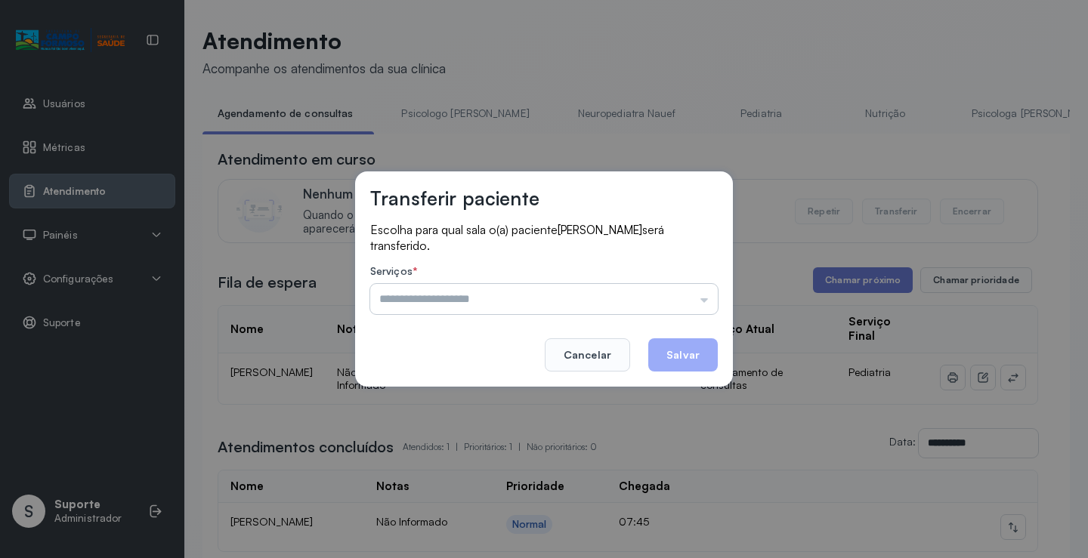
click at [673, 288] on input "text" at bounding box center [543, 299] width 347 height 30
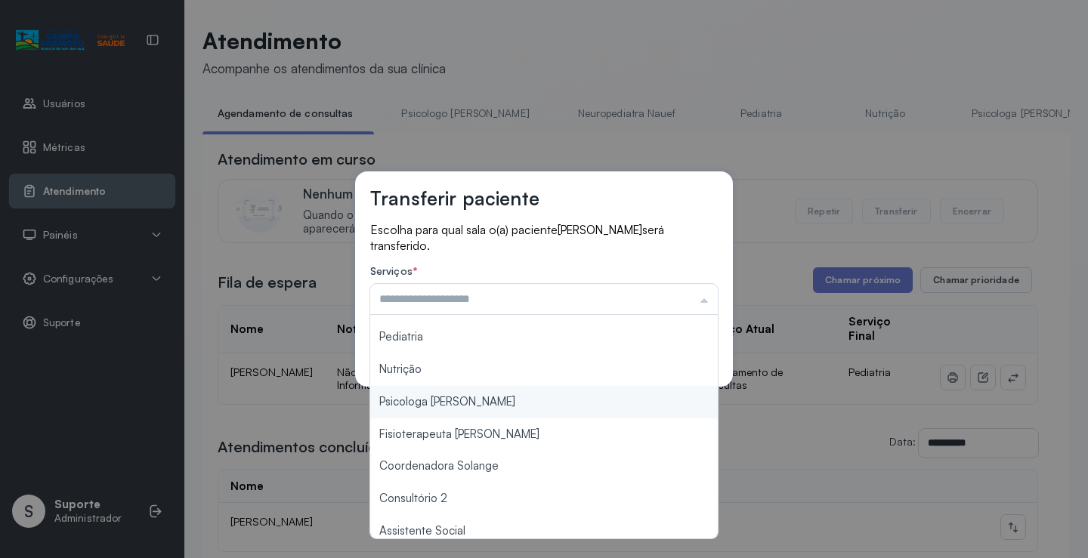
scroll to position [228, 0]
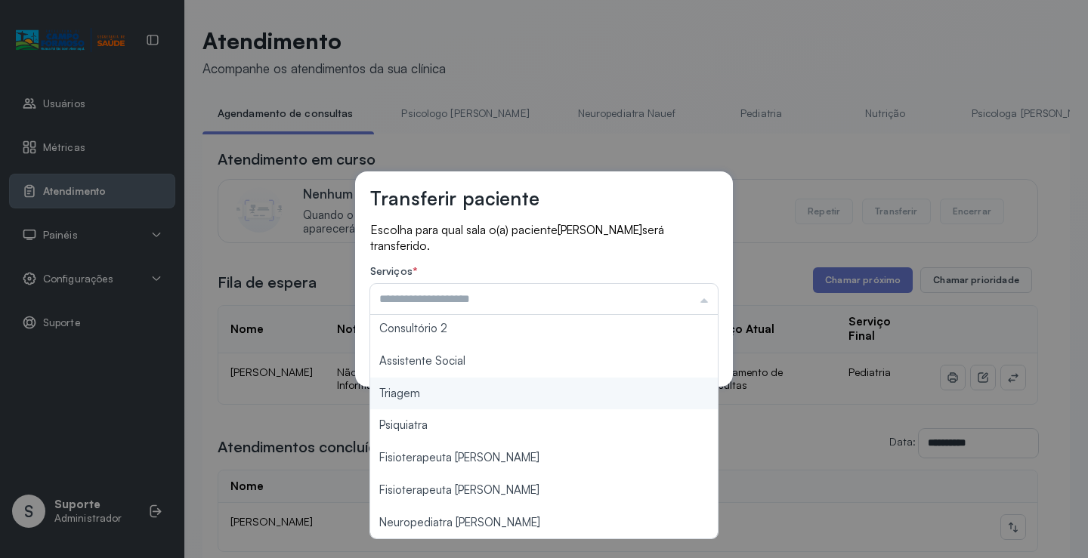
type input "*******"
click at [504, 403] on div "Transferir paciente Escolha para qual sala o(a) paciente LAURA NIZA PEREIRA SIL…" at bounding box center [544, 279] width 1088 height 558
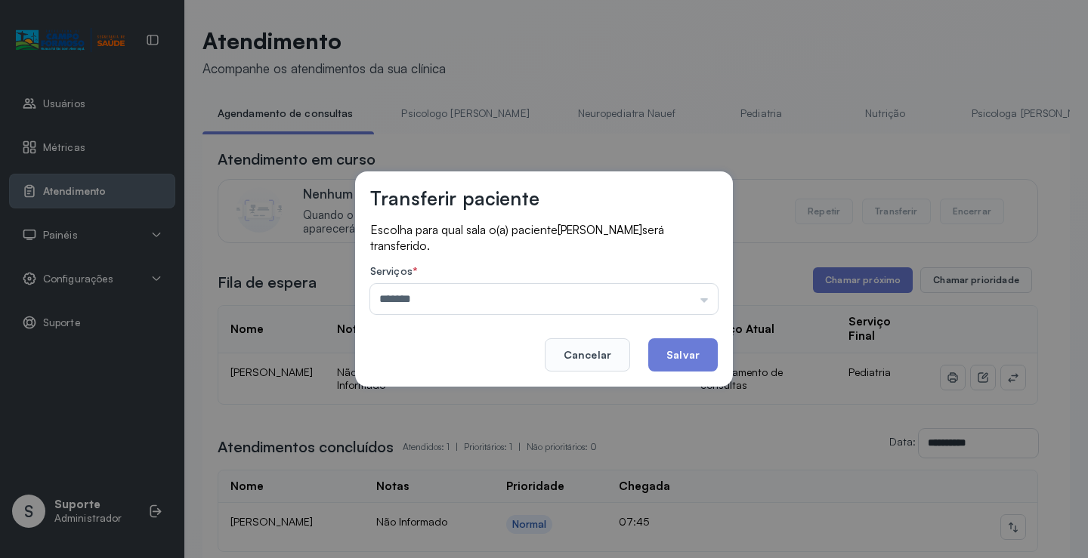
click at [685, 376] on div "Transferir paciente Escolha para qual sala o(a) paciente LAURA NIZA PEREIRA SIL…" at bounding box center [544, 278] width 378 height 215
click at [690, 350] on button "Salvar" at bounding box center [682, 354] width 69 height 33
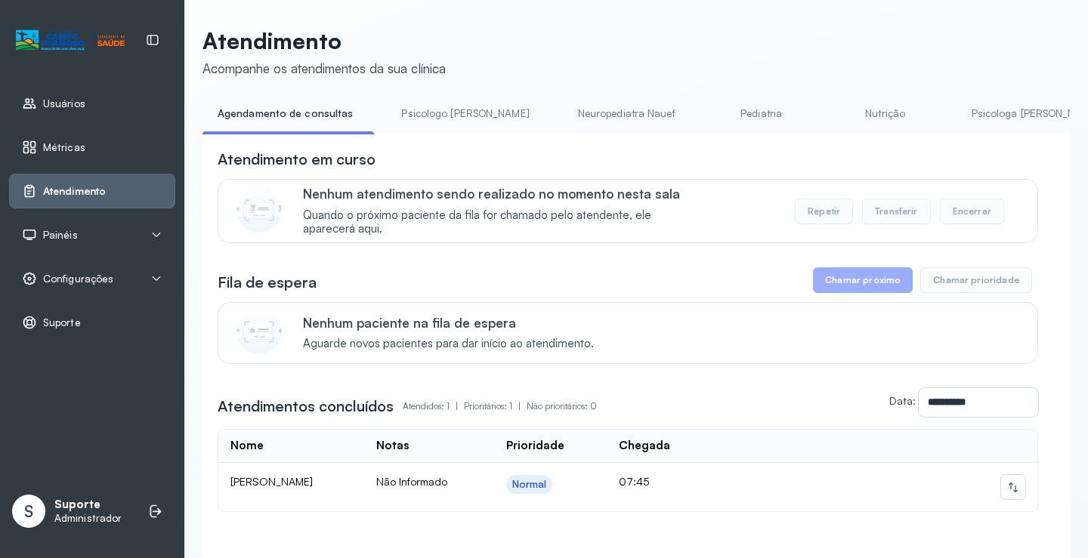
click at [709, 117] on link "Pediatria" at bounding box center [761, 113] width 106 height 25
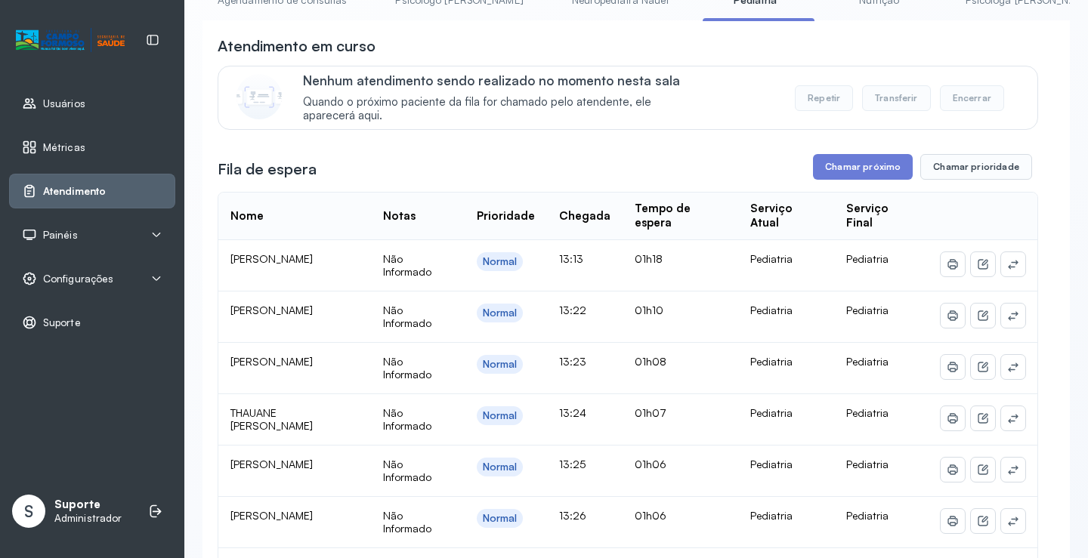
scroll to position [76, 0]
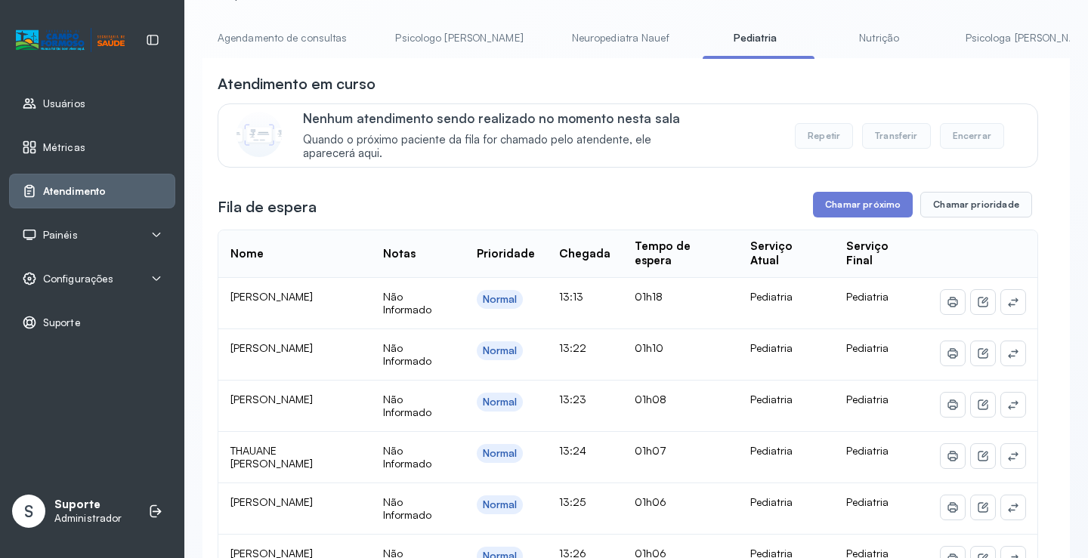
click at [306, 35] on link "Agendamento de consultas" at bounding box center [281, 38] width 159 height 25
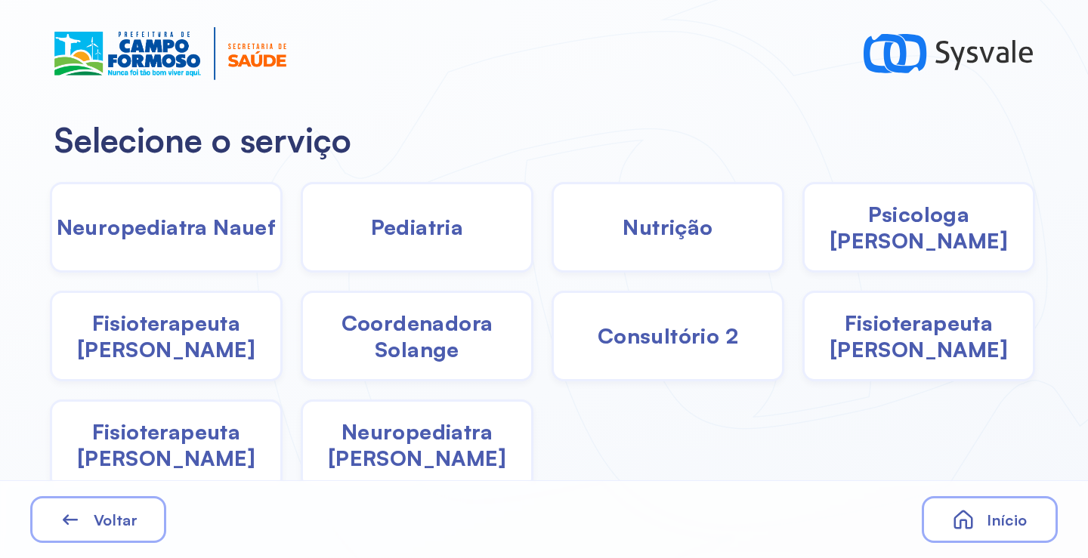
click at [406, 220] on div "Pediatria" at bounding box center [417, 227] width 233 height 91
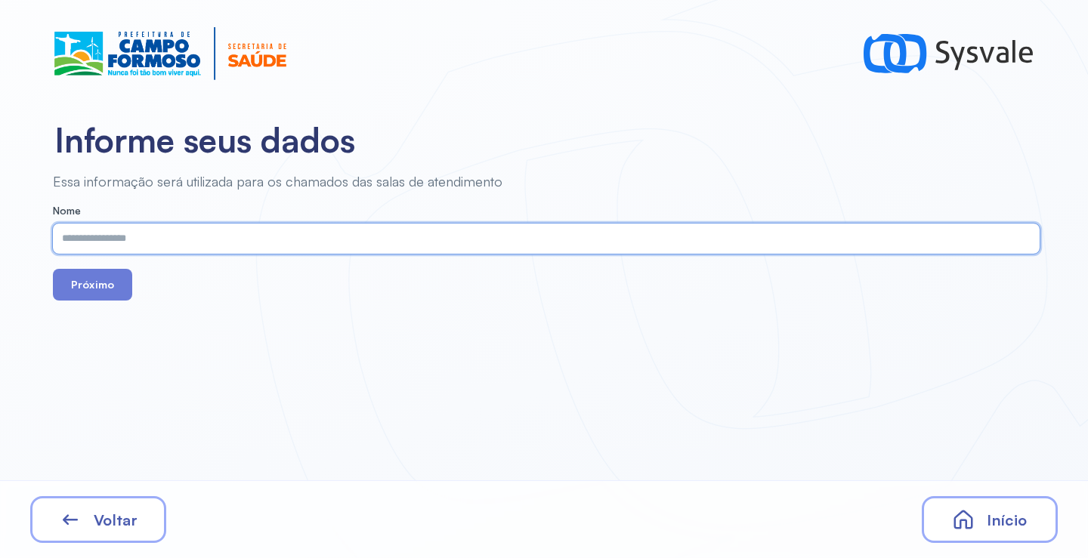
paste input "**********"
type input "**********"
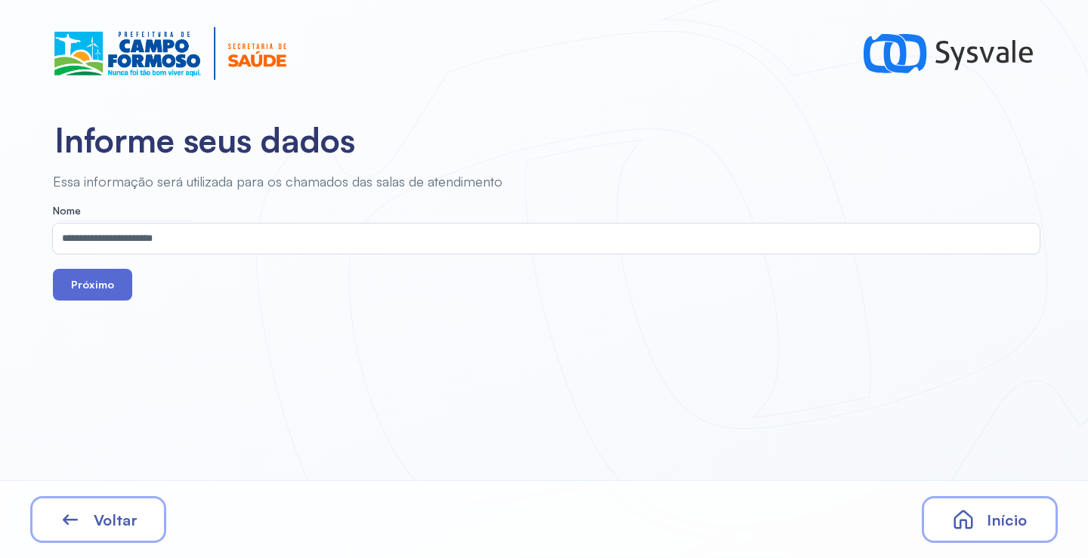
click at [115, 293] on button "Próximo" at bounding box center [92, 285] width 79 height 32
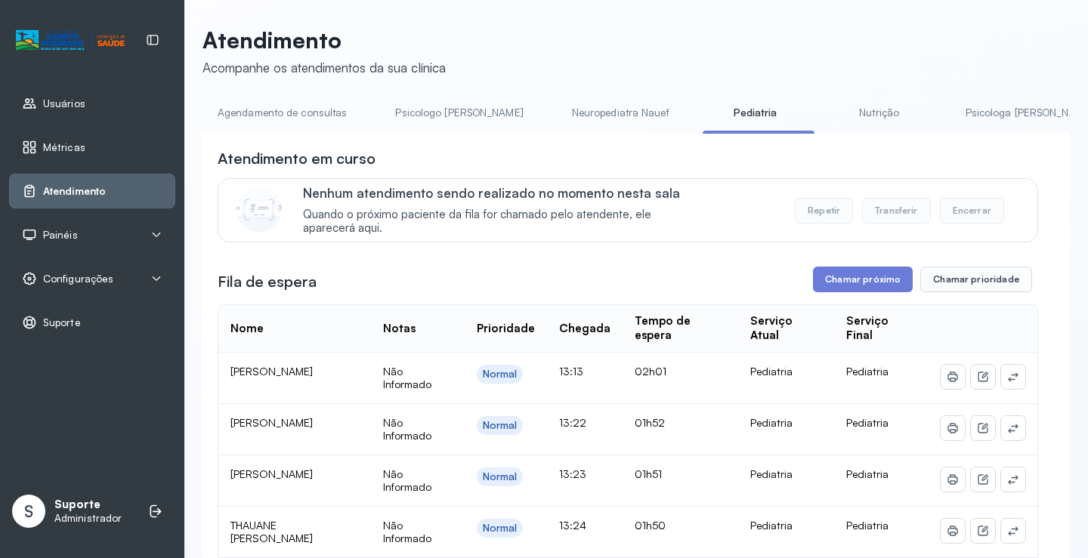
scroll to position [76, 0]
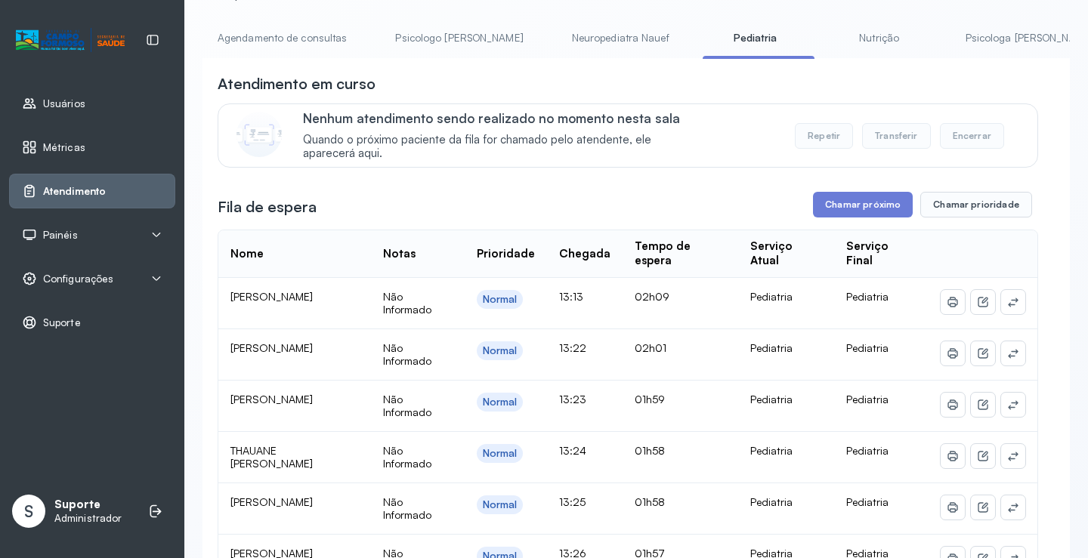
click at [557, 32] on link "Neuropediatra Nauef" at bounding box center [621, 38] width 128 height 25
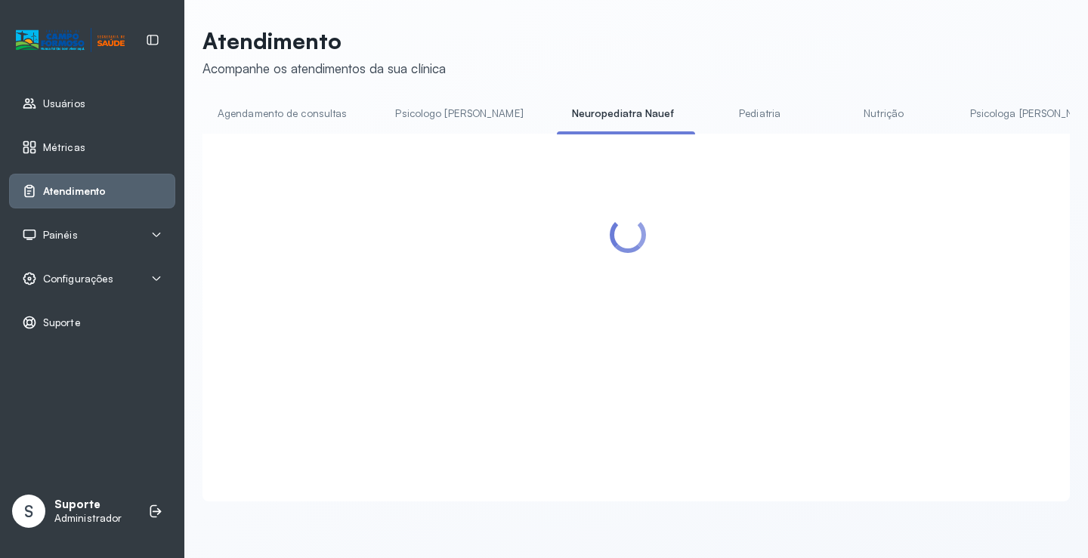
click at [715, 106] on link "Pediatria" at bounding box center [760, 113] width 106 height 25
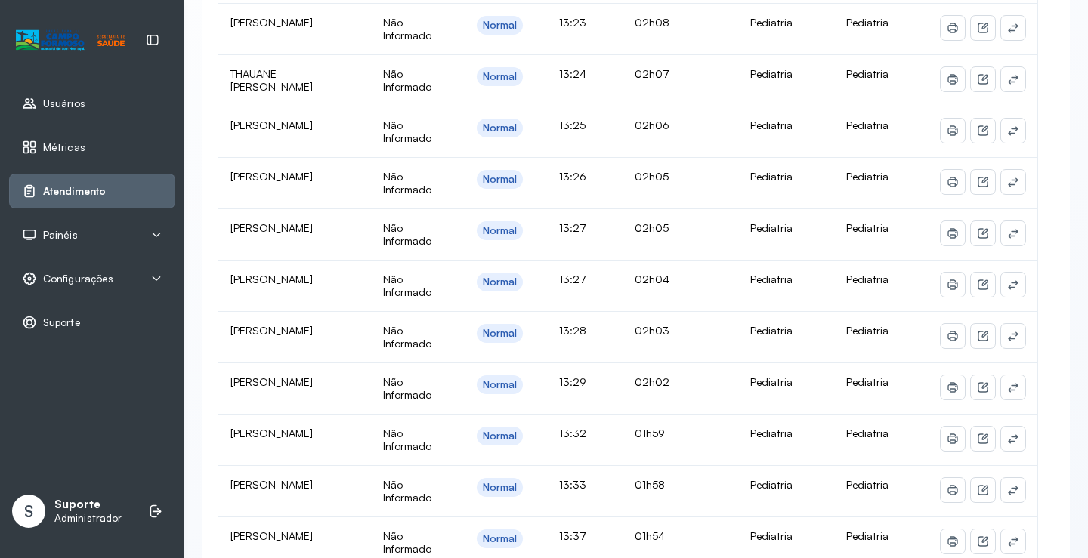
scroll to position [453, 0]
drag, startPoint x: 576, startPoint y: 230, endPoint x: 645, endPoint y: 230, distance: 68.7
click at [645, 230] on tr "BERNARDO DOS SANTOS NUNES Não Informado Normal 13:27 02h06 Pediatria Pediatria" at bounding box center [627, 233] width 819 height 51
drag, startPoint x: 579, startPoint y: 284, endPoint x: 674, endPoint y: 283, distance: 94.4
click at [674, 283] on tr "ISAQUE FERREIRA DOS SANTOS Não Informado Normal 13:27 02h05 Pediatria Pediatria" at bounding box center [627, 285] width 819 height 51
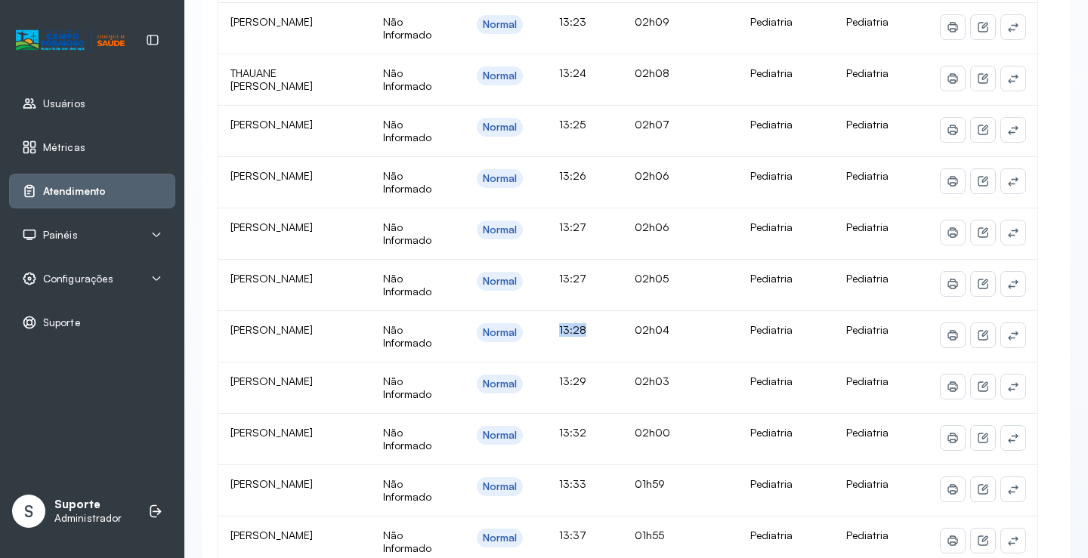
drag, startPoint x: 568, startPoint y: 341, endPoint x: 651, endPoint y: 341, distance: 83.1
click at [651, 341] on tr "AYLLA MELISSA SOUZA SILVA Não Informado Normal 13:28 02h04 Pediatria Pediatria" at bounding box center [627, 336] width 819 height 51
drag, startPoint x: 623, startPoint y: 383, endPoint x: 644, endPoint y: 379, distance: 21.5
click at [644, 379] on tr "LUIZ FELIPE FERREIRA DA SILVA Não Informado Normal 13:29 02h03 Pediatria Pediat…" at bounding box center [627, 388] width 819 height 51
drag, startPoint x: 565, startPoint y: 439, endPoint x: 640, endPoint y: 438, distance: 75.5
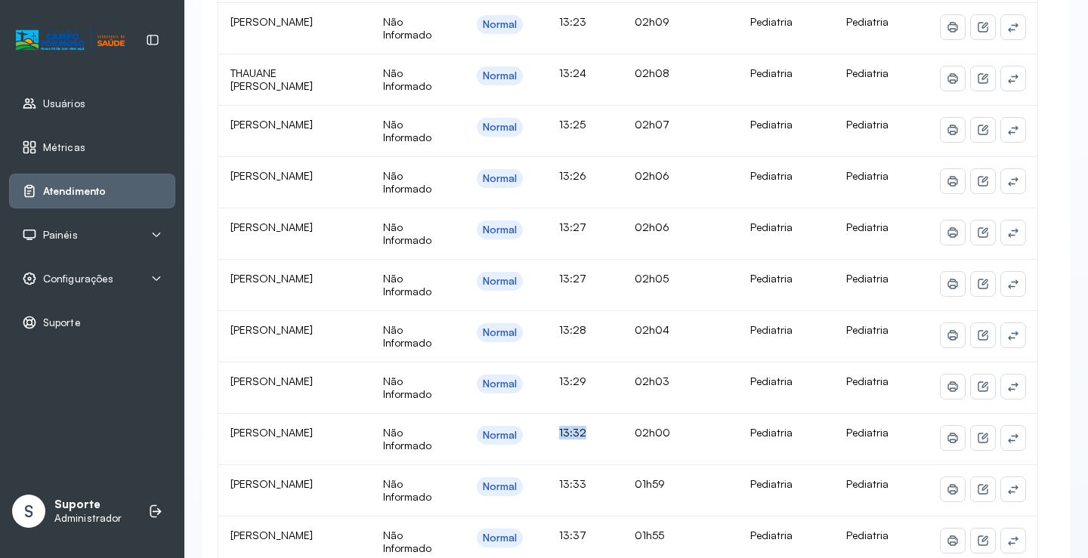
click at [640, 438] on tr "MARIA CECILIA SOUZA FERNANDES Não Informado Normal 13:32 02h00 Pediatria Pediat…" at bounding box center [627, 439] width 819 height 51
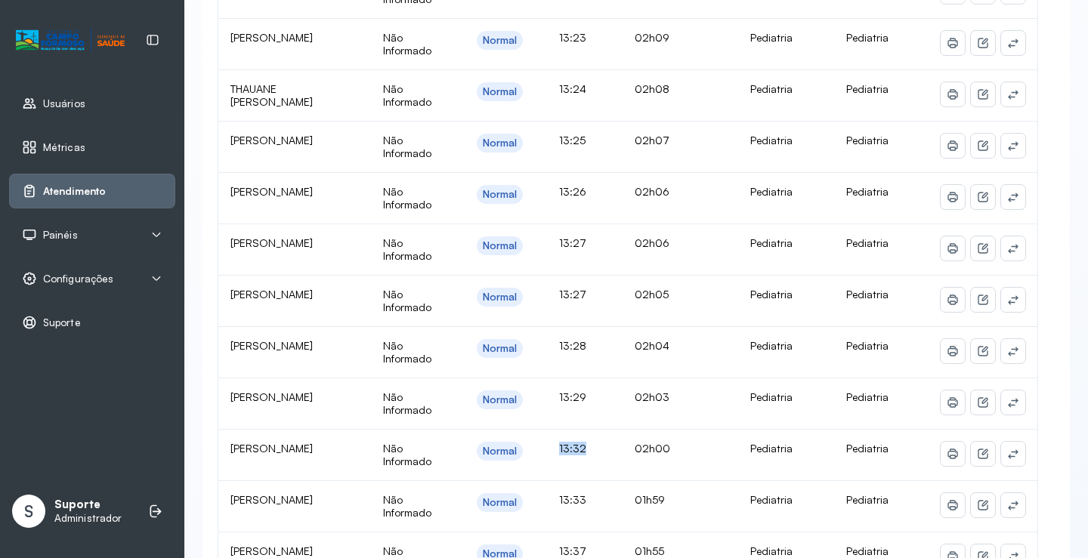
scroll to position [302, 0]
